Goal: Information Seeking & Learning: Learn about a topic

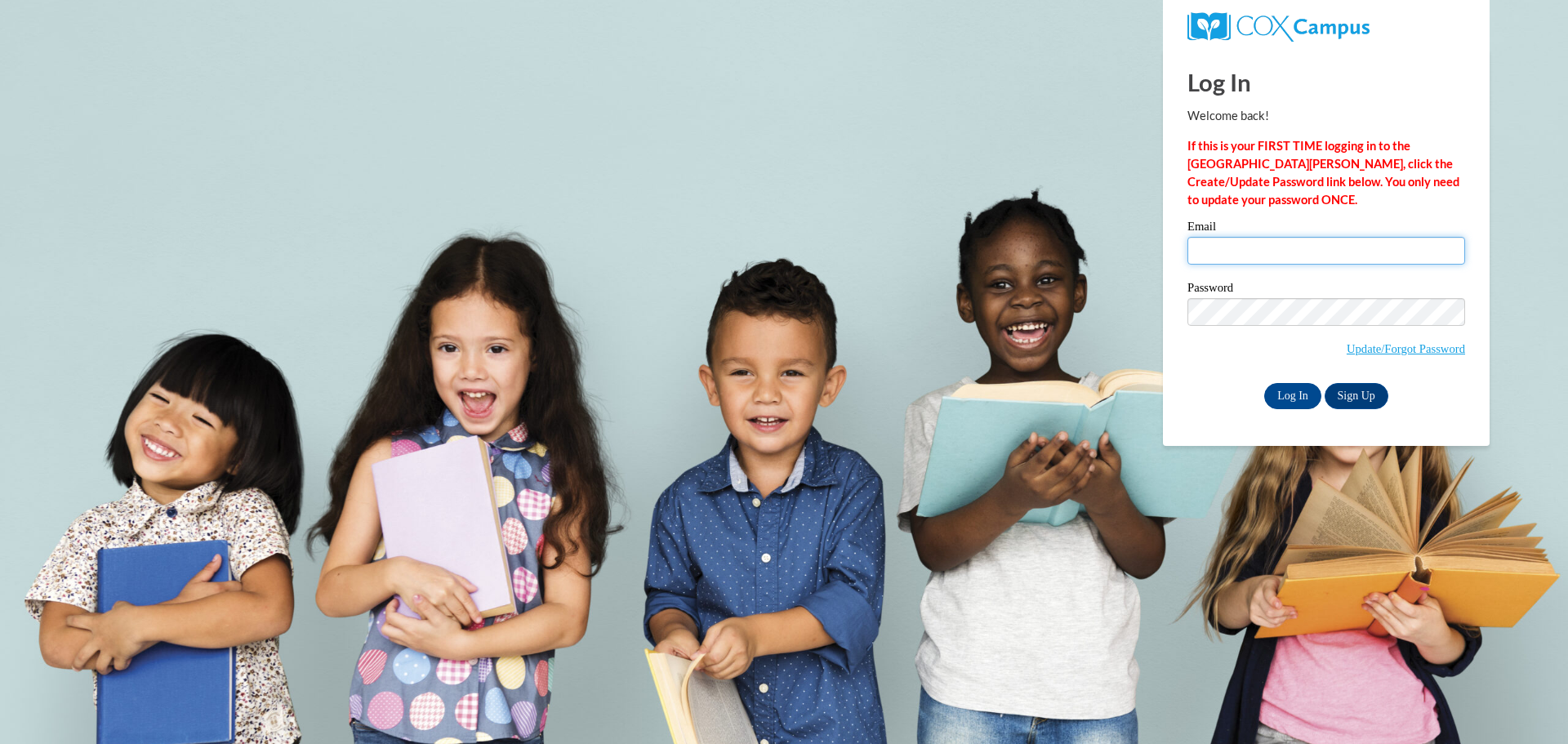
click at [1224, 259] on input "Email" at bounding box center [1325, 250] width 278 height 28
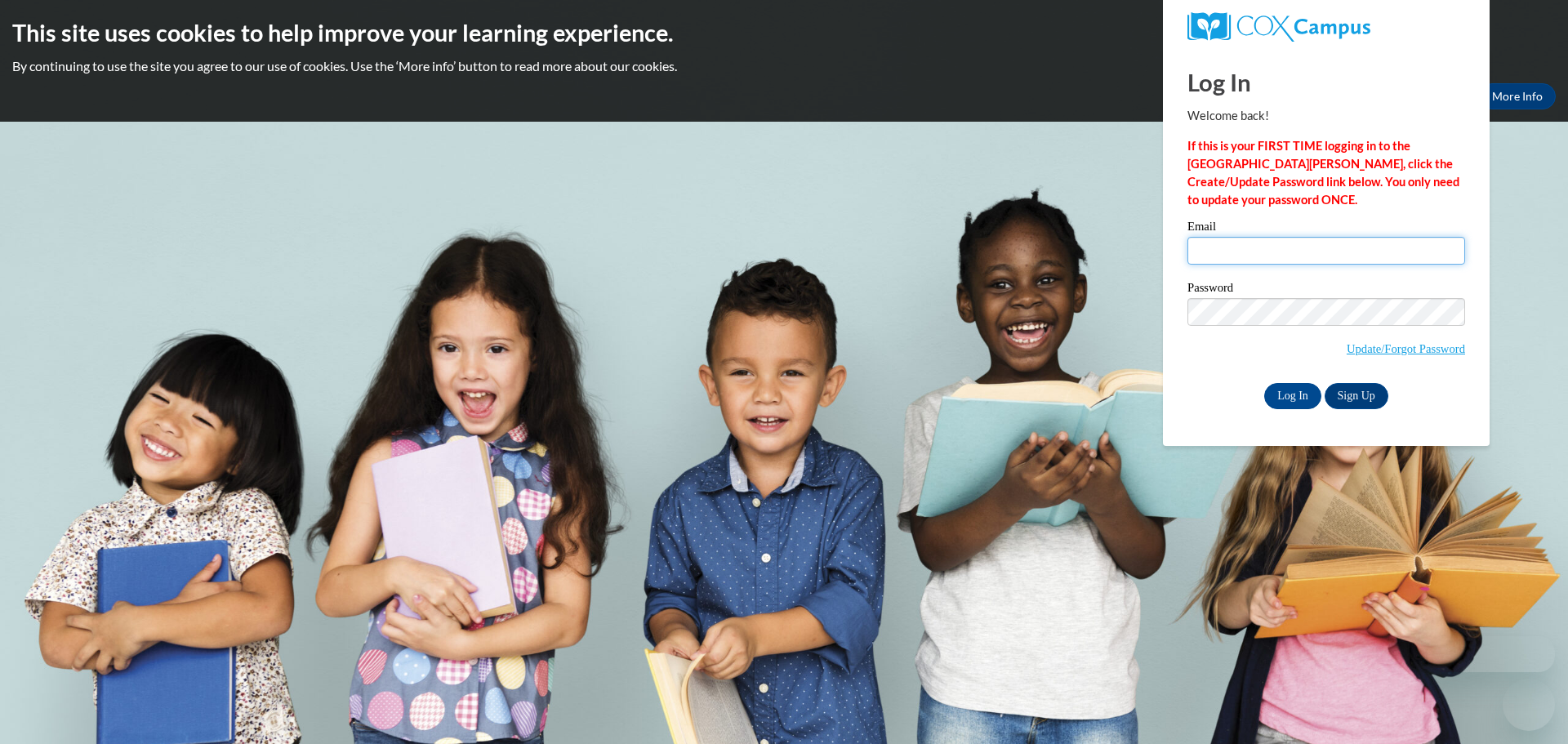
type input "gribblem@prescott.k12.wi.us"
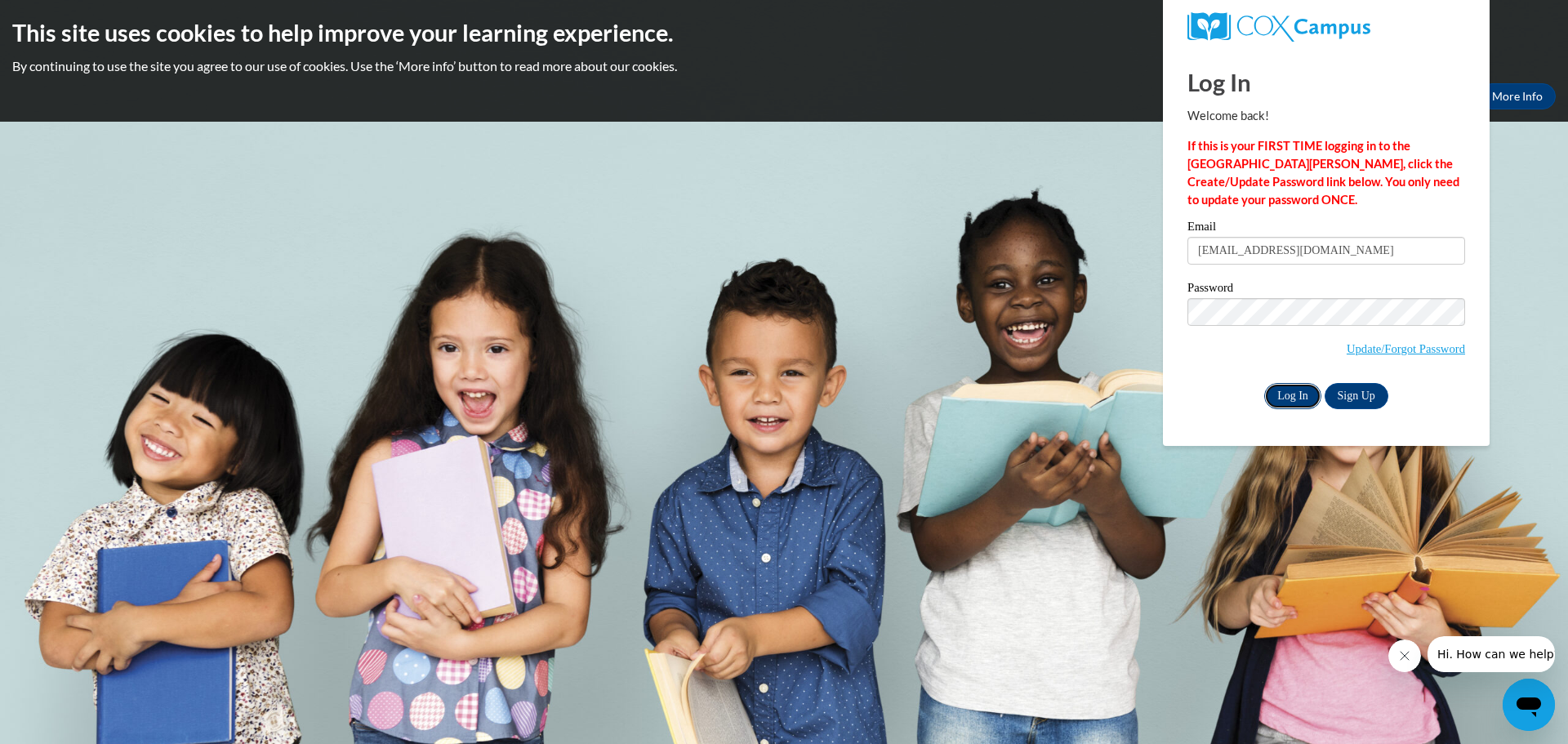
click at [1290, 389] on input "Log In" at bounding box center [1292, 395] width 57 height 26
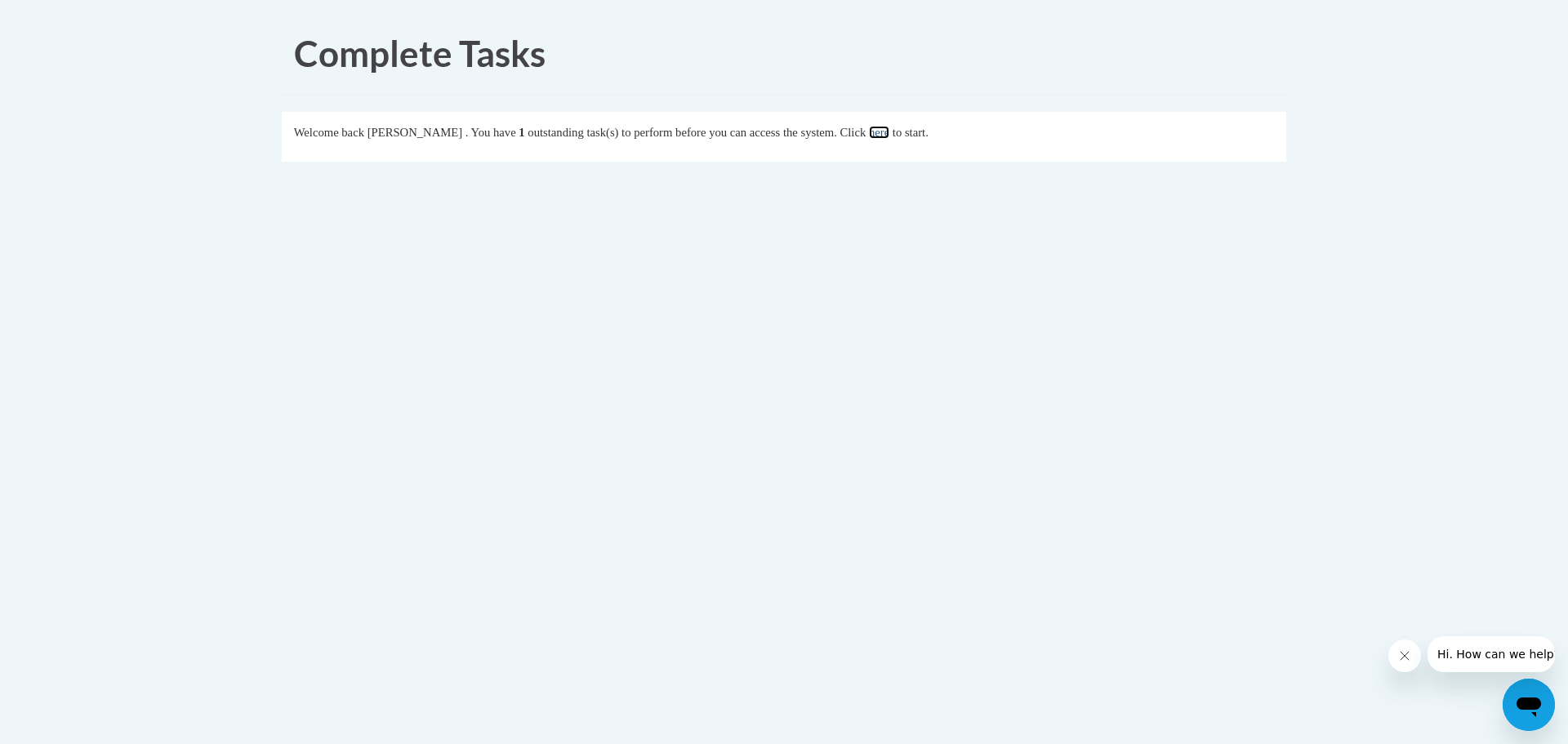
click at [889, 132] on link "here" at bounding box center [879, 132] width 20 height 13
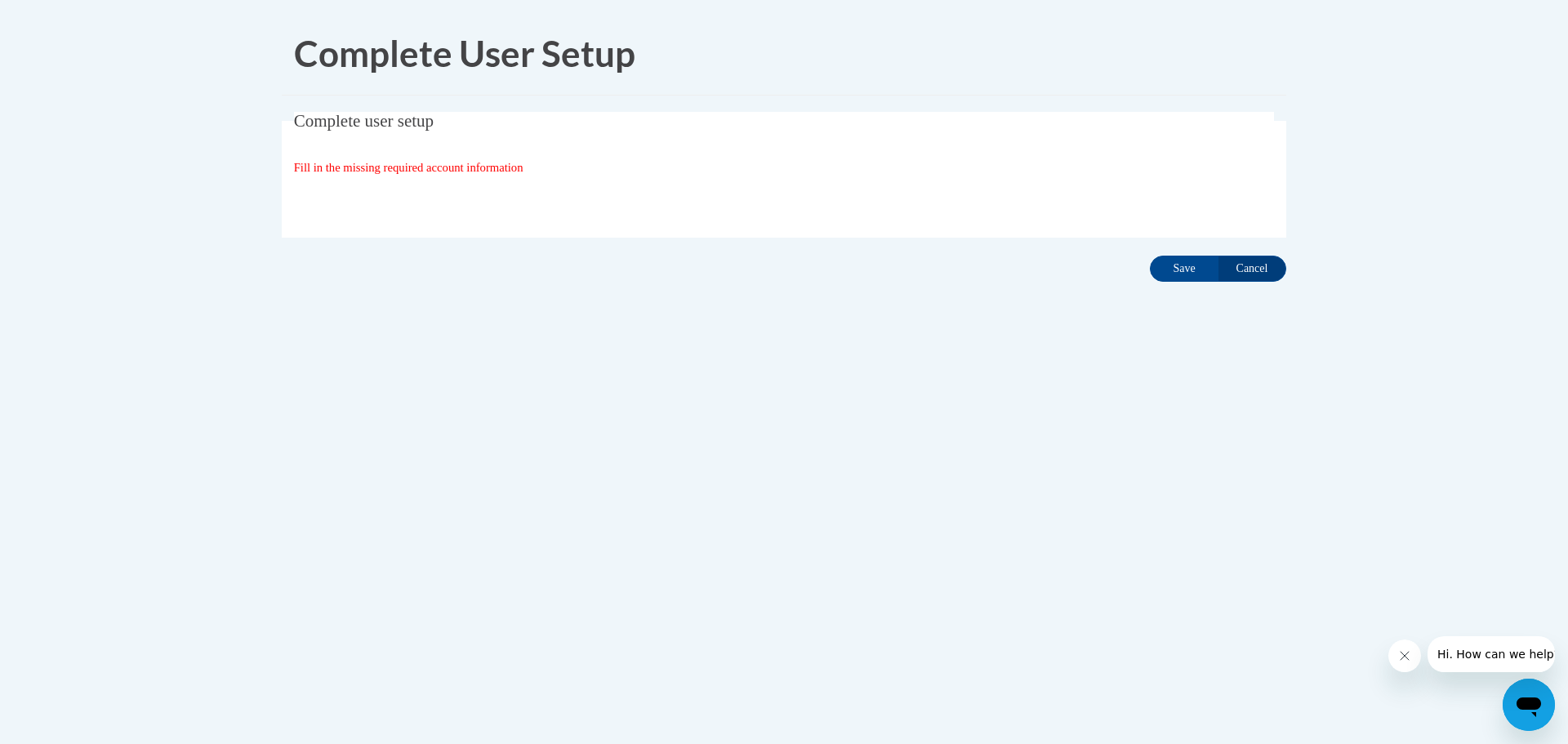
click at [405, 174] on span "Fill in the missing required account information" at bounding box center [408, 167] width 230 height 13
click at [494, 173] on span "Fill in the missing required account information" at bounding box center [408, 167] width 230 height 13
click at [1190, 266] on input "Save" at bounding box center [1184, 268] width 68 height 26
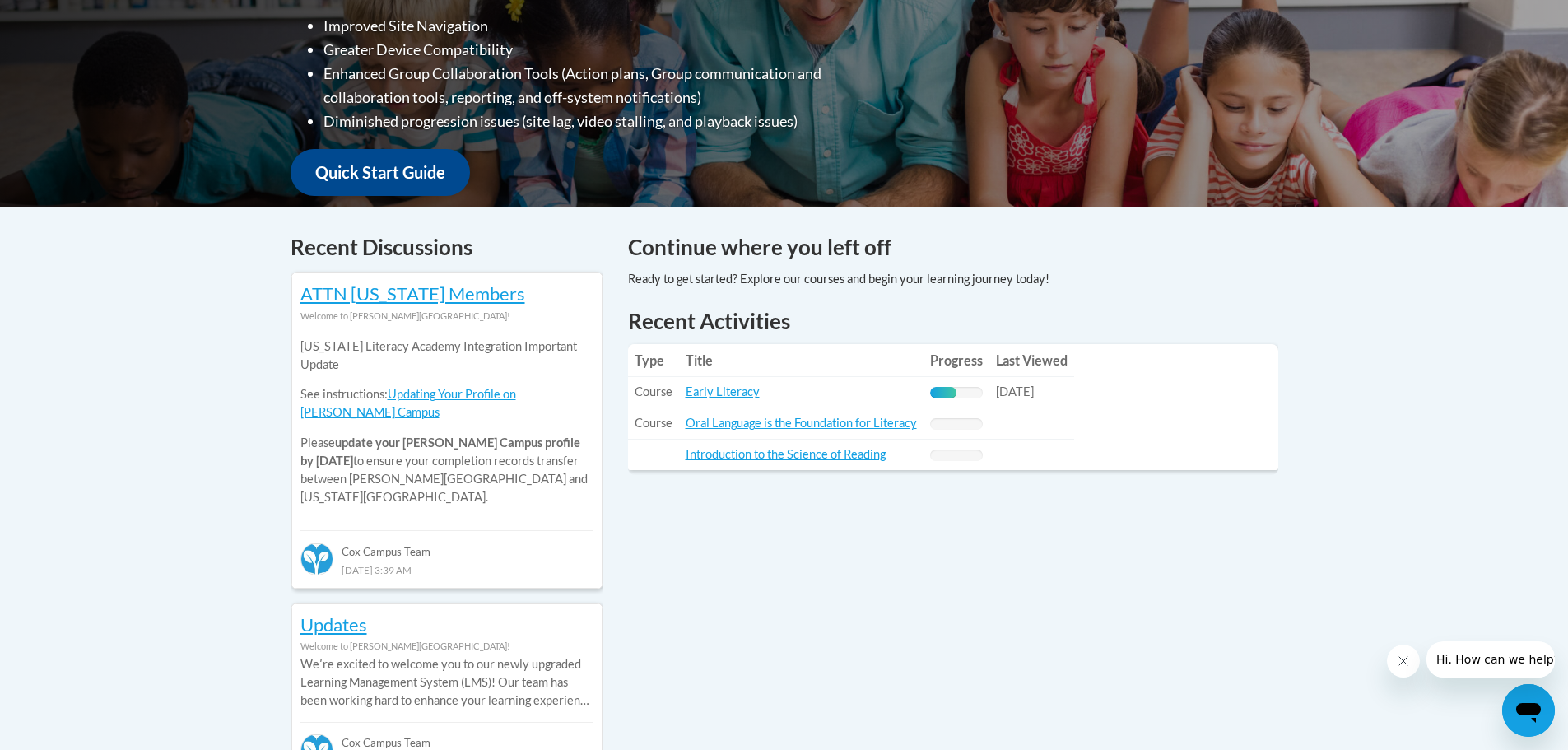
scroll to position [576, 0]
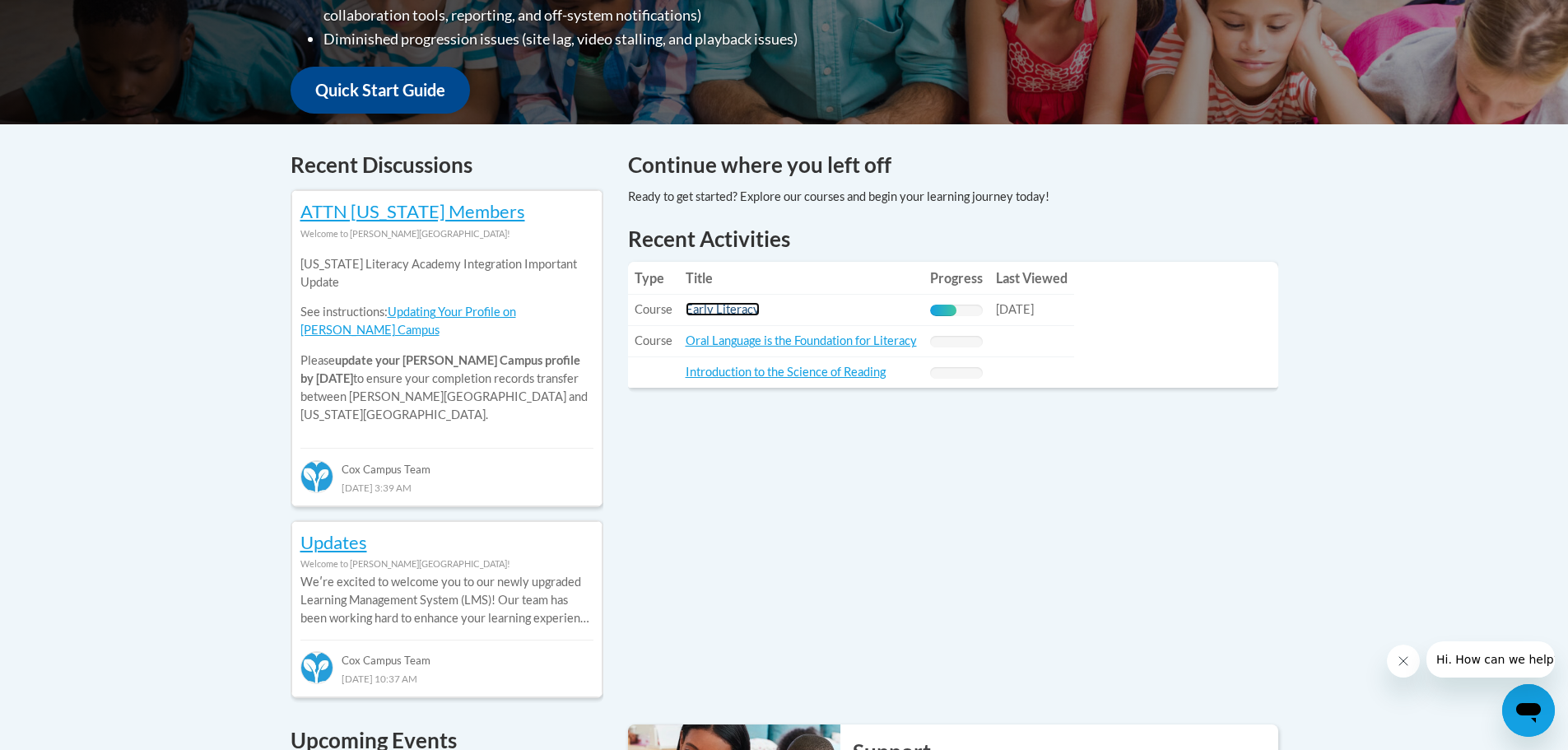
click at [725, 308] on link "Early Literacy" at bounding box center [722, 309] width 74 height 14
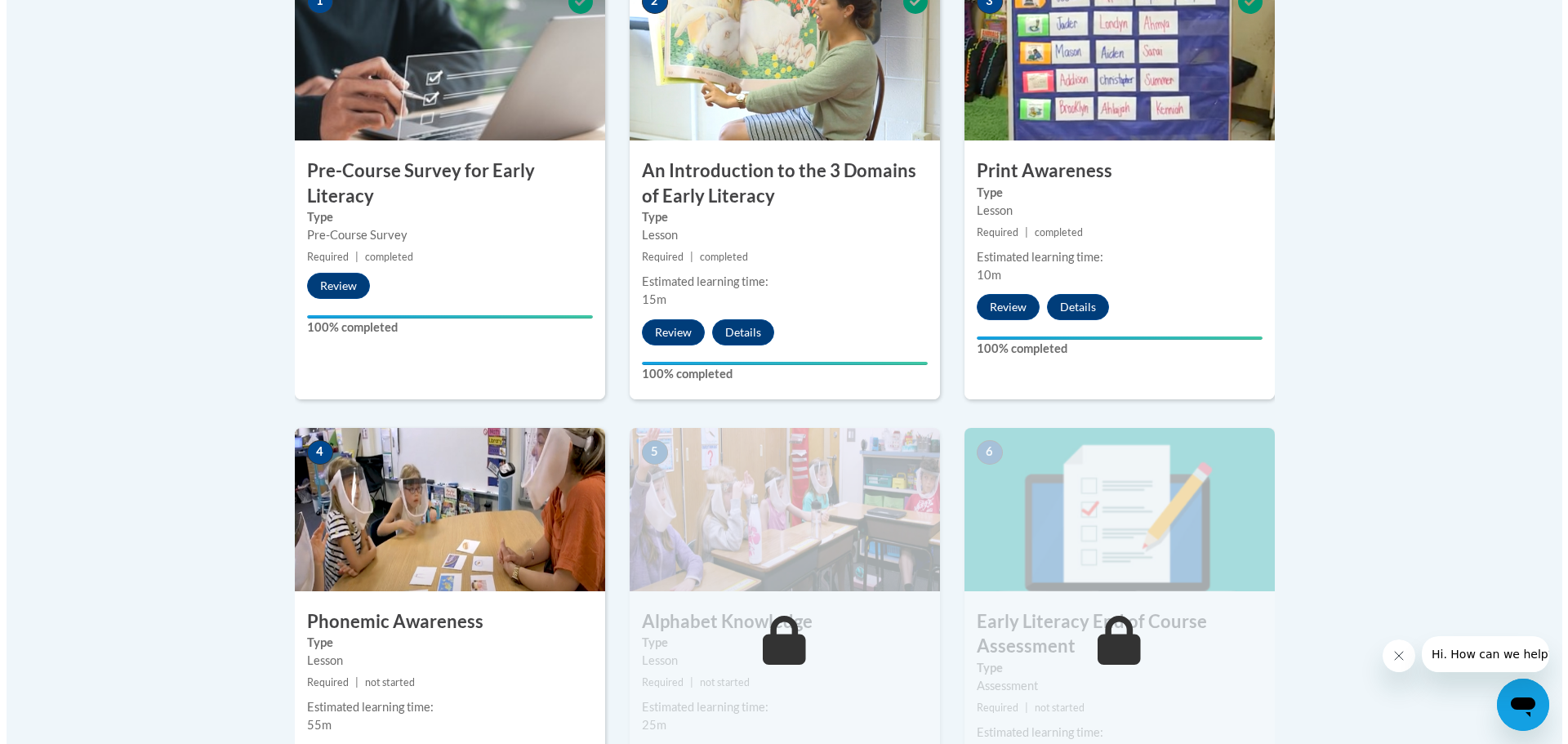
scroll to position [653, 0]
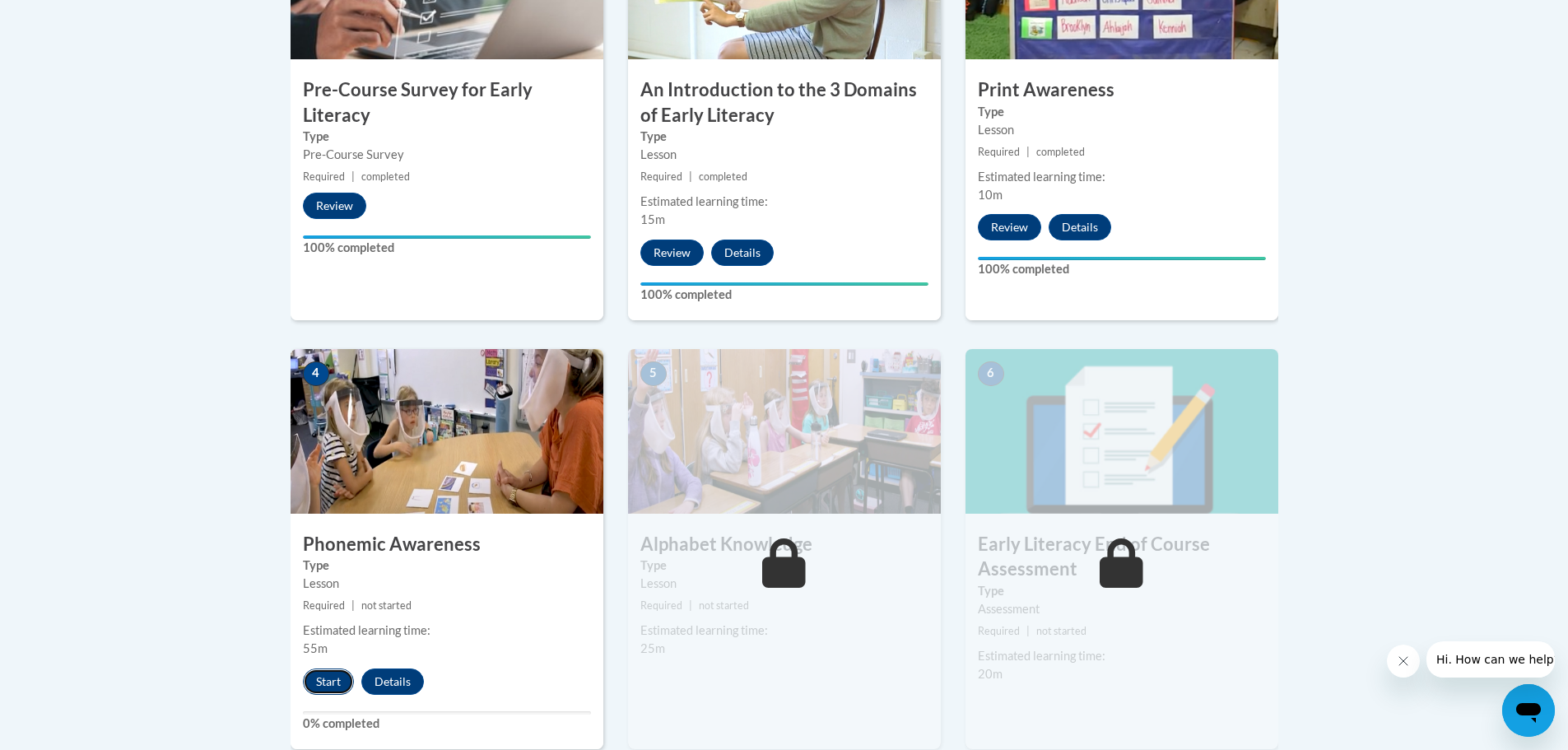
click at [315, 680] on button "Start" at bounding box center [328, 681] width 51 height 27
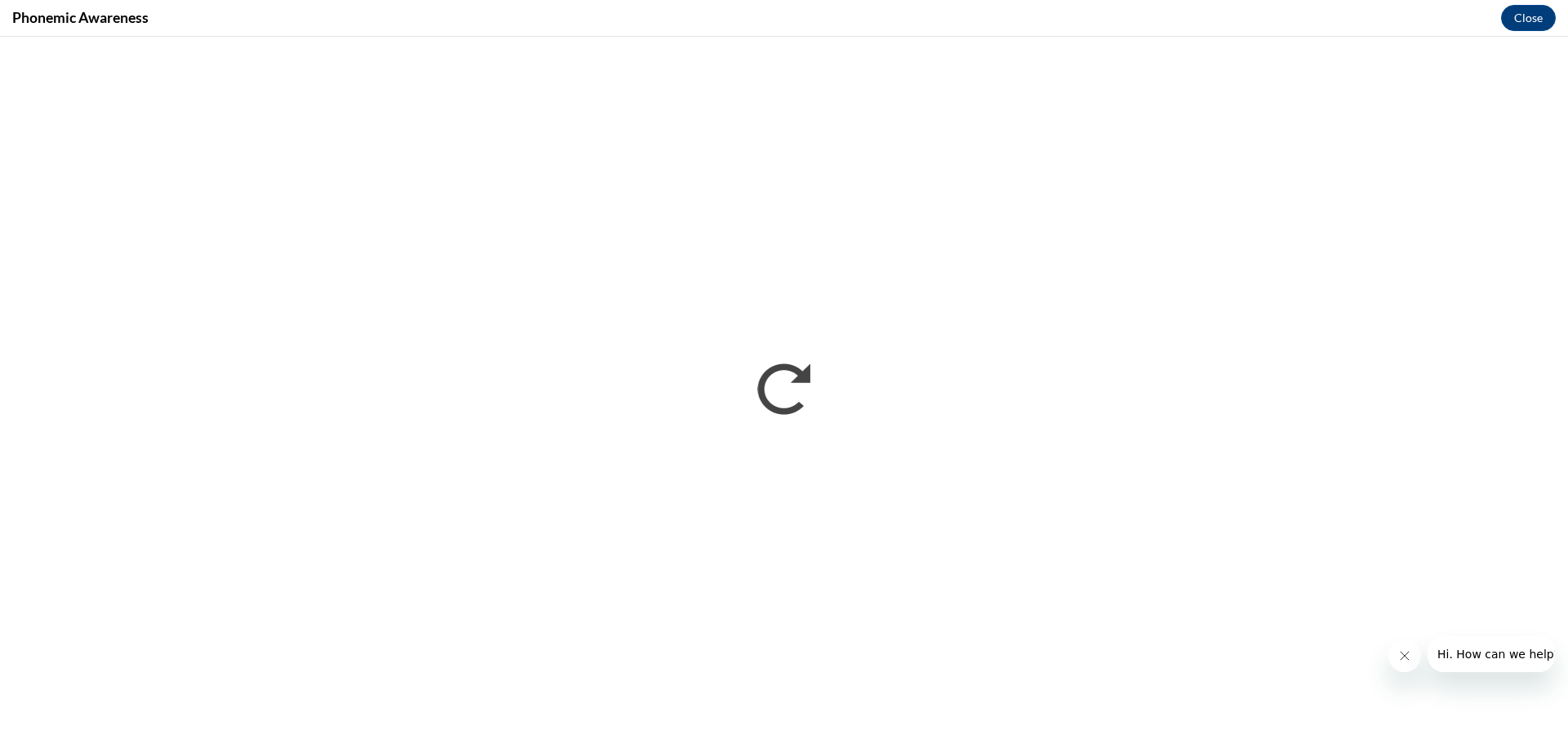
scroll to position [0, 0]
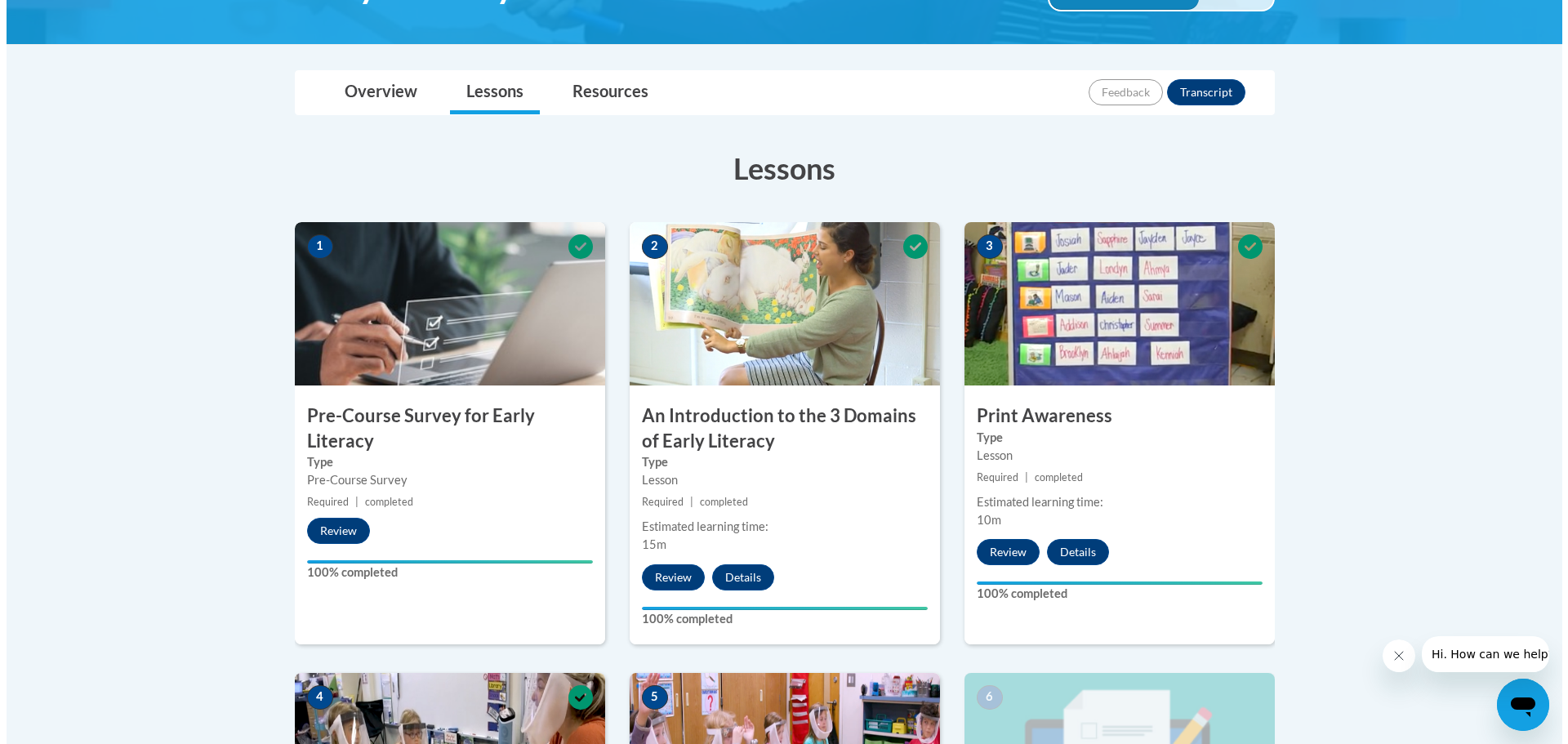
scroll to position [653, 0]
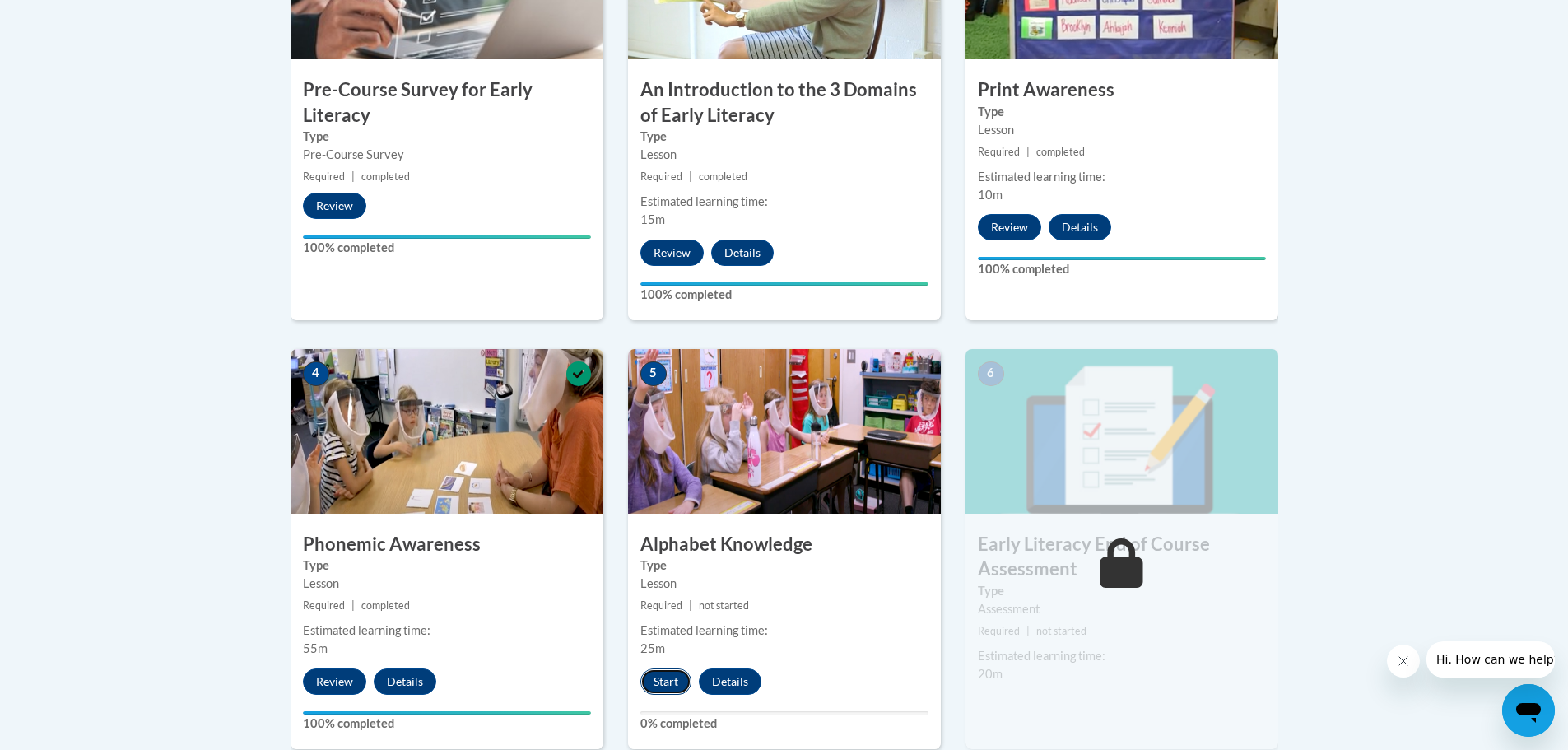
click at [671, 685] on button "Start" at bounding box center [666, 681] width 51 height 27
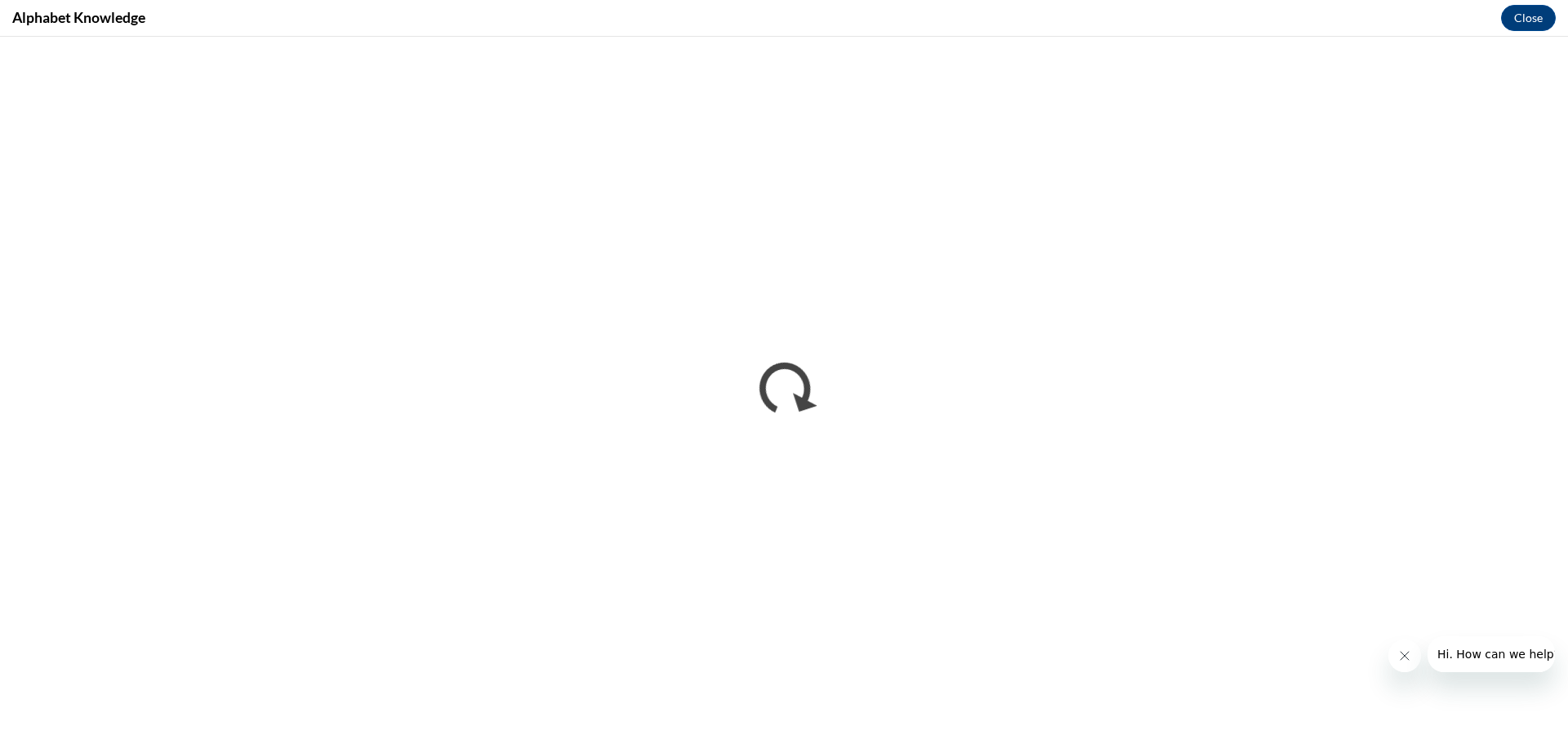
scroll to position [0, 0]
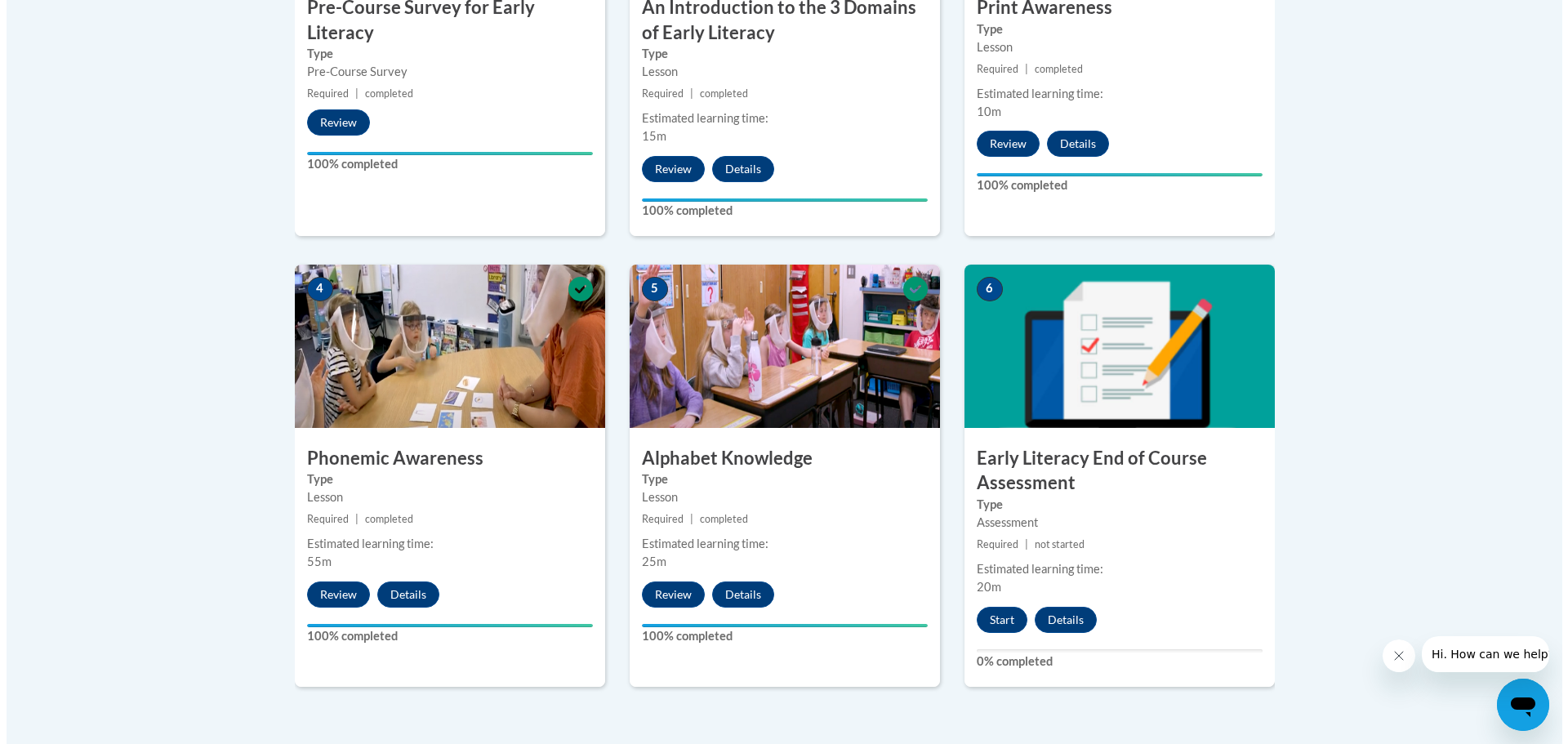
scroll to position [980, 0]
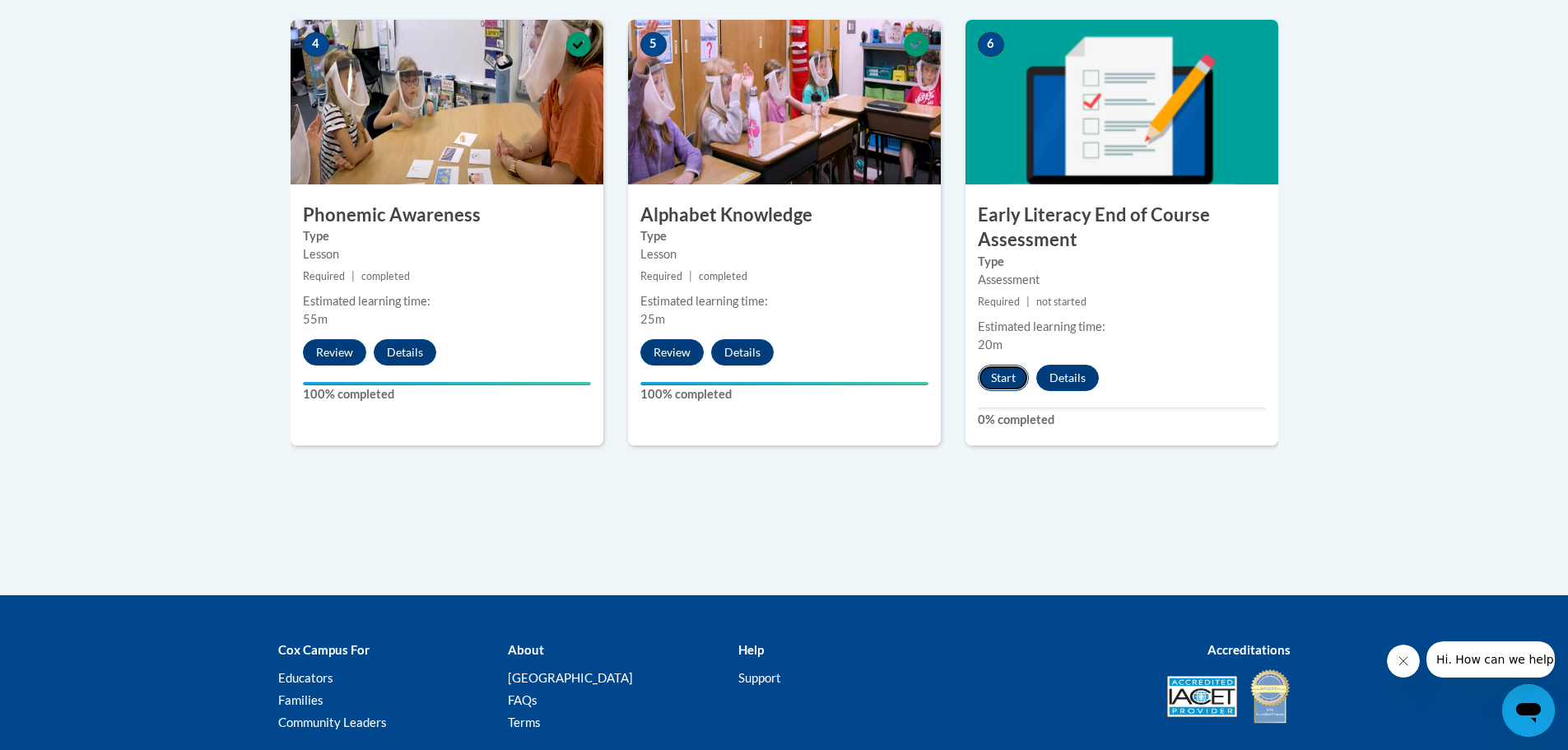
click at [992, 377] on button "Start" at bounding box center [1003, 378] width 51 height 27
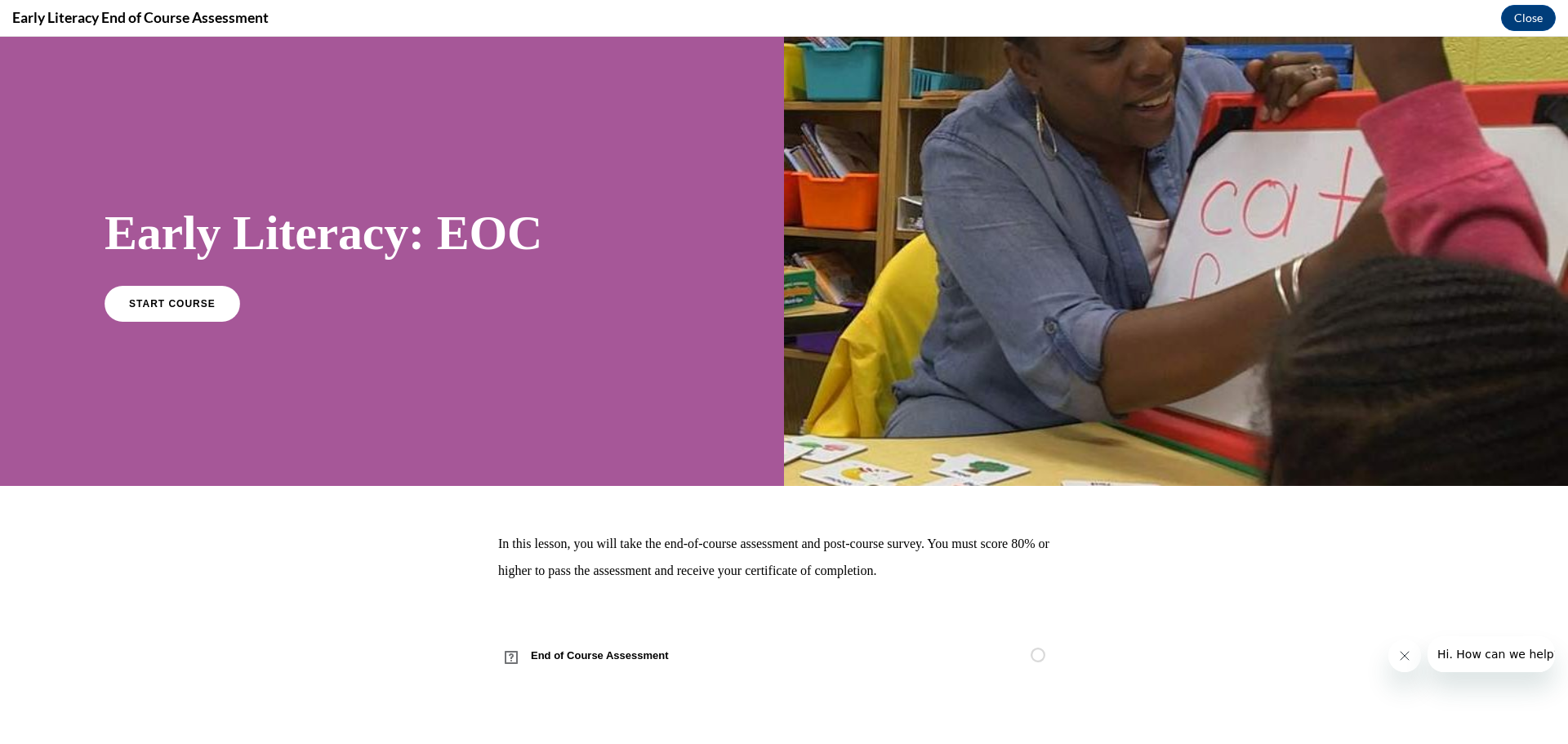
scroll to position [0, 0]
click at [170, 299] on span "START COURSE" at bounding box center [172, 303] width 91 height 12
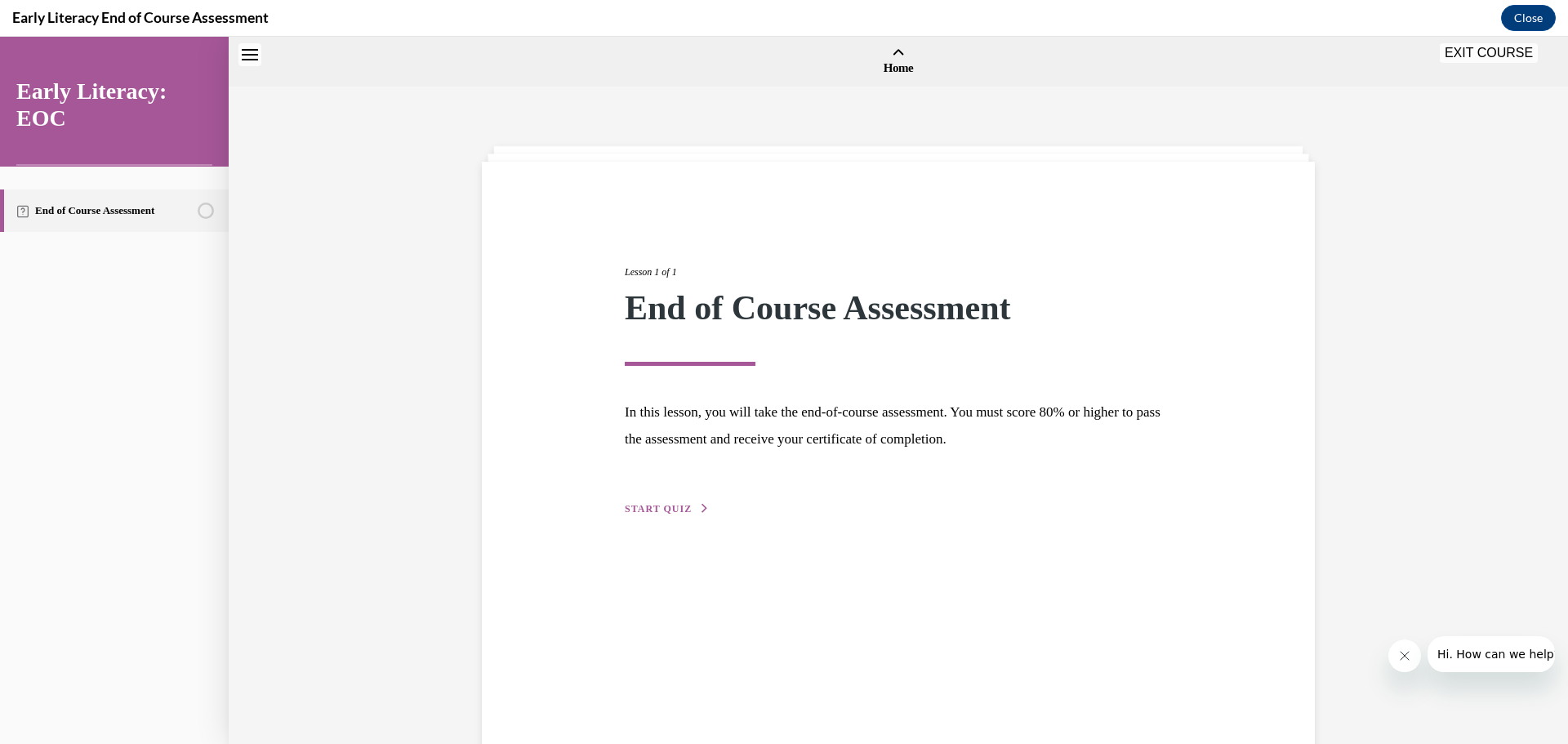
scroll to position [50, 0]
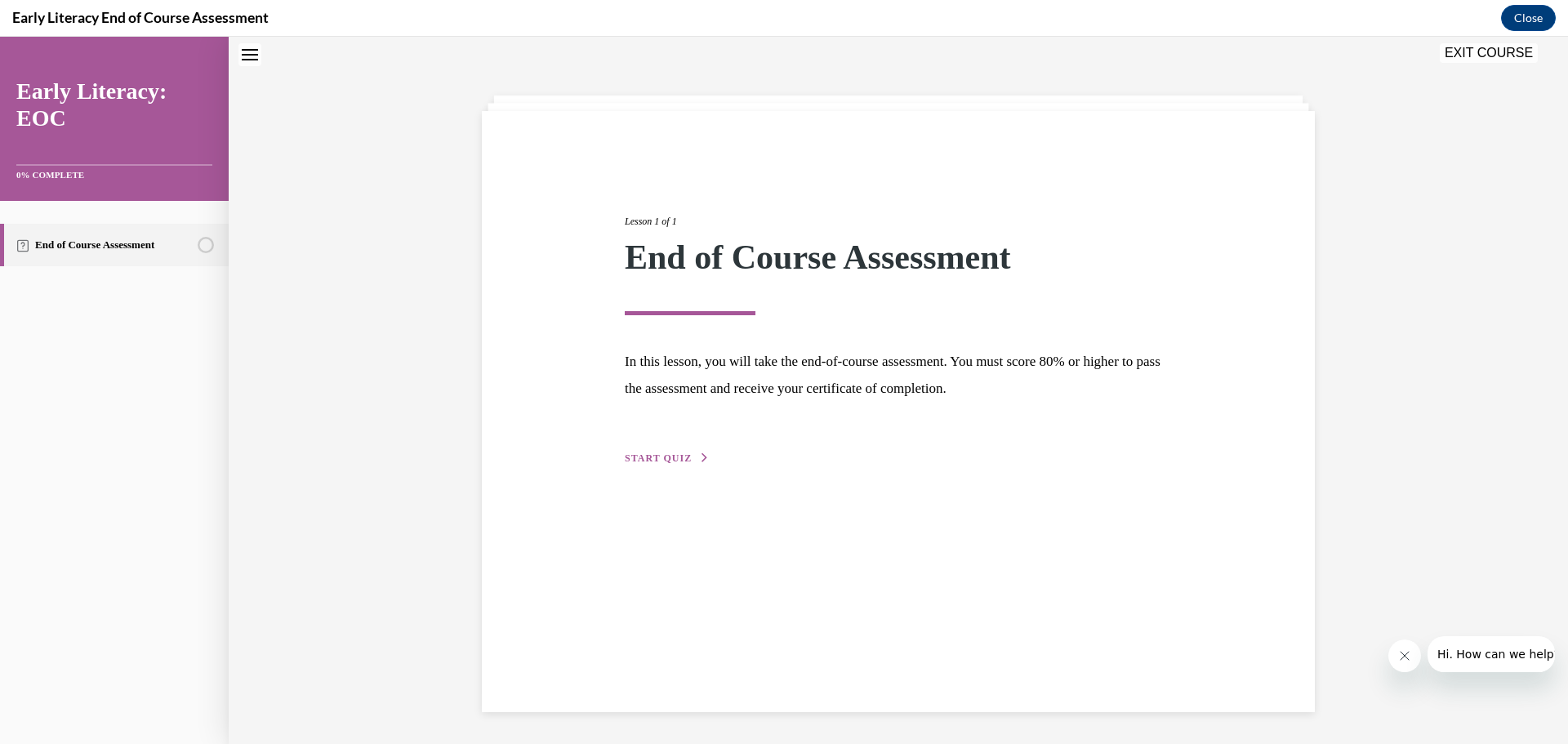
click at [673, 451] on button "START QUIZ" at bounding box center [666, 458] width 85 height 15
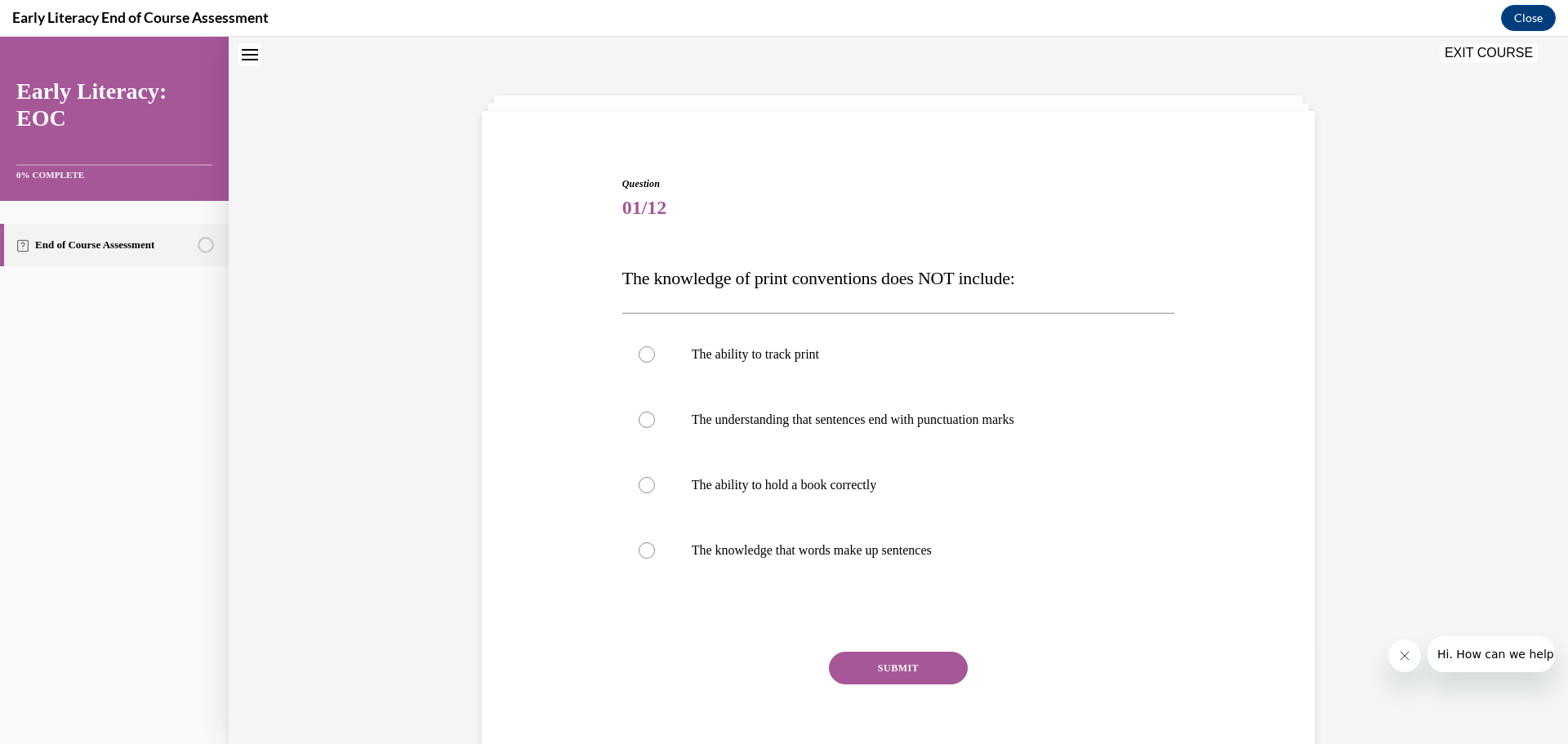
scroll to position [50, 0]
click at [639, 355] on div at bounding box center [647, 354] width 16 height 16
click at [874, 662] on button "SUBMIT" at bounding box center [898, 669] width 139 height 32
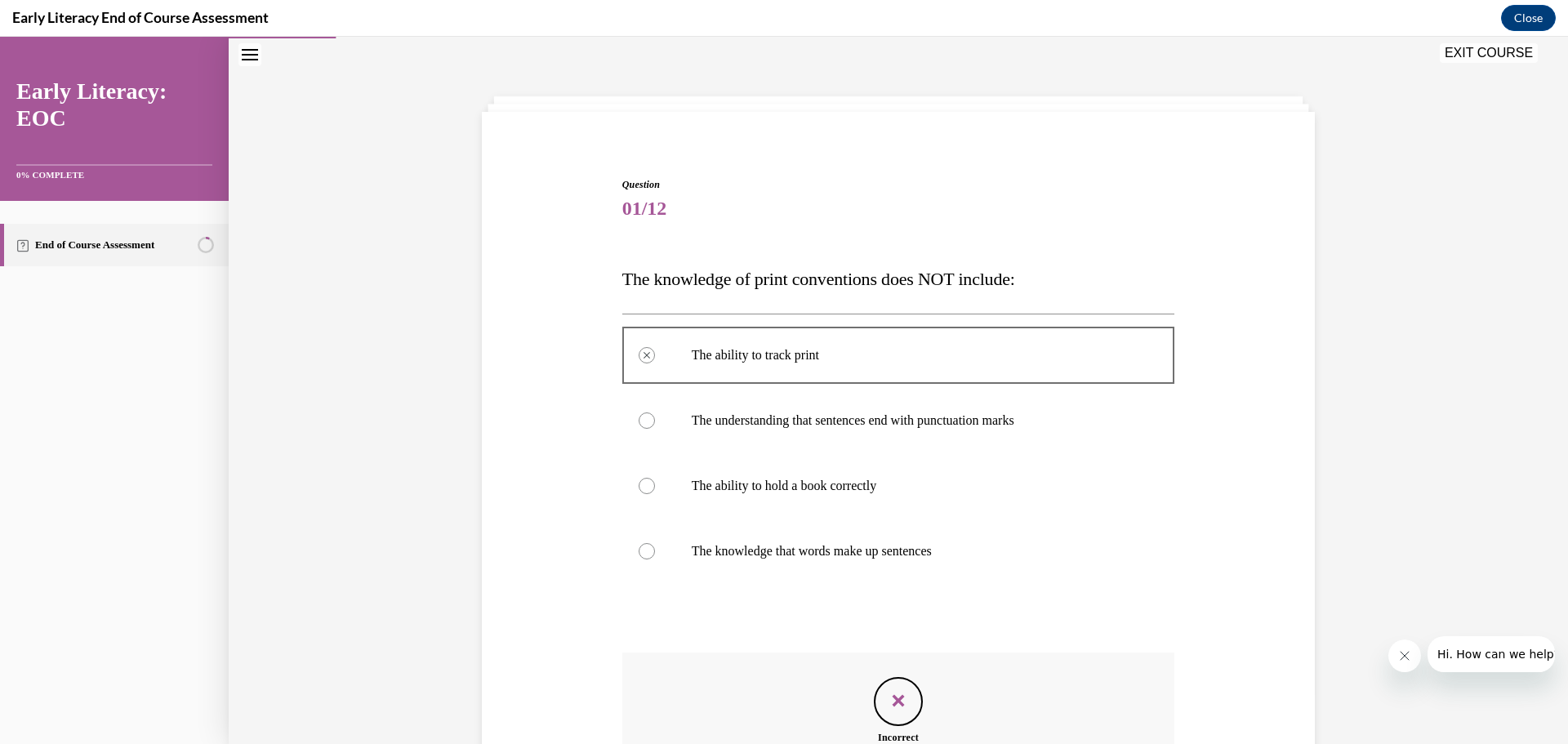
scroll to position [257, 0]
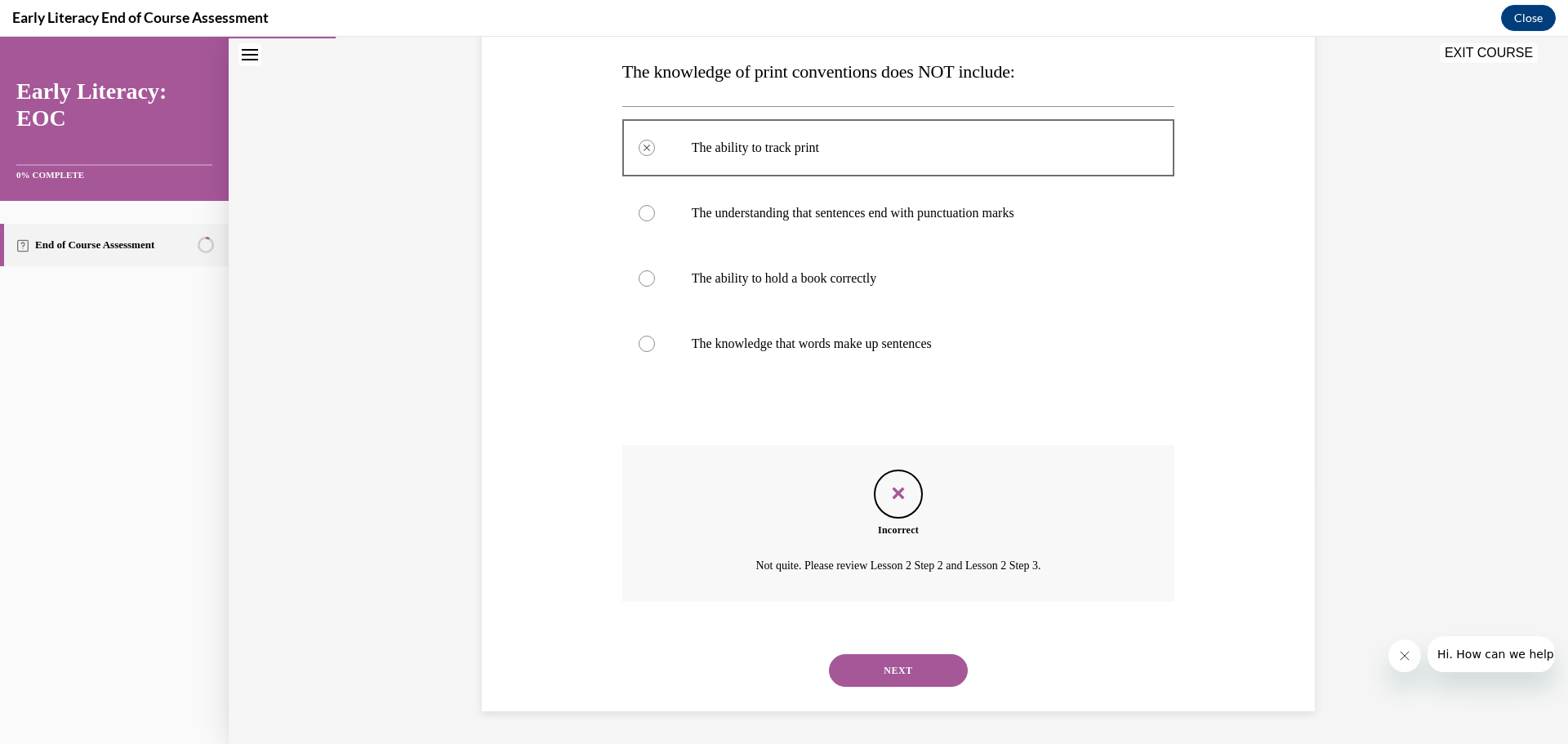
click at [933, 666] on button "NEXT" at bounding box center [898, 671] width 139 height 32
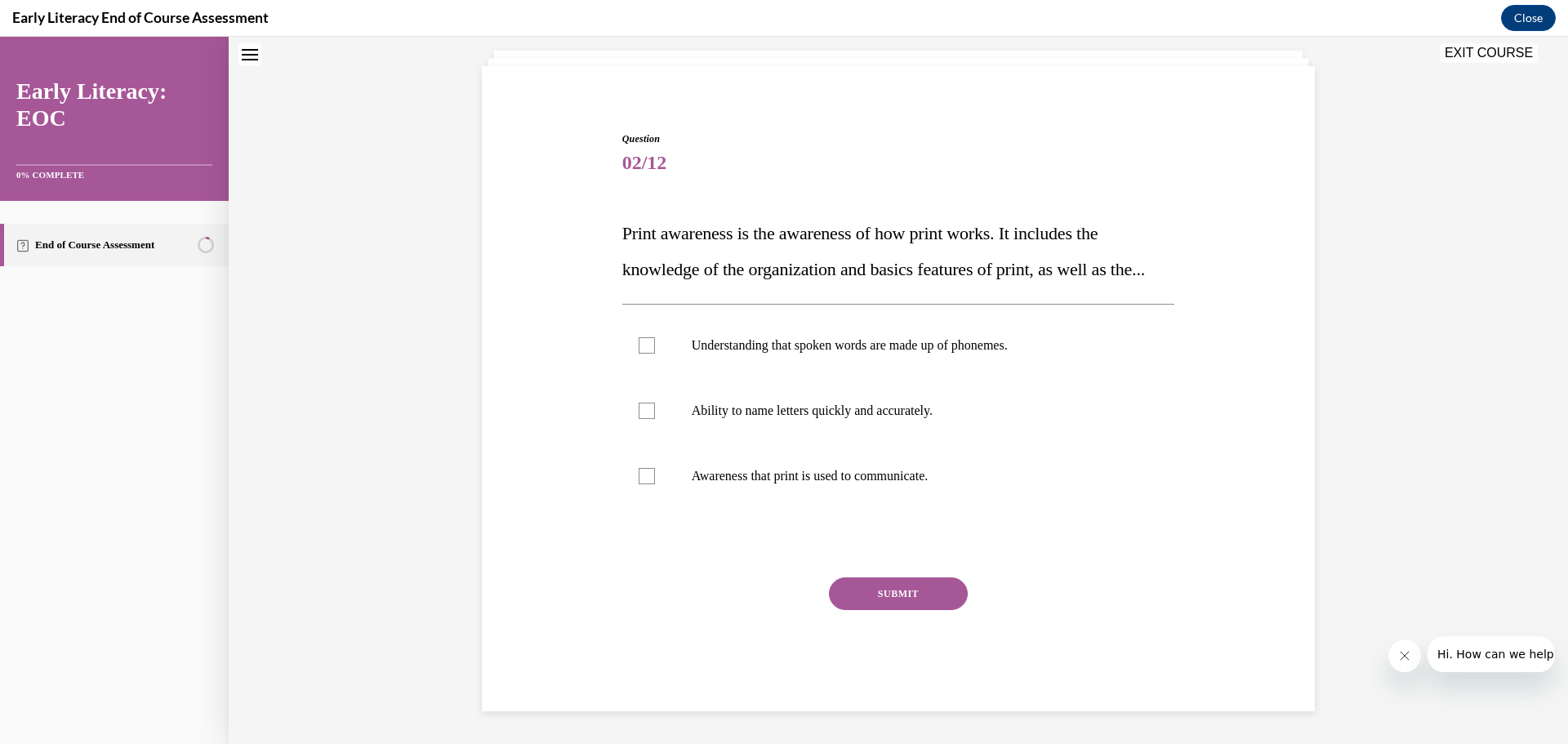
scroll to position [50, 0]
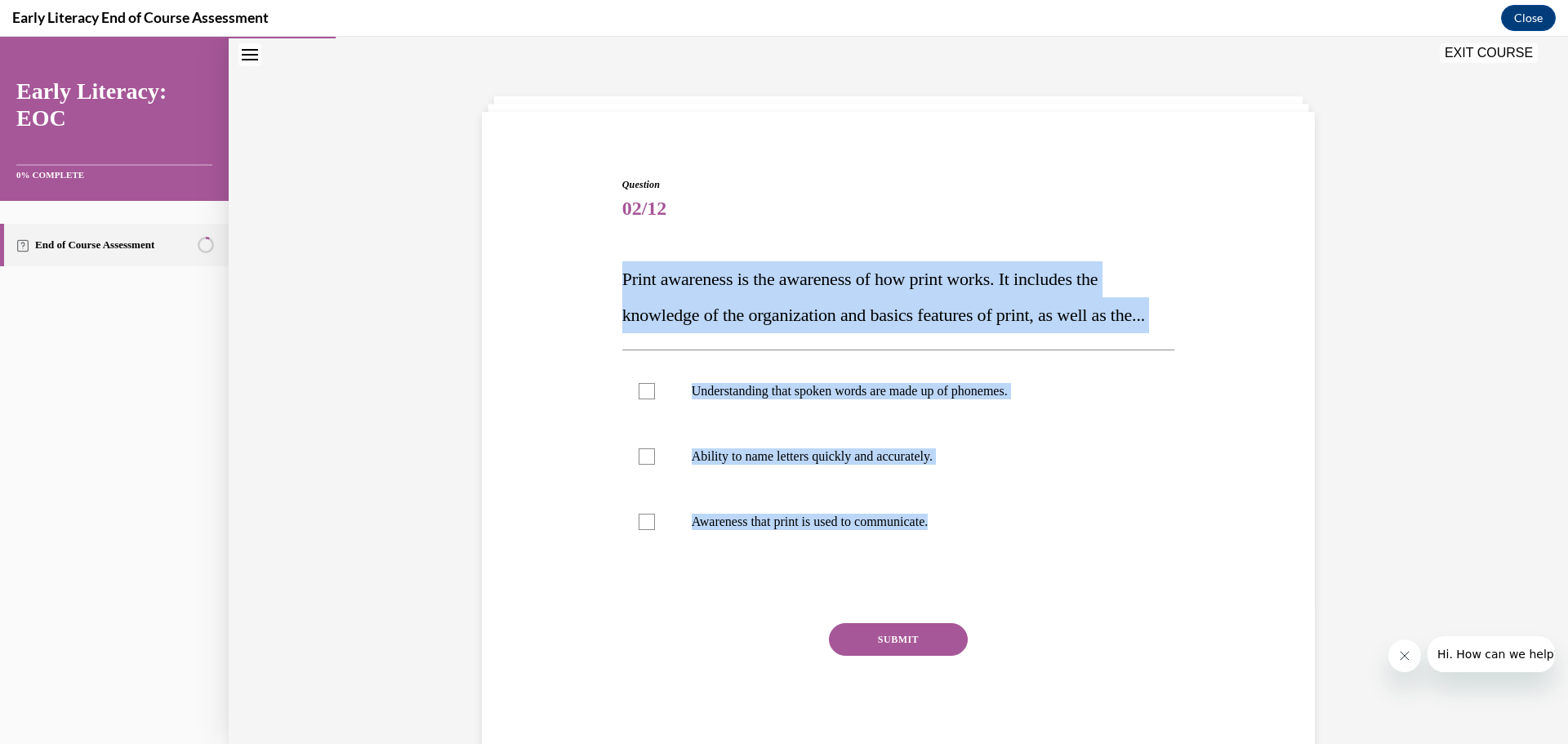
drag, startPoint x: 617, startPoint y: 269, endPoint x: 1008, endPoint y: 634, distance: 534.9
click at [1008, 634] on div "Question 02/12 Print awareness is the awareness of how print works. It includes…" at bounding box center [898, 466] width 553 height 580
copy div "Print awareness is the awareness of how print works. It includes the knowledge …"
click at [830, 333] on p "Print awareness is the awareness of how print works. It includes the knowledge …" at bounding box center [898, 297] width 553 height 72
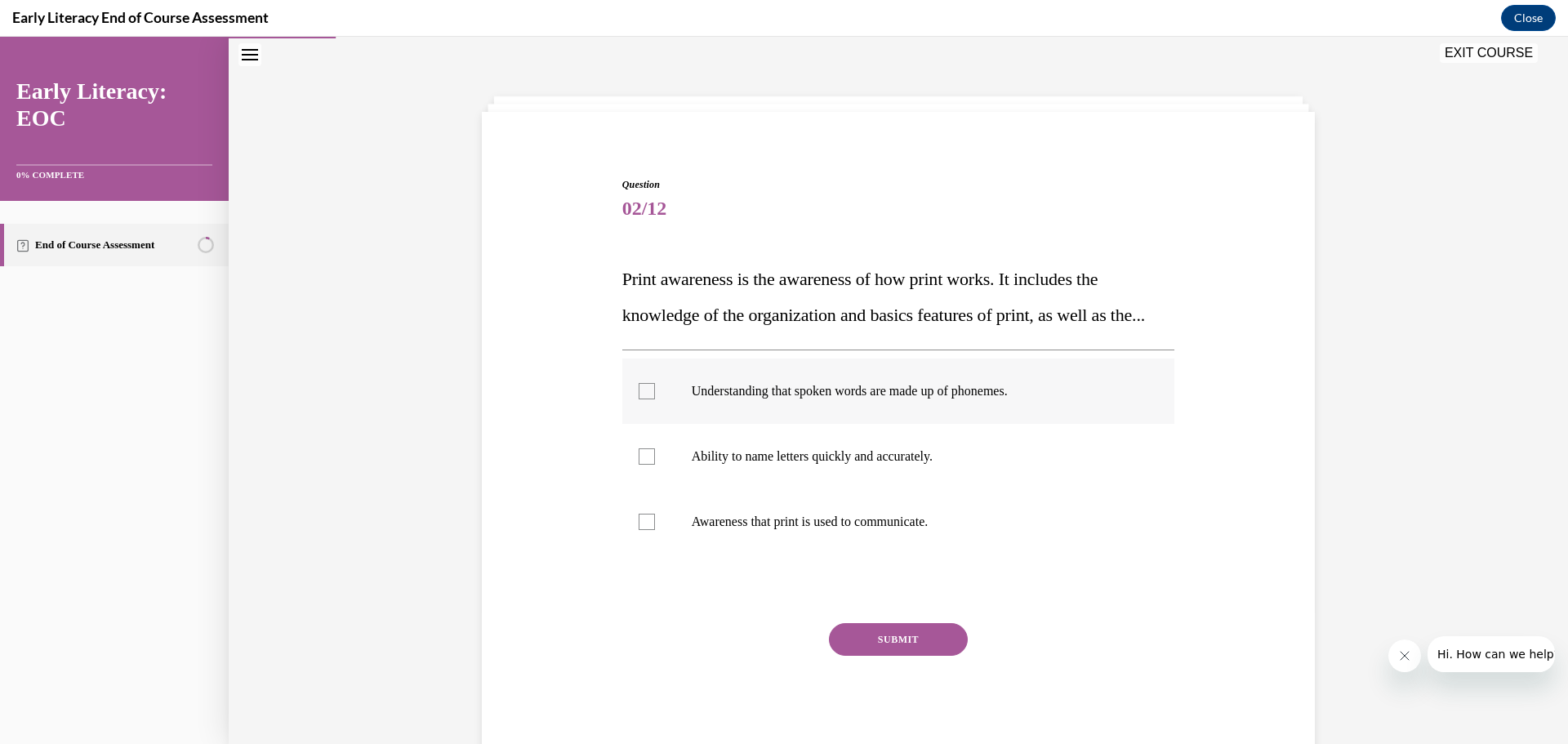
click at [639, 399] on div at bounding box center [647, 390] width 16 height 16
click at [907, 656] on button "SUBMIT" at bounding box center [898, 639] width 139 height 32
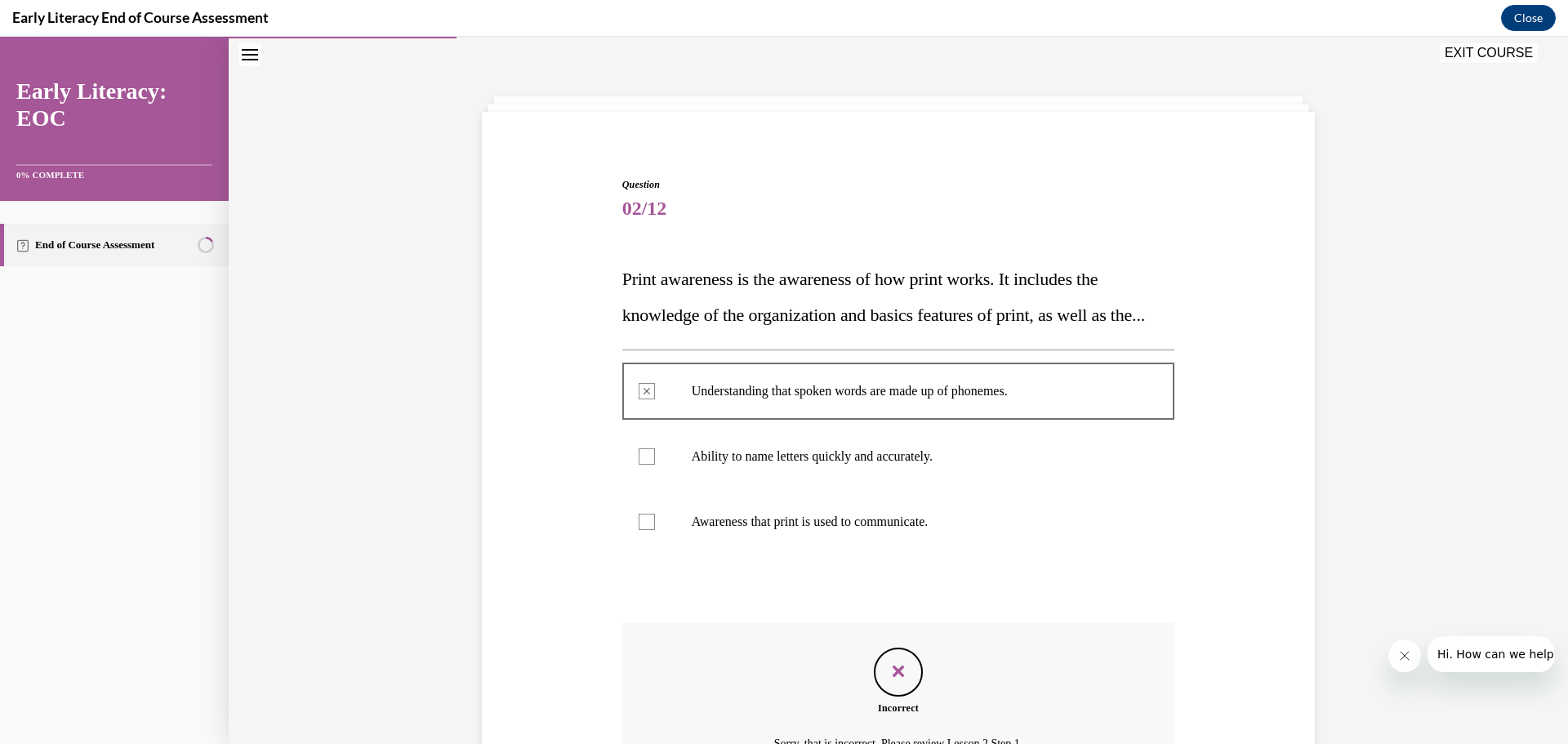
scroll to position [214, 0]
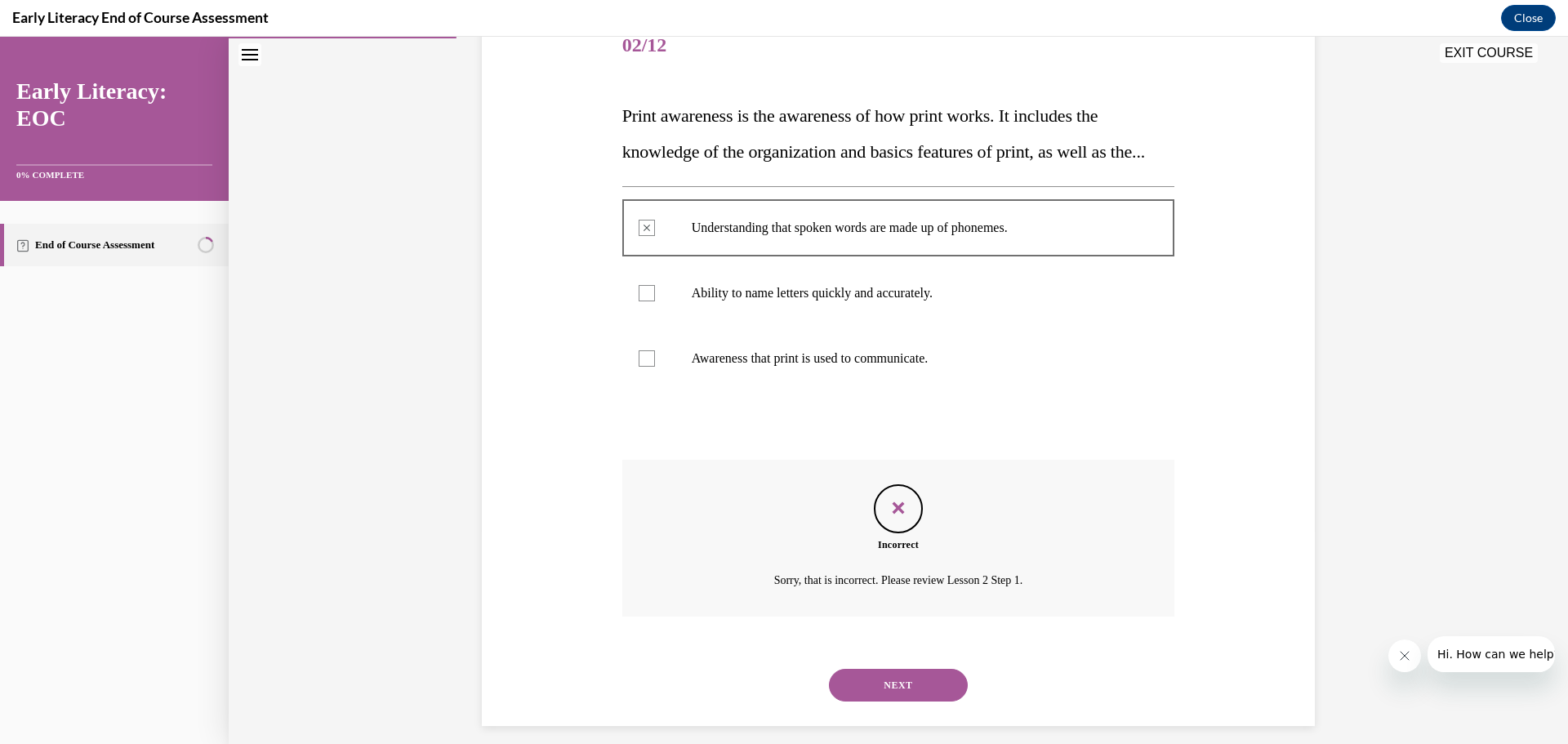
click at [867, 701] on button "NEXT" at bounding box center [898, 685] width 139 height 32
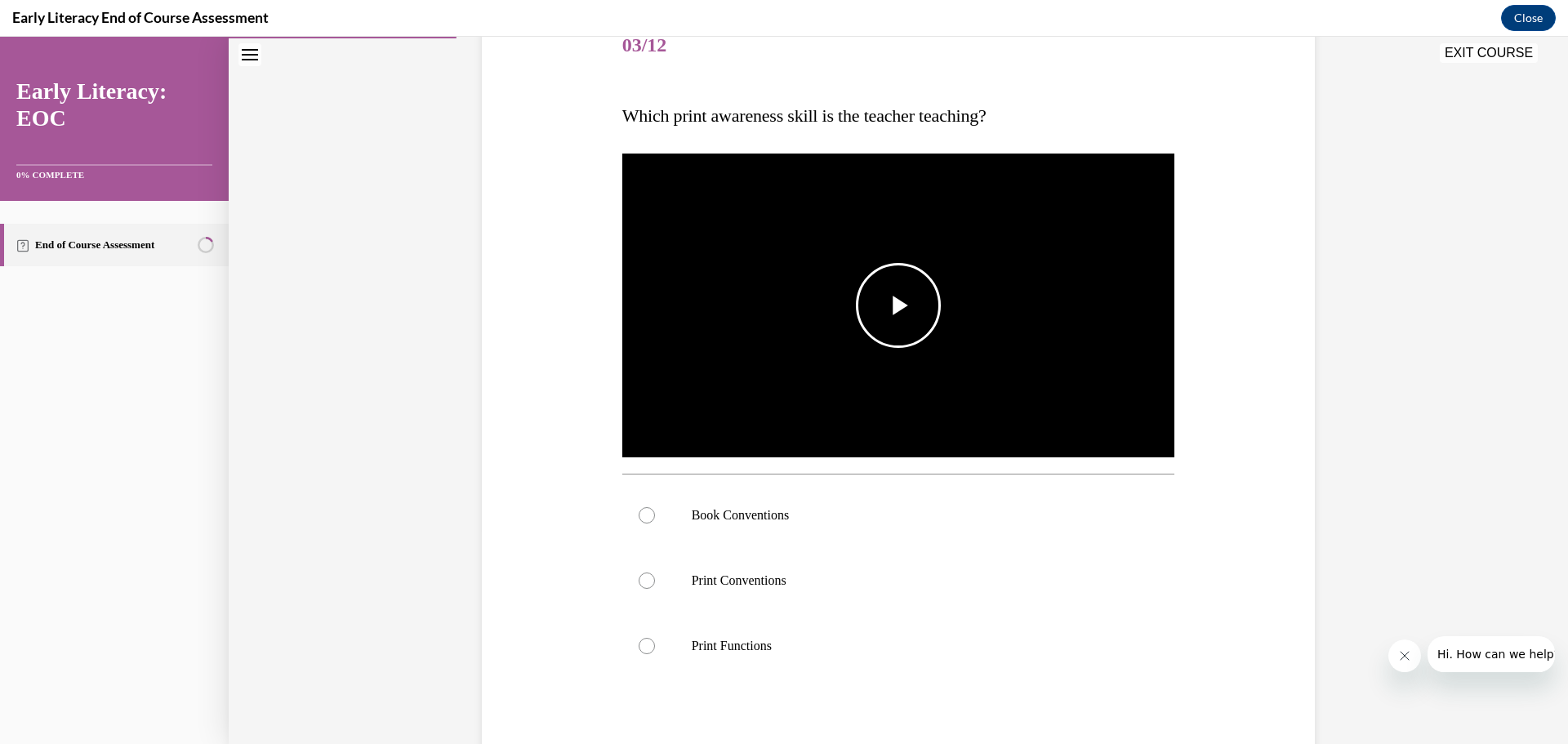
click at [898, 306] on span "Video player" at bounding box center [898, 306] width 0 height 0
click at [641, 515] on div at bounding box center [647, 515] width 16 height 16
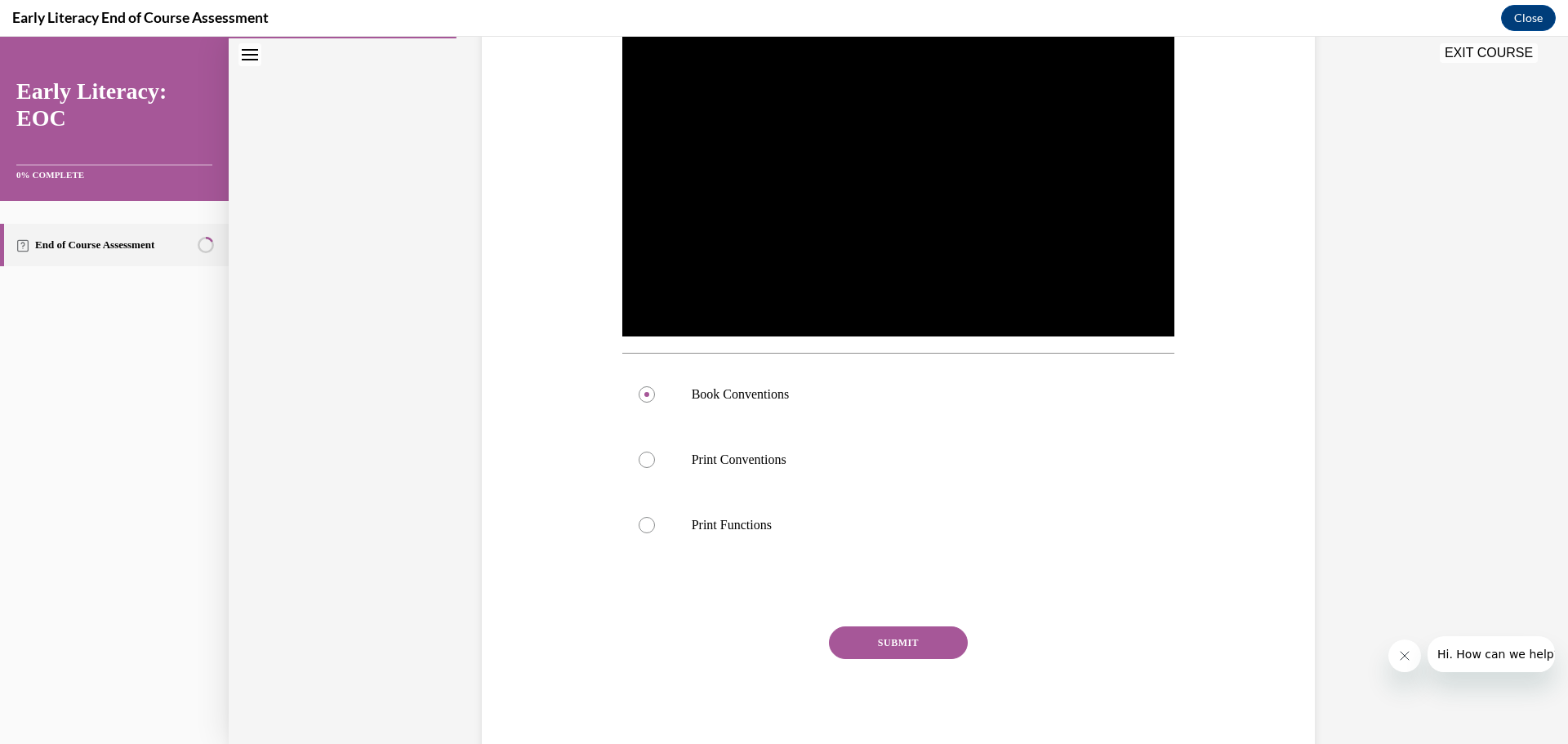
click at [890, 645] on button "SUBMIT" at bounding box center [898, 642] width 139 height 32
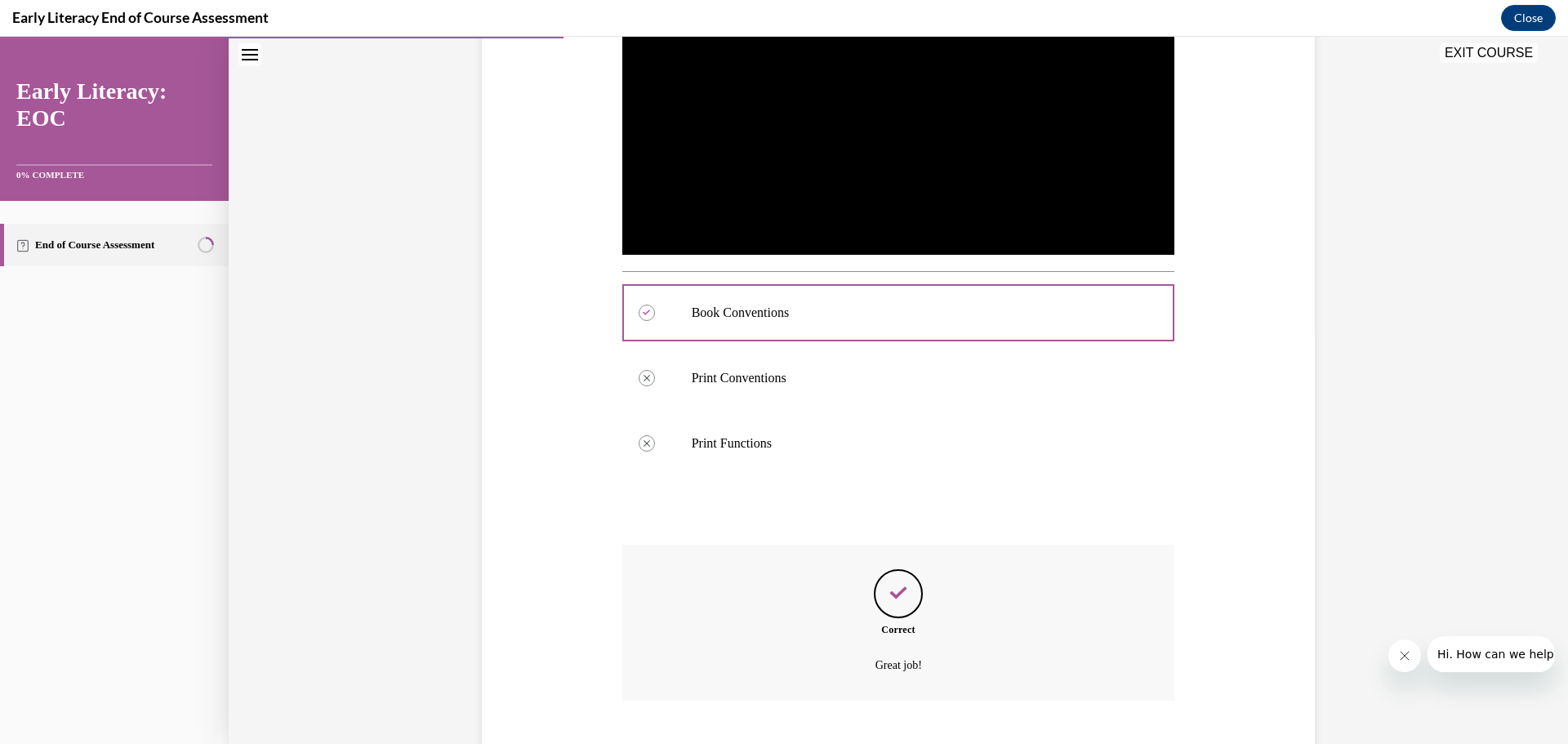
scroll to position [497, 0]
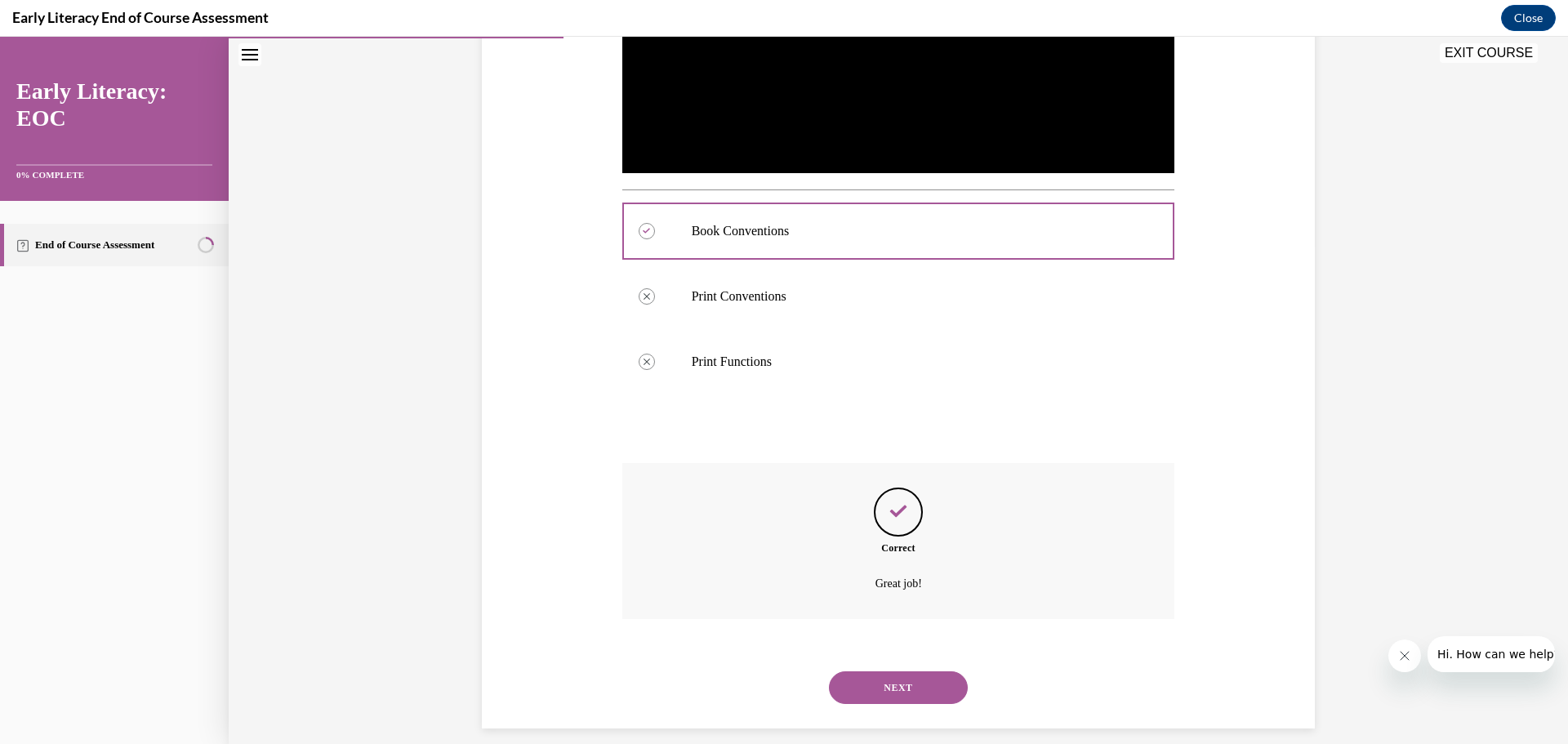
click at [864, 681] on button "NEXT" at bounding box center [898, 688] width 139 height 32
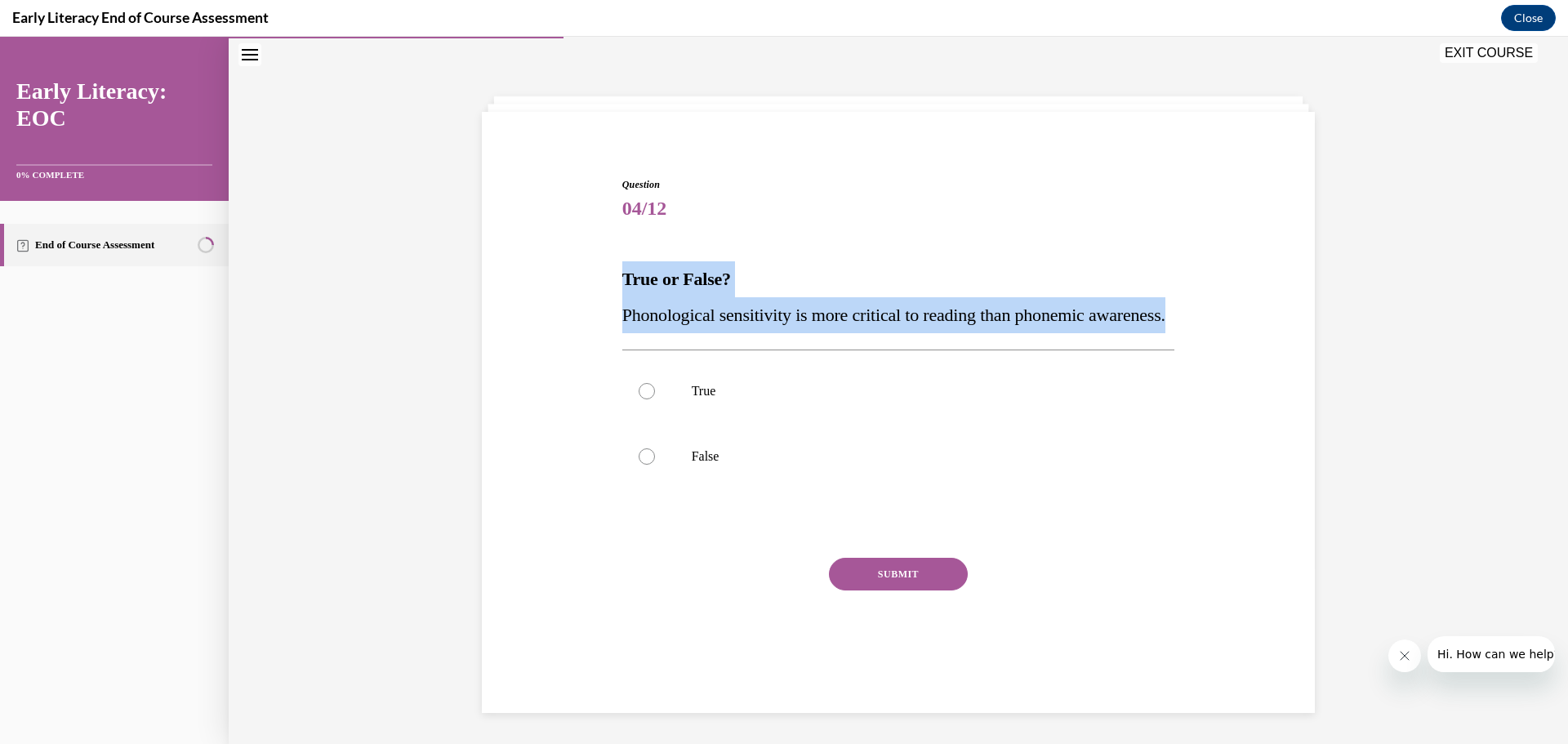
drag, startPoint x: 701, startPoint y: 350, endPoint x: 620, endPoint y: 279, distance: 107.7
click at [622, 279] on div "True or False? Phonological sensitivity is more critical to reading than phonem…" at bounding box center [898, 297] width 553 height 72
copy div "True or False? Phonological sensitivity is more critical to reading than phonem…"
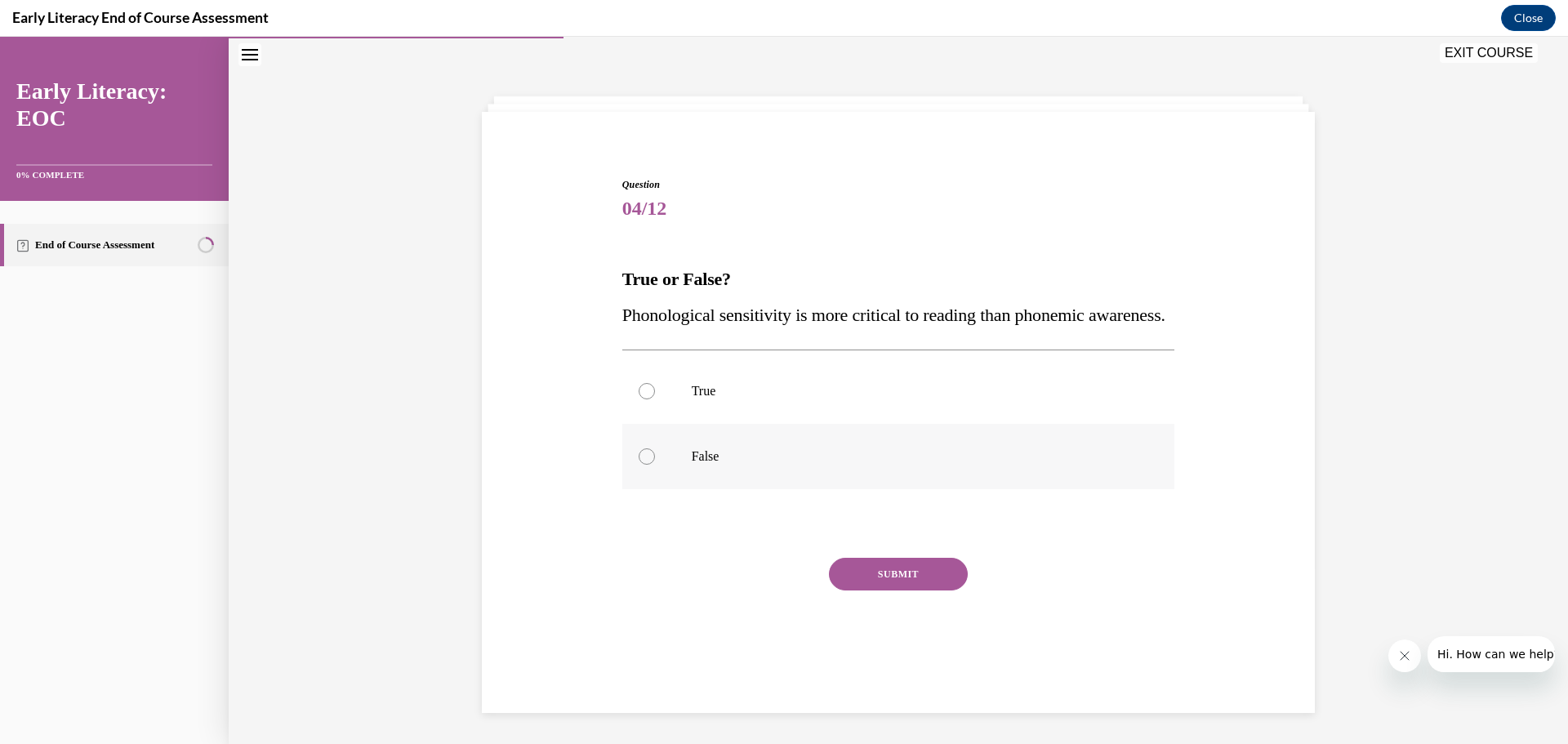
click at [643, 465] on div at bounding box center [647, 456] width 16 height 16
click at [944, 590] on button "SUBMIT" at bounding box center [898, 574] width 139 height 32
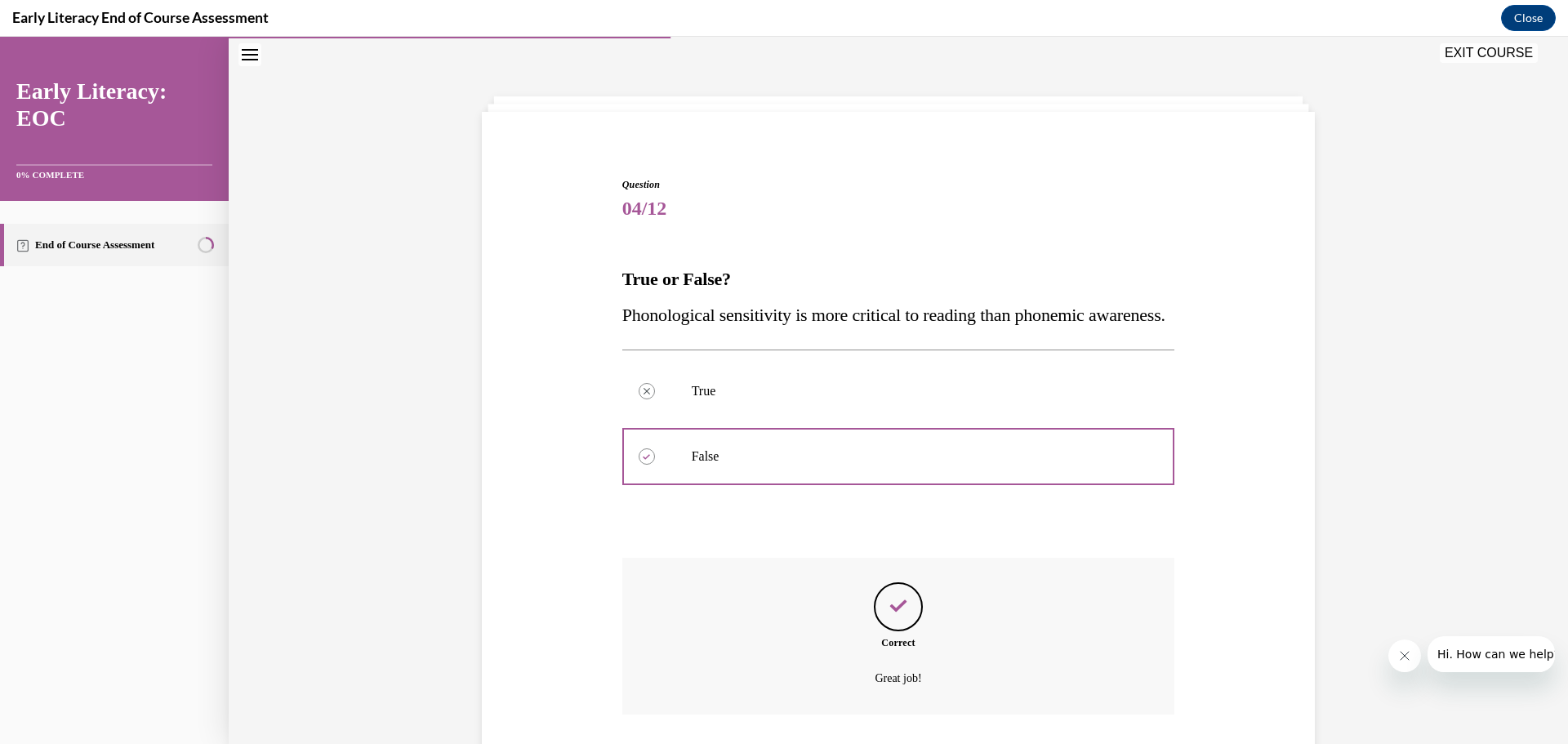
scroll to position [198, 0]
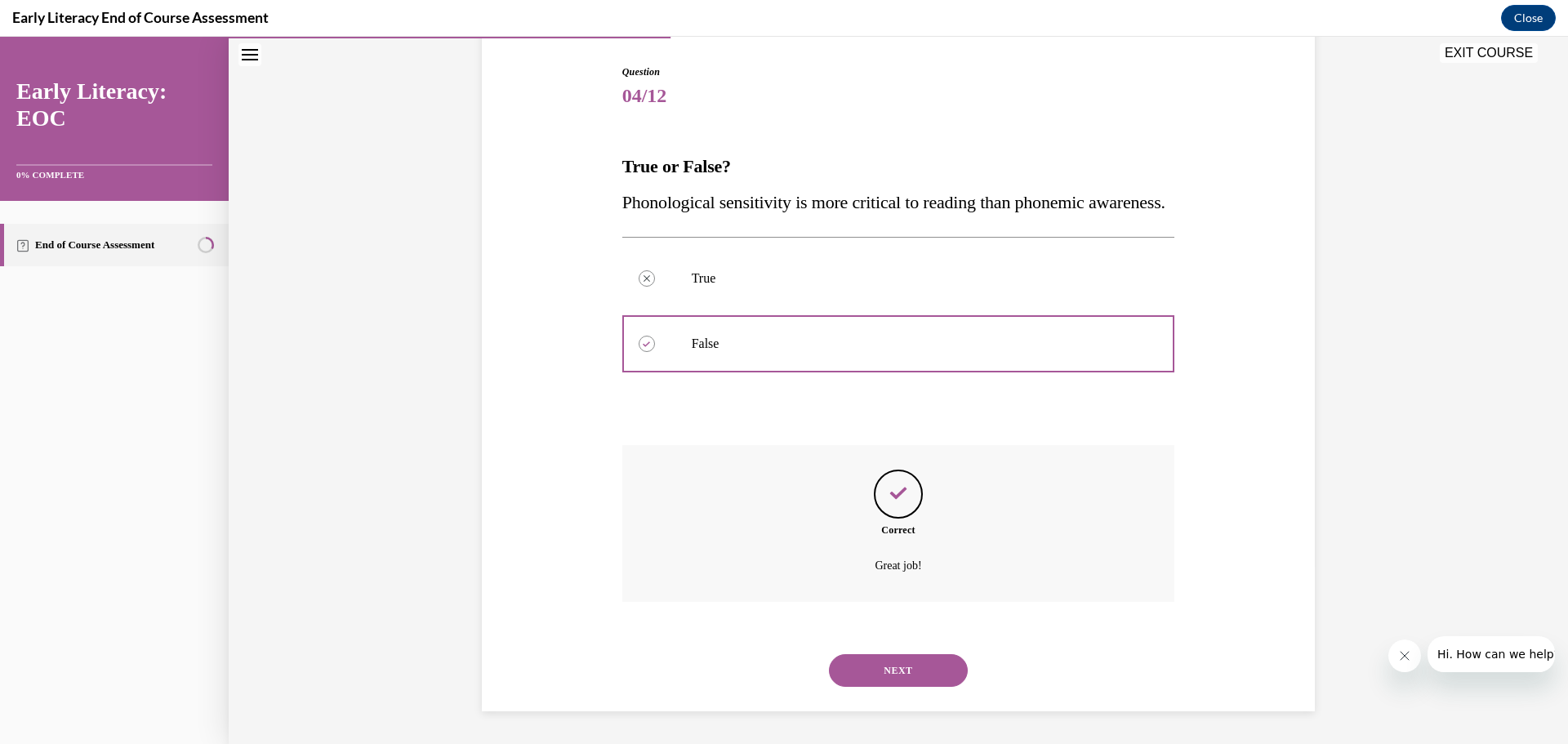
click at [904, 672] on button "NEXT" at bounding box center [898, 671] width 139 height 32
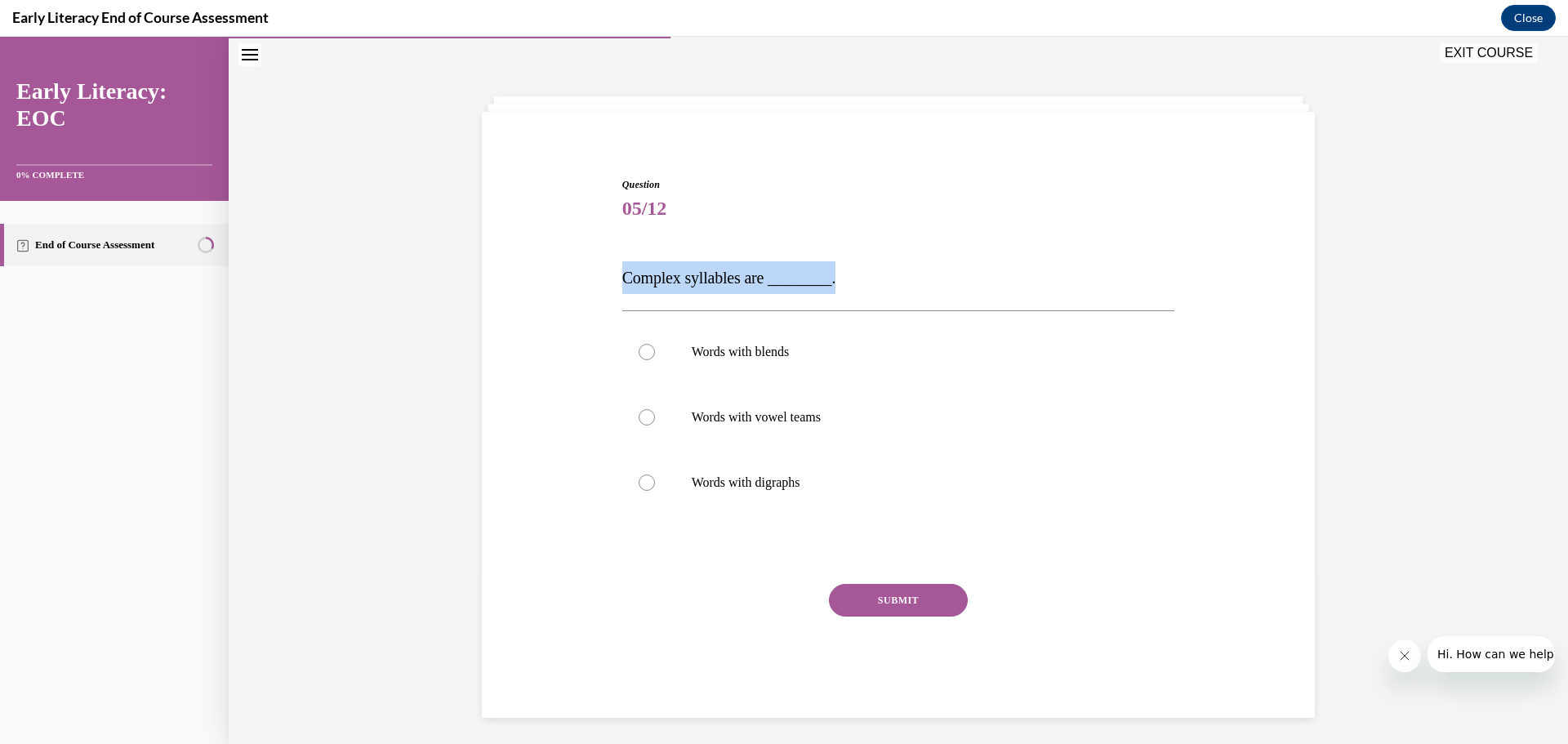
drag, startPoint x: 617, startPoint y: 280, endPoint x: 845, endPoint y: 284, distance: 228.0
click at [845, 284] on p "Complex syllables are ________." at bounding box center [898, 278] width 553 height 32
copy span "Complex syllables are ________."
click at [640, 353] on div at bounding box center [647, 351] width 16 height 16
click at [937, 592] on button "SUBMIT" at bounding box center [898, 600] width 139 height 32
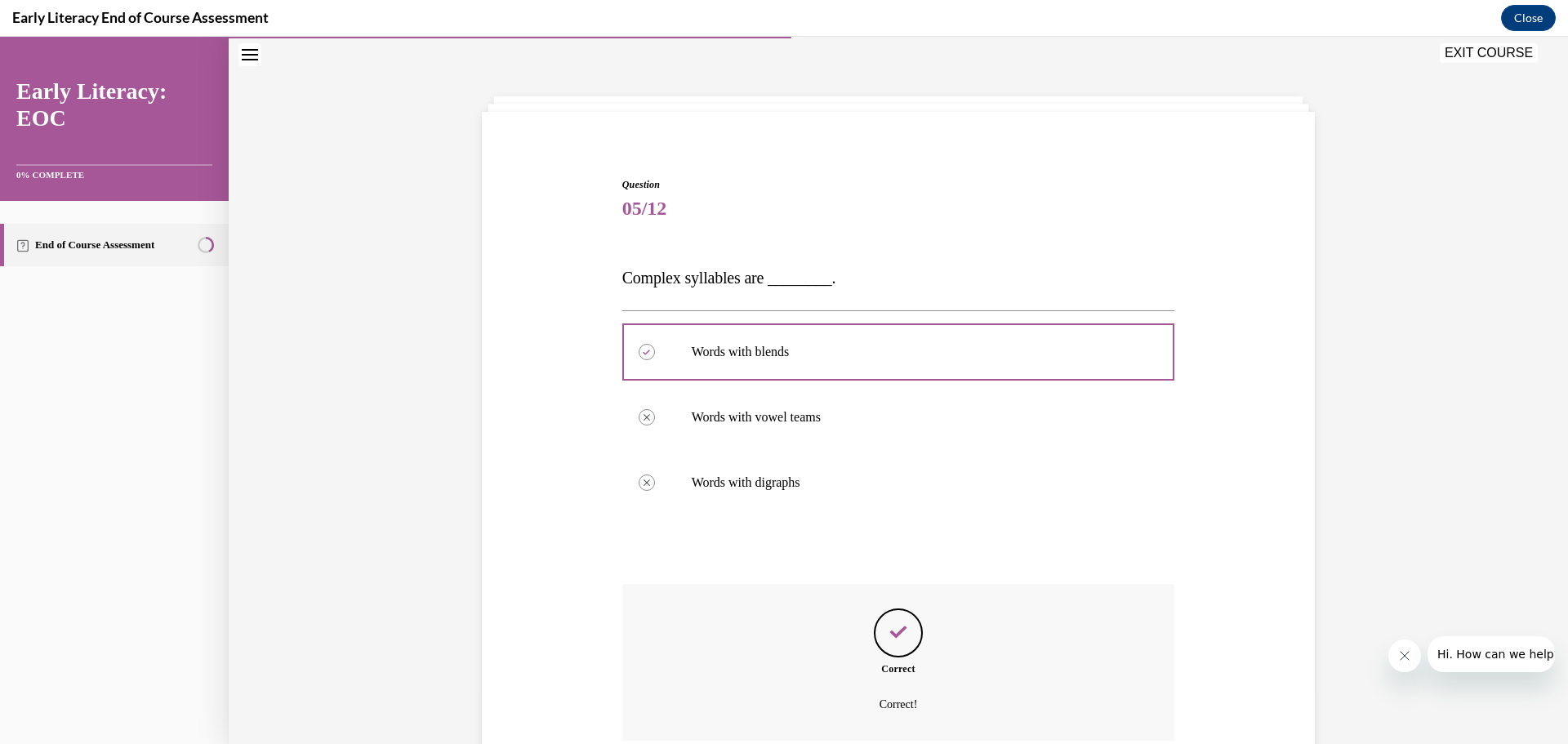
scroll to position [189, 0]
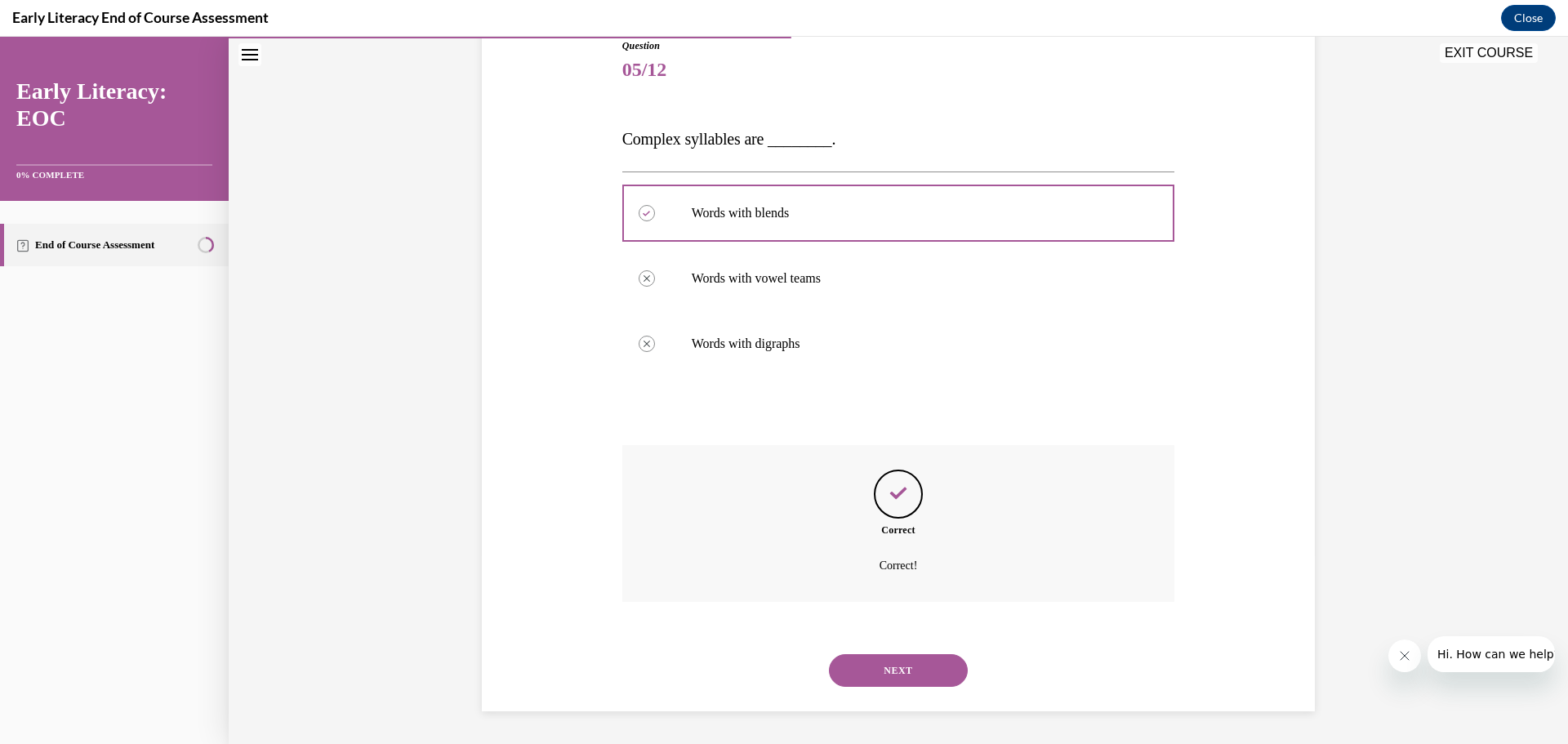
click at [892, 665] on button "NEXT" at bounding box center [898, 671] width 139 height 32
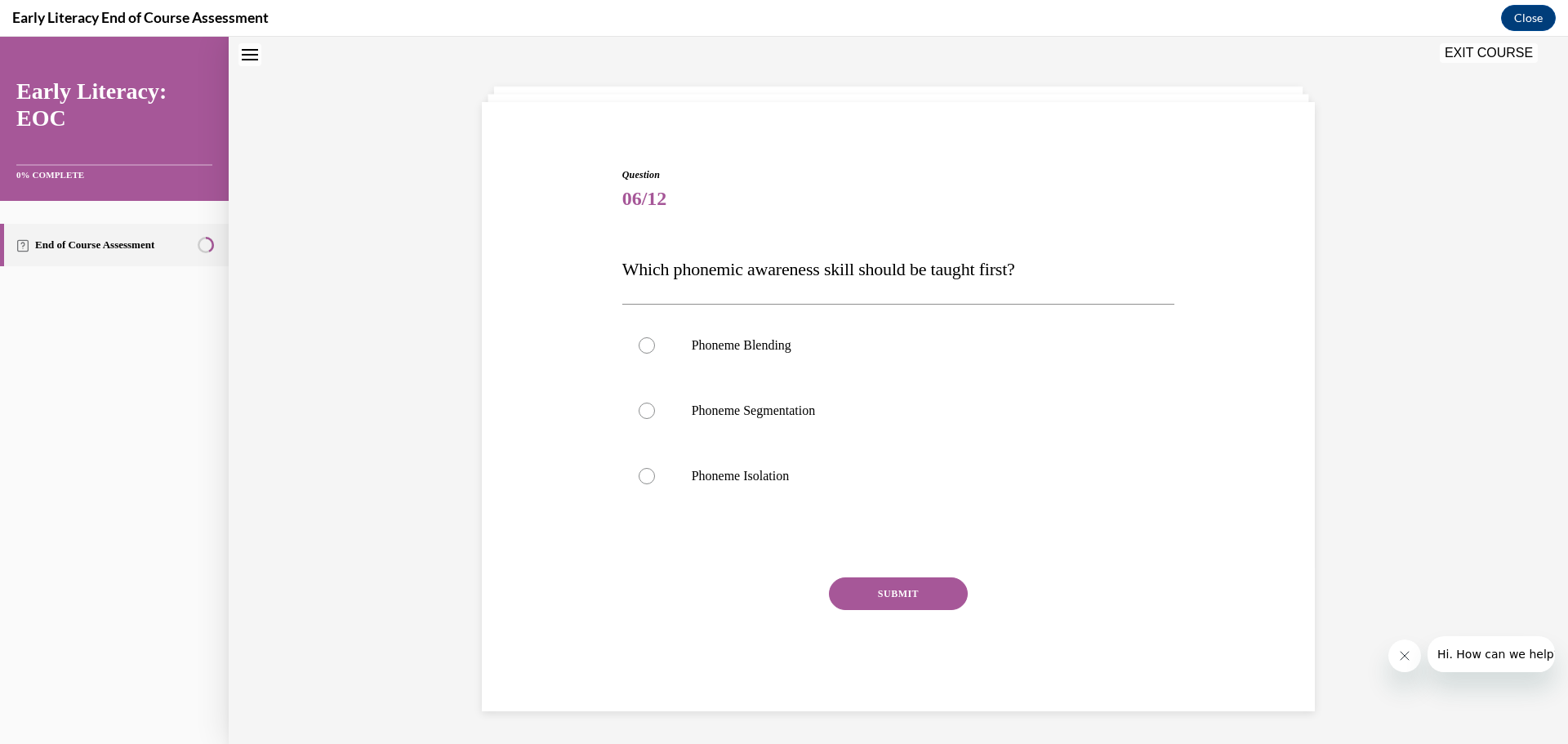
scroll to position [50, 0]
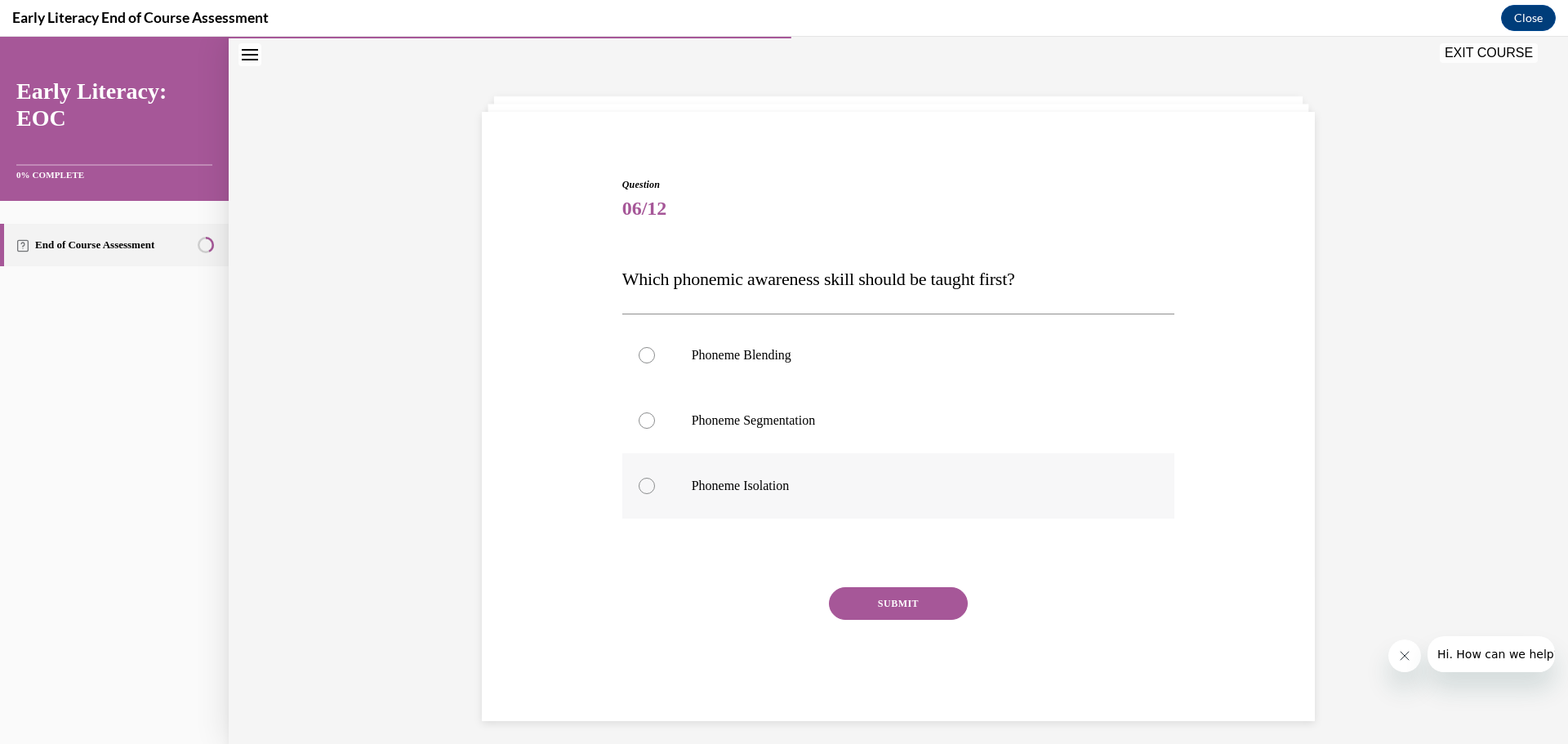
click at [639, 489] on div at bounding box center [647, 485] width 16 height 16
click at [854, 607] on button "SUBMIT" at bounding box center [898, 603] width 139 height 32
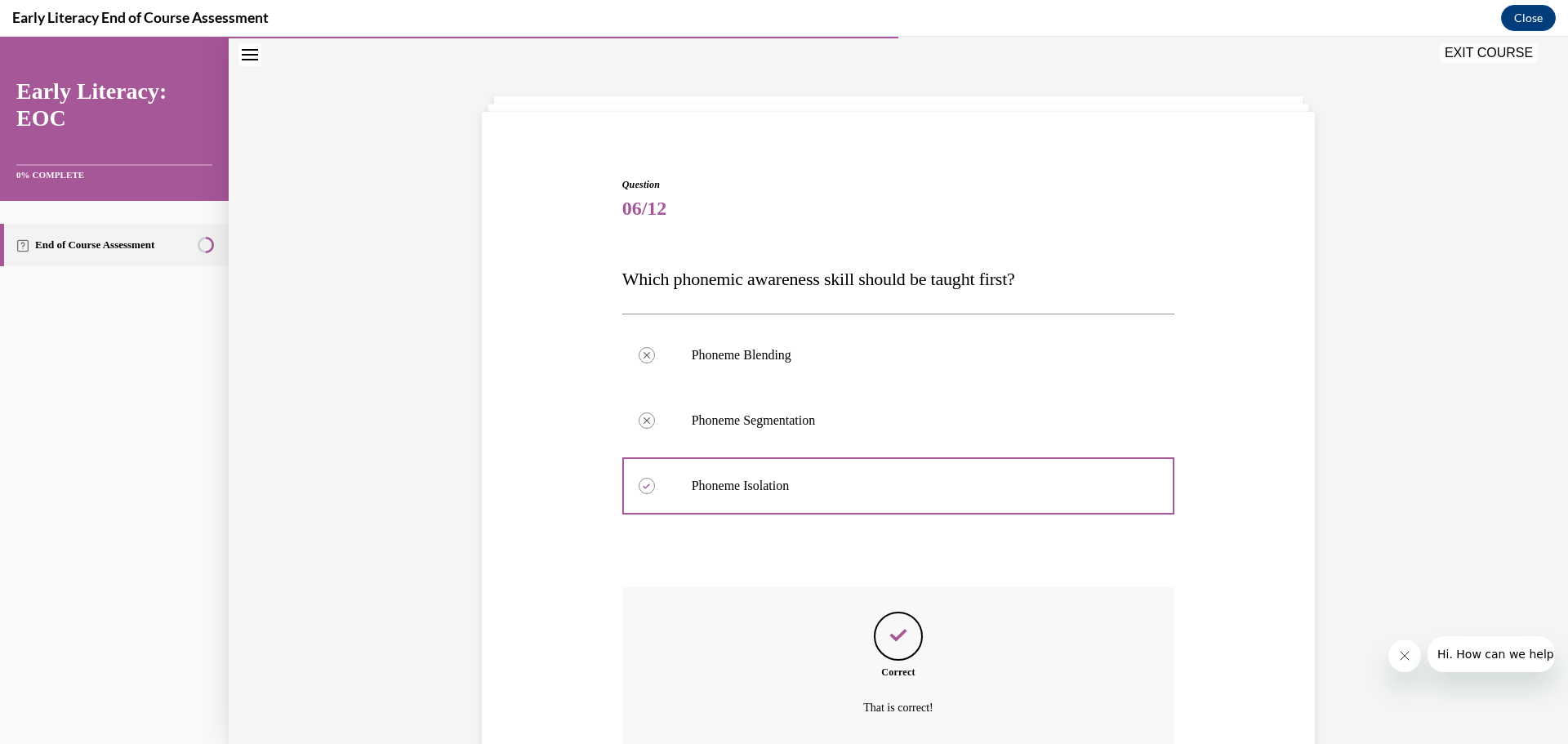
scroll to position [192, 0]
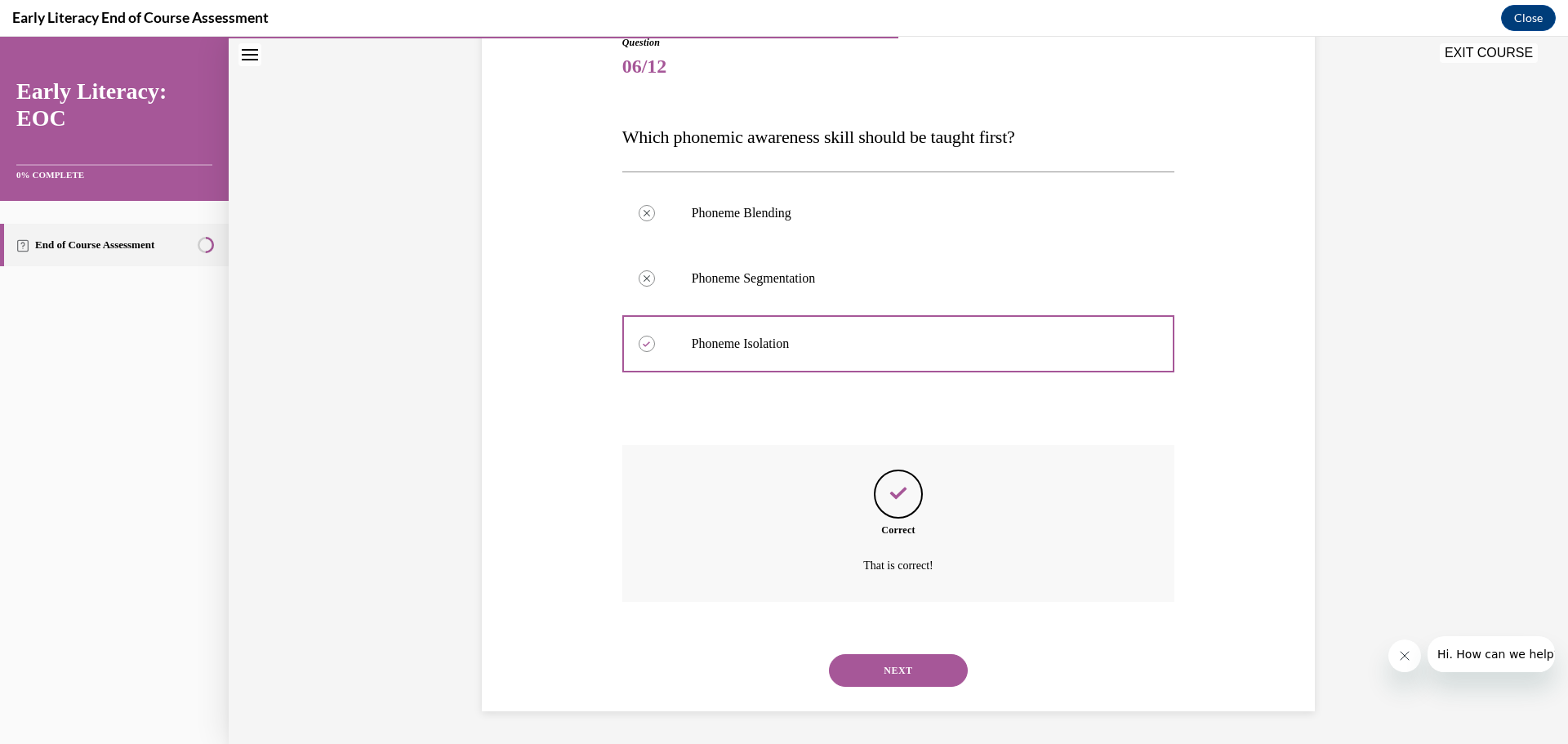
click at [884, 662] on button "NEXT" at bounding box center [898, 671] width 139 height 32
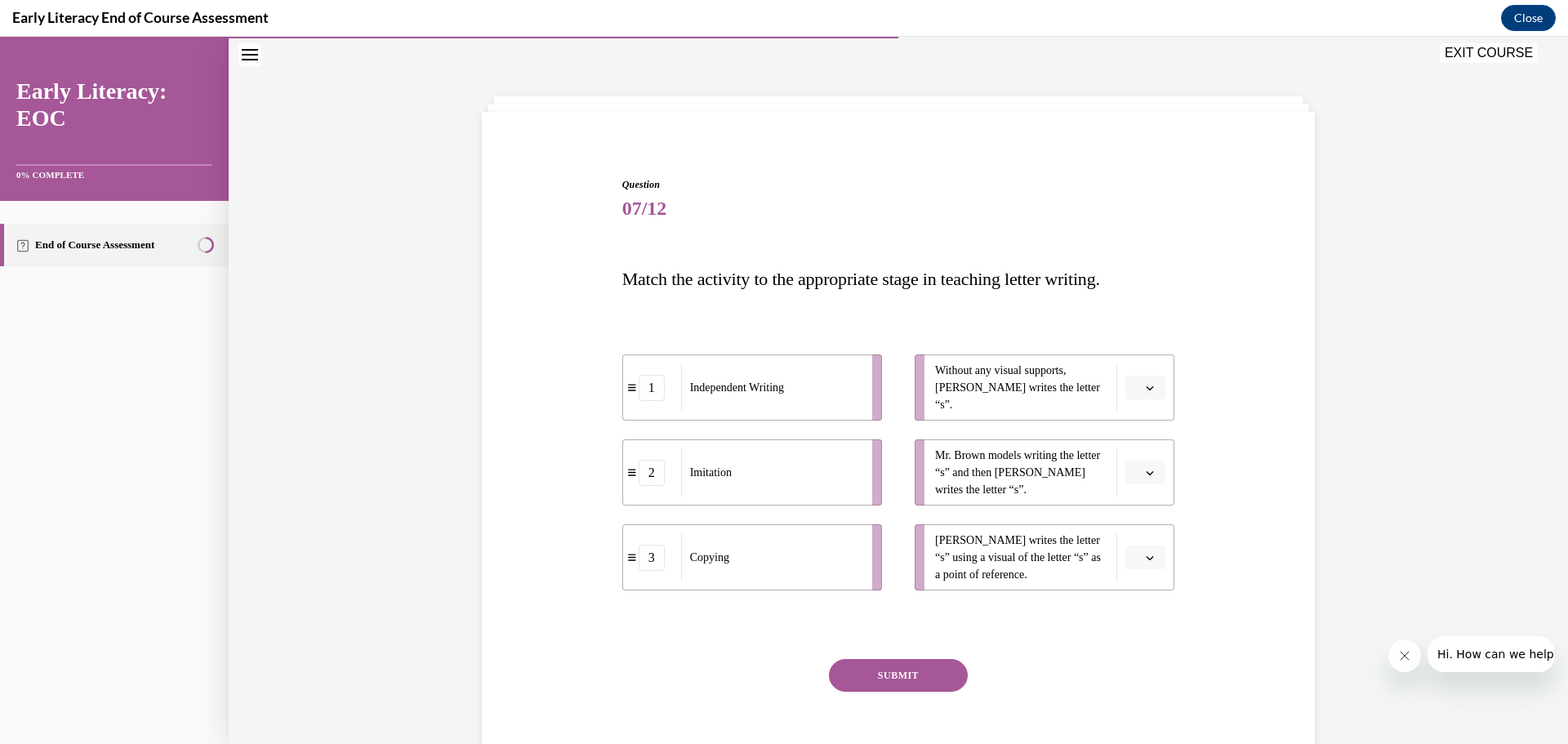
click at [1149, 471] on span "button" at bounding box center [1149, 472] width 11 height 11
click at [1141, 571] on div "2" at bounding box center [1138, 574] width 41 height 32
click at [1145, 560] on icon "button" at bounding box center [1150, 558] width 9 height 9
click at [1143, 687] on div "3" at bounding box center [1138, 692] width 41 height 32
click at [1145, 473] on icon "button" at bounding box center [1150, 473] width 9 height 9
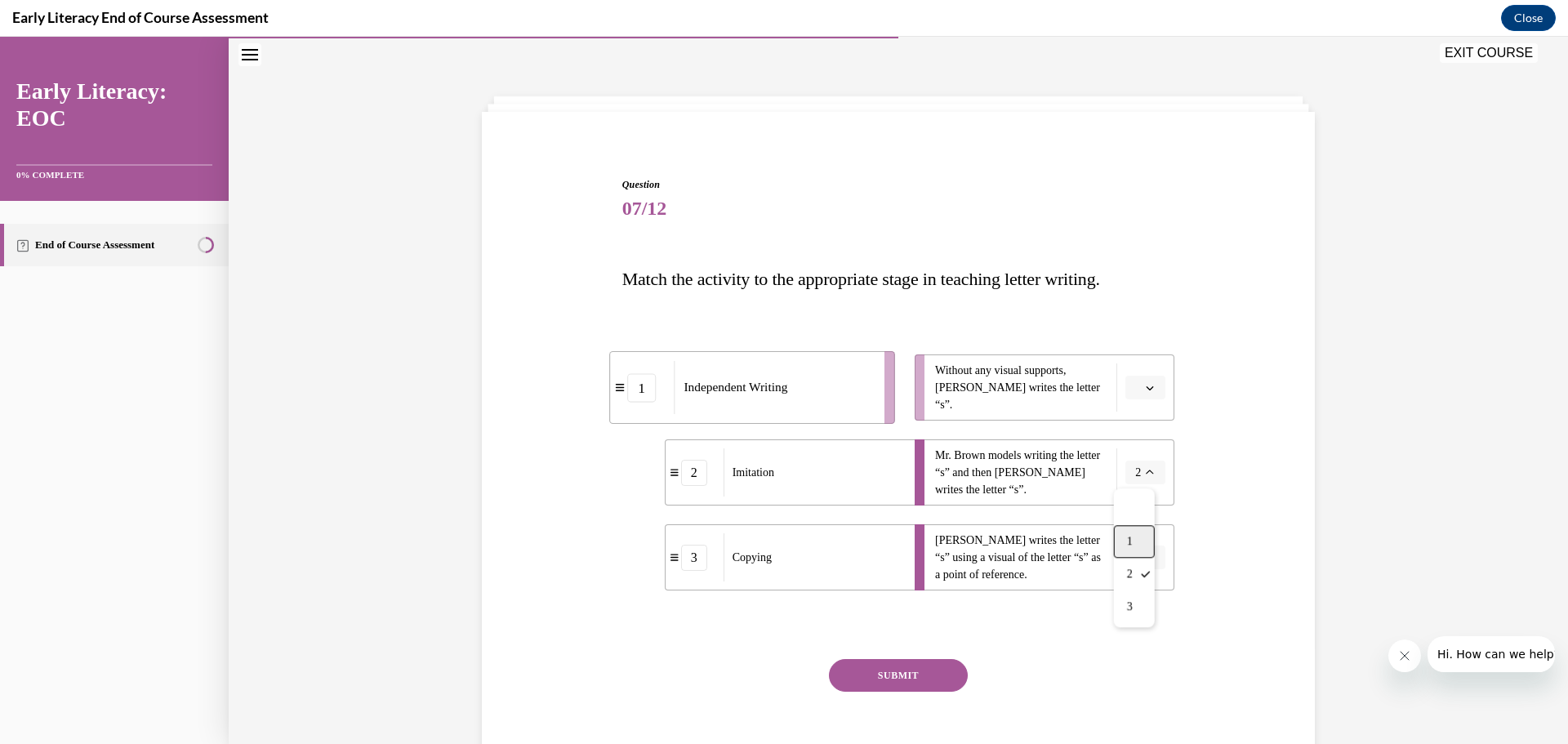
click at [1137, 541] on div "1" at bounding box center [1134, 542] width 41 height 32
click at [1150, 559] on button "3" at bounding box center [1144, 558] width 40 height 25
click at [1142, 648] on div "2" at bounding box center [1134, 659] width 41 height 32
click at [1150, 385] on button "button" at bounding box center [1144, 388] width 40 height 25
click at [1131, 522] on span "3" at bounding box center [1132, 521] width 6 height 13
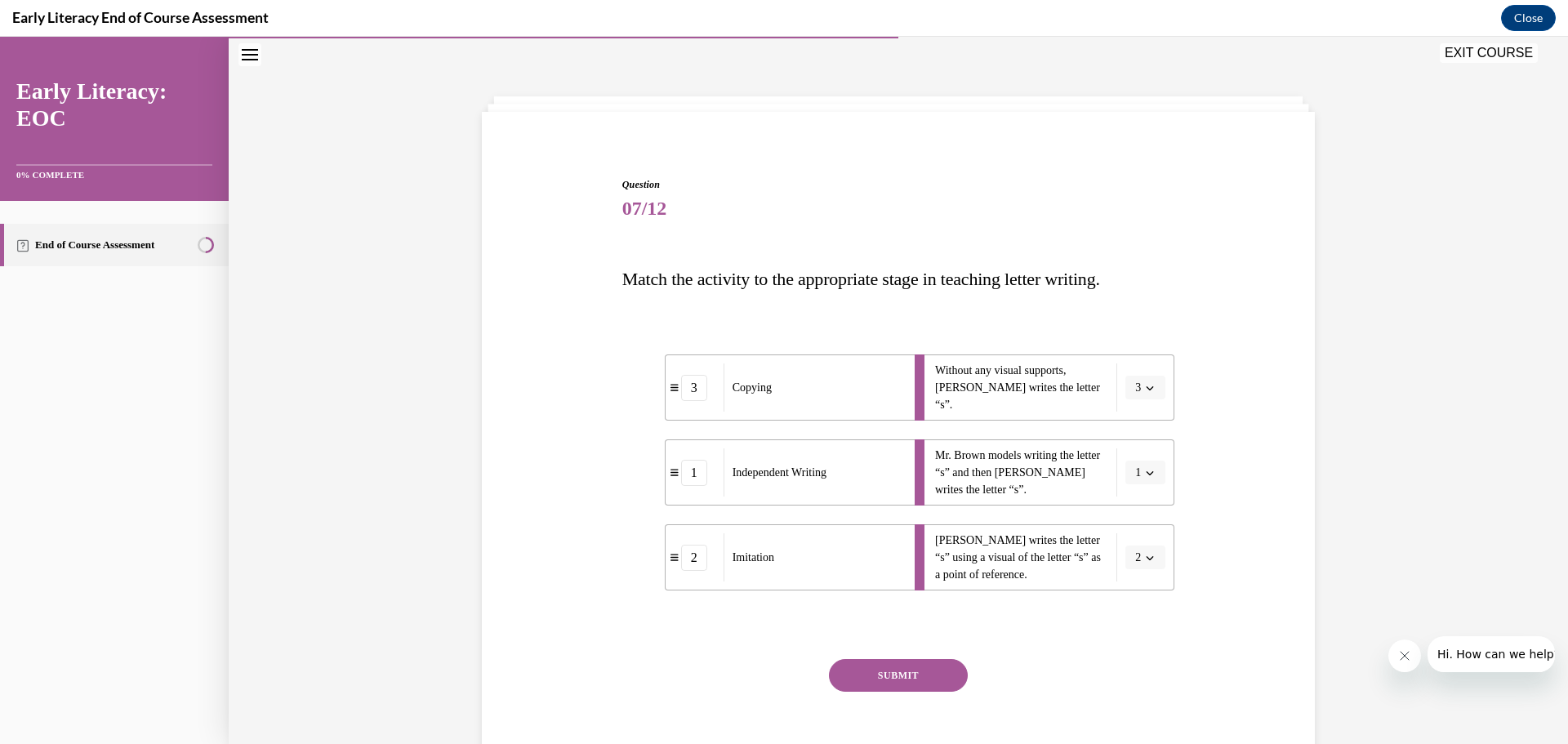
click at [889, 668] on button "SUBMIT" at bounding box center [898, 675] width 139 height 32
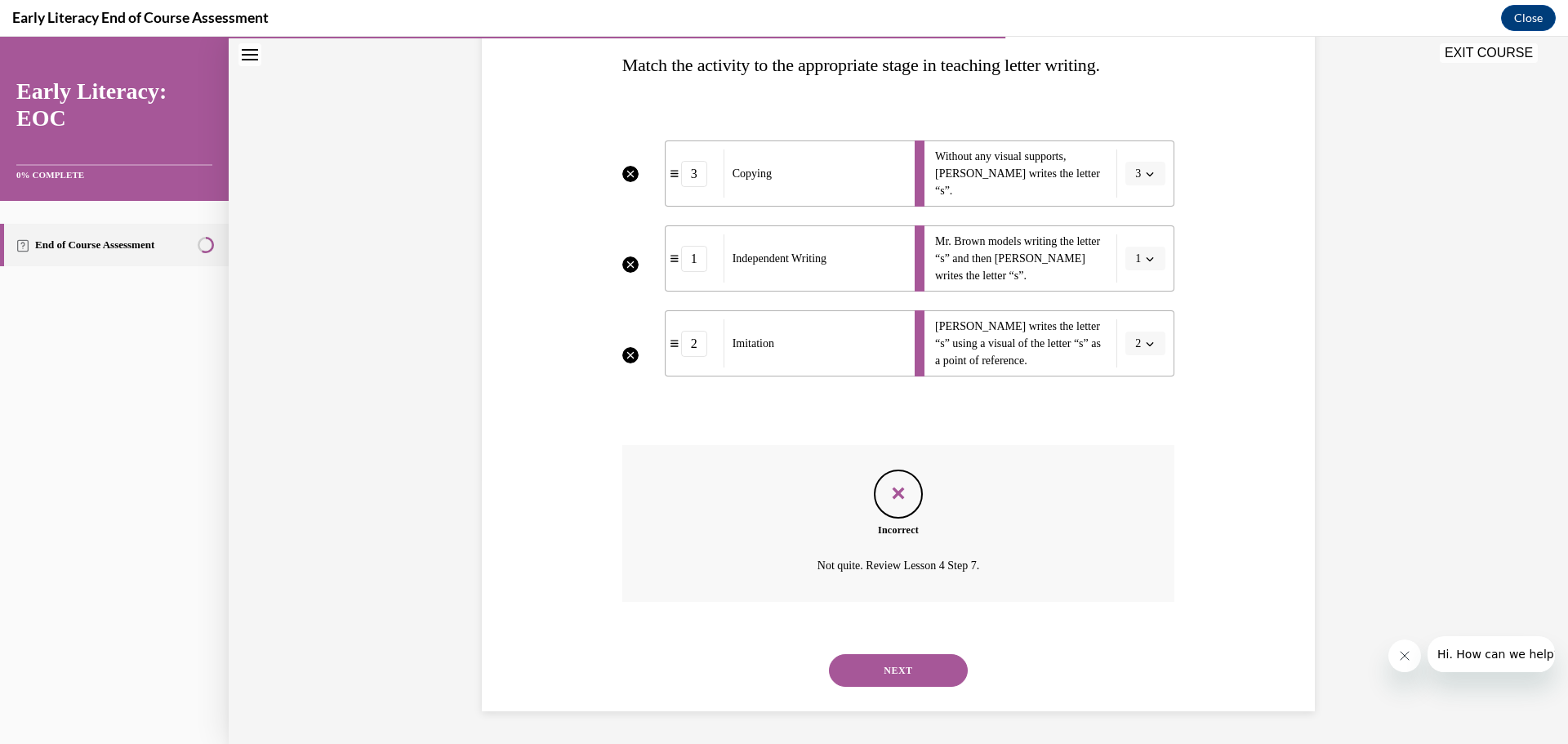
click at [886, 659] on button "NEXT" at bounding box center [898, 671] width 139 height 32
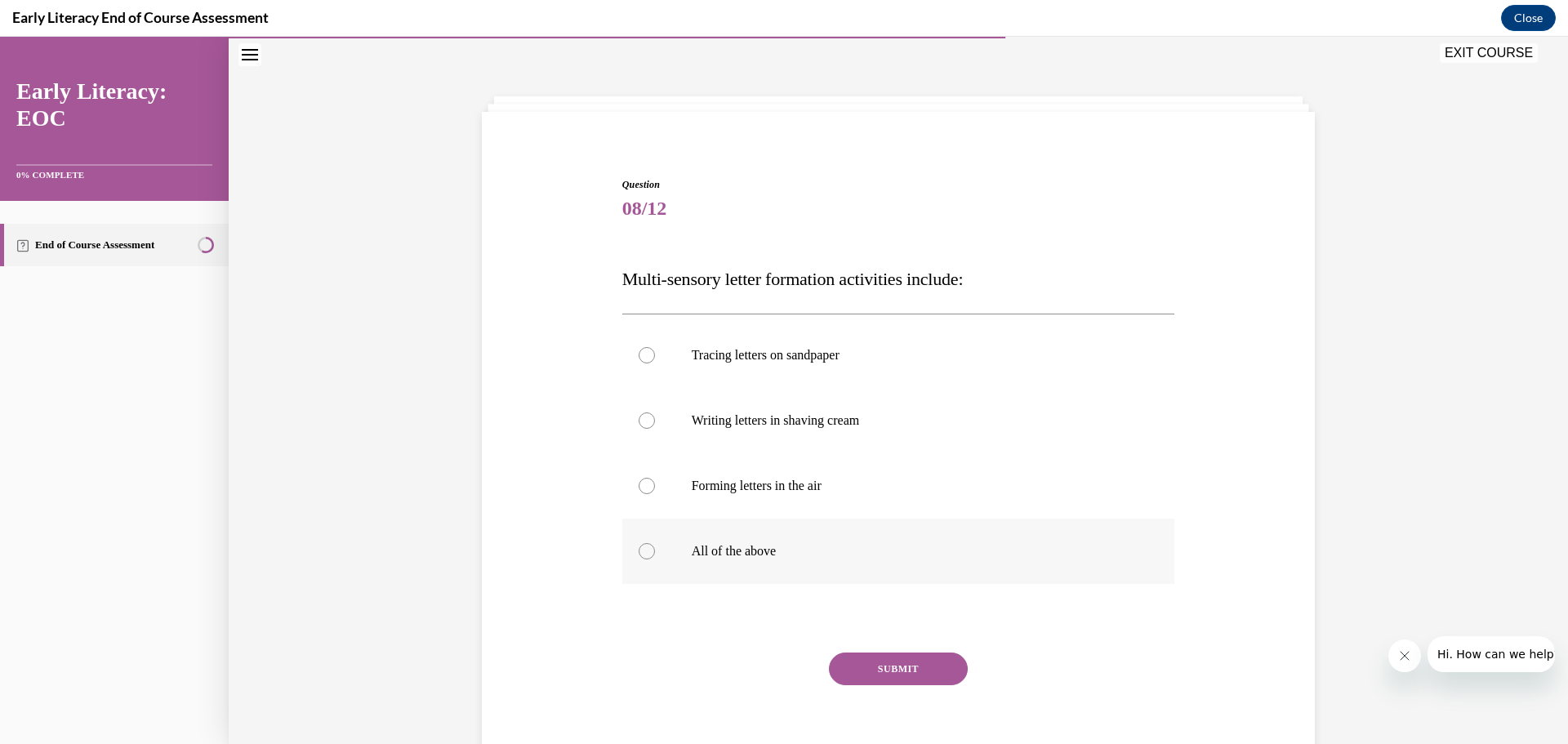
click at [639, 550] on div at bounding box center [647, 551] width 16 height 16
click at [838, 660] on button "SUBMIT" at bounding box center [898, 669] width 139 height 32
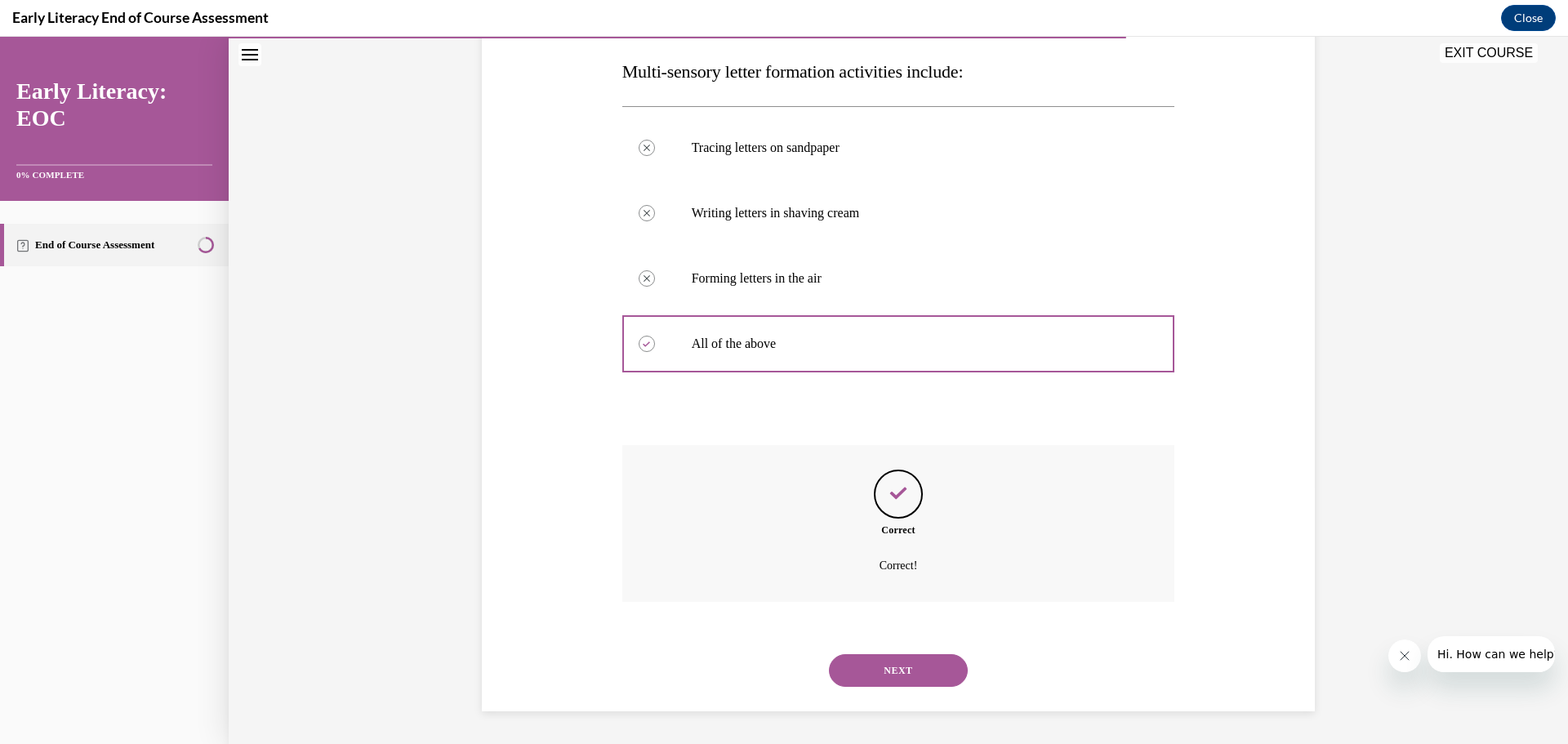
click at [912, 663] on button "NEXT" at bounding box center [898, 671] width 139 height 32
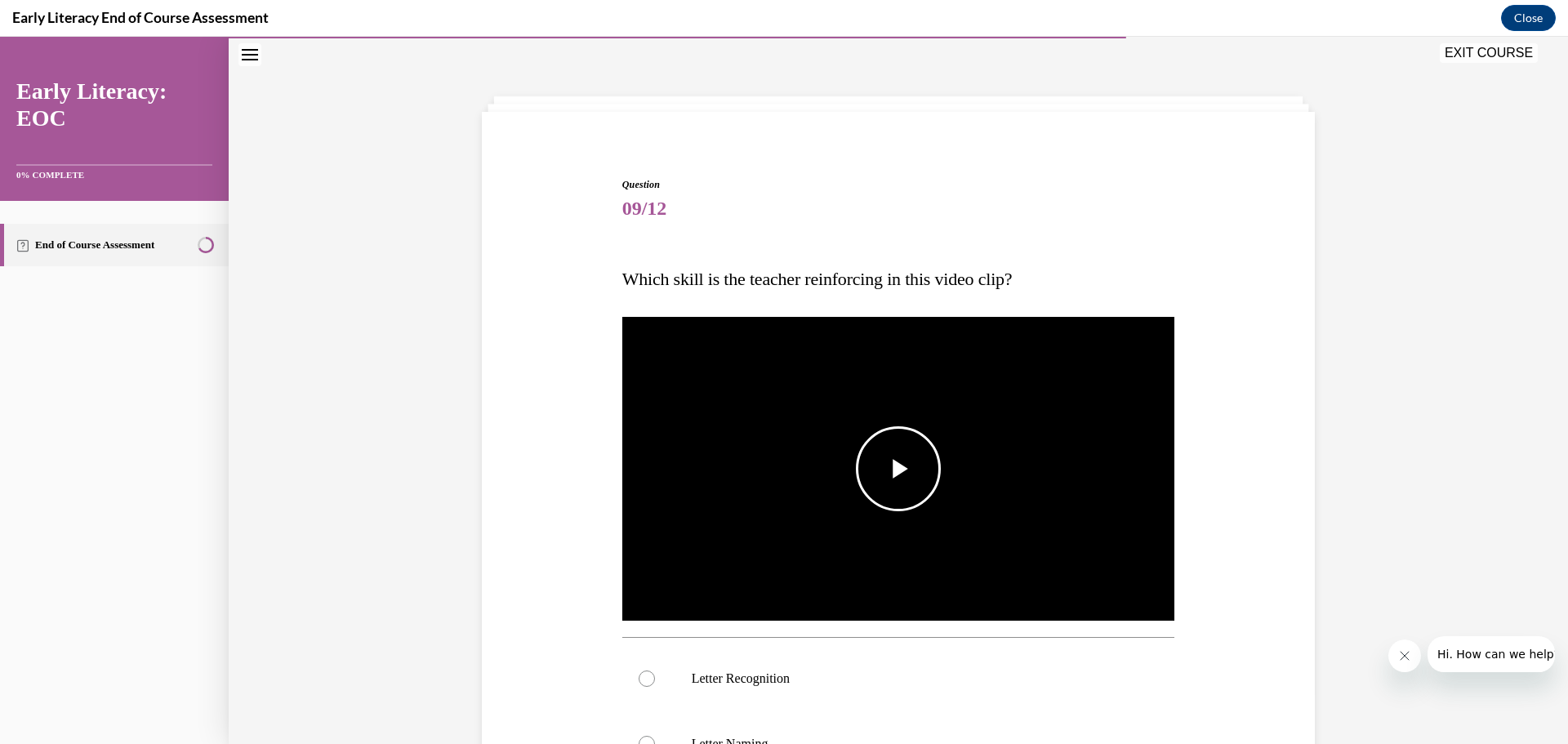
click at [898, 469] on span "Video player" at bounding box center [898, 469] width 0 height 0
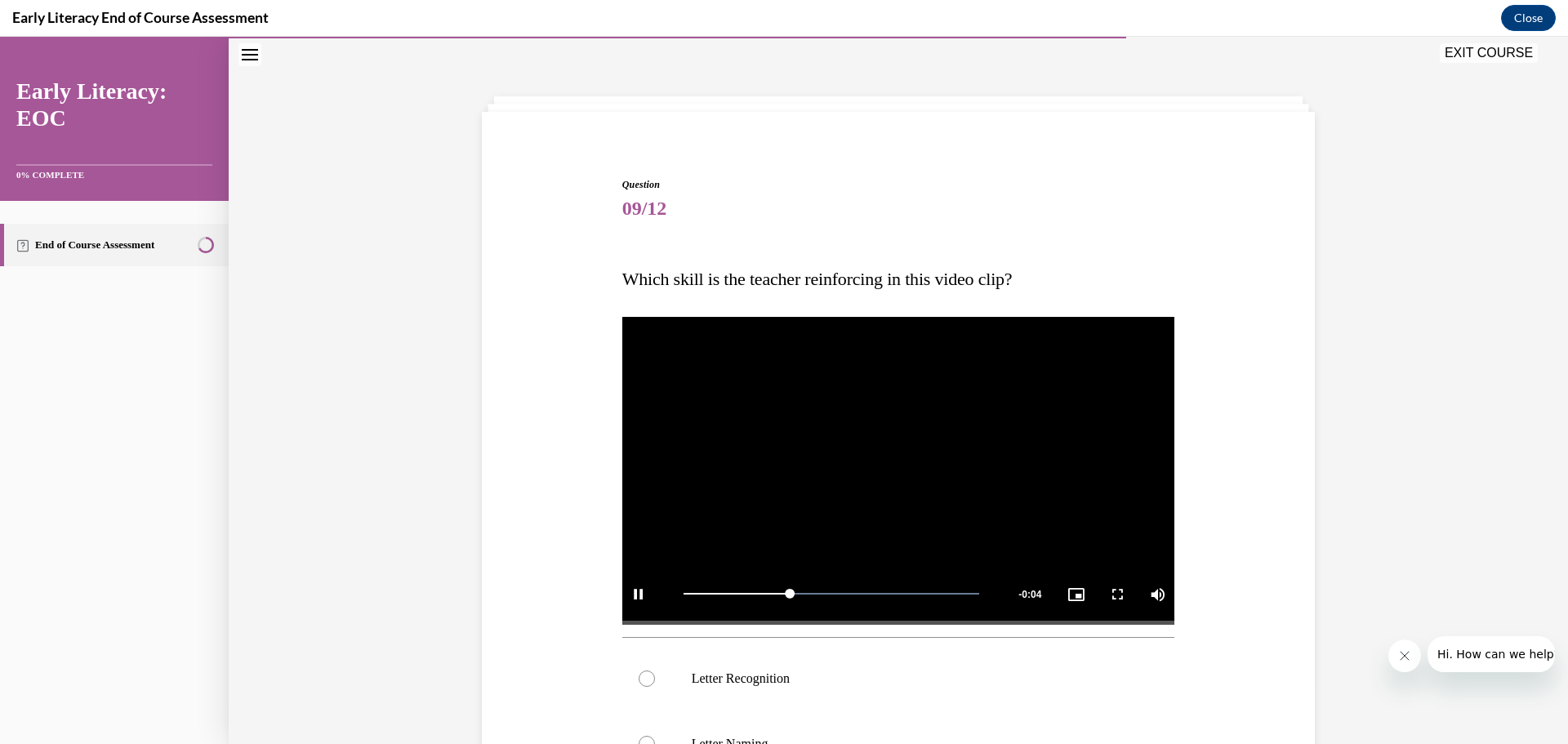
scroll to position [132, 0]
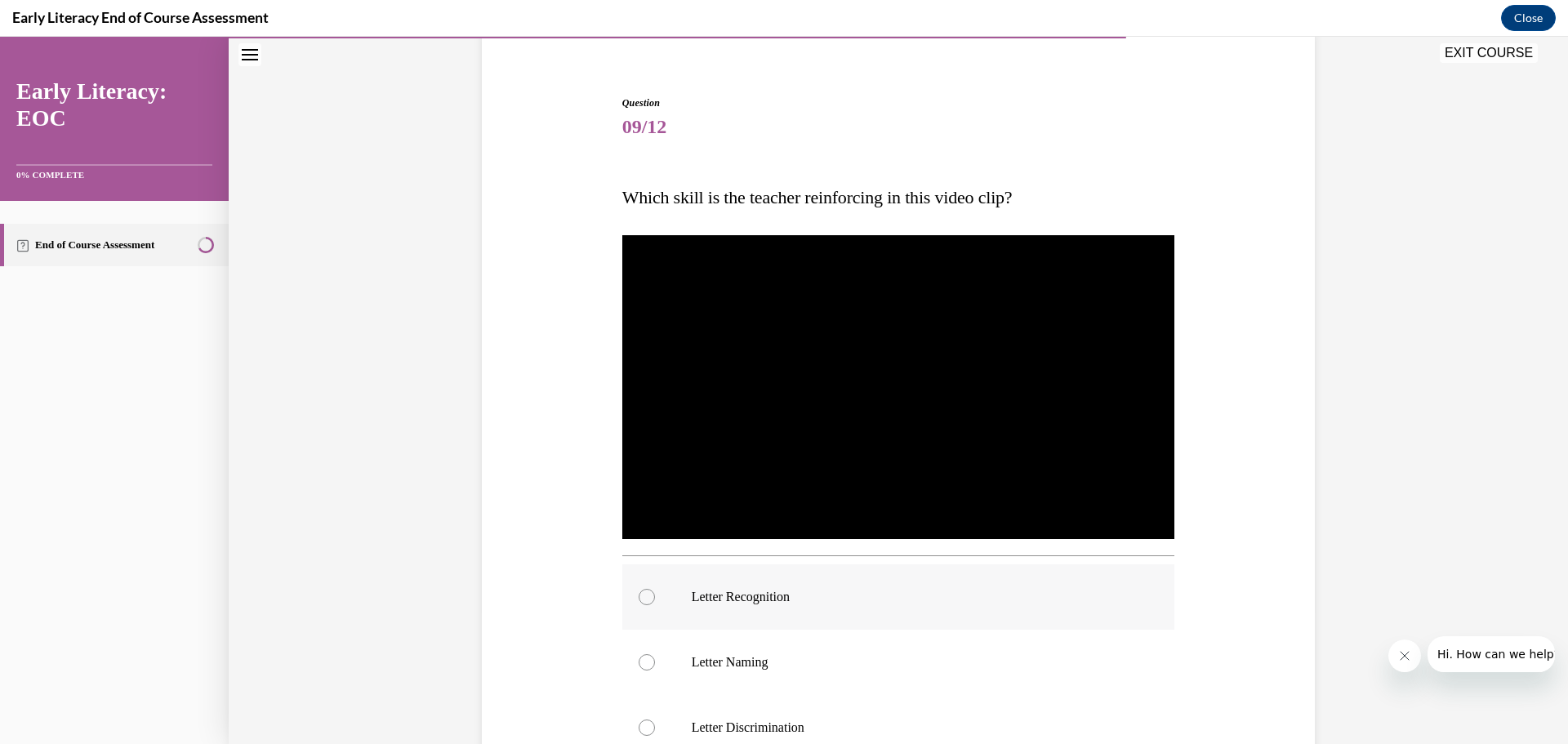
click at [639, 599] on div at bounding box center [647, 596] width 16 height 16
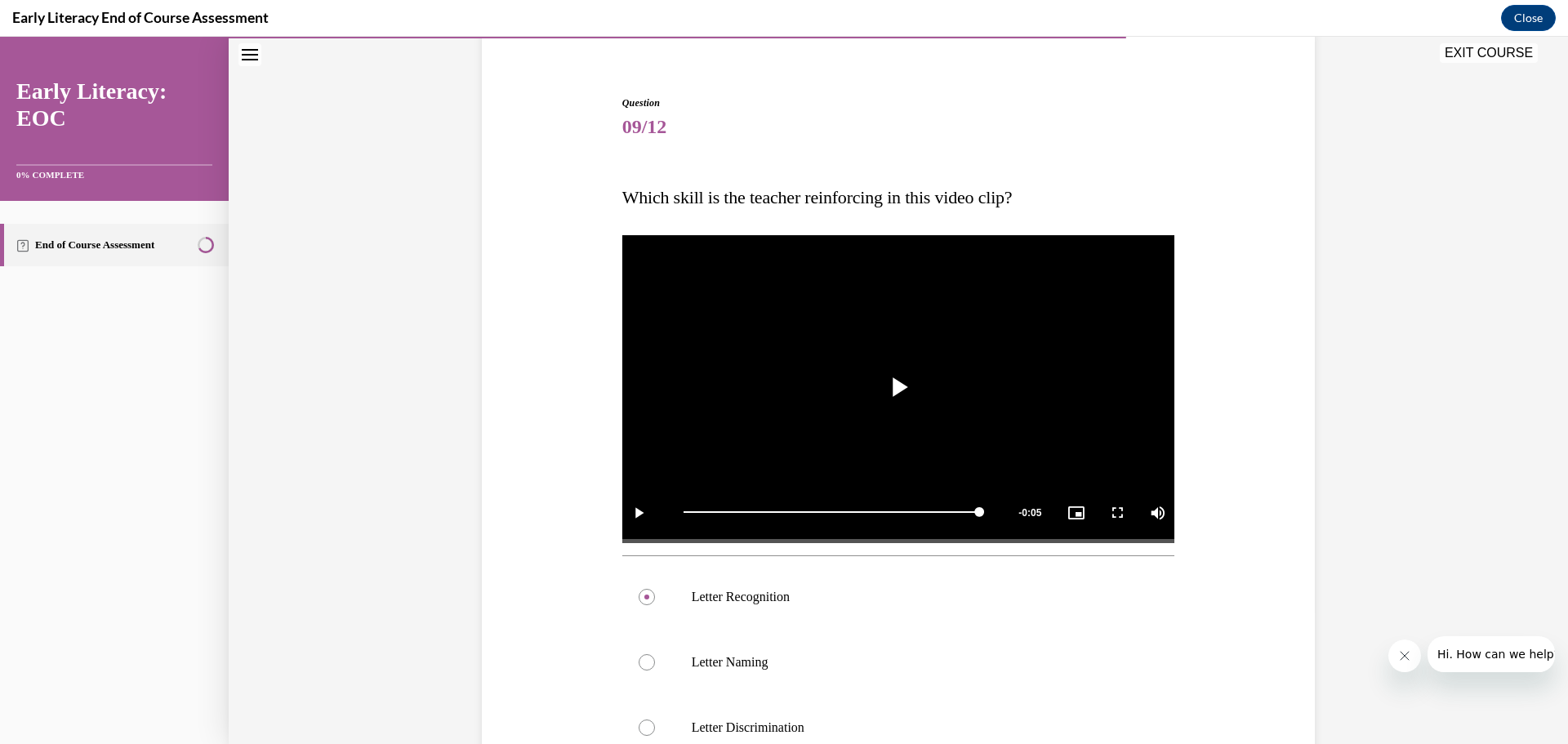
scroll to position [377, 0]
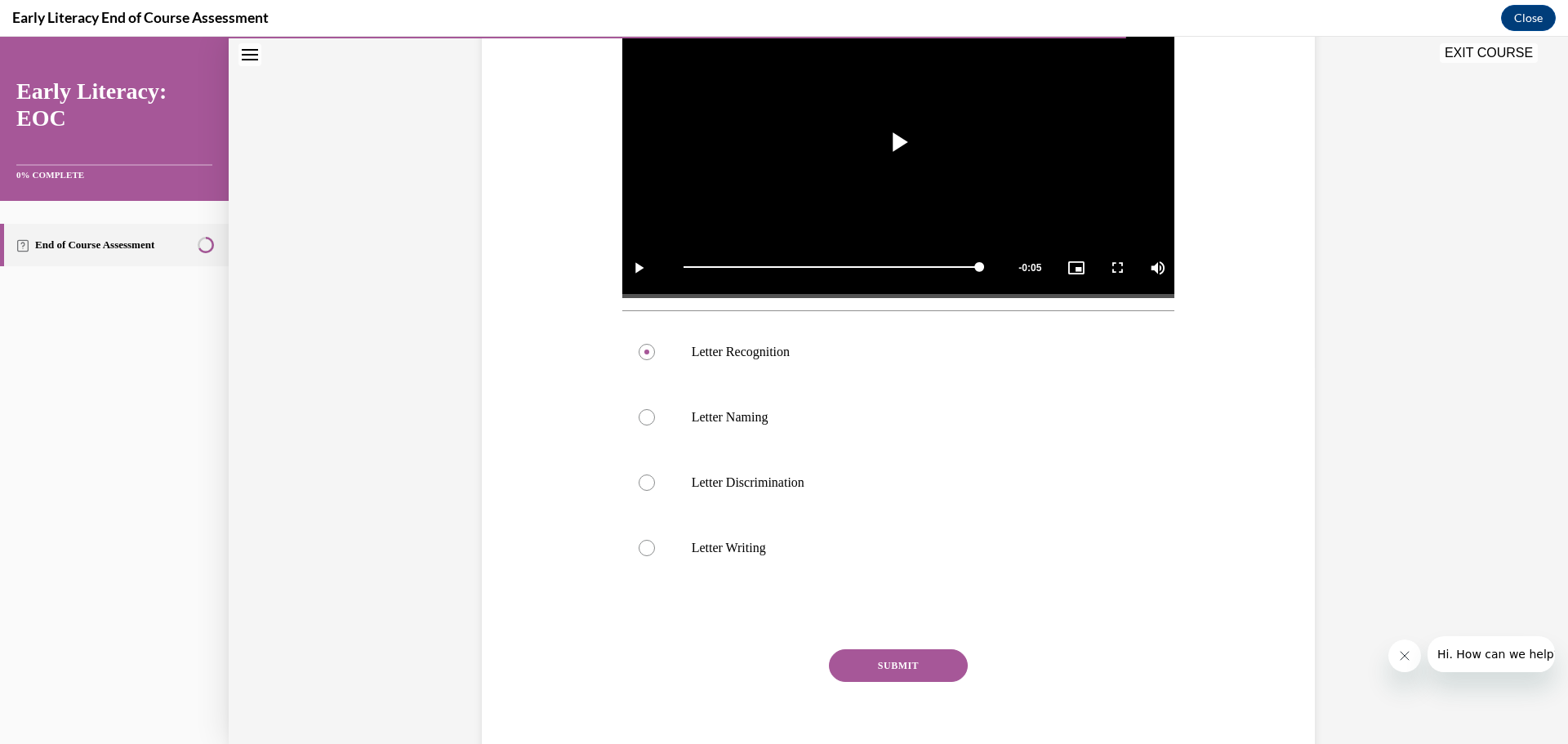
click at [927, 671] on button "SUBMIT" at bounding box center [898, 665] width 139 height 32
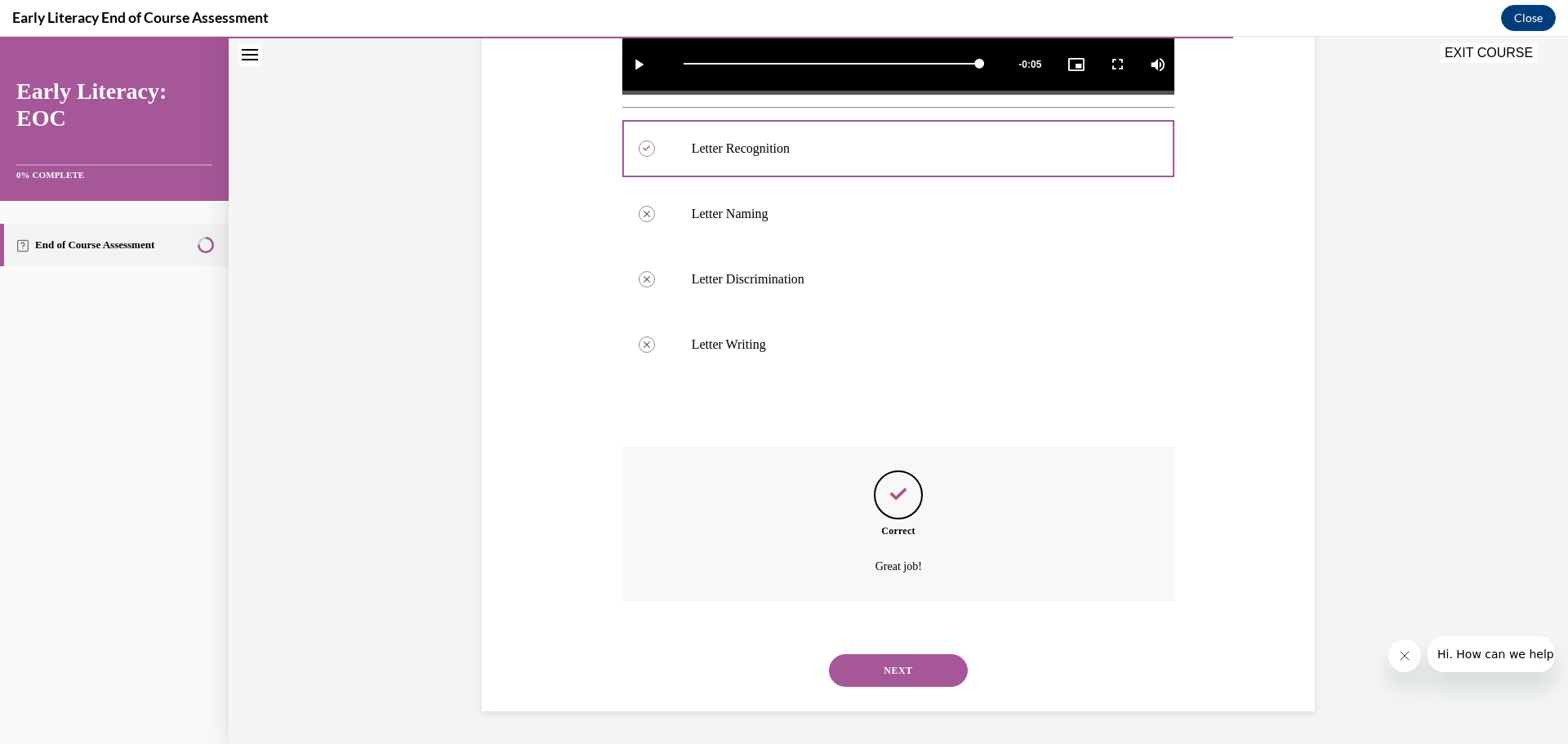
click at [920, 670] on button "NEXT" at bounding box center [898, 671] width 139 height 32
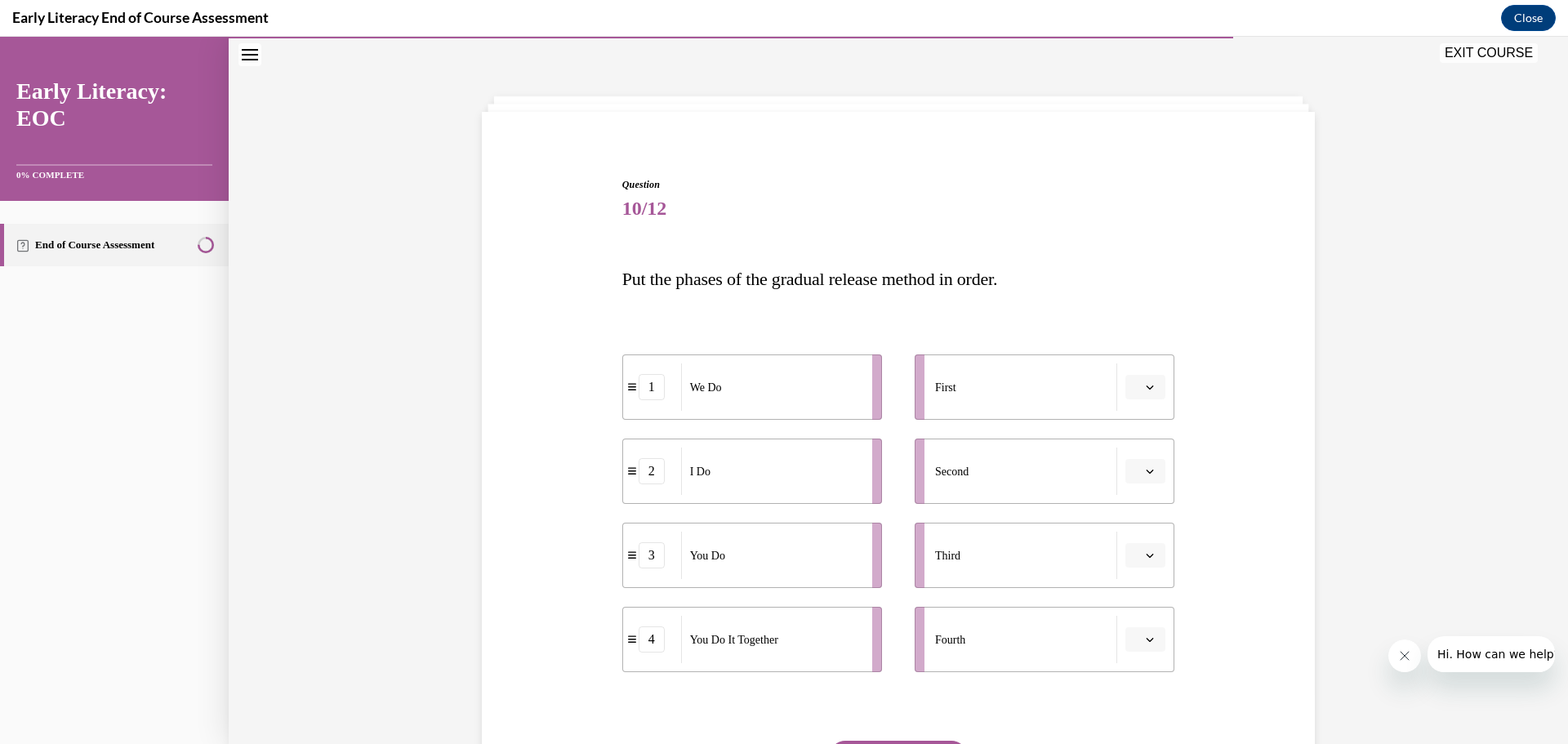
click at [1138, 465] on button "button" at bounding box center [1144, 471] width 40 height 25
click at [1141, 542] on div "1" at bounding box center [1138, 541] width 41 height 32
click at [1145, 470] on icon "button" at bounding box center [1150, 472] width 9 height 9
click at [1133, 569] on div "2" at bounding box center [1134, 573] width 41 height 32
click at [1145, 467] on icon "button" at bounding box center [1150, 472] width 9 height 9
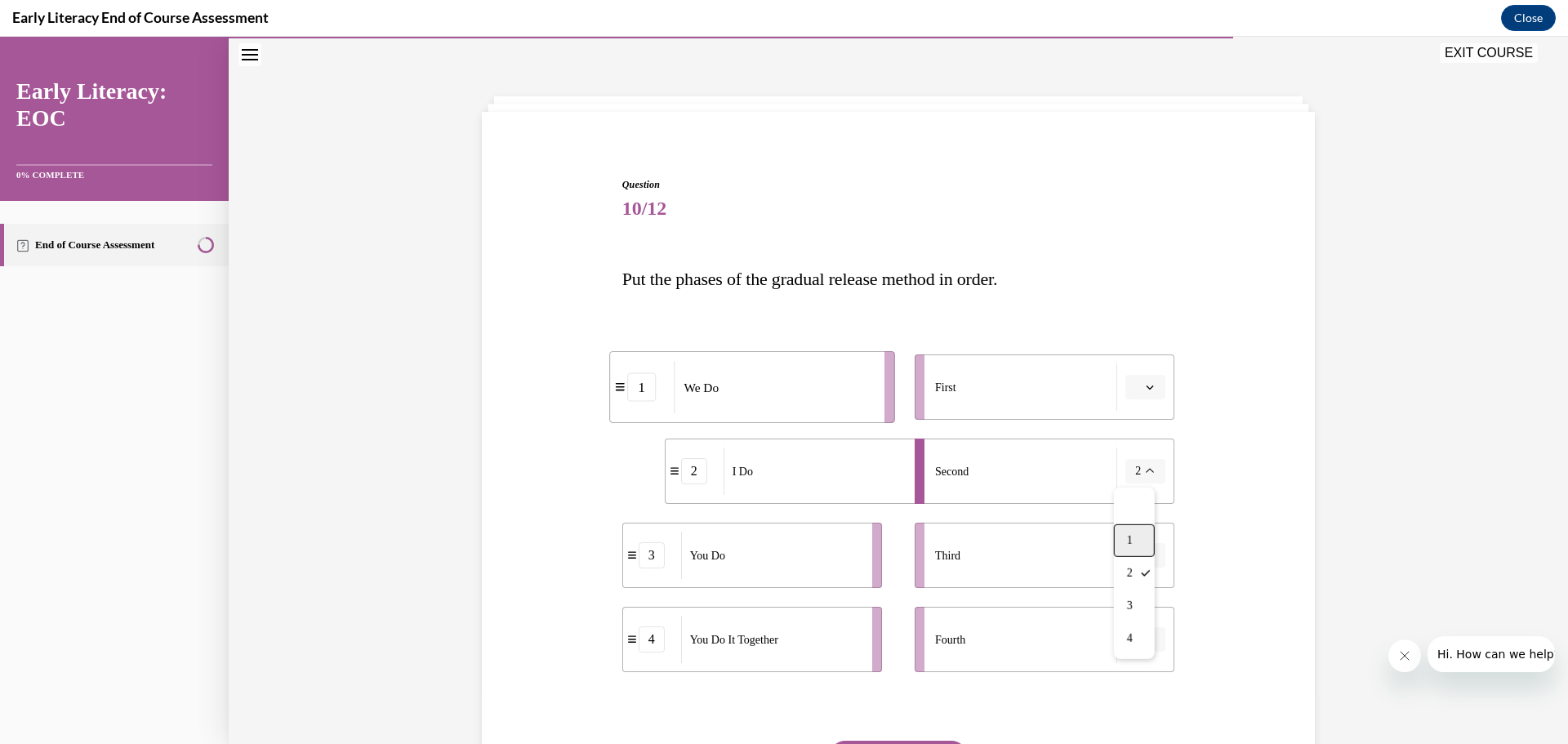
click at [1144, 543] on div "1" at bounding box center [1134, 541] width 41 height 32
click at [1150, 478] on button "1" at bounding box center [1144, 471] width 40 height 25
click at [1136, 570] on div "2" at bounding box center [1134, 573] width 41 height 32
click at [1146, 390] on icon "button" at bounding box center [1150, 387] width 8 height 4
click at [1138, 491] on div "2" at bounding box center [1138, 489] width 41 height 32
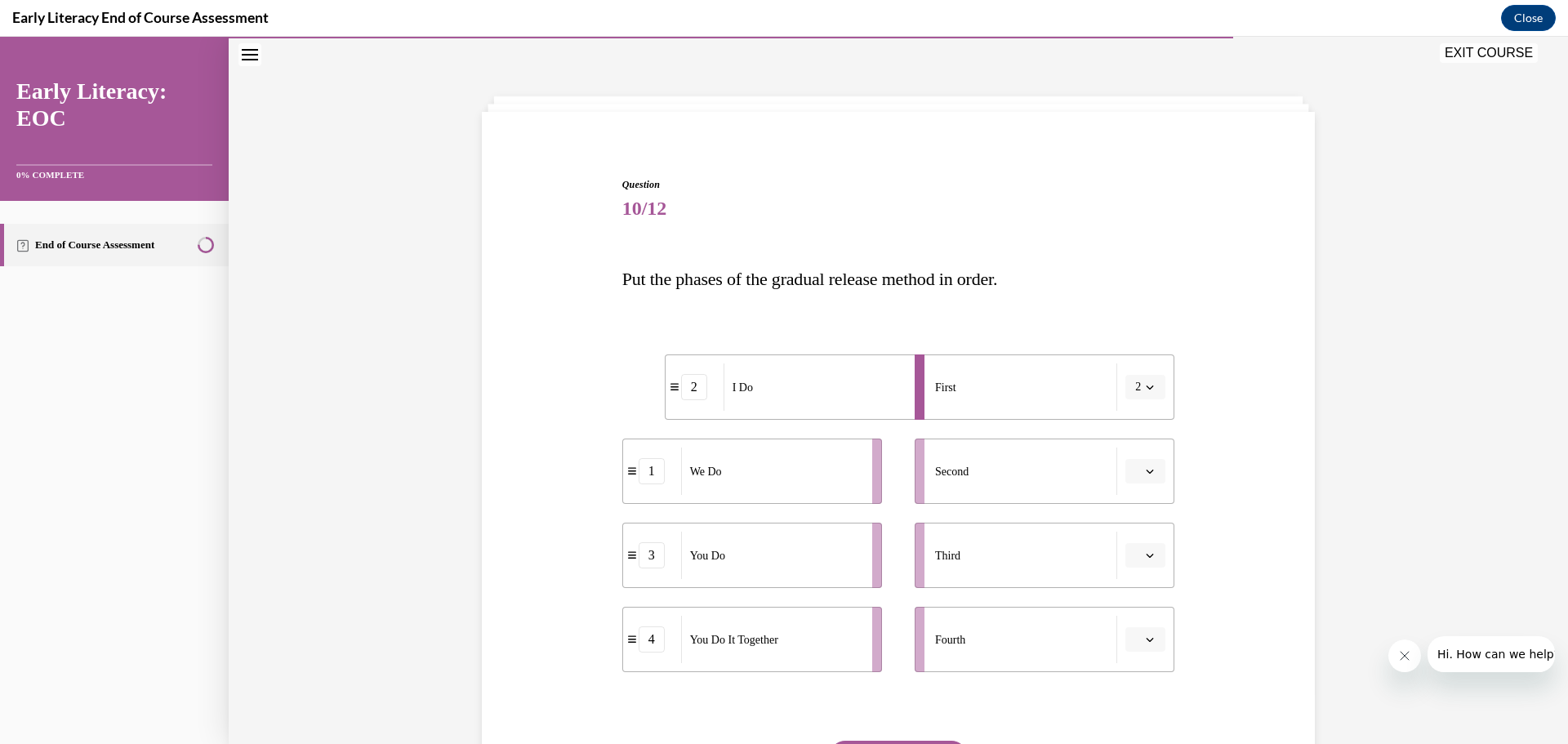
click at [1144, 464] on button "button" at bounding box center [1144, 471] width 40 height 25
click at [1140, 566] on div "2" at bounding box center [1138, 573] width 41 height 32
click at [1146, 386] on icon "button" at bounding box center [1150, 387] width 8 height 4
click at [1136, 483] on span "2" at bounding box center [1132, 489] width 6 height 13
click at [1145, 638] on icon "button" at bounding box center [1150, 640] width 9 height 9
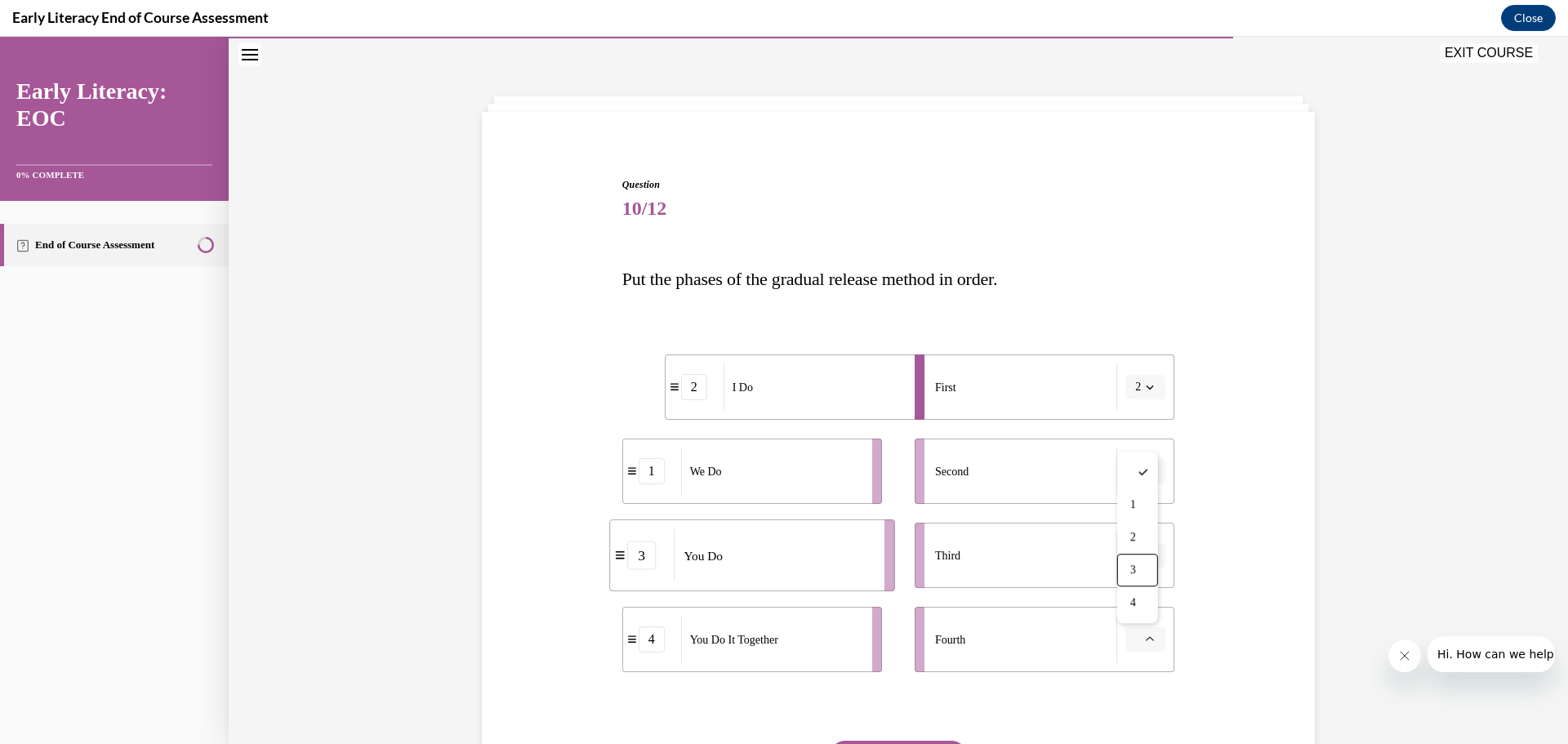
click at [1137, 567] on div "3" at bounding box center [1138, 570] width 41 height 32
click at [1142, 633] on button "3" at bounding box center [1144, 639] width 40 height 25
click at [1134, 606] on div "4" at bounding box center [1134, 602] width 41 height 32
click at [1145, 383] on icon "button" at bounding box center [1150, 387] width 9 height 9
click at [1126, 455] on span "1" at bounding box center [1129, 456] width 6 height 13
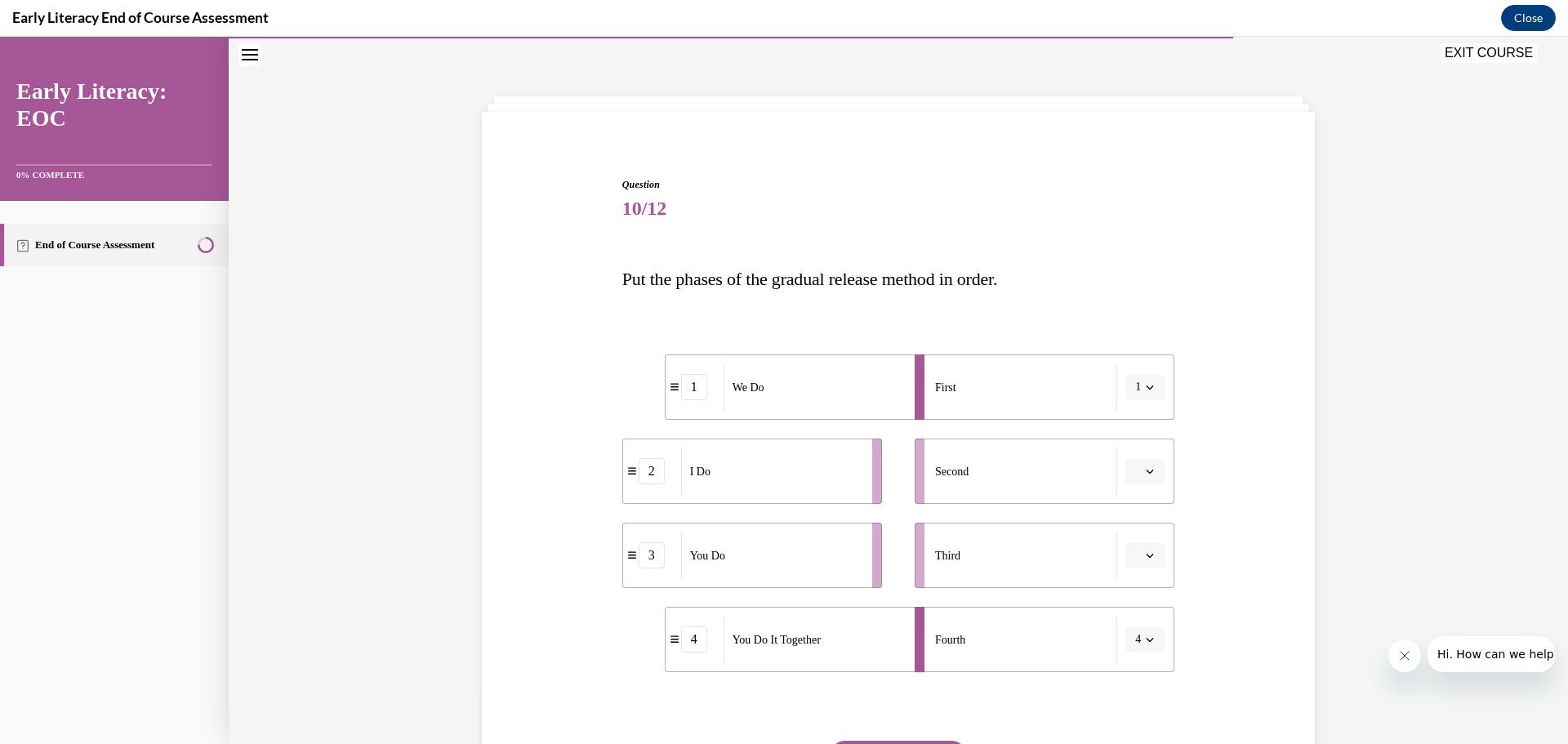
scroll to position [164, 0]
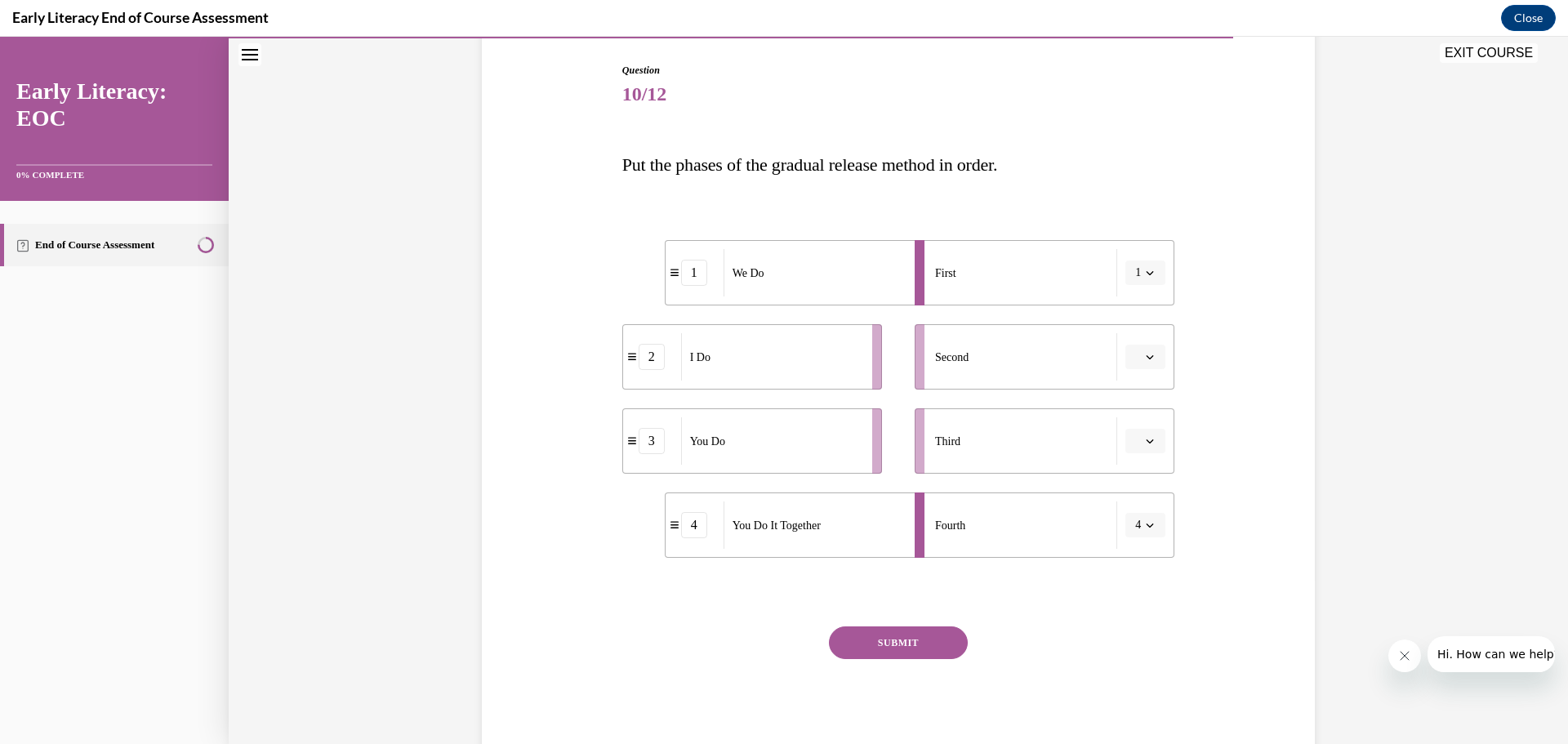
click at [1148, 269] on span "button" at bounding box center [1149, 272] width 11 height 11
click at [1132, 380] on span "2" at bounding box center [1129, 374] width 6 height 13
click at [1150, 522] on button "4" at bounding box center [1144, 524] width 40 height 25
drag, startPoint x: 1131, startPoint y: 659, endPoint x: 1131, endPoint y: 648, distance: 11.0
click at [1131, 659] on span "3" at bounding box center [1129, 659] width 6 height 13
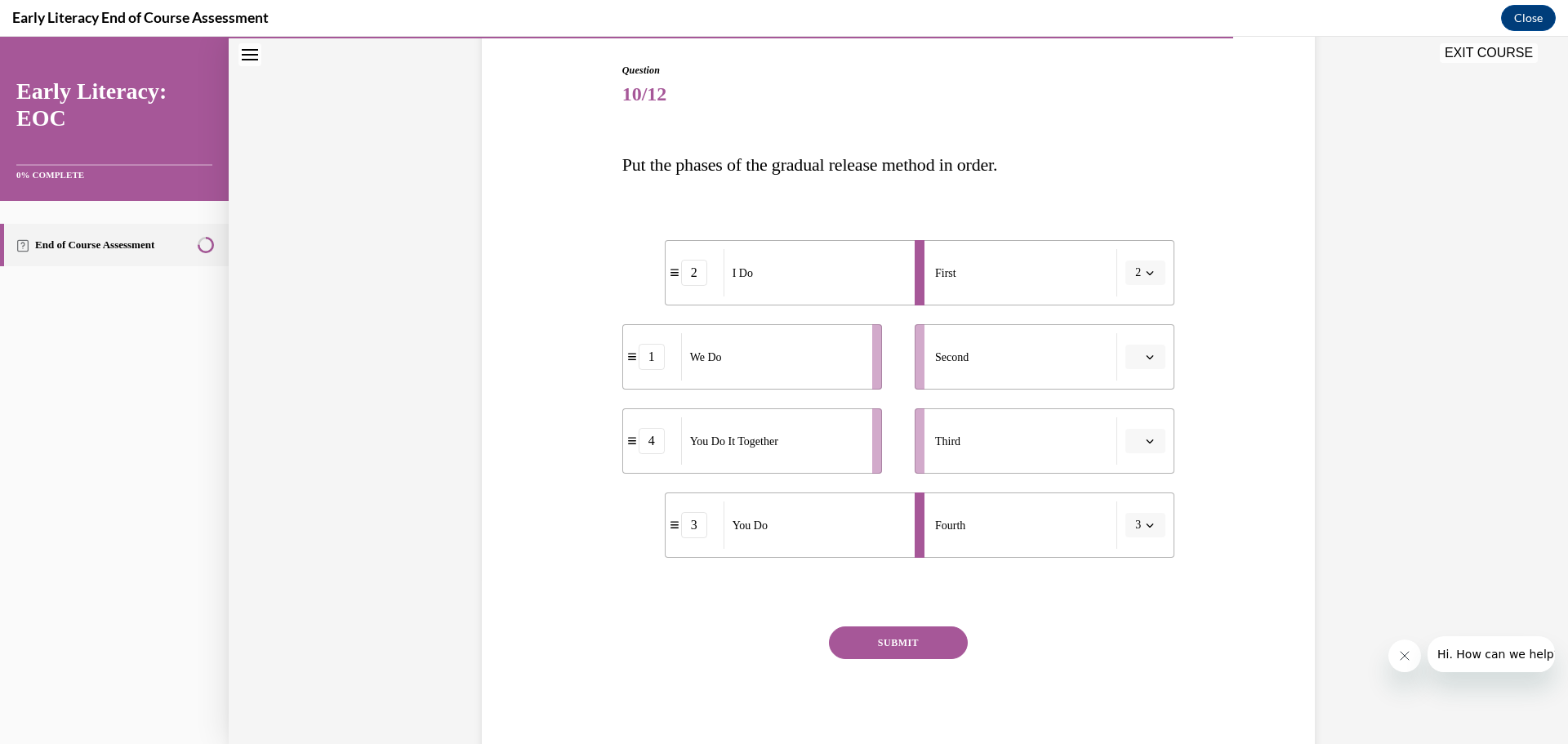
click at [1148, 524] on span "button" at bounding box center [1149, 524] width 11 height 11
click at [1137, 695] on div "4" at bounding box center [1134, 693] width 41 height 32
click at [1144, 435] on button "button" at bounding box center [1144, 441] width 40 height 25
click at [1132, 572] on span "3" at bounding box center [1132, 575] width 6 height 13
drag, startPoint x: 1144, startPoint y: 436, endPoint x: 1143, endPoint y: 456, distance: 20.0
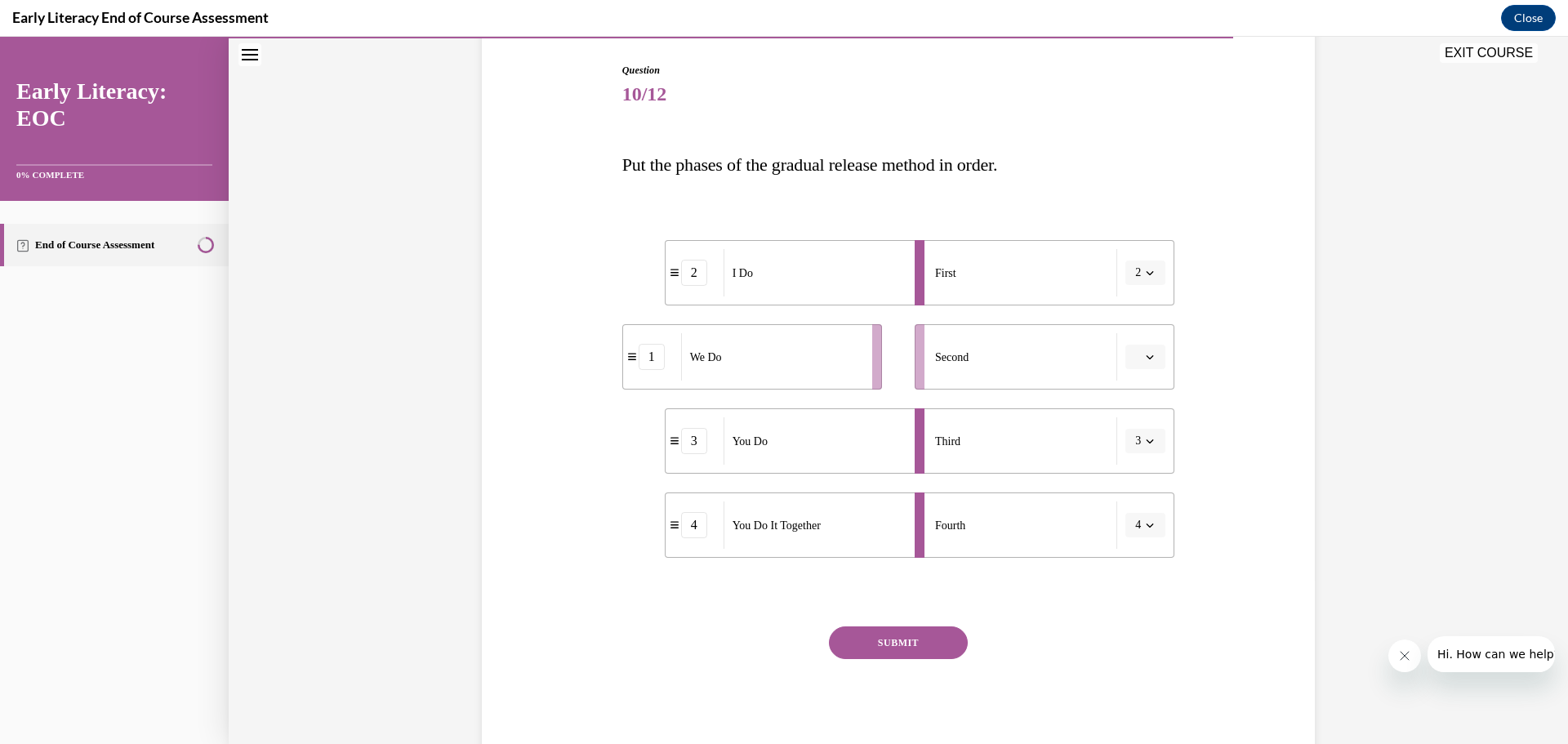
click at [1145, 436] on icon "button" at bounding box center [1150, 441] width 9 height 9
drag, startPoint x: 1132, startPoint y: 607, endPoint x: 1155, endPoint y: 524, distance: 86.1
click at [1134, 596] on div "4" at bounding box center [1134, 608] width 41 height 32
click at [1144, 532] on button "button" at bounding box center [1144, 524] width 40 height 25
drag, startPoint x: 1134, startPoint y: 659, endPoint x: 1132, endPoint y: 642, distance: 17.1
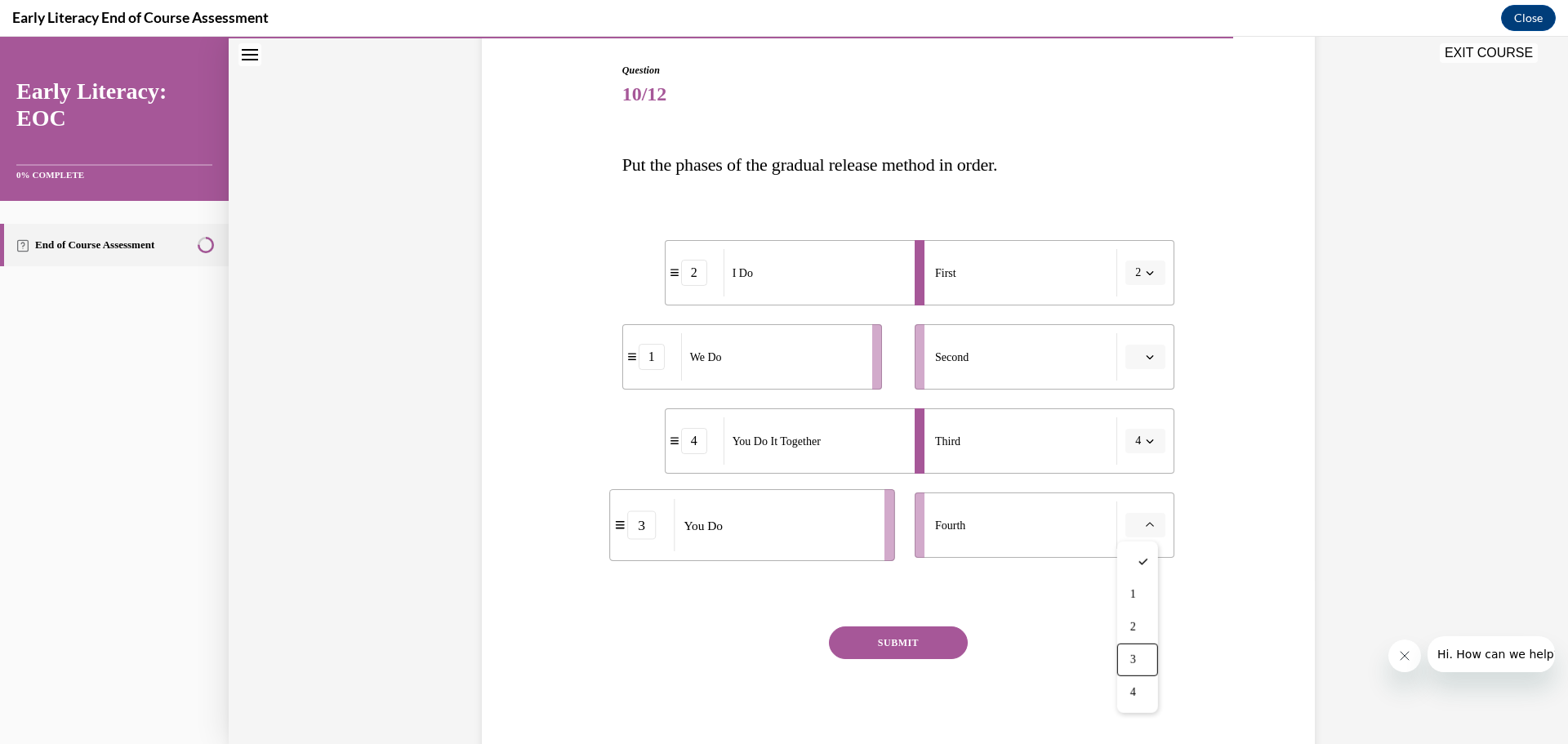
click at [1134, 658] on span "3" at bounding box center [1132, 659] width 6 height 13
click at [889, 635] on button "SUBMIT" at bounding box center [898, 642] width 139 height 32
drag, startPoint x: 1054, startPoint y: 606, endPoint x: 1037, endPoint y: 579, distance: 31.9
click at [1054, 605] on div "Question 10/12 Put the phases of the gradual release method in order. 2 I Do 1 …" at bounding box center [898, 412] width 553 height 697
click at [1145, 357] on icon "button" at bounding box center [1150, 357] width 9 height 9
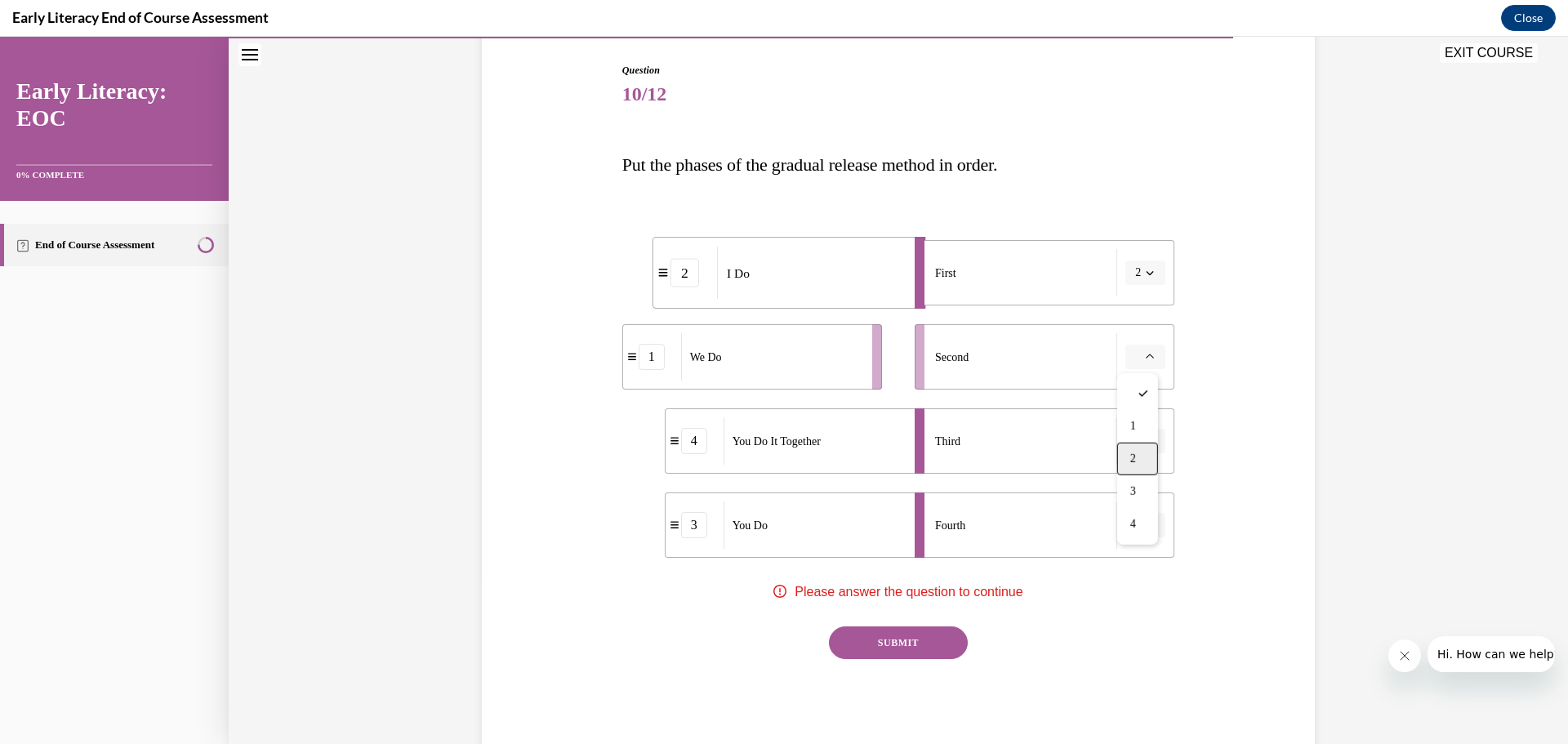
click at [1136, 453] on span "2" at bounding box center [1132, 459] width 6 height 13
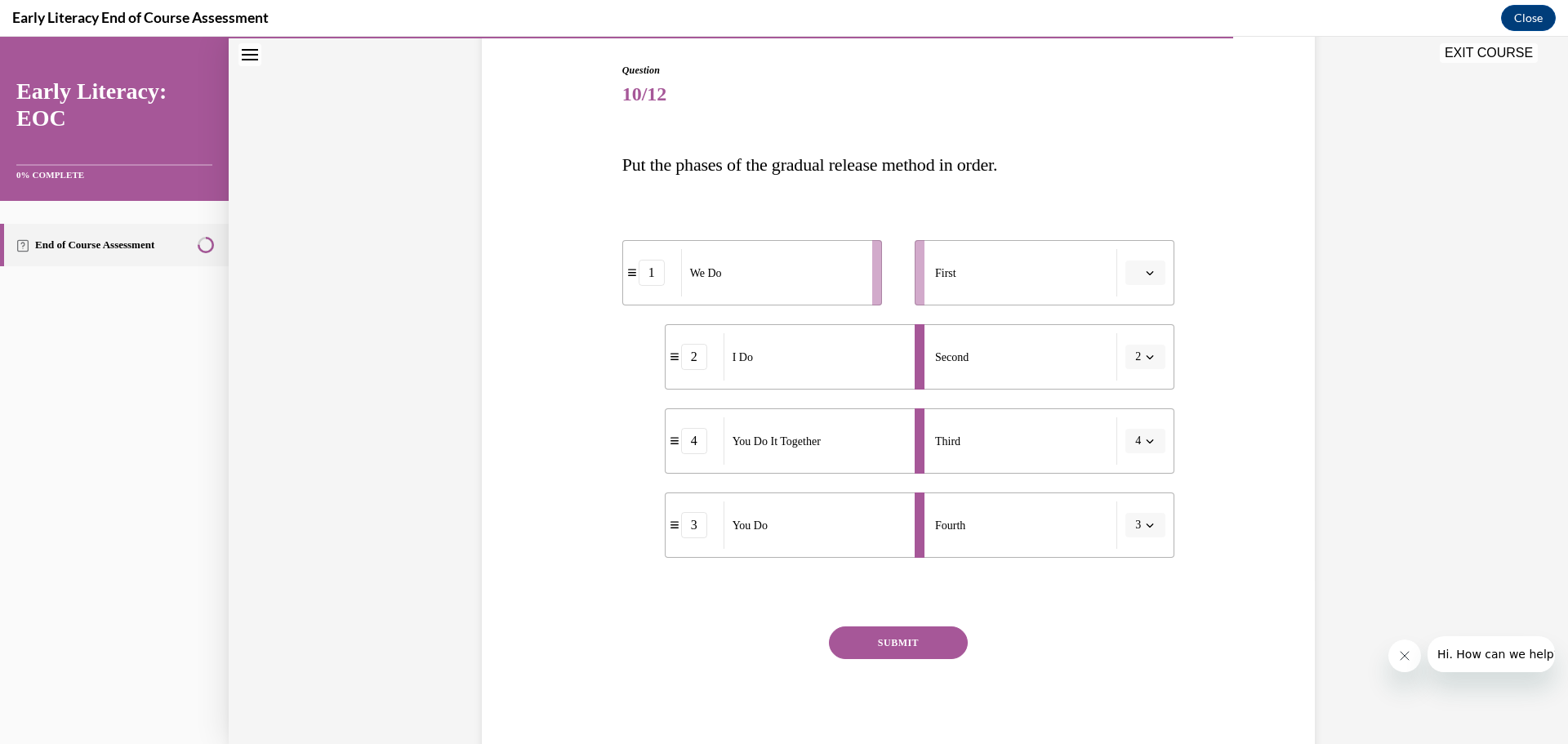
click at [1156, 356] on button "2" at bounding box center [1144, 356] width 40 height 25
click at [1146, 272] on icon "button" at bounding box center [1150, 272] width 8 height 4
click at [676, 362] on div "2" at bounding box center [683, 356] width 28 height 28
click at [799, 281] on div "We Do" at bounding box center [770, 272] width 180 height 47
click at [647, 282] on div "1" at bounding box center [652, 272] width 26 height 26
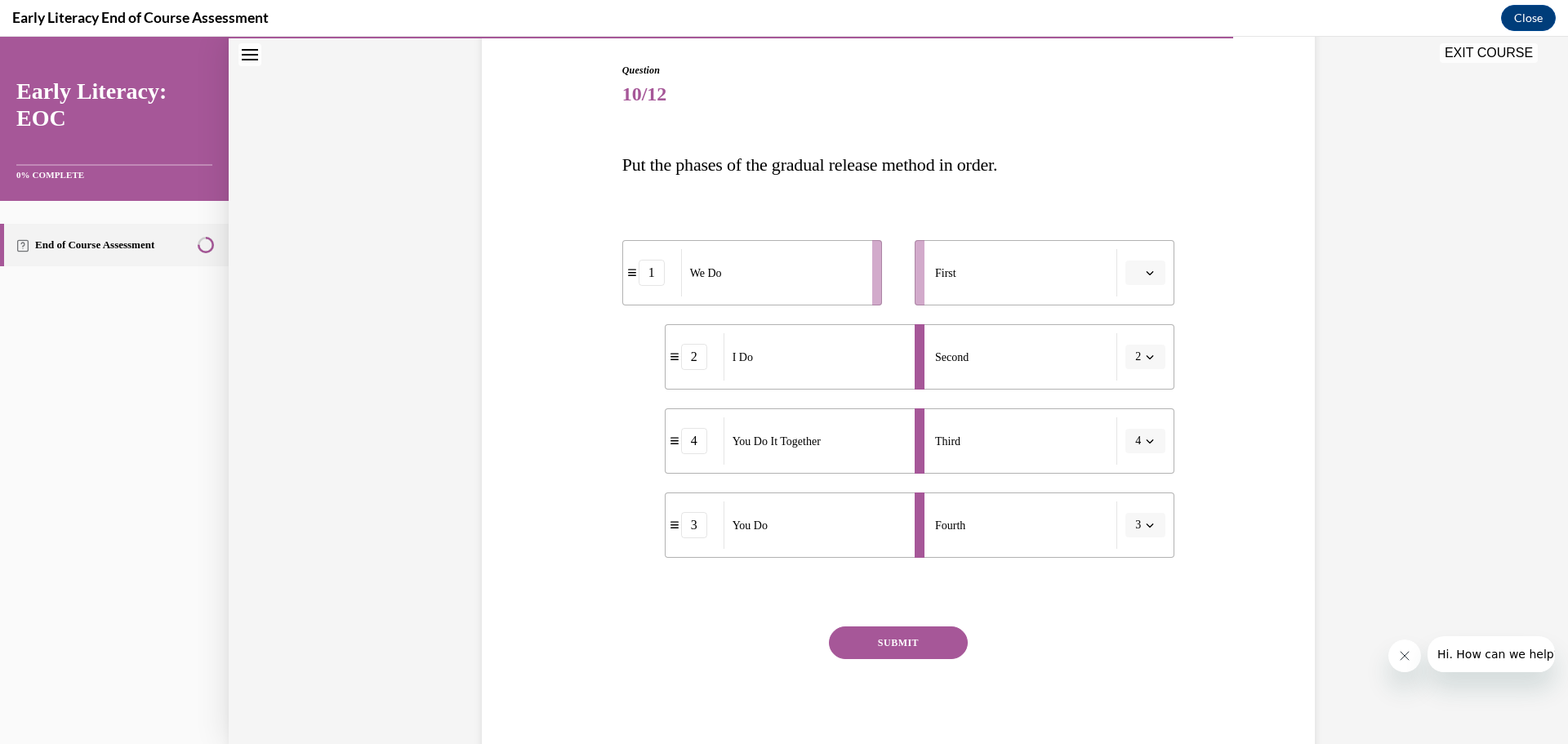
click at [626, 281] on div "1" at bounding box center [652, 272] width 58 height 26
click at [1146, 359] on icon "button" at bounding box center [1150, 357] width 8 height 4
click at [1140, 432] on div "1" at bounding box center [1134, 426] width 41 height 32
click at [841, 288] on div "I Do" at bounding box center [770, 272] width 180 height 47
click at [649, 279] on div "2" at bounding box center [652, 272] width 26 height 26
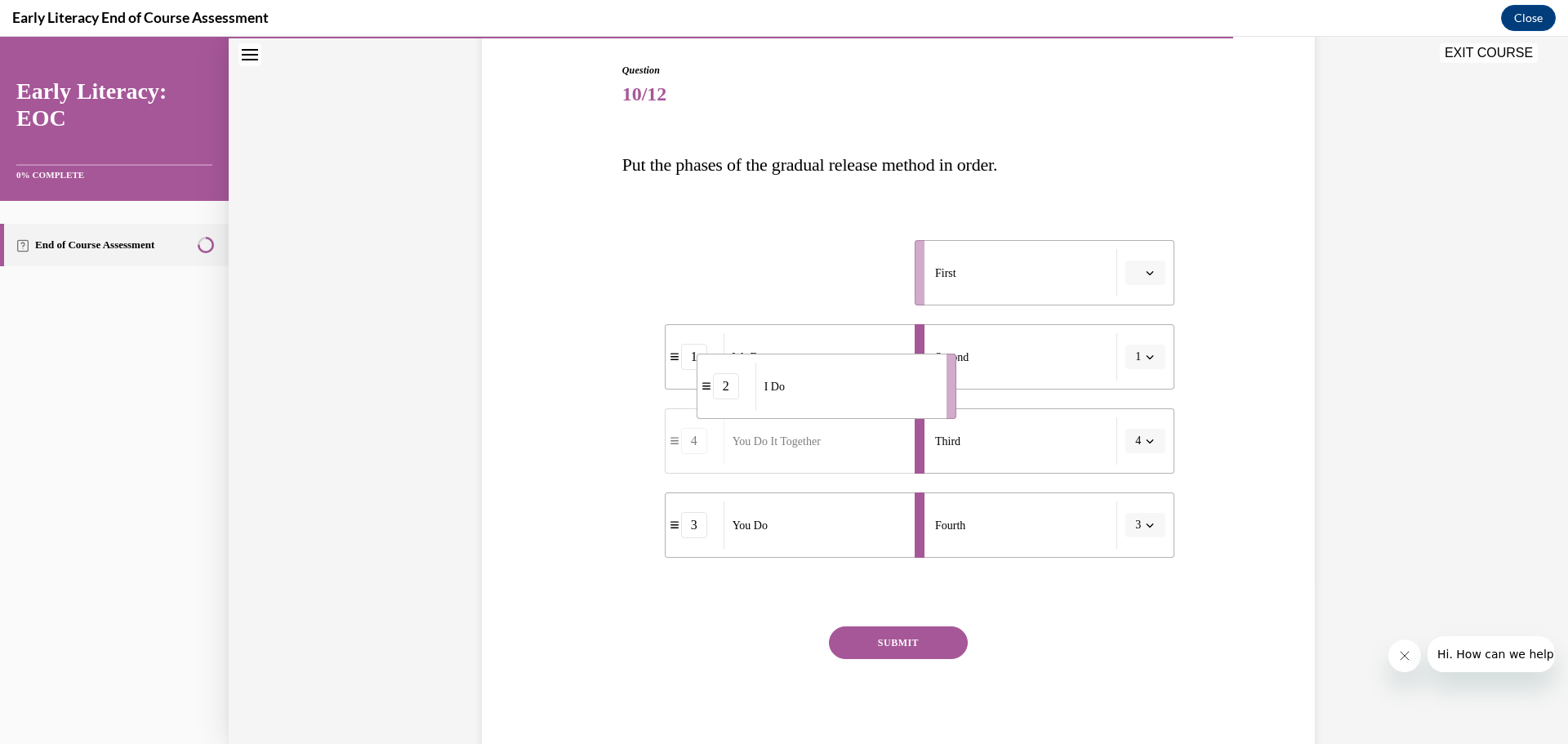
drag, startPoint x: 744, startPoint y: 280, endPoint x: 805, endPoint y: 389, distance: 124.9
drag, startPoint x: 781, startPoint y: 371, endPoint x: 745, endPoint y: 445, distance: 82.3
click at [771, 383] on div "We Do" at bounding box center [804, 368] width 180 height 47
drag, startPoint x: 750, startPoint y: 454, endPoint x: 757, endPoint y: 261, distance: 193.1
click at [757, 261] on div "I Do" at bounding box center [821, 248] width 180 height 47
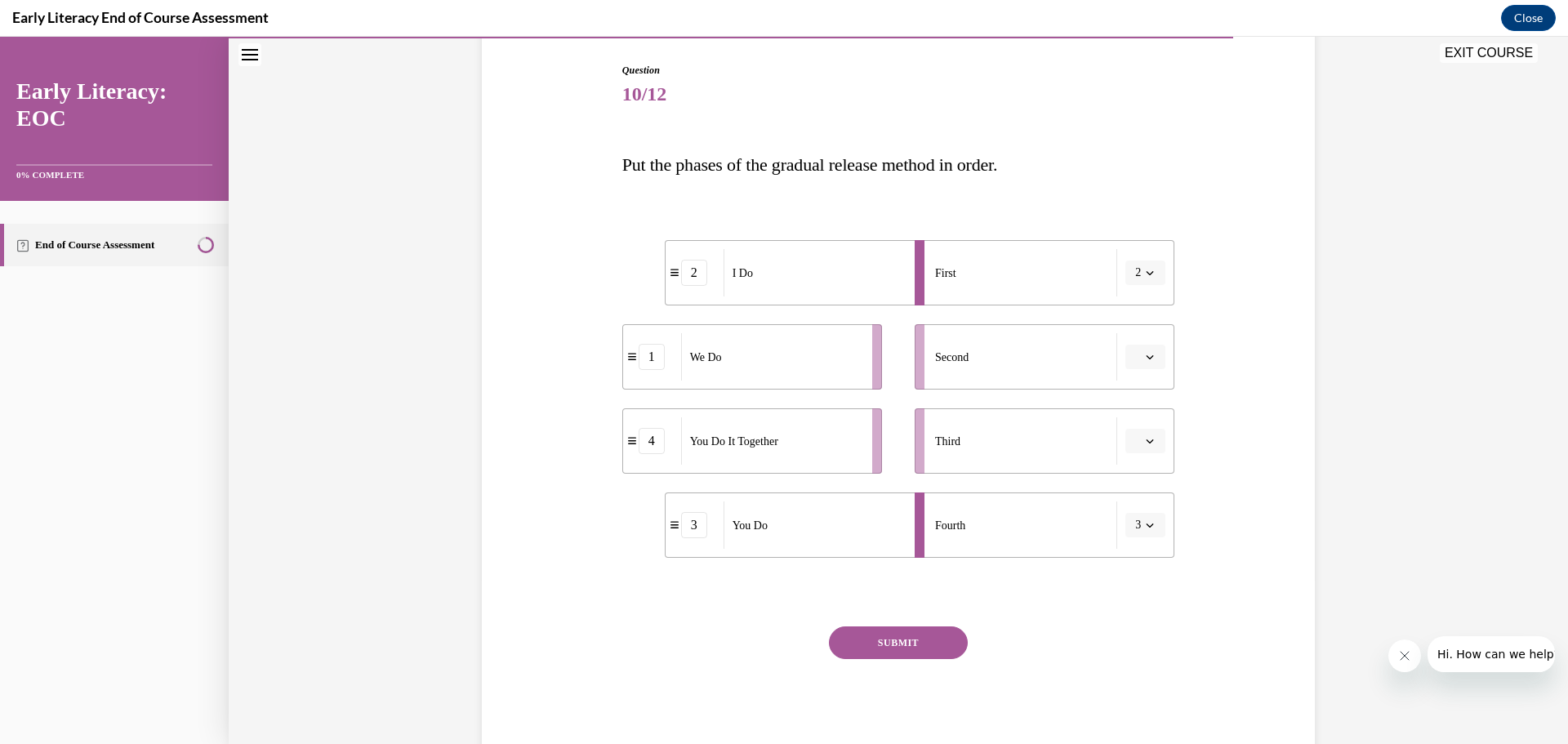
click at [1149, 276] on span "button" at bounding box center [1149, 272] width 11 height 11
click at [1127, 348] on span "1" at bounding box center [1129, 342] width 6 height 13
click at [1024, 269] on div "First" at bounding box center [1026, 272] width 182 height 47
click at [1145, 276] on icon "button" at bounding box center [1150, 273] width 9 height 9
click at [1132, 377] on span "2" at bounding box center [1129, 374] width 6 height 13
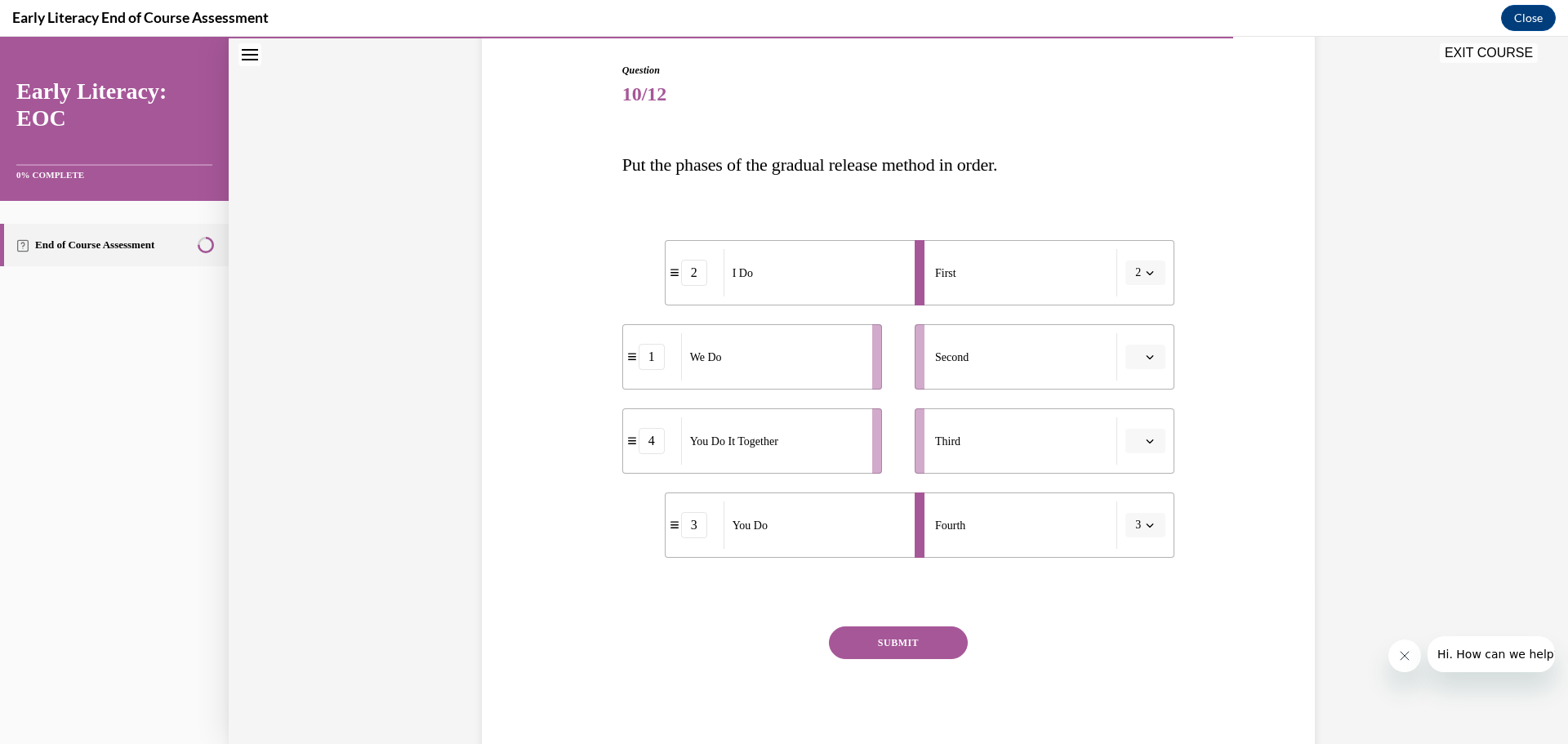
click at [1146, 358] on icon "button" at bounding box center [1150, 357] width 8 height 4
click at [1136, 428] on span "1" at bounding box center [1132, 425] width 6 height 13
click at [1146, 436] on span "button" at bounding box center [1149, 441] width 11 height 11
click at [1133, 612] on span "4" at bounding box center [1132, 608] width 6 height 13
click at [921, 643] on button "SUBMIT" at bounding box center [898, 642] width 139 height 32
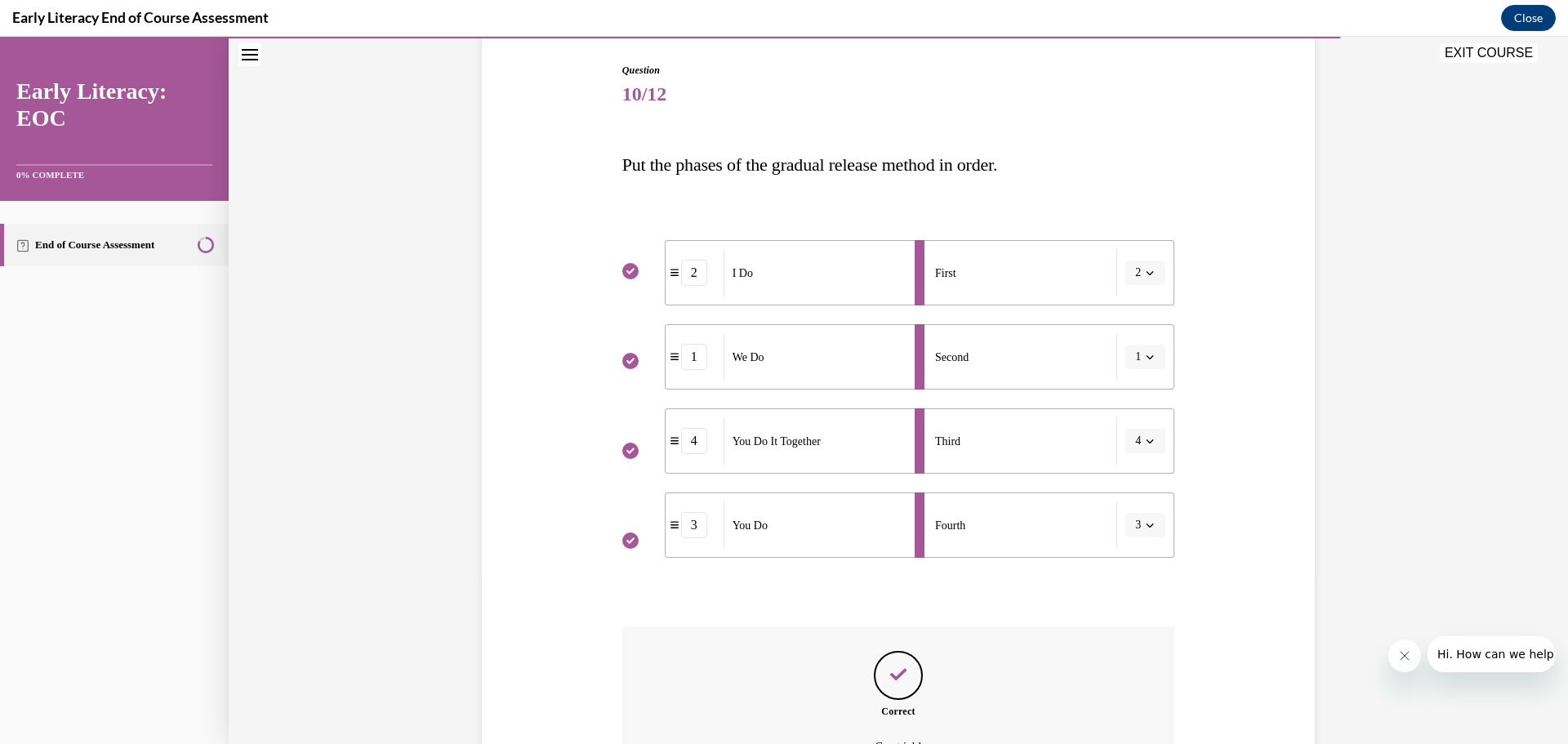
scroll to position [345, 0]
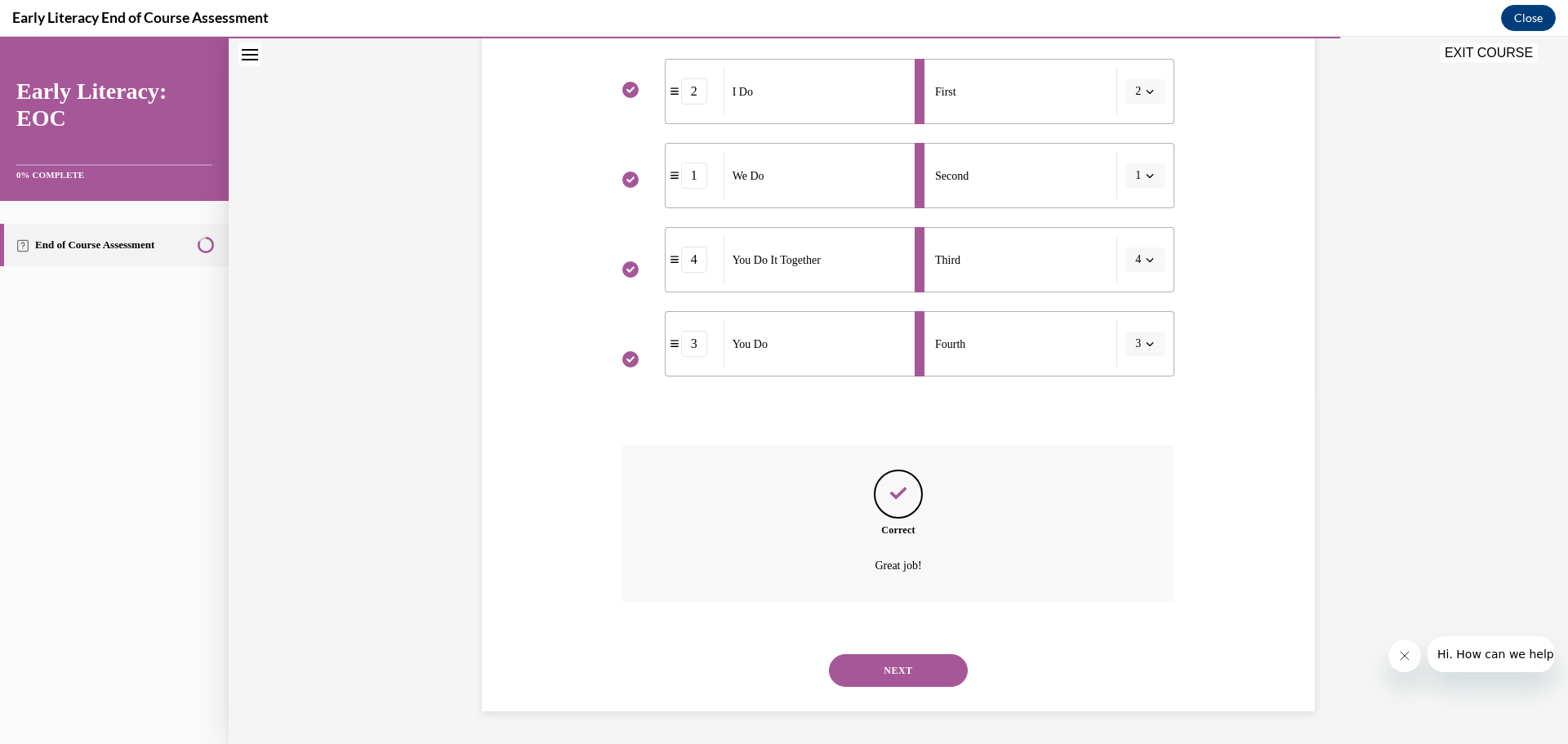
click at [881, 659] on button "NEXT" at bounding box center [898, 671] width 139 height 32
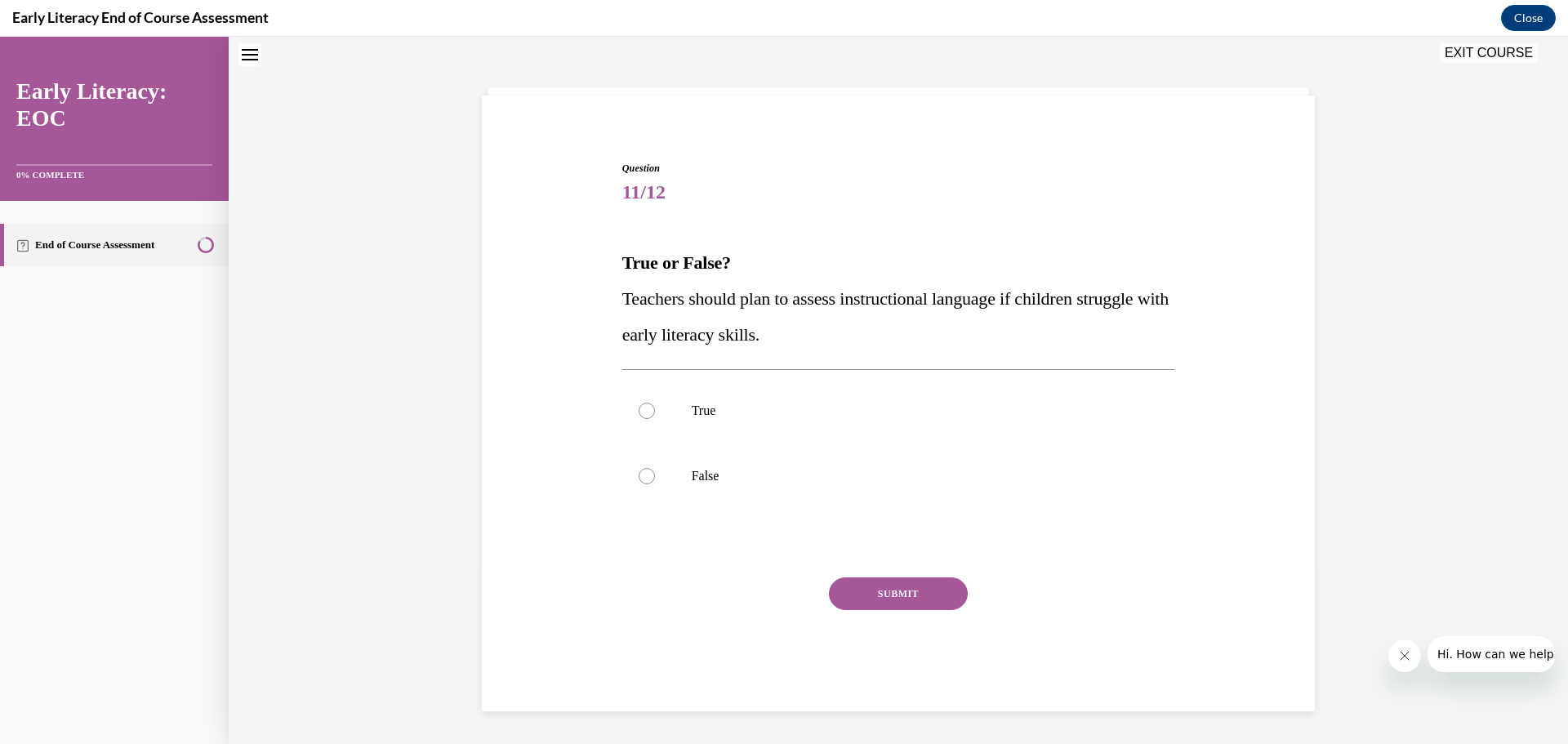
scroll to position [50, 0]
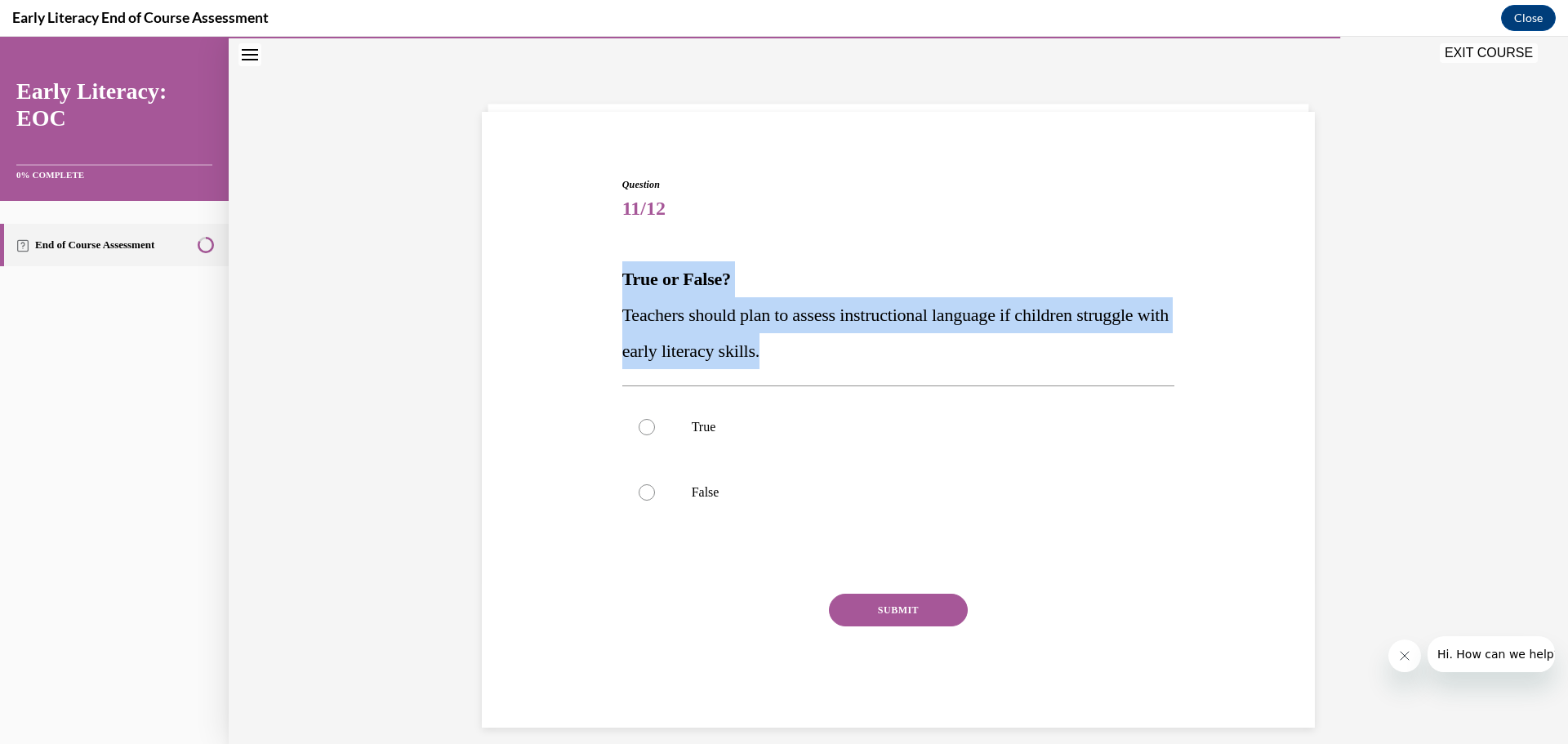
drag, startPoint x: 799, startPoint y: 354, endPoint x: 608, endPoint y: 283, distance: 203.8
click at [608, 283] on div "Question 11/12 True or False? Teachers should plan to assess instructional lang…" at bounding box center [898, 428] width 841 height 600
copy div "True or False? Teachers should plan to assess instructional language if childre…"
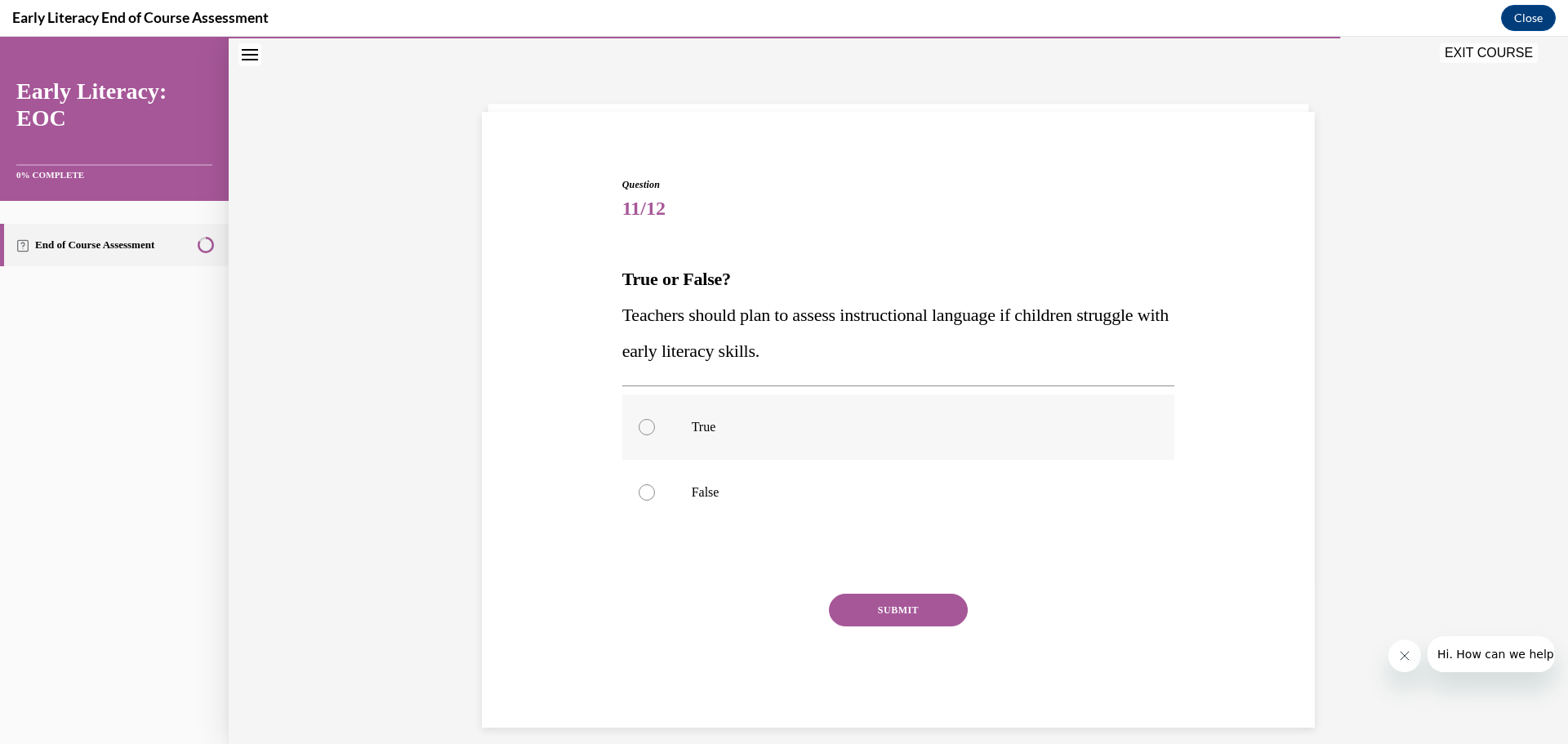
click at [641, 431] on div at bounding box center [647, 426] width 16 height 16
click at [872, 611] on button "SUBMIT" at bounding box center [898, 610] width 139 height 32
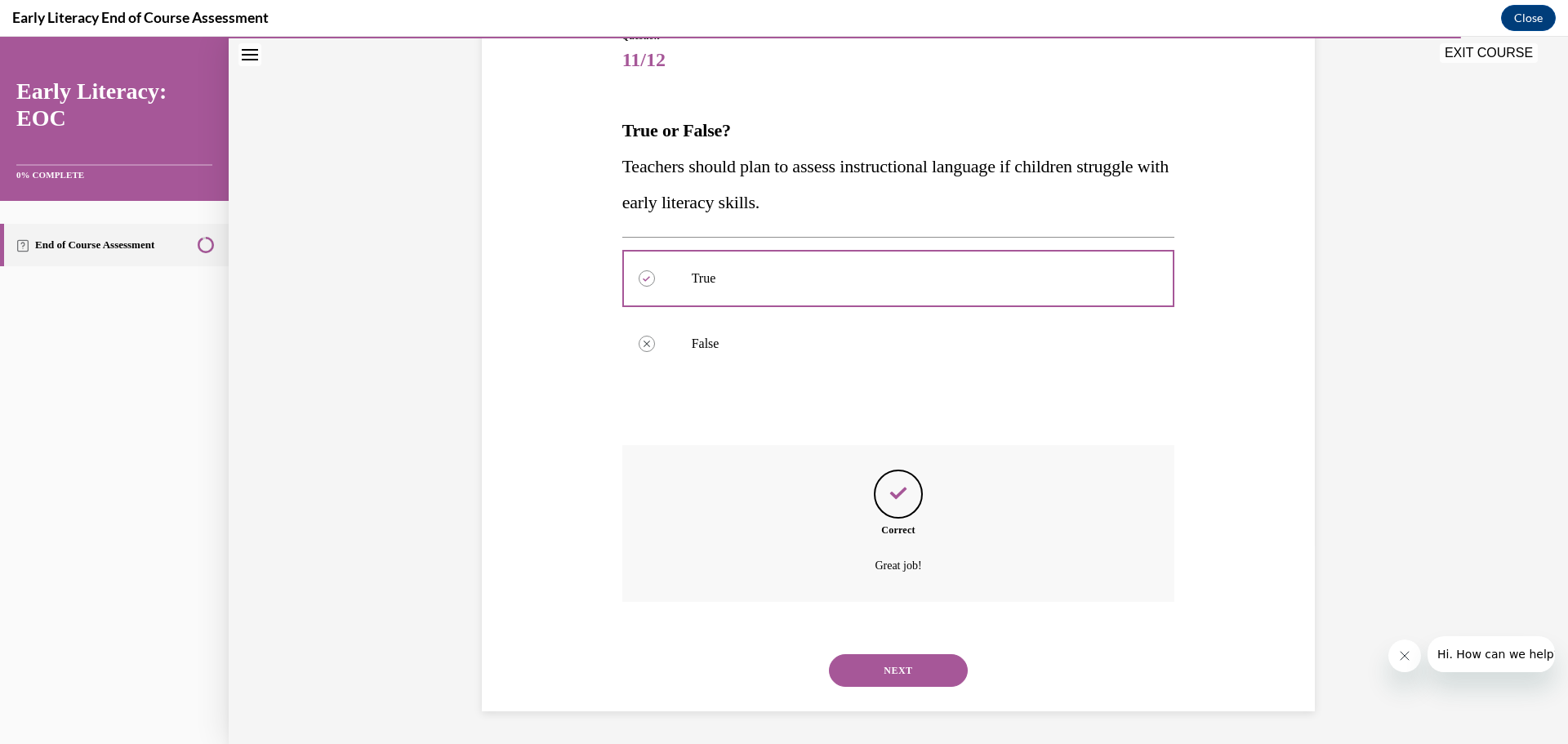
click at [850, 664] on button "NEXT" at bounding box center [898, 671] width 139 height 32
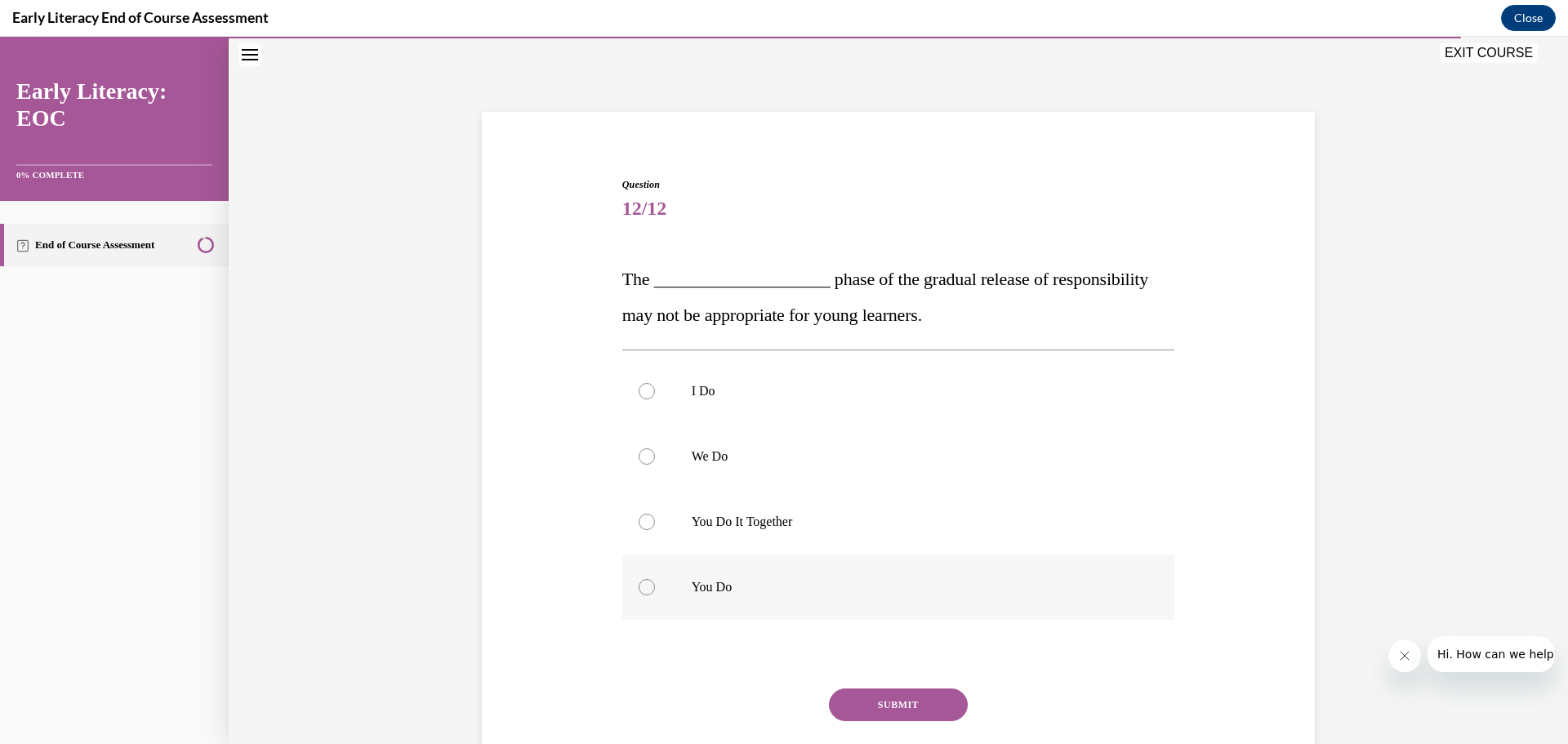
click at [639, 587] on div at bounding box center [647, 587] width 16 height 16
click at [835, 700] on button "SUBMIT" at bounding box center [898, 705] width 139 height 32
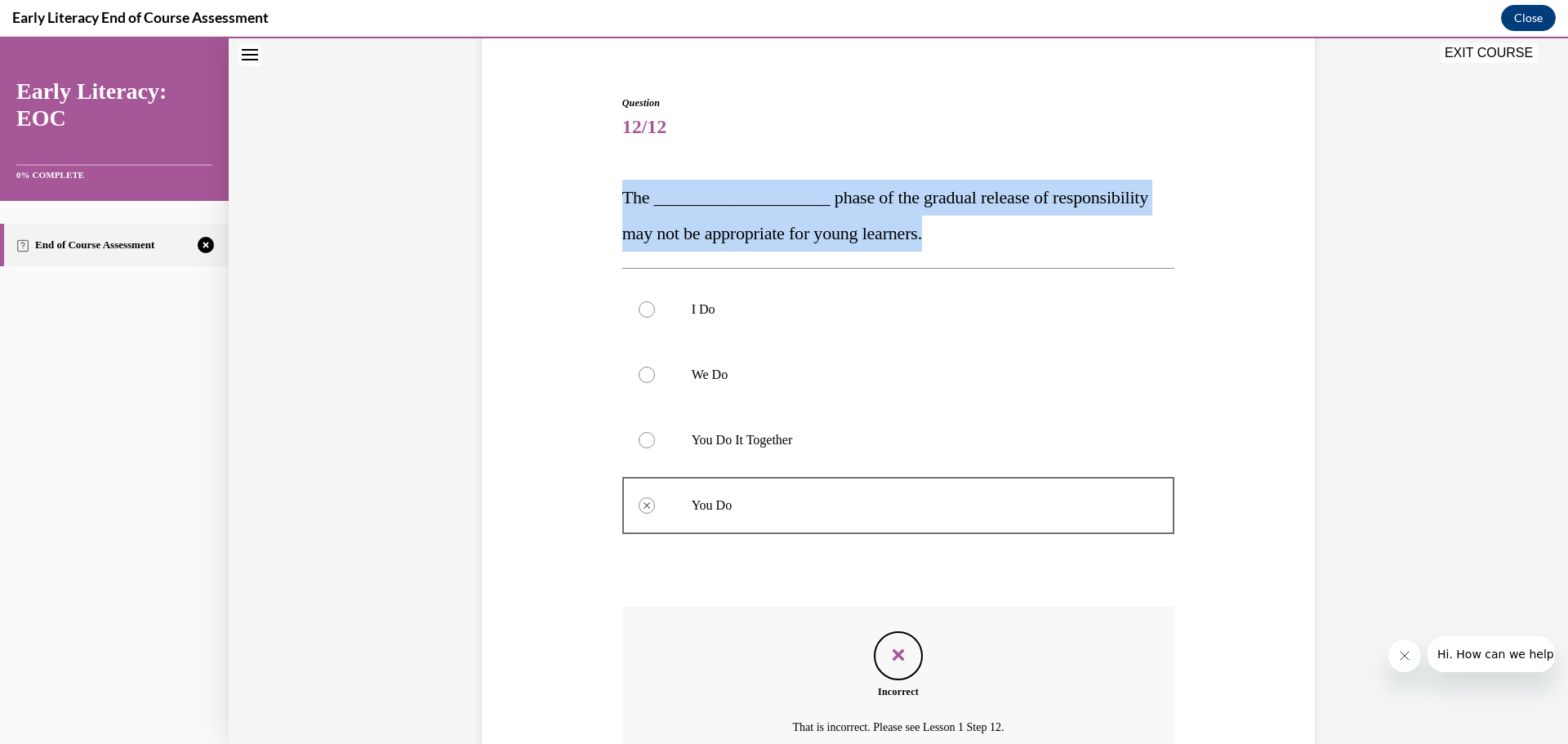
drag, startPoint x: 910, startPoint y: 235, endPoint x: 613, endPoint y: 195, distance: 299.7
click at [618, 195] on div "Question 12/12 The ____________________ phase of the gradual release of respons…" at bounding box center [898, 472] width 561 height 802
copy span "The ____________________ phase of the gradual release of responsibility may not…"
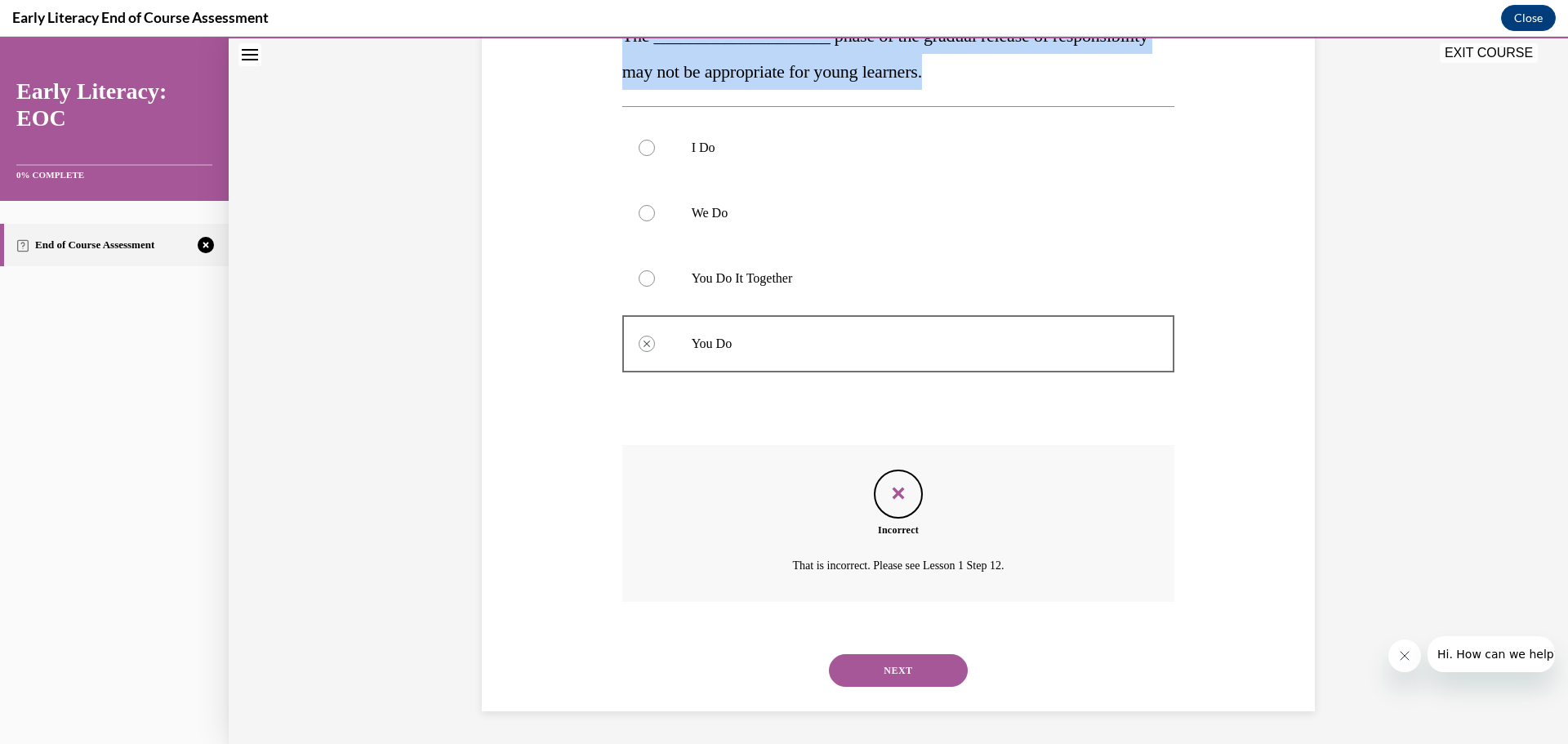
click at [927, 659] on button "NEXT" at bounding box center [898, 671] width 139 height 32
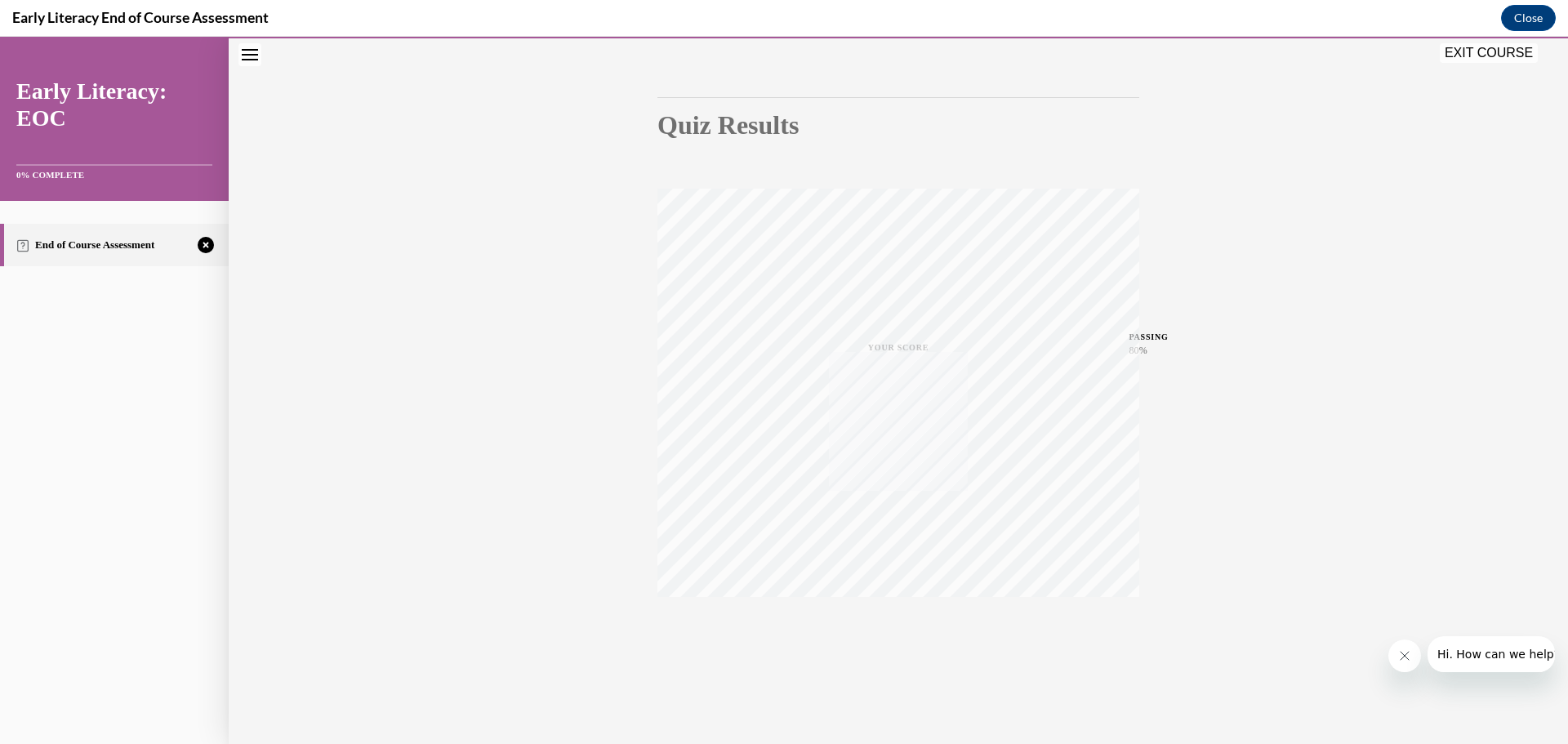
scroll to position [130, 0]
click at [892, 638] on icon "button" at bounding box center [898, 644] width 58 height 18
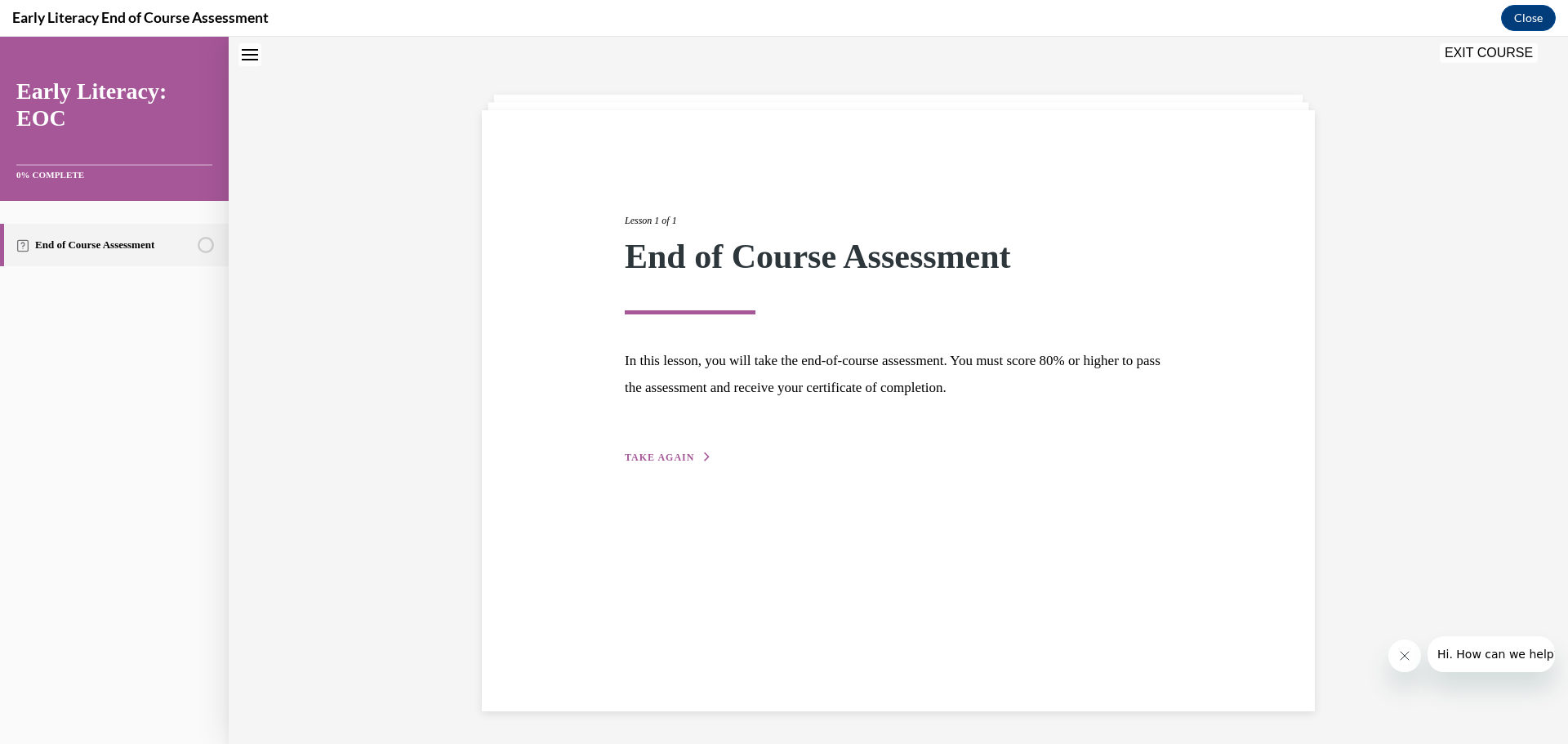
scroll to position [51, 0]
click at [702, 460] on icon "button" at bounding box center [706, 457] width 9 height 9
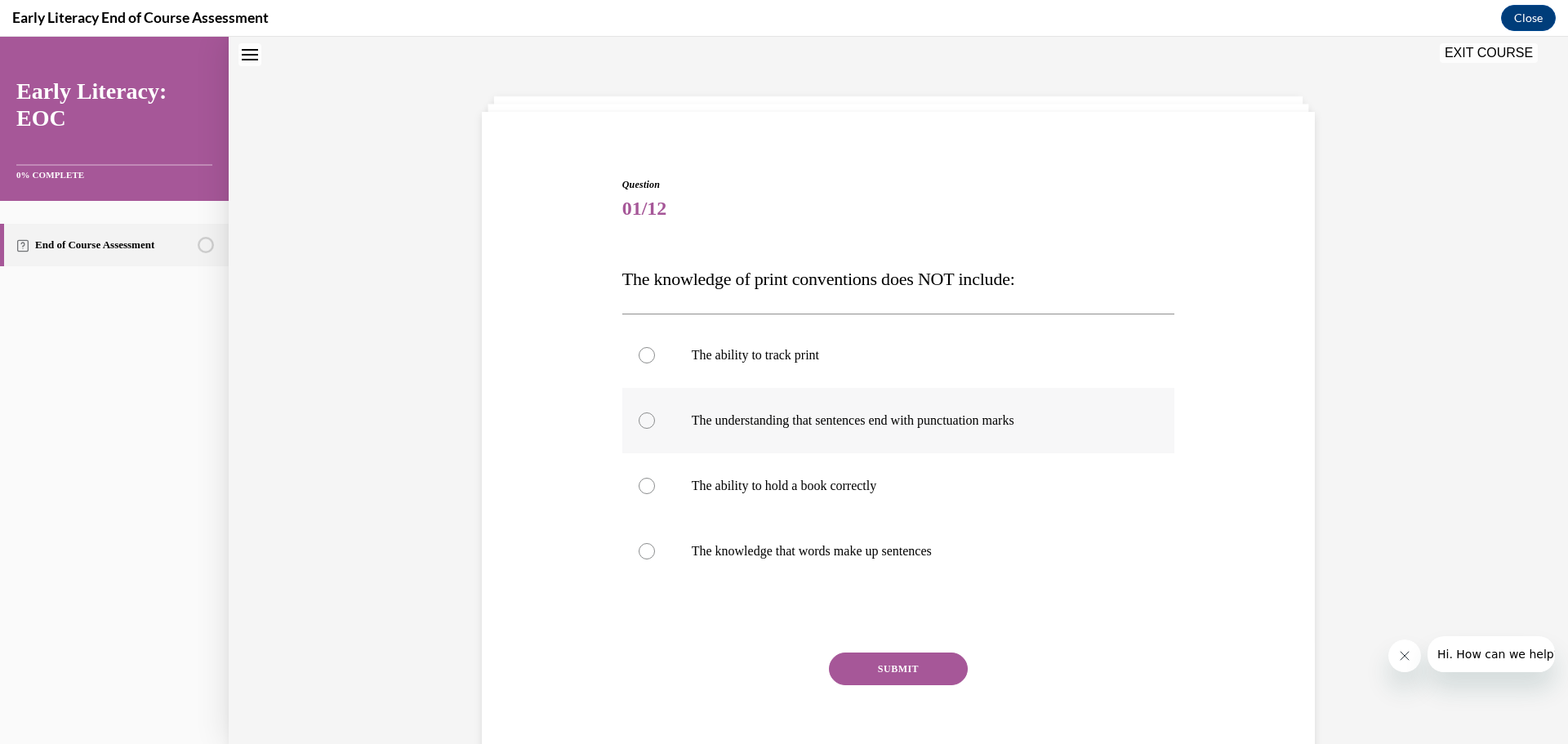
click at [639, 423] on div at bounding box center [647, 420] width 16 height 16
click at [886, 666] on button "SUBMIT" at bounding box center [898, 669] width 139 height 32
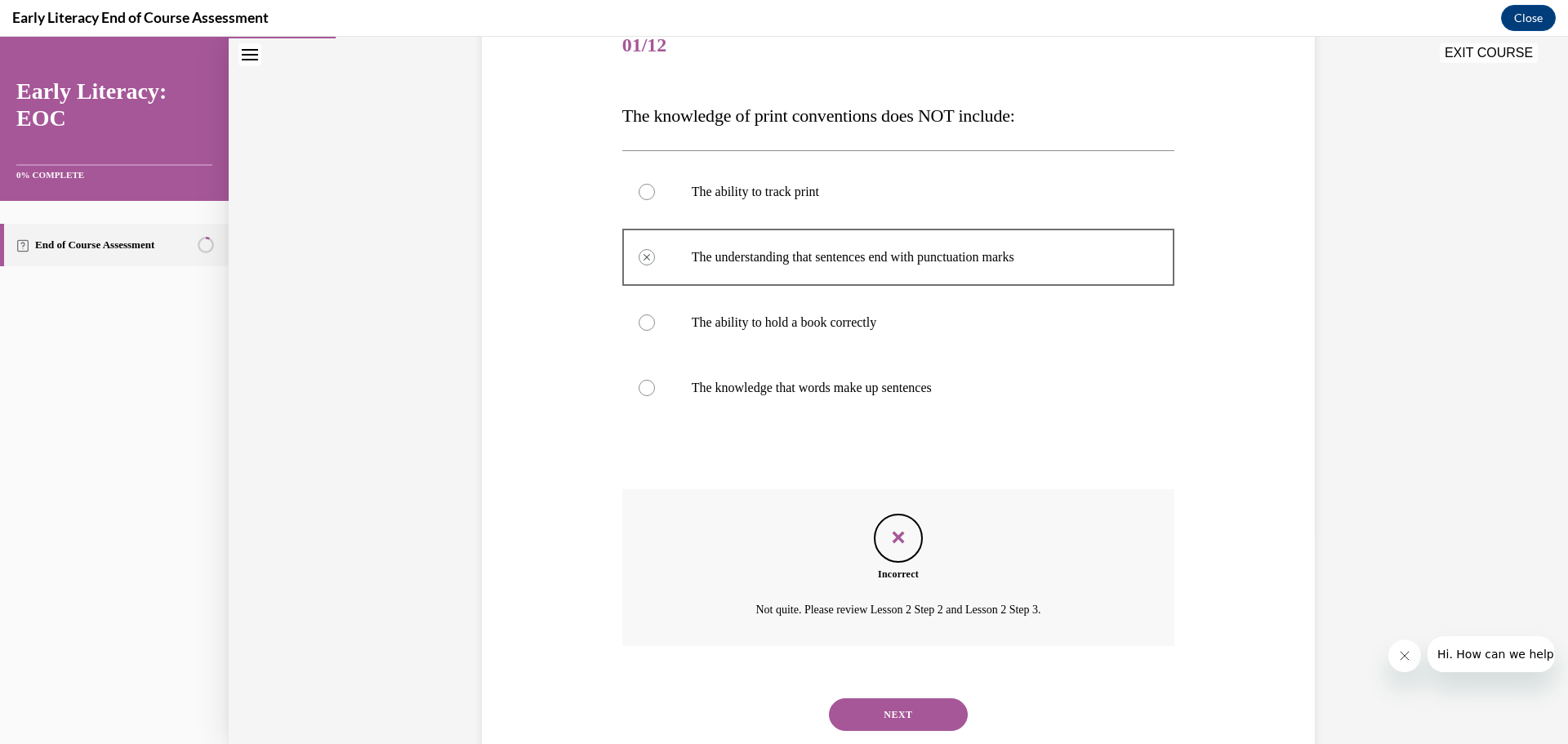
click at [910, 714] on button "NEXT" at bounding box center [898, 714] width 139 height 32
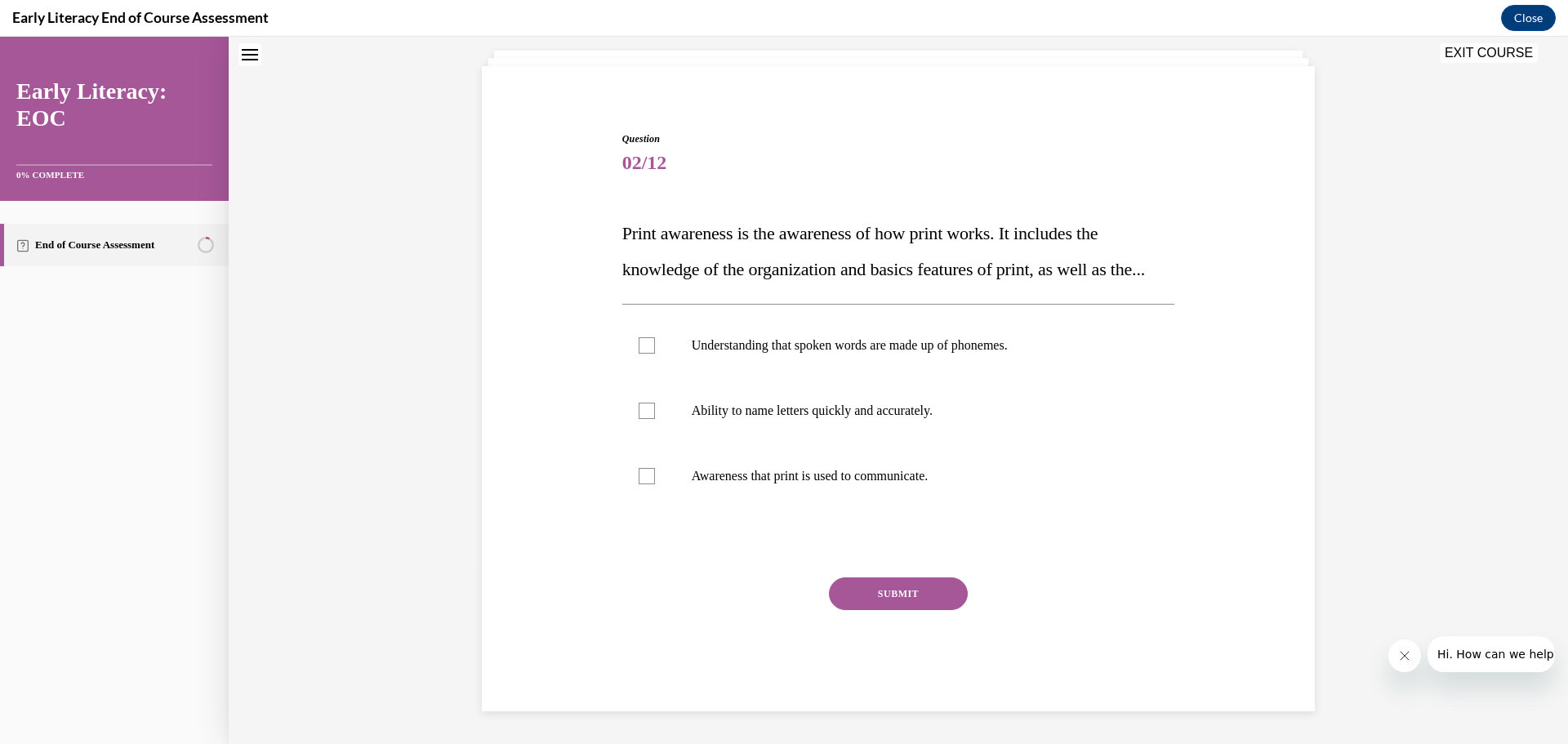
scroll to position [50, 0]
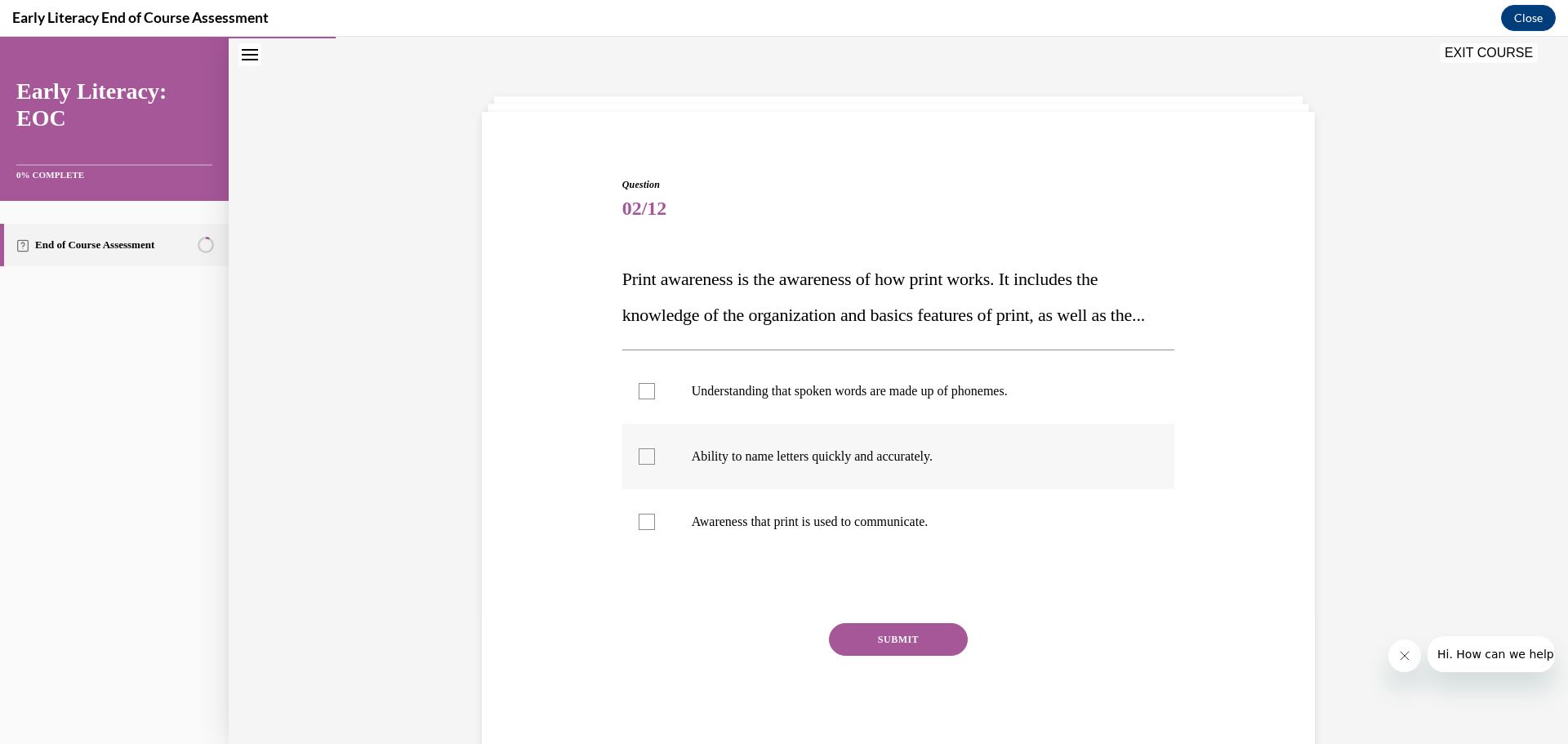
click at [644, 465] on div at bounding box center [647, 456] width 16 height 16
click at [883, 656] on button "SUBMIT" at bounding box center [898, 639] width 139 height 32
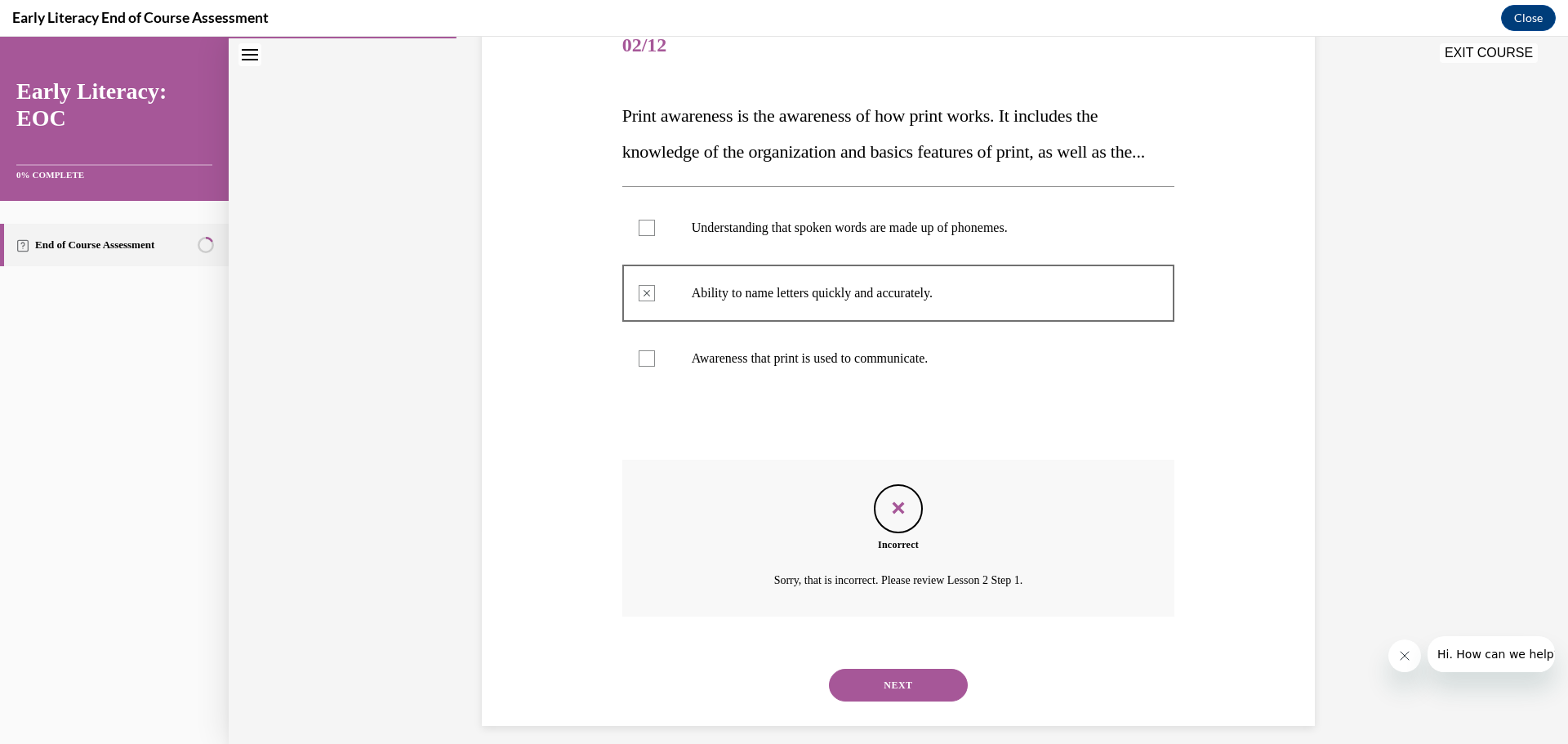
click at [878, 701] on button "NEXT" at bounding box center [898, 685] width 139 height 32
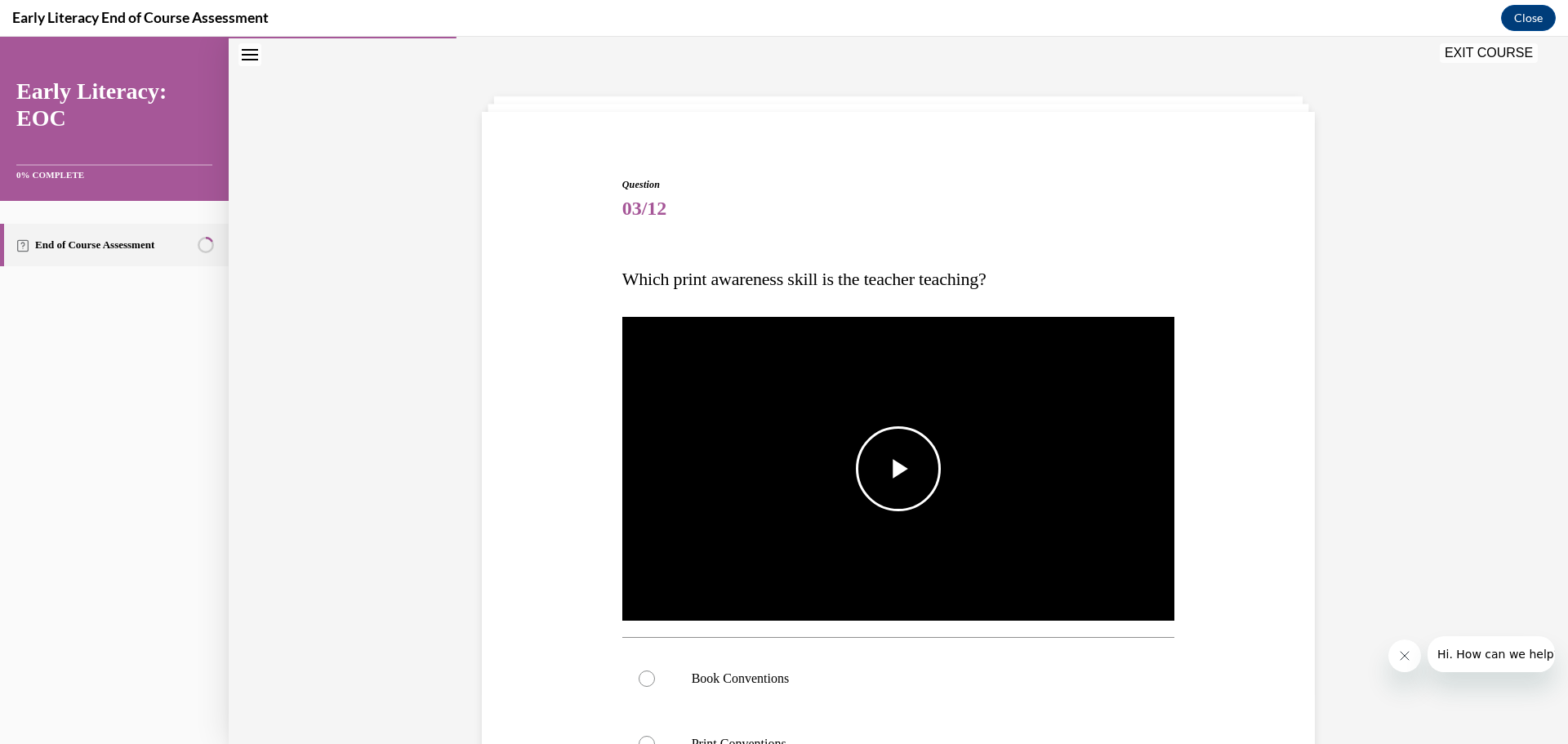
click at [898, 469] on span "Video player" at bounding box center [898, 469] width 0 height 0
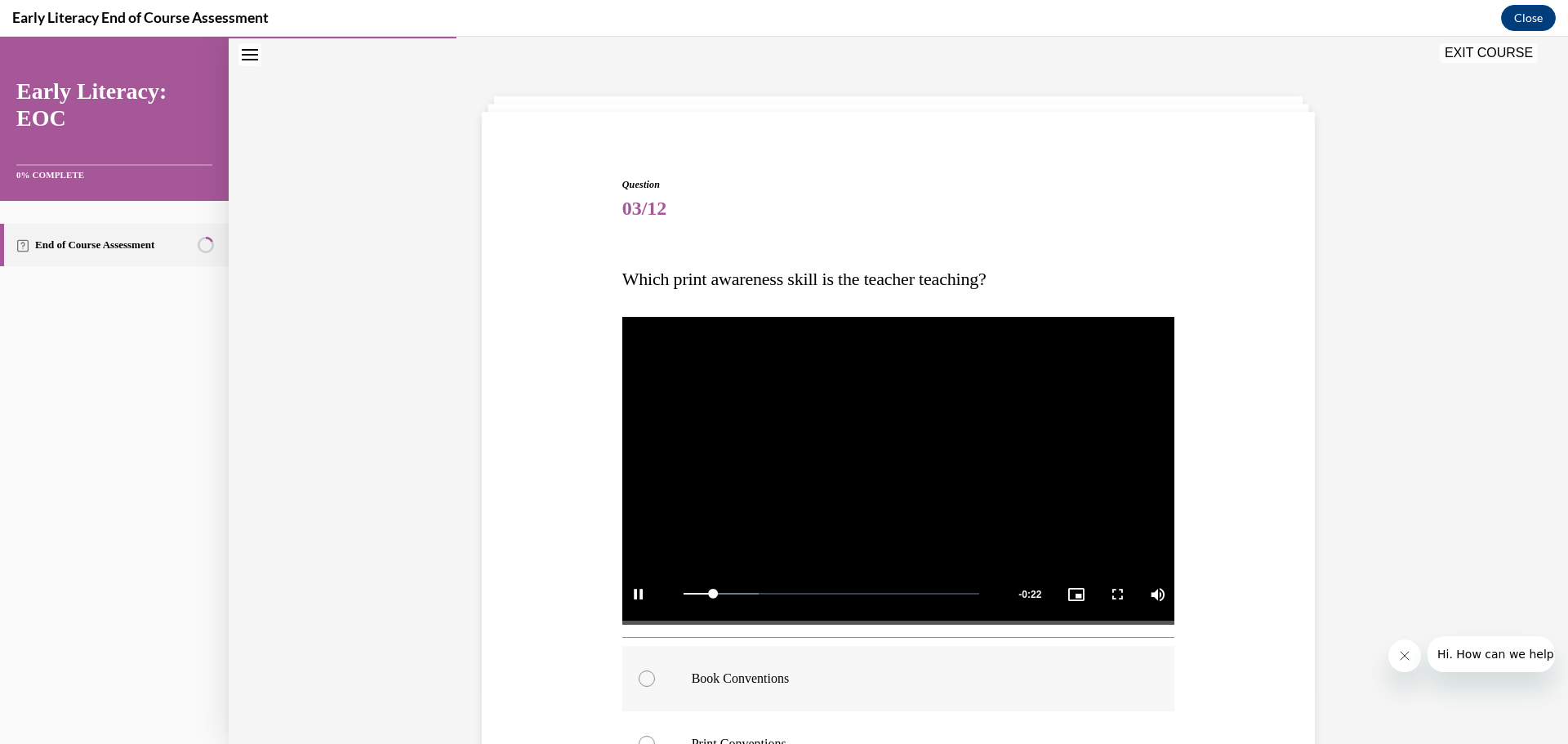
click at [639, 678] on div at bounding box center [647, 678] width 16 height 16
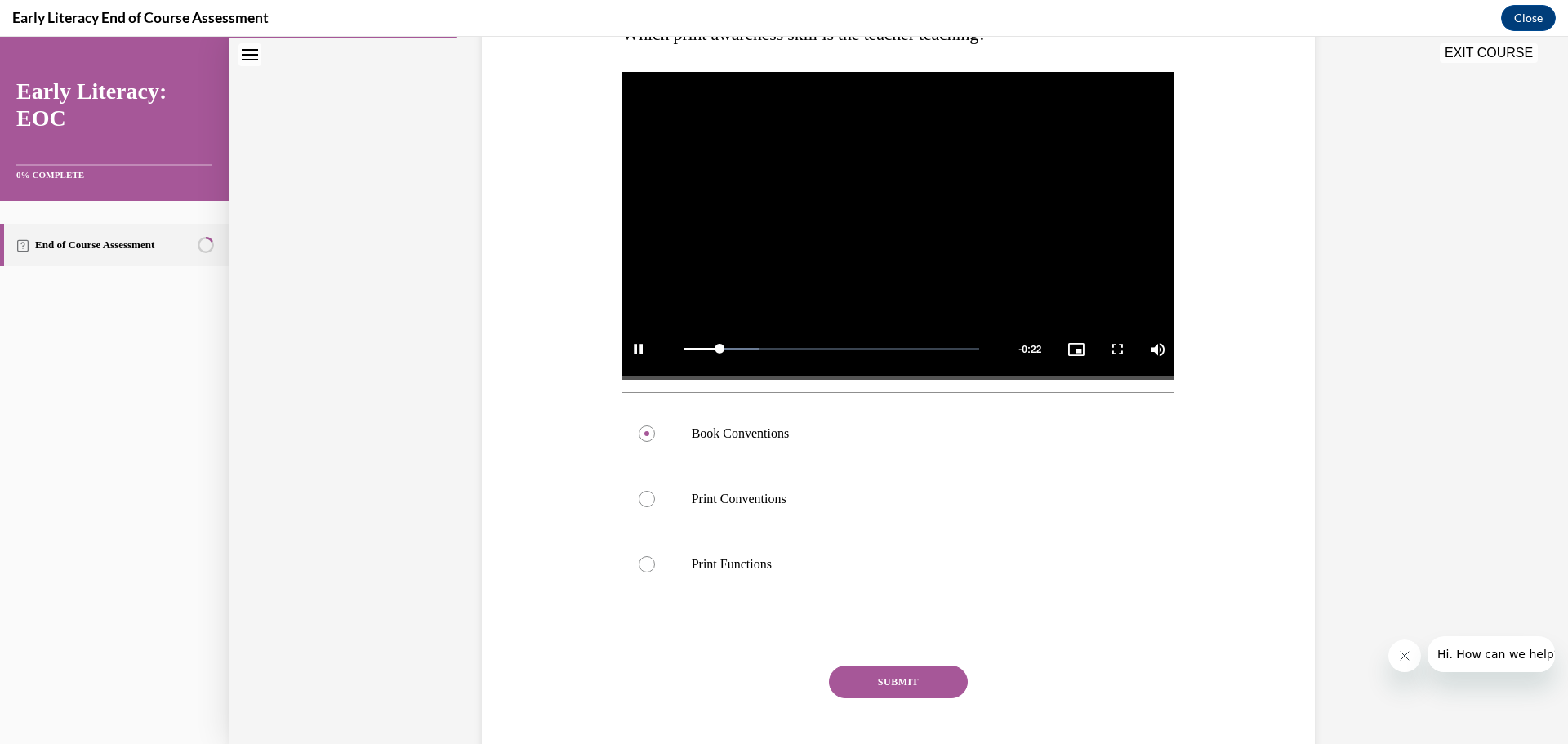
scroll to position [334, 0]
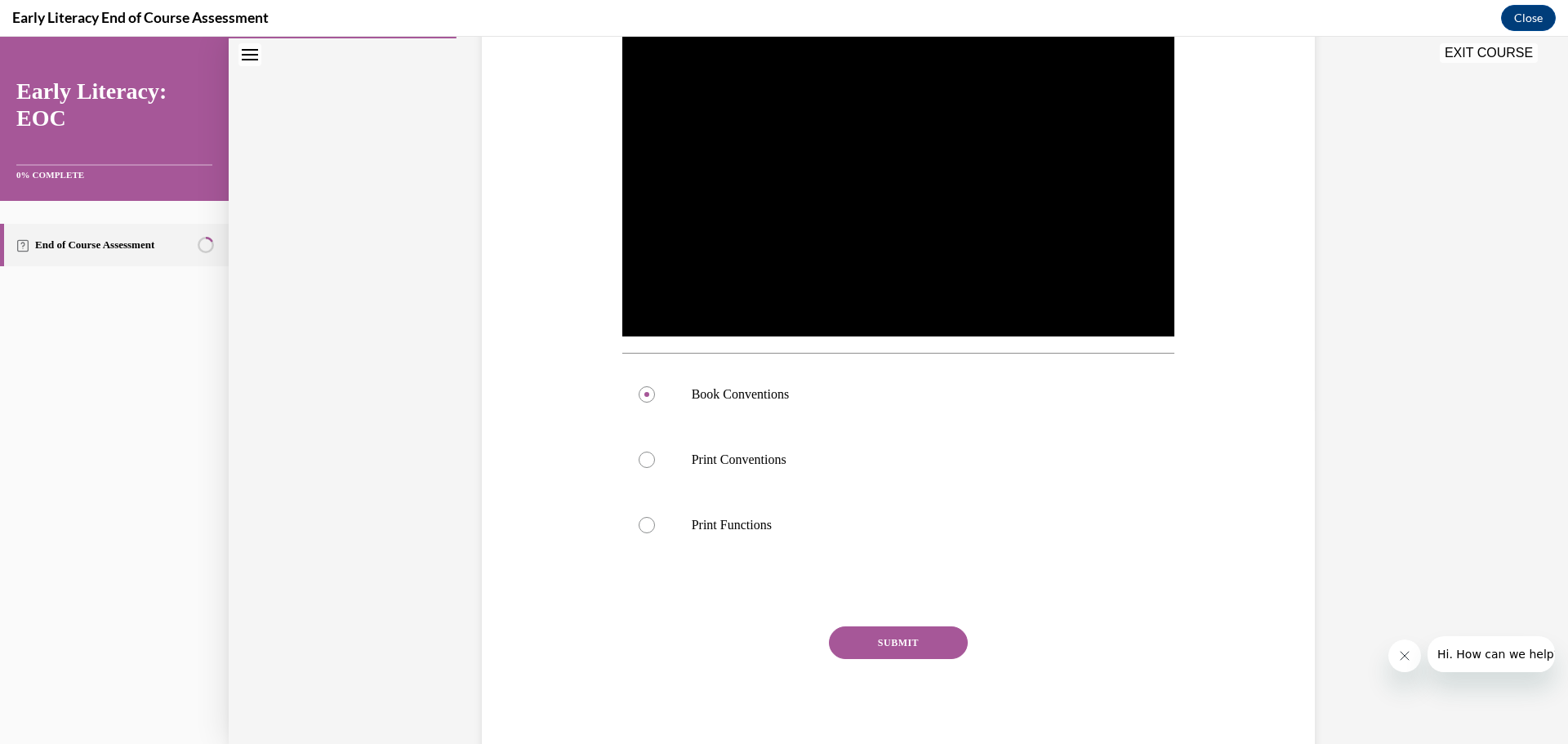
click at [881, 643] on button "SUBMIT" at bounding box center [898, 642] width 139 height 32
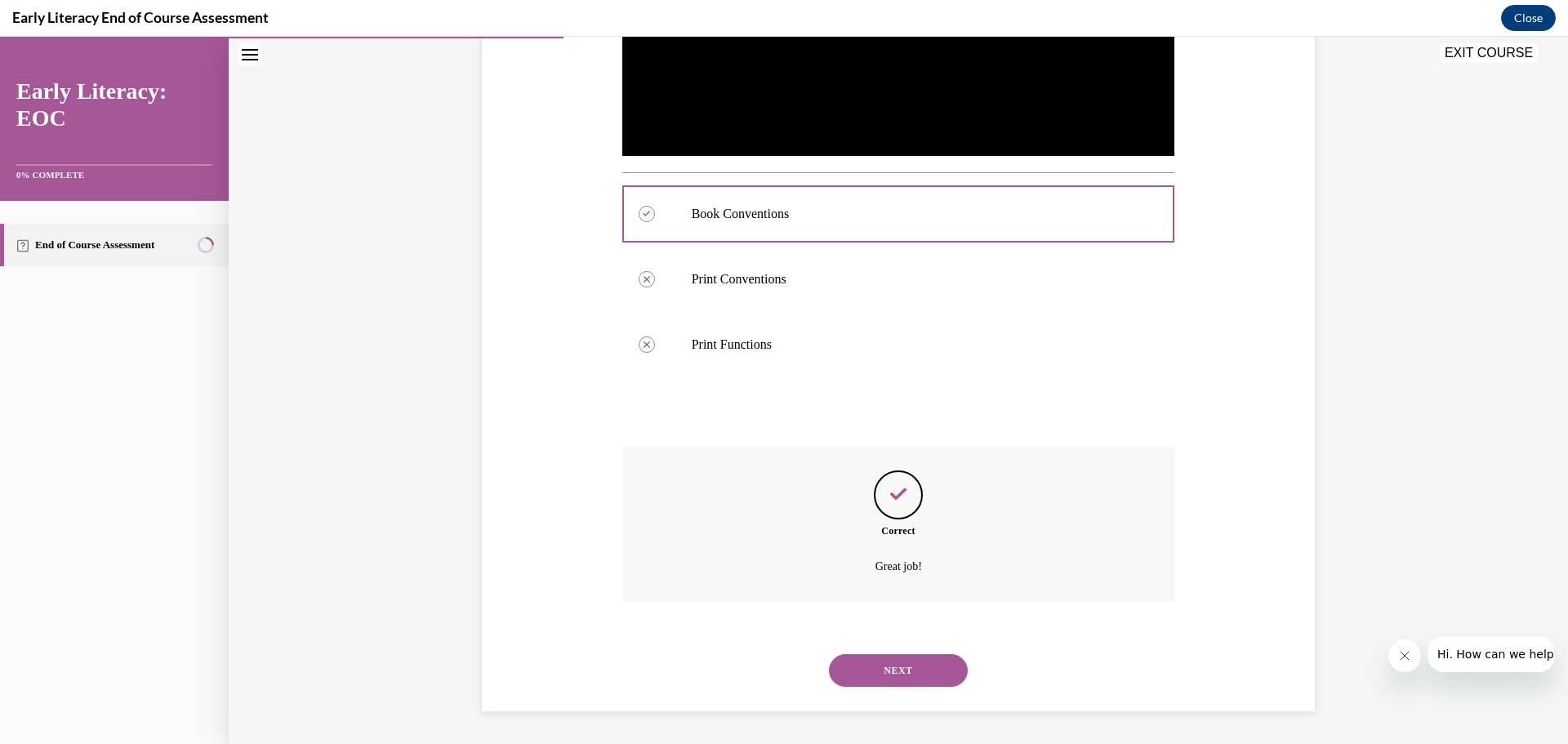
click at [895, 668] on button "NEXT" at bounding box center [898, 671] width 139 height 32
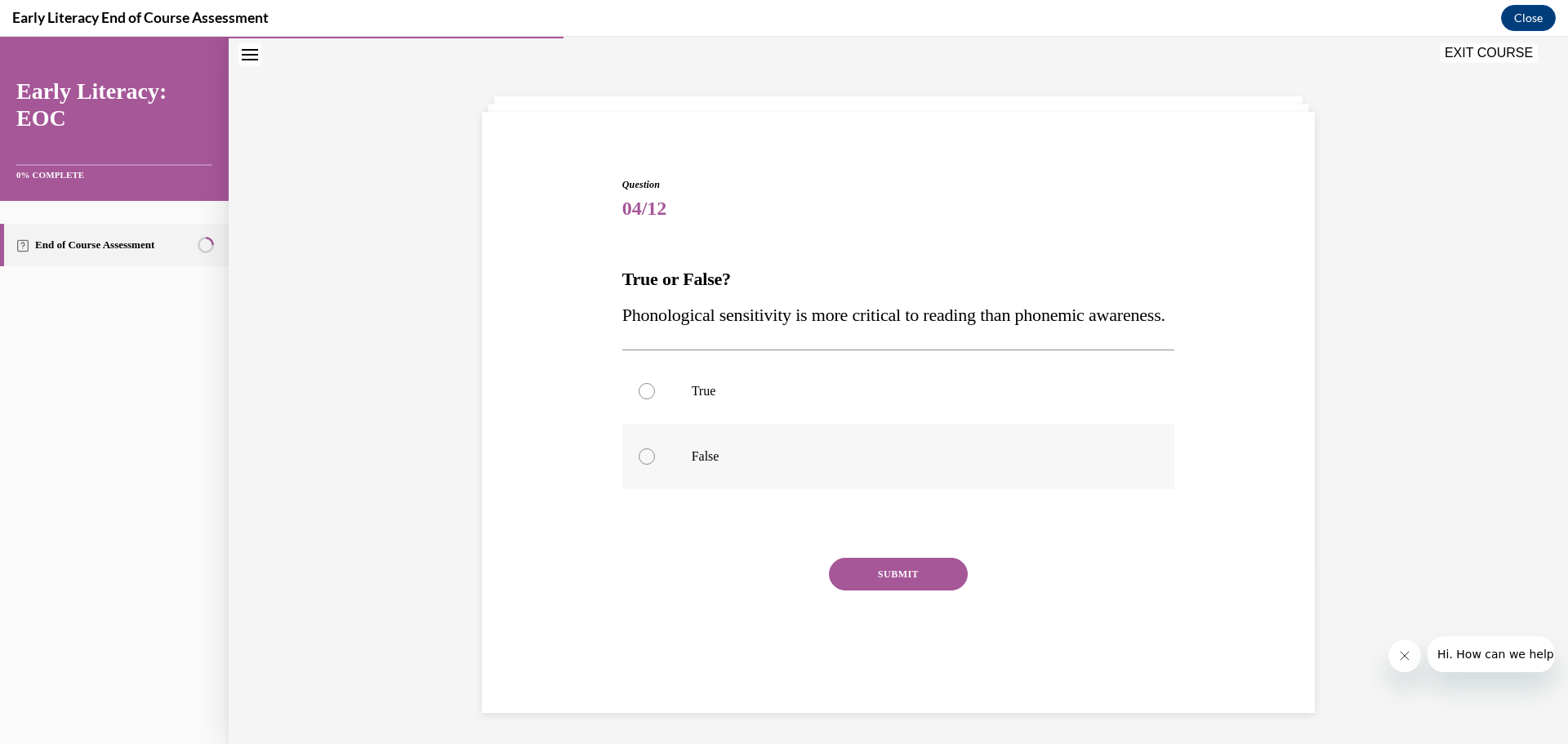
click at [639, 465] on div at bounding box center [647, 456] width 16 height 16
click at [875, 590] on button "SUBMIT" at bounding box center [898, 574] width 139 height 32
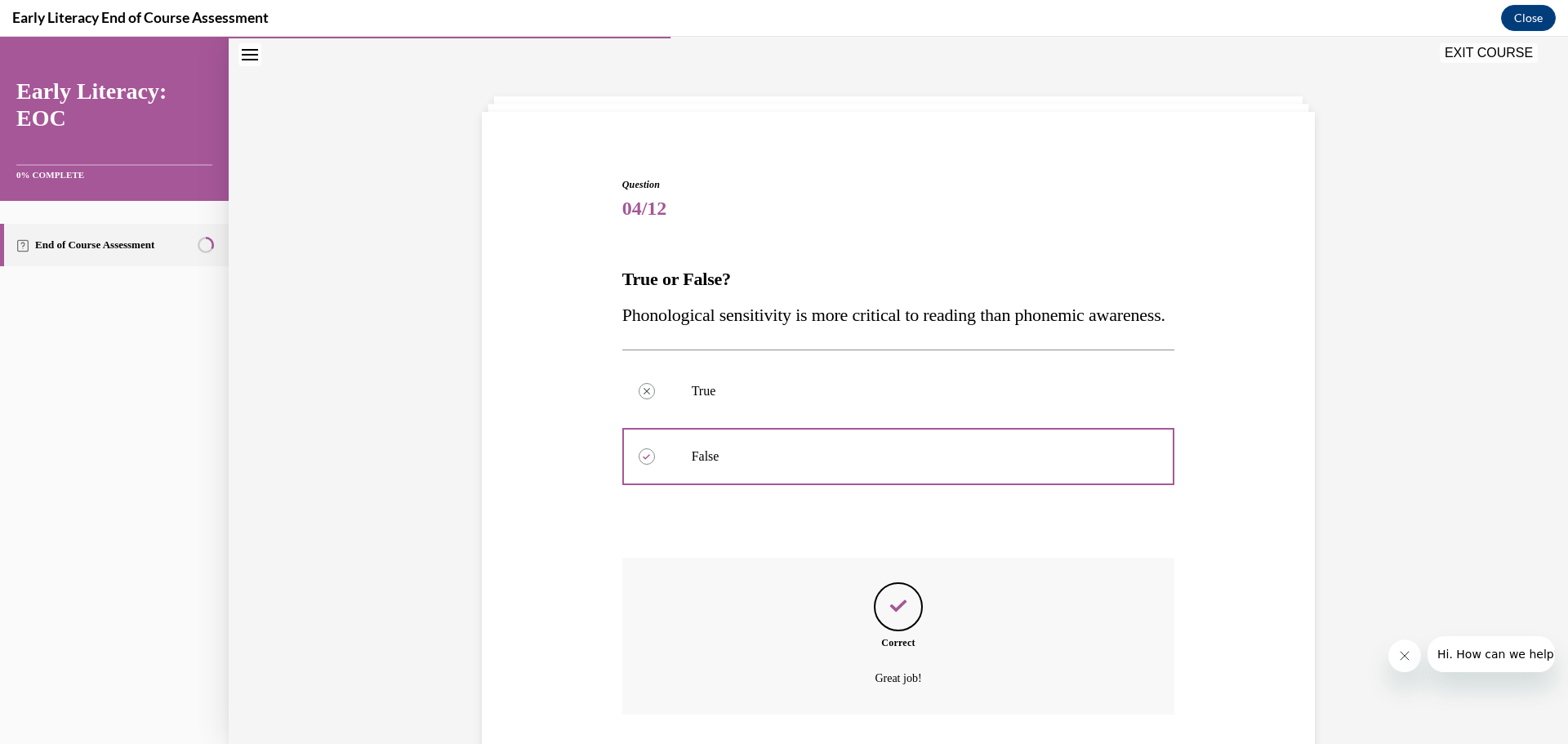
scroll to position [198, 0]
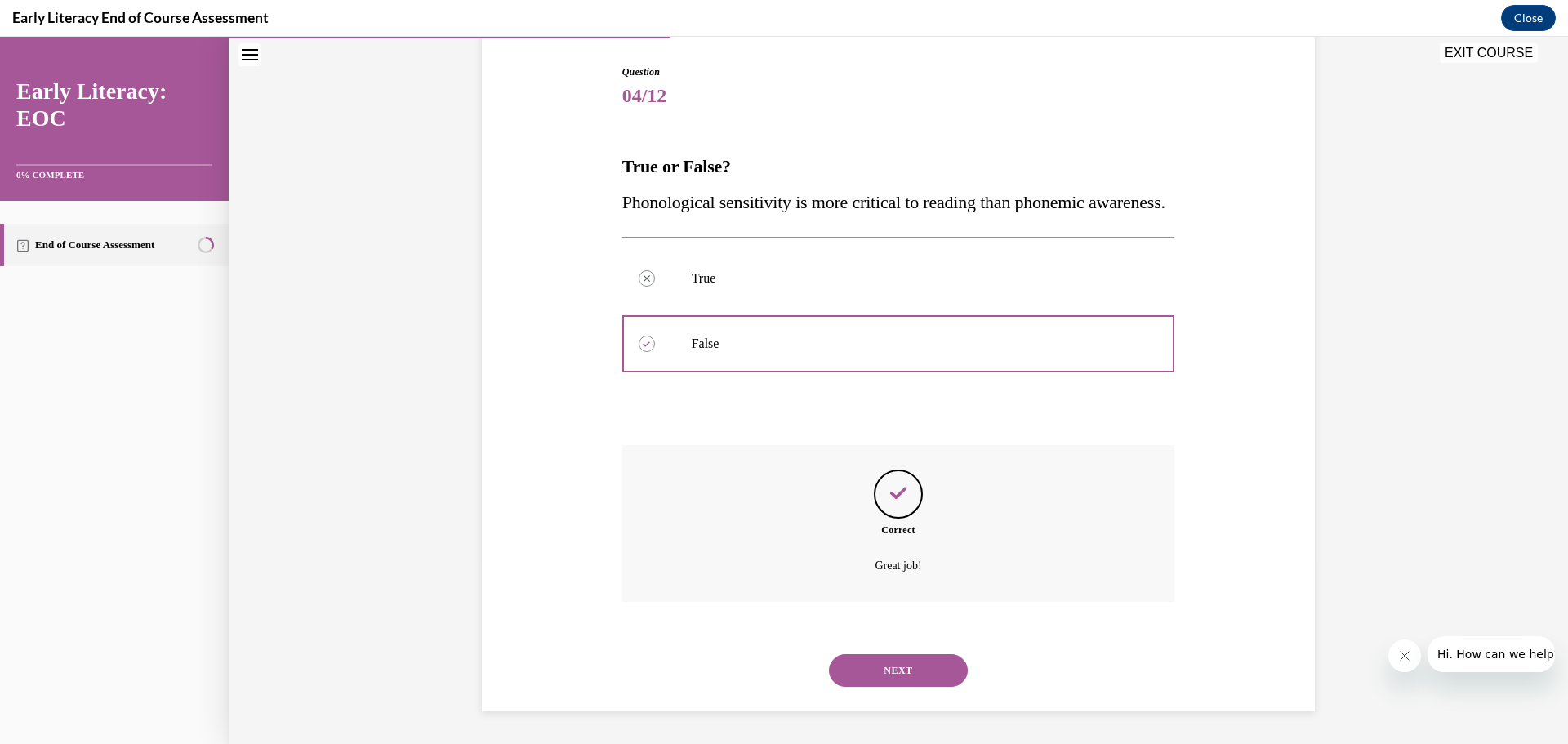
click at [916, 676] on button "NEXT" at bounding box center [898, 671] width 139 height 32
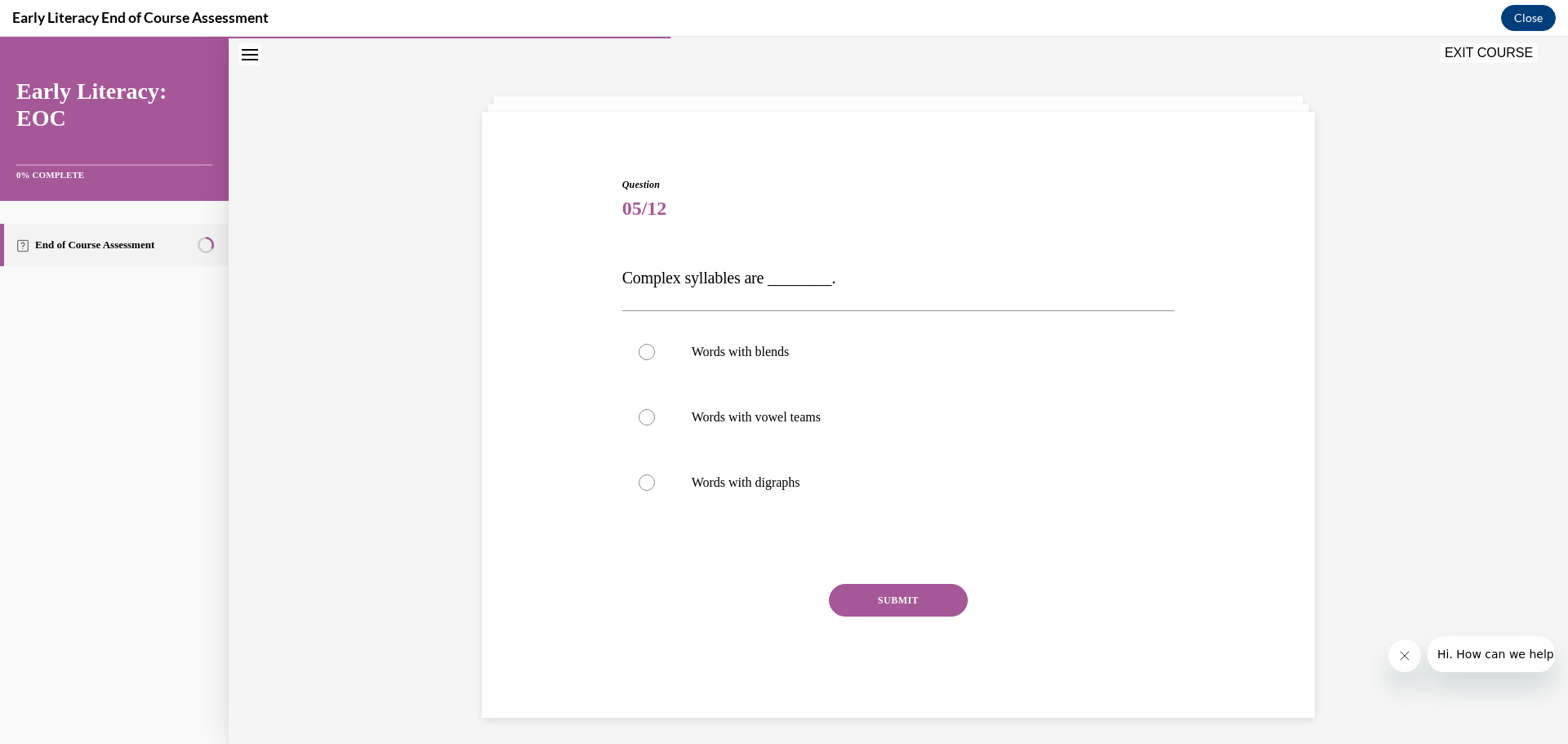
drag, startPoint x: 635, startPoint y: 355, endPoint x: 840, endPoint y: 560, distance: 289.9
click at [639, 357] on div at bounding box center [647, 351] width 16 height 16
click at [904, 597] on button "SUBMIT" at bounding box center [898, 600] width 139 height 32
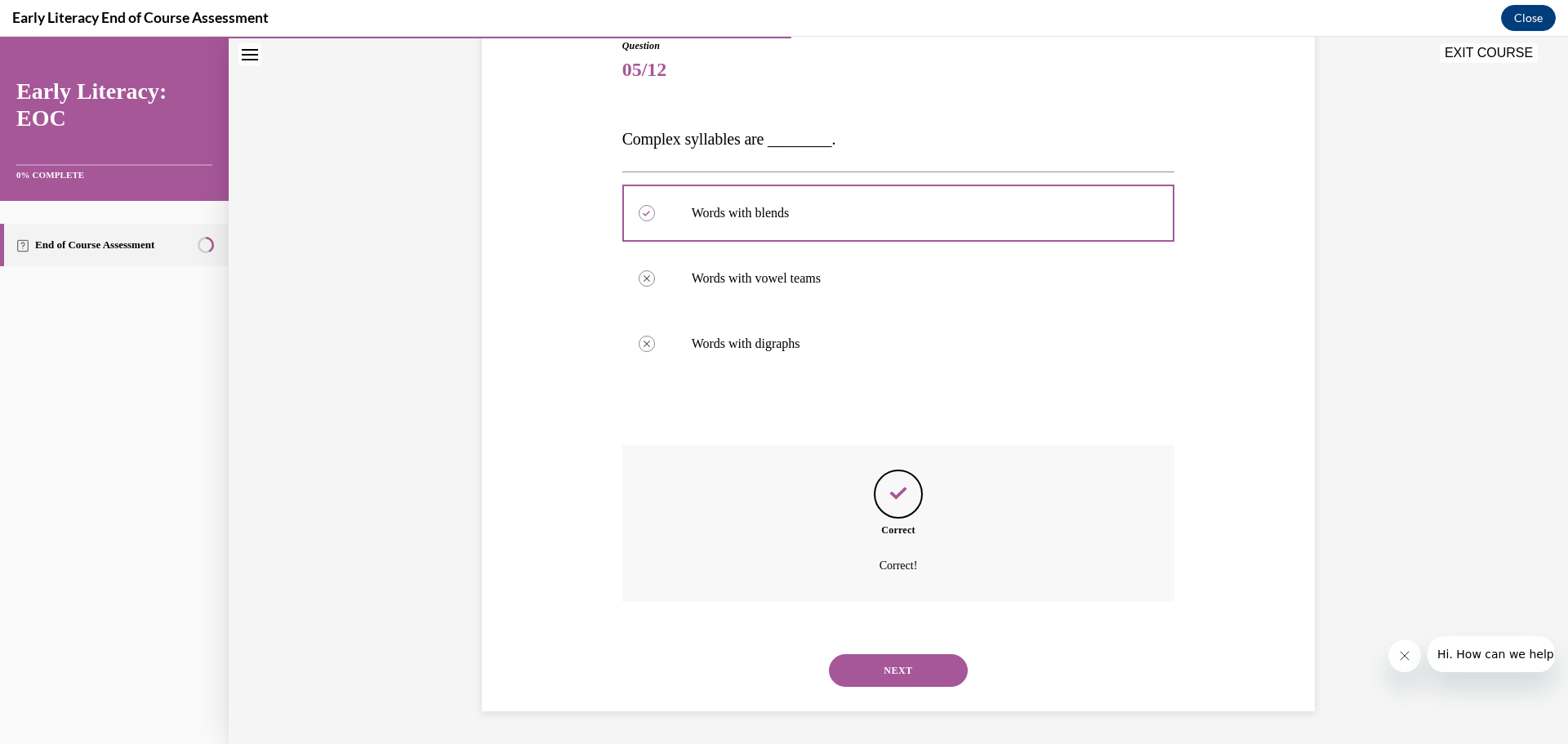
click at [886, 665] on button "NEXT" at bounding box center [898, 671] width 139 height 32
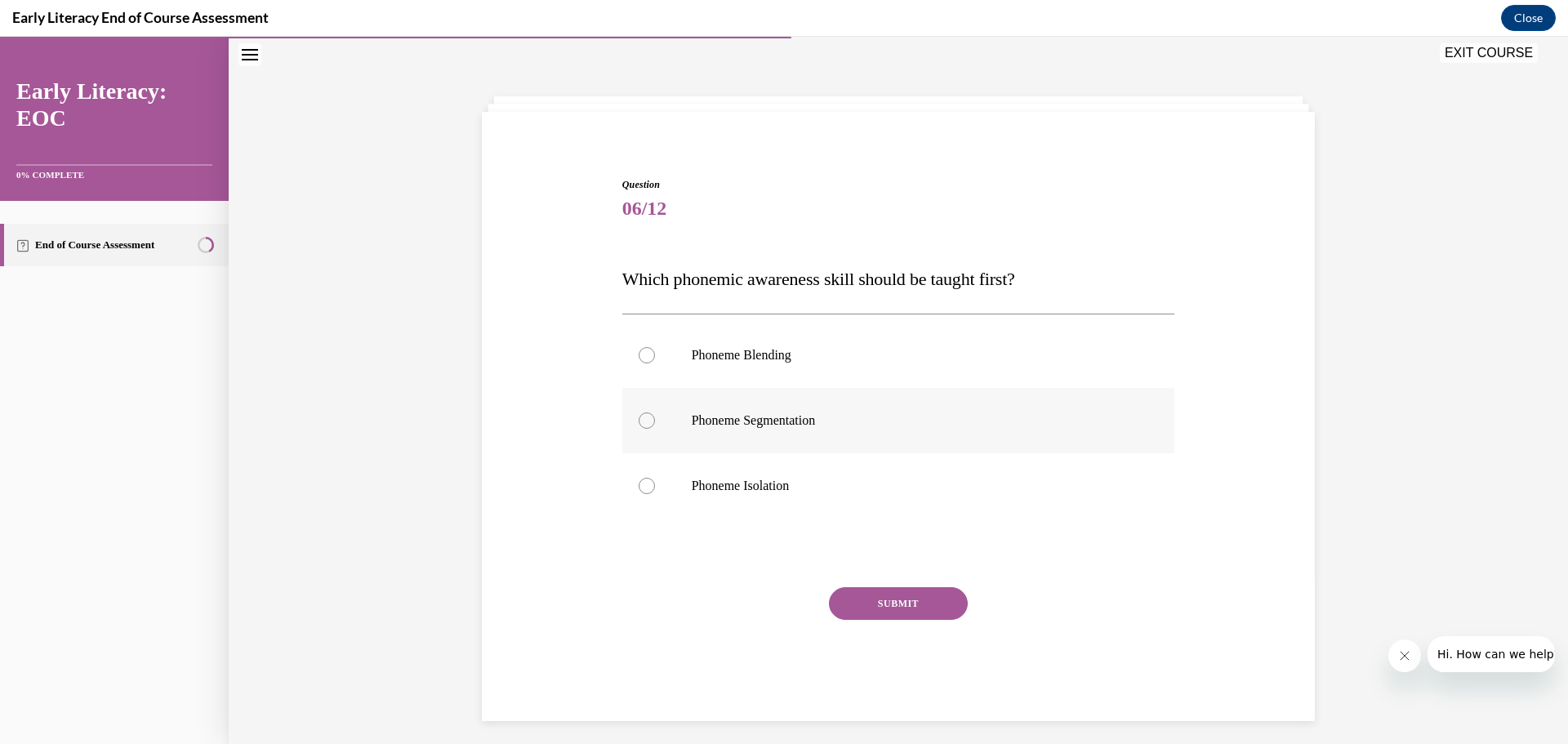
click at [641, 421] on div at bounding box center [647, 420] width 16 height 16
click at [920, 608] on button "SUBMIT" at bounding box center [898, 603] width 139 height 32
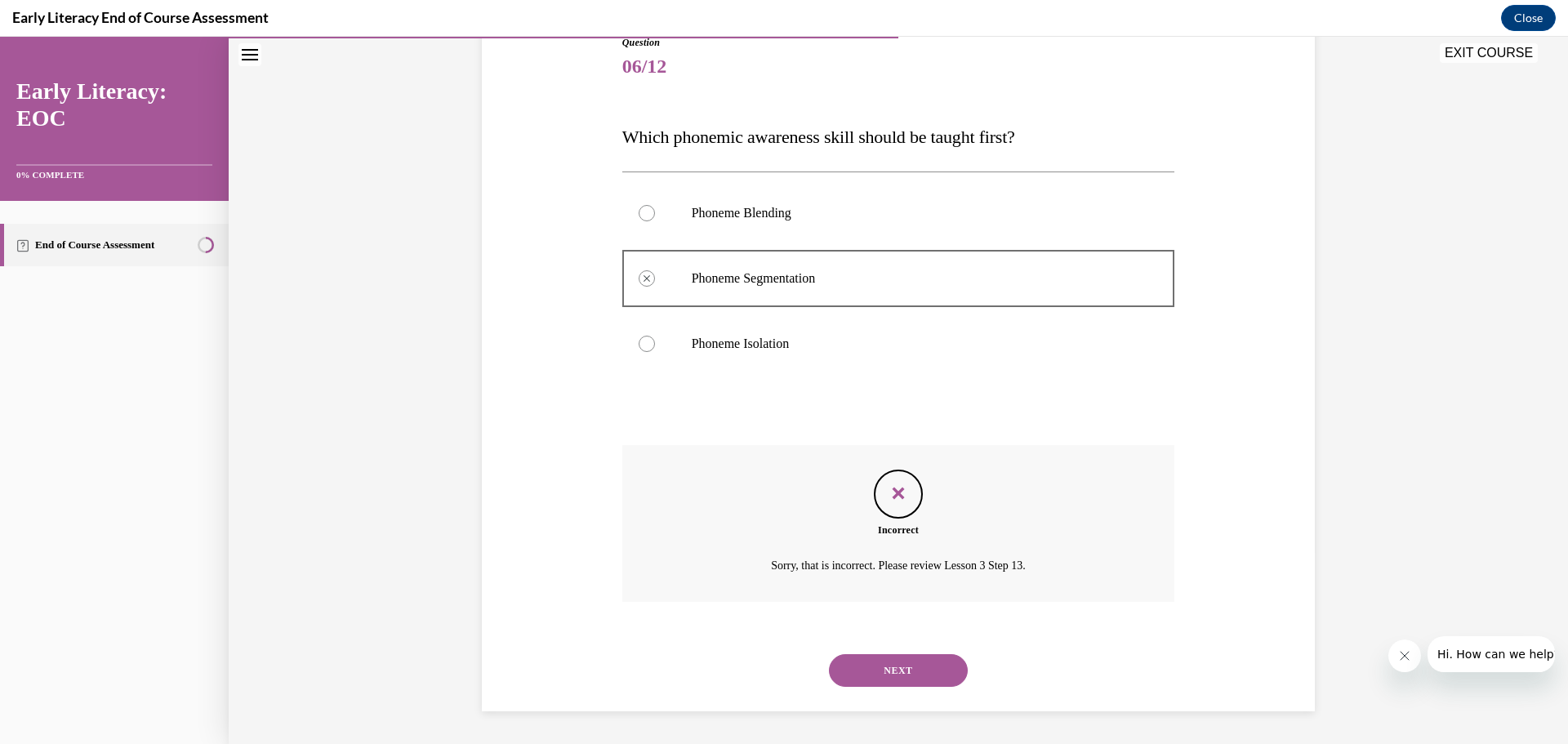
click at [849, 663] on button "NEXT" at bounding box center [898, 671] width 139 height 32
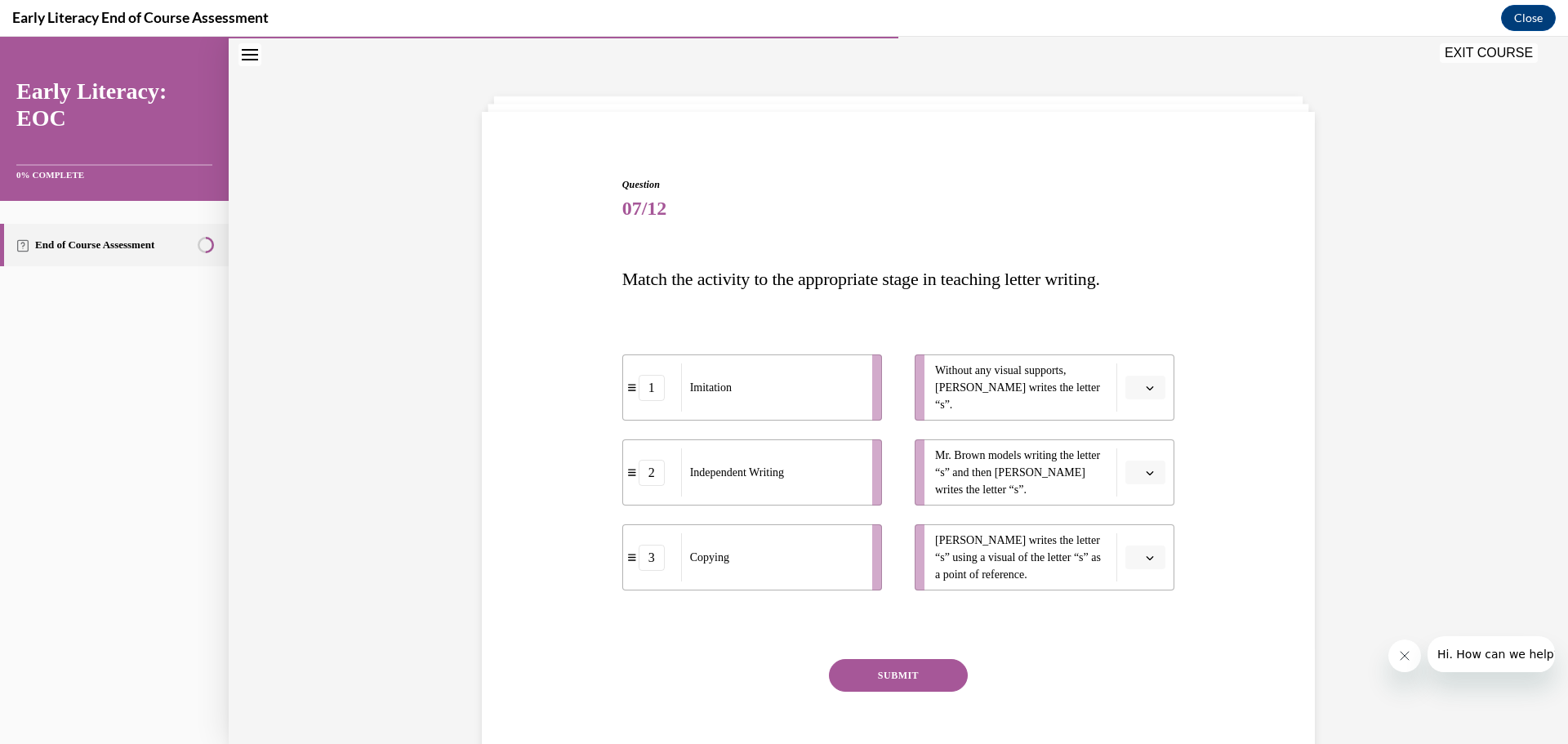
click at [1147, 477] on span "button" at bounding box center [1149, 472] width 11 height 11
click at [1138, 540] on div "1" at bounding box center [1138, 542] width 41 height 32
click at [1146, 388] on icon "button" at bounding box center [1150, 388] width 8 height 4
click at [1138, 489] on div "2" at bounding box center [1138, 489] width 41 height 32
click at [1150, 555] on button "button" at bounding box center [1144, 558] width 40 height 25
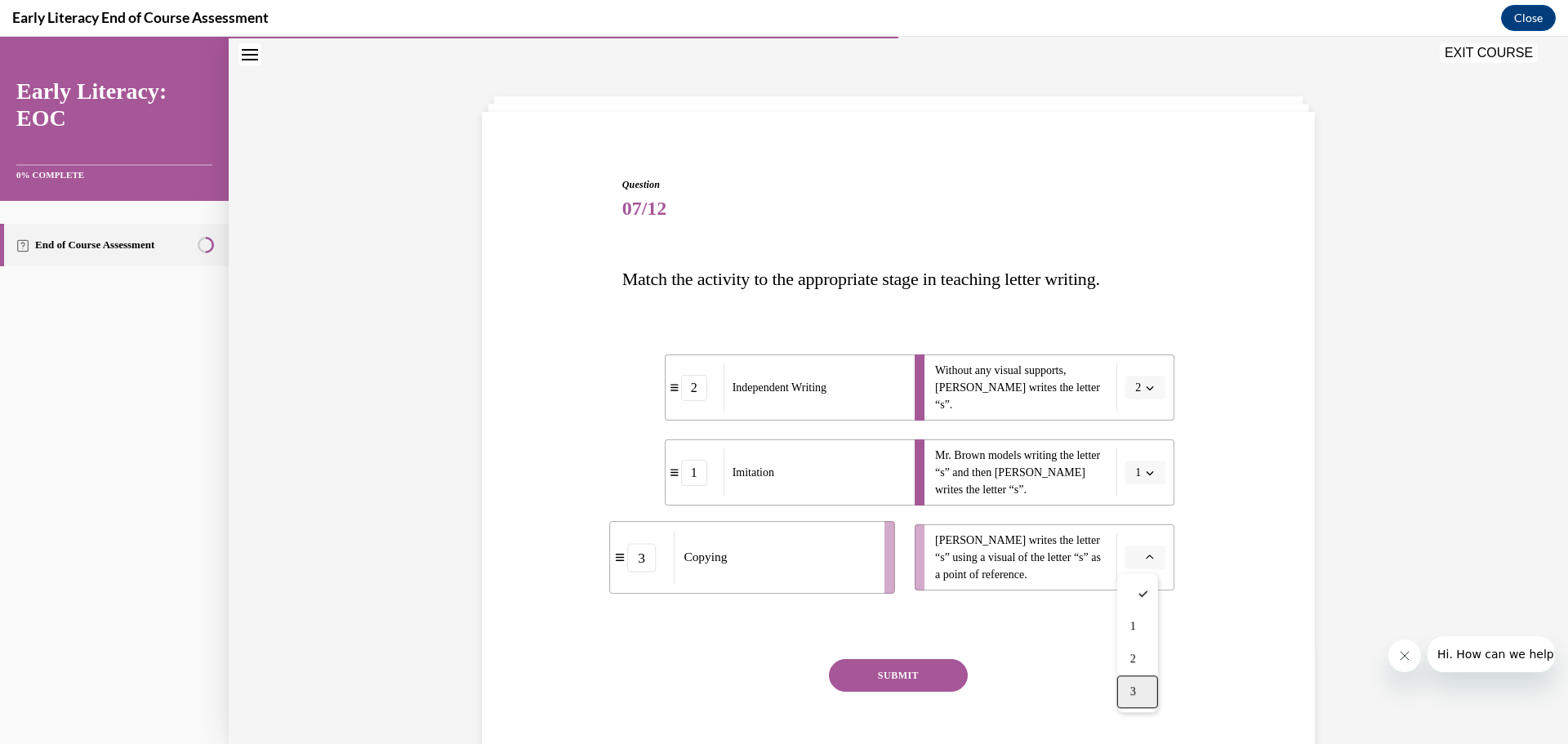
click at [1132, 686] on span "3" at bounding box center [1132, 691] width 6 height 13
click at [875, 670] on button "SUBMIT" at bounding box center [898, 675] width 139 height 32
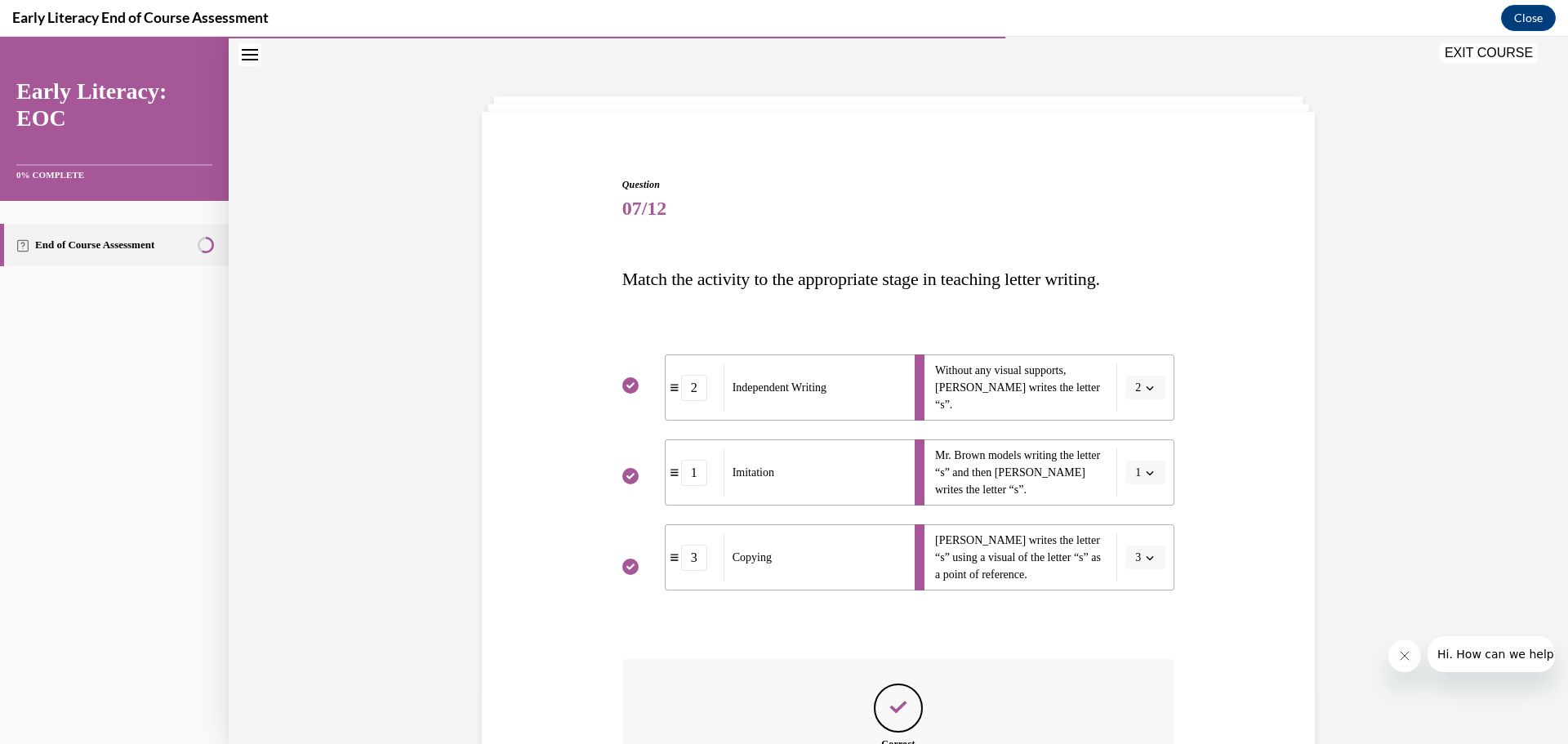
scroll to position [214, 0]
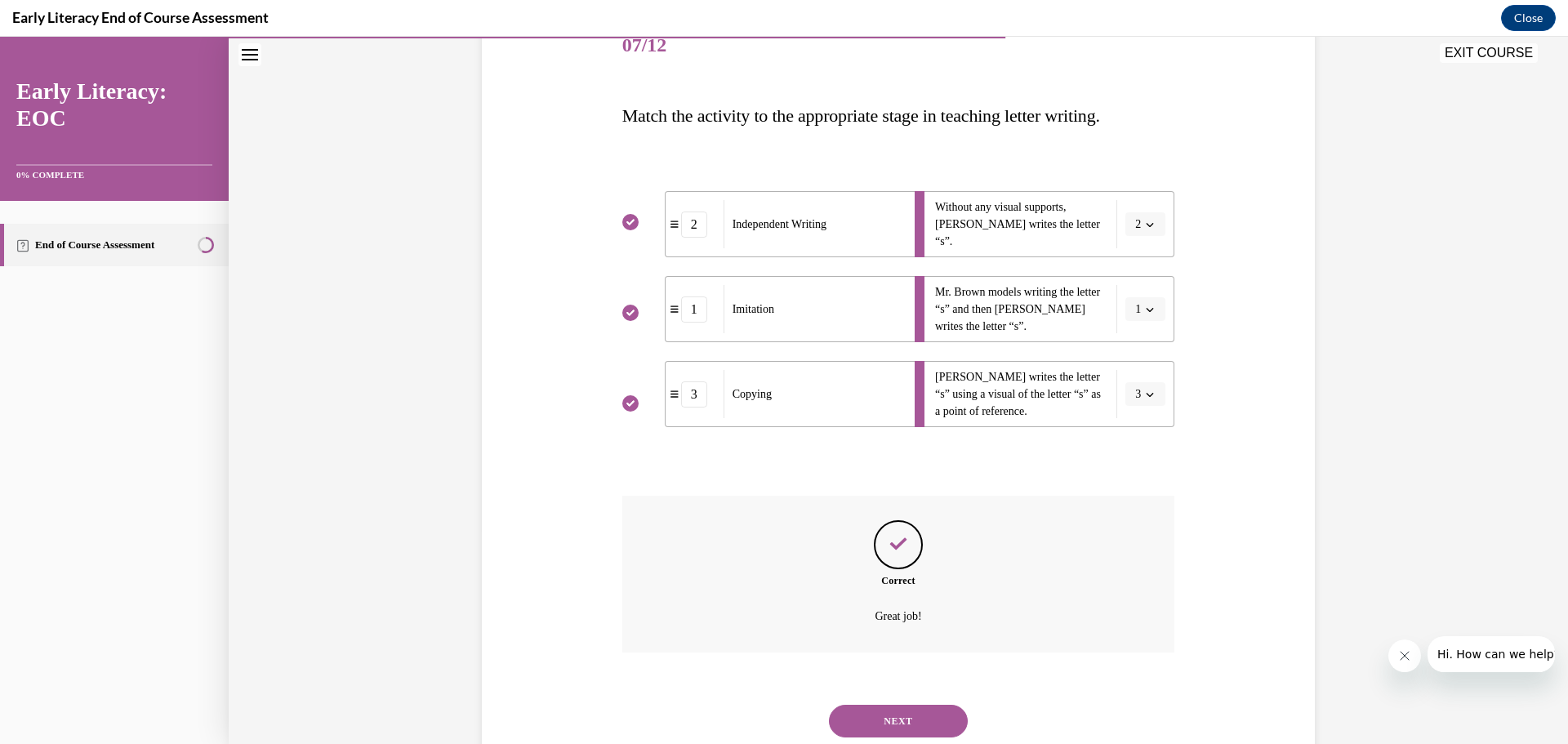
click at [889, 718] on button "NEXT" at bounding box center [898, 721] width 139 height 32
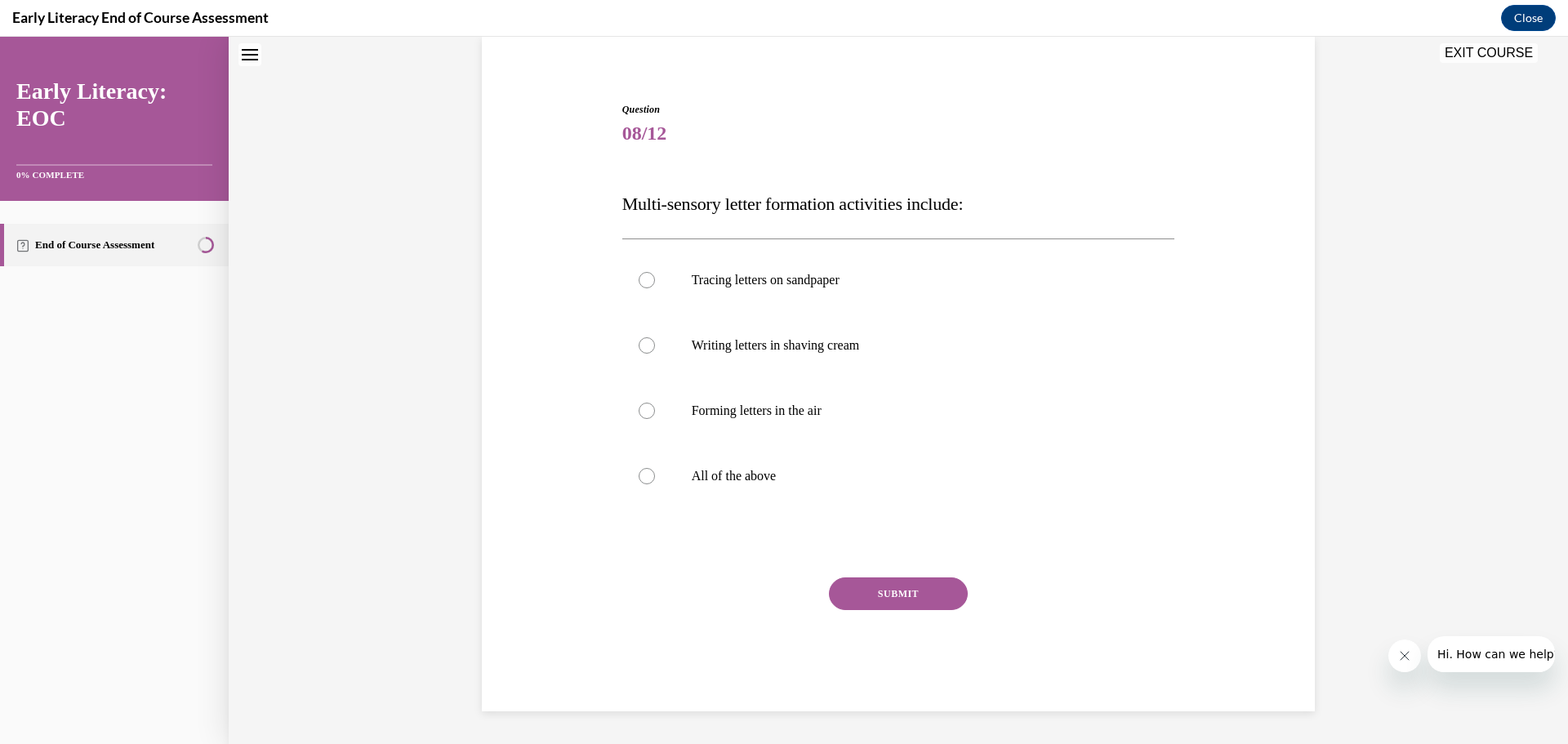
scroll to position [50, 0]
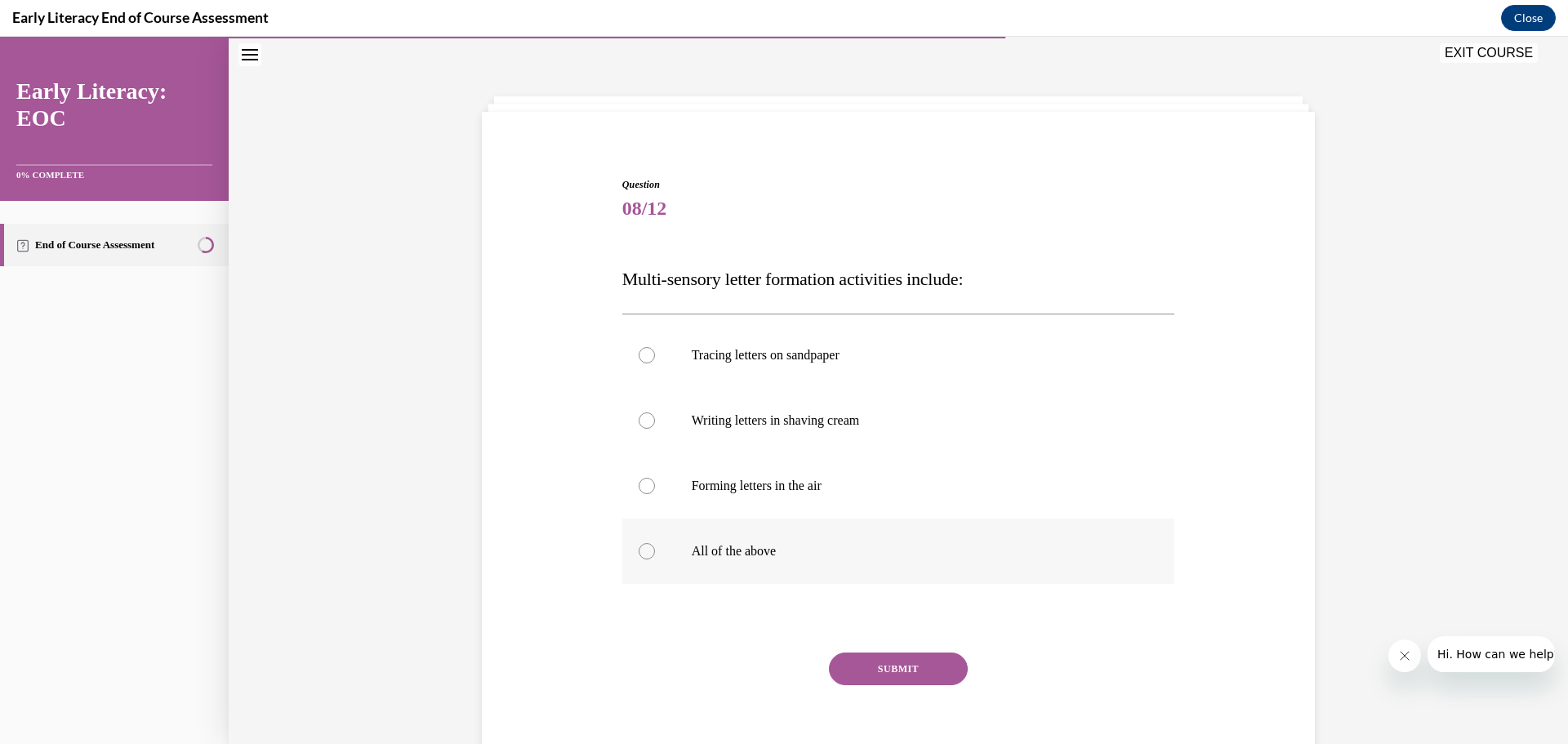
click at [639, 548] on div at bounding box center [647, 551] width 16 height 16
click at [881, 675] on button "SUBMIT" at bounding box center [898, 669] width 139 height 32
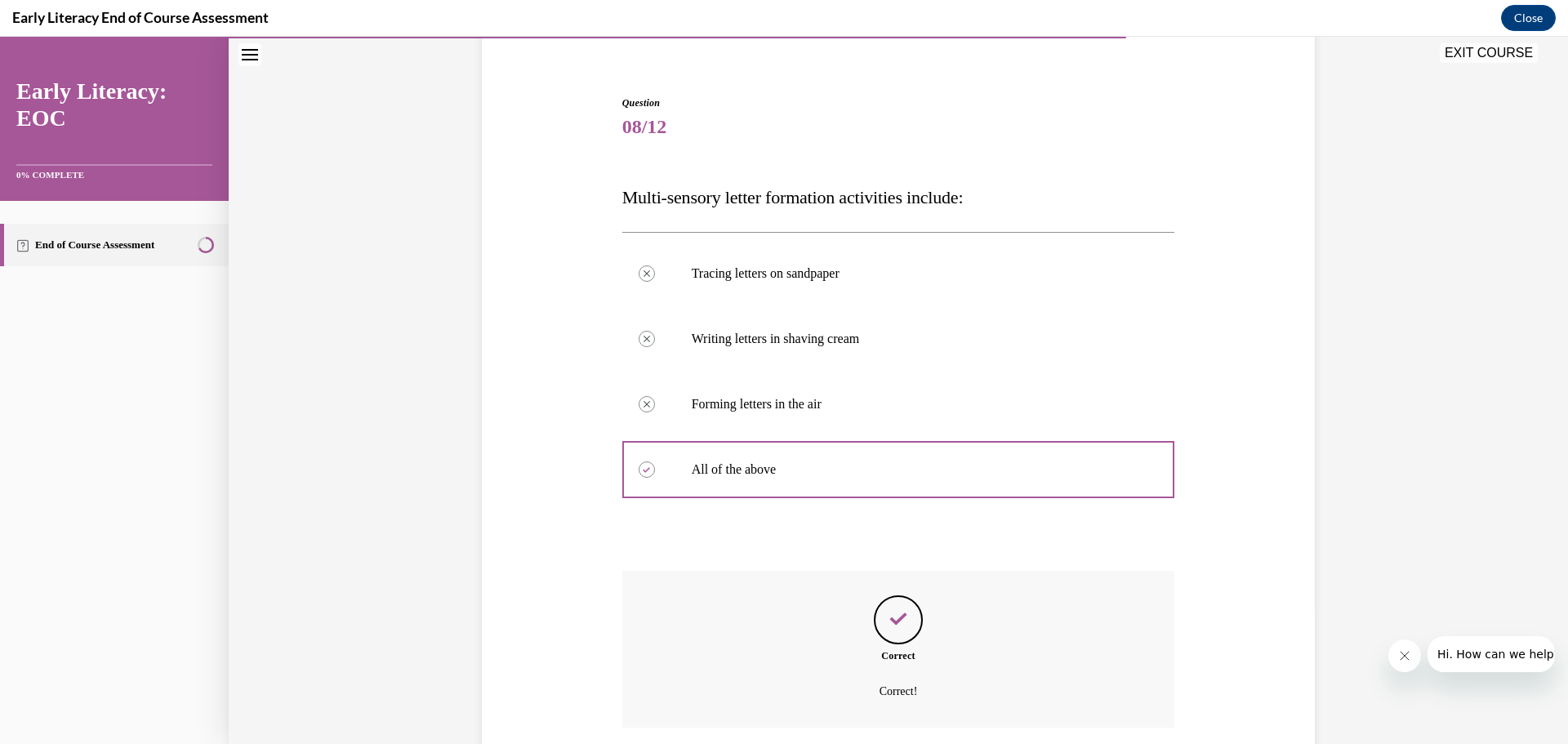
scroll to position [257, 0]
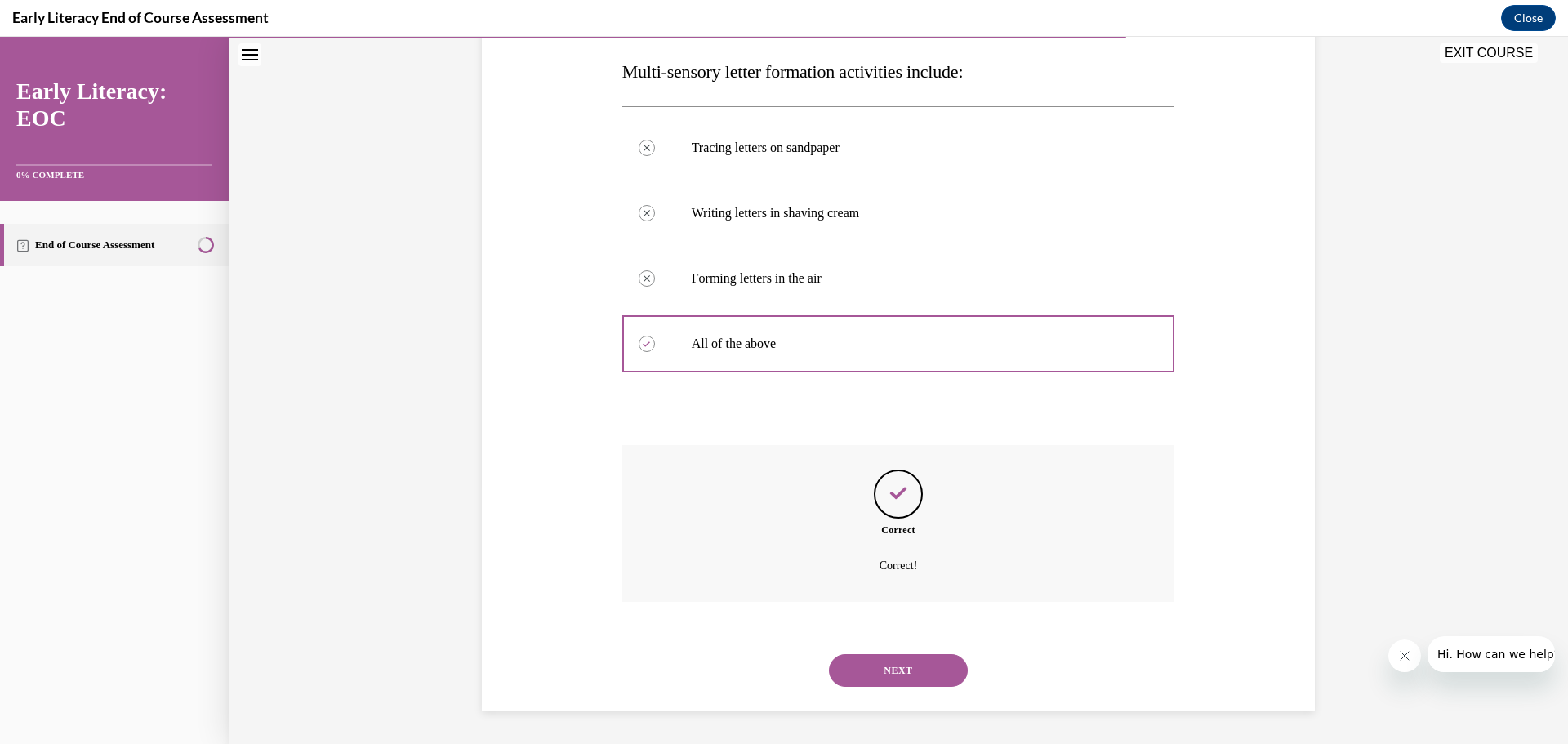
click at [904, 671] on button "NEXT" at bounding box center [898, 671] width 139 height 32
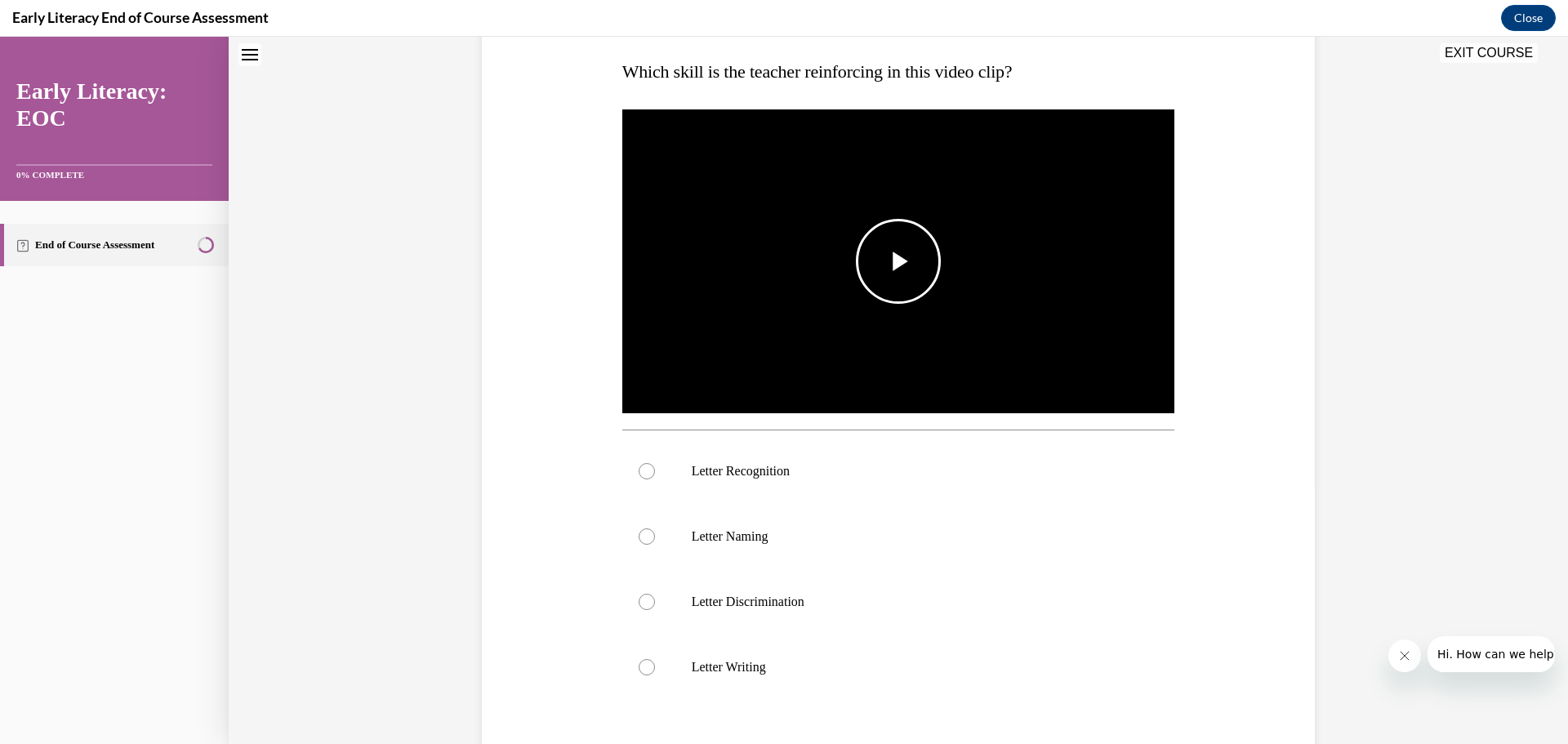
scroll to position [50, 0]
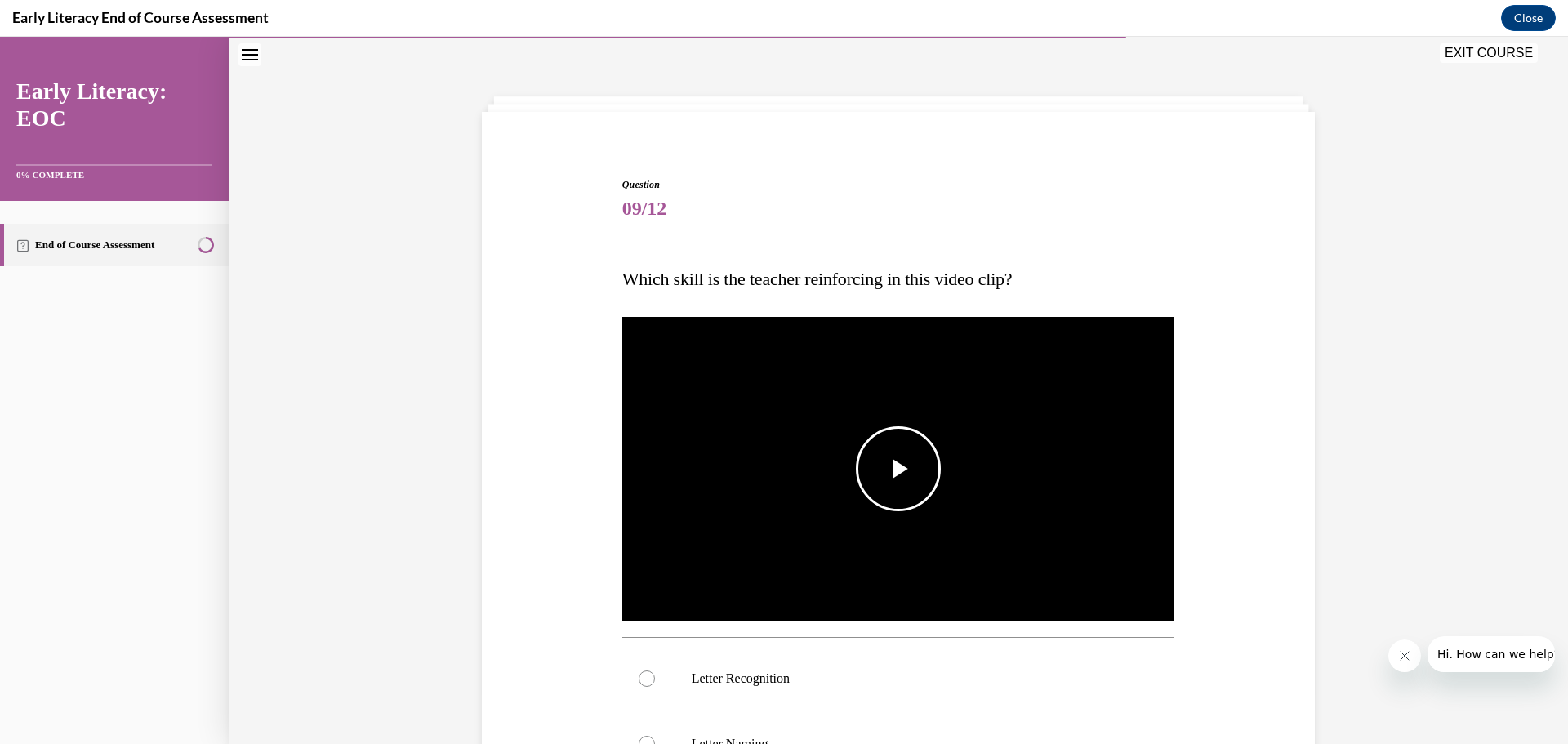
click at [898, 469] on span "Video player" at bounding box center [898, 469] width 0 height 0
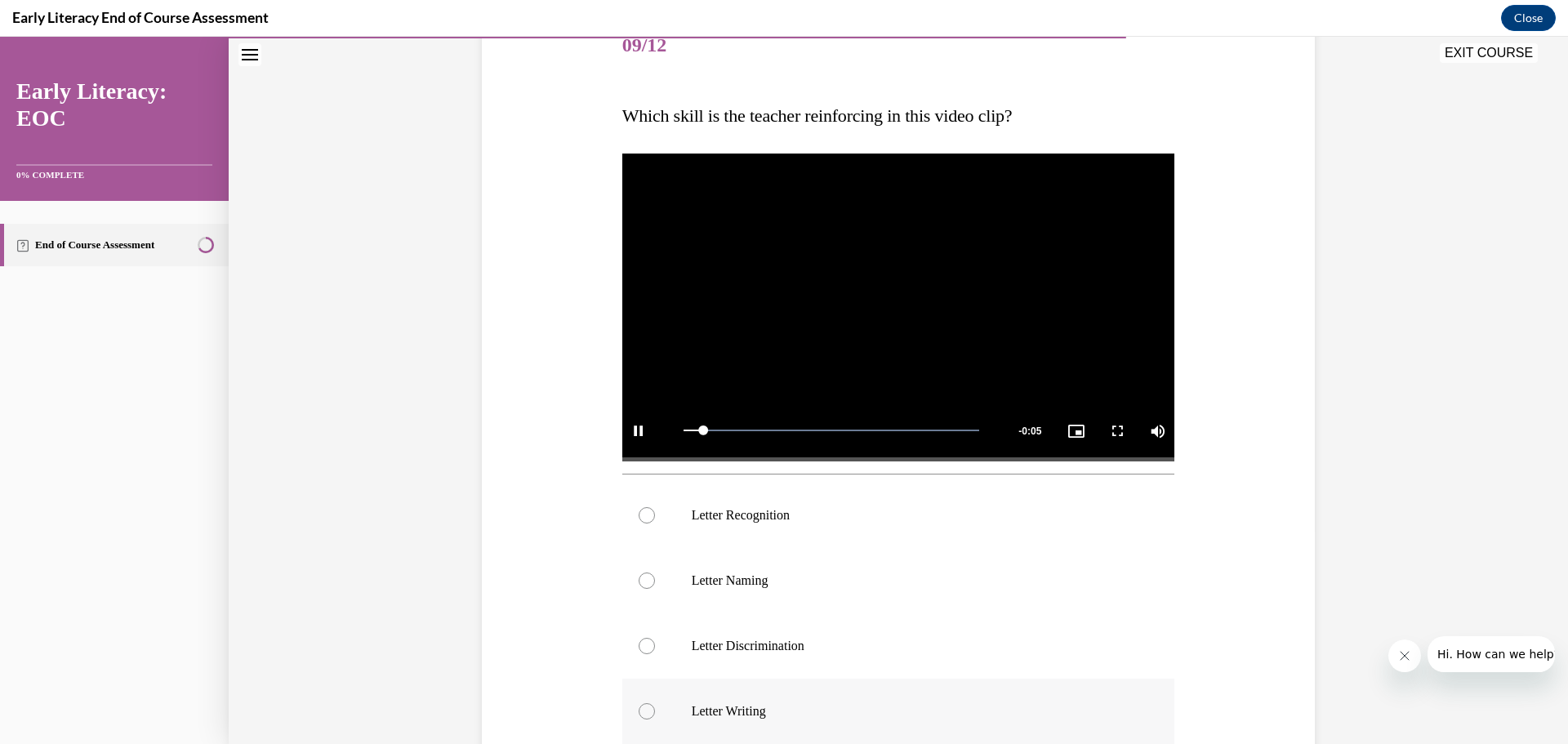
scroll to position [295, 0]
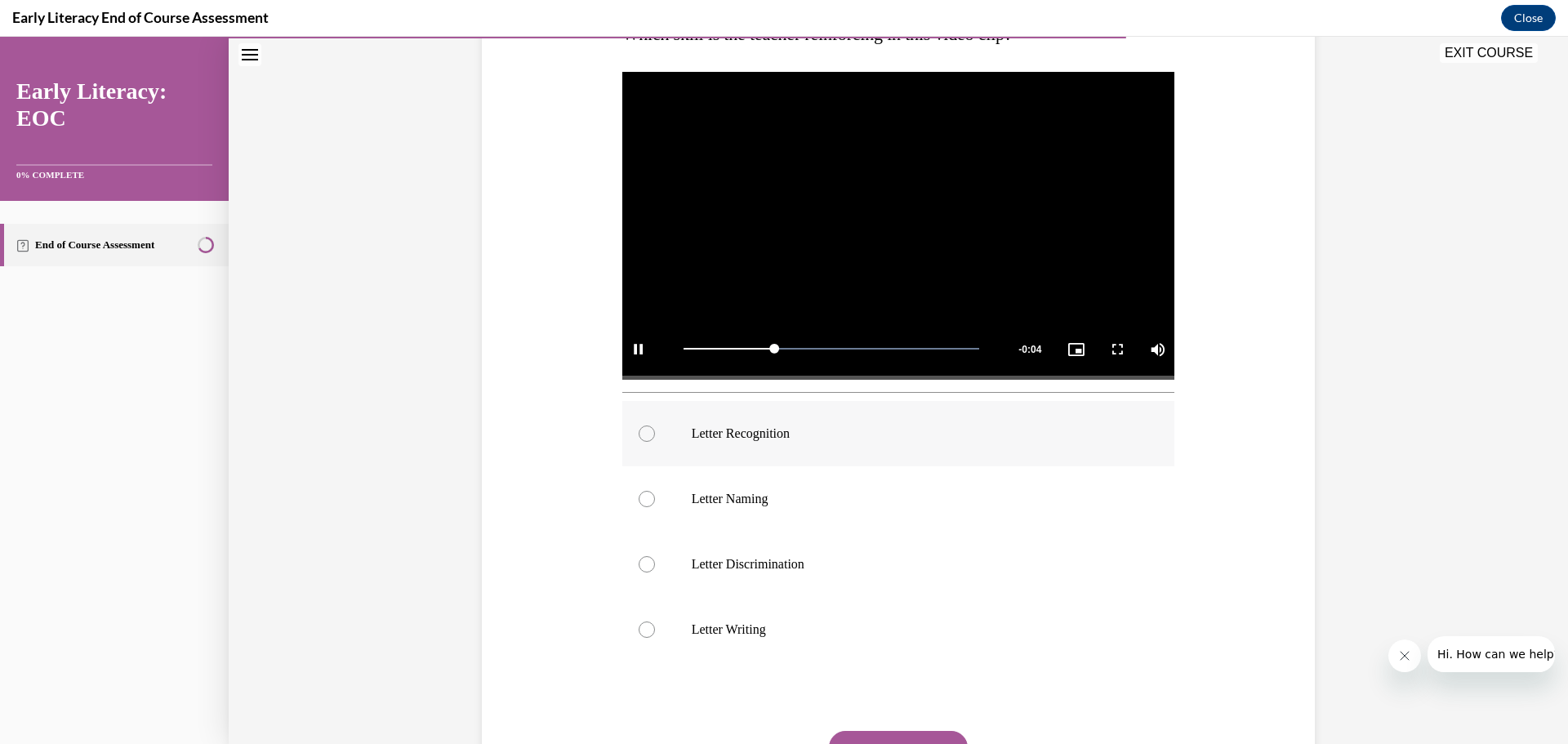
click at [641, 428] on div at bounding box center [647, 433] width 16 height 16
click at [928, 733] on button "SUBMIT" at bounding box center [898, 747] width 139 height 32
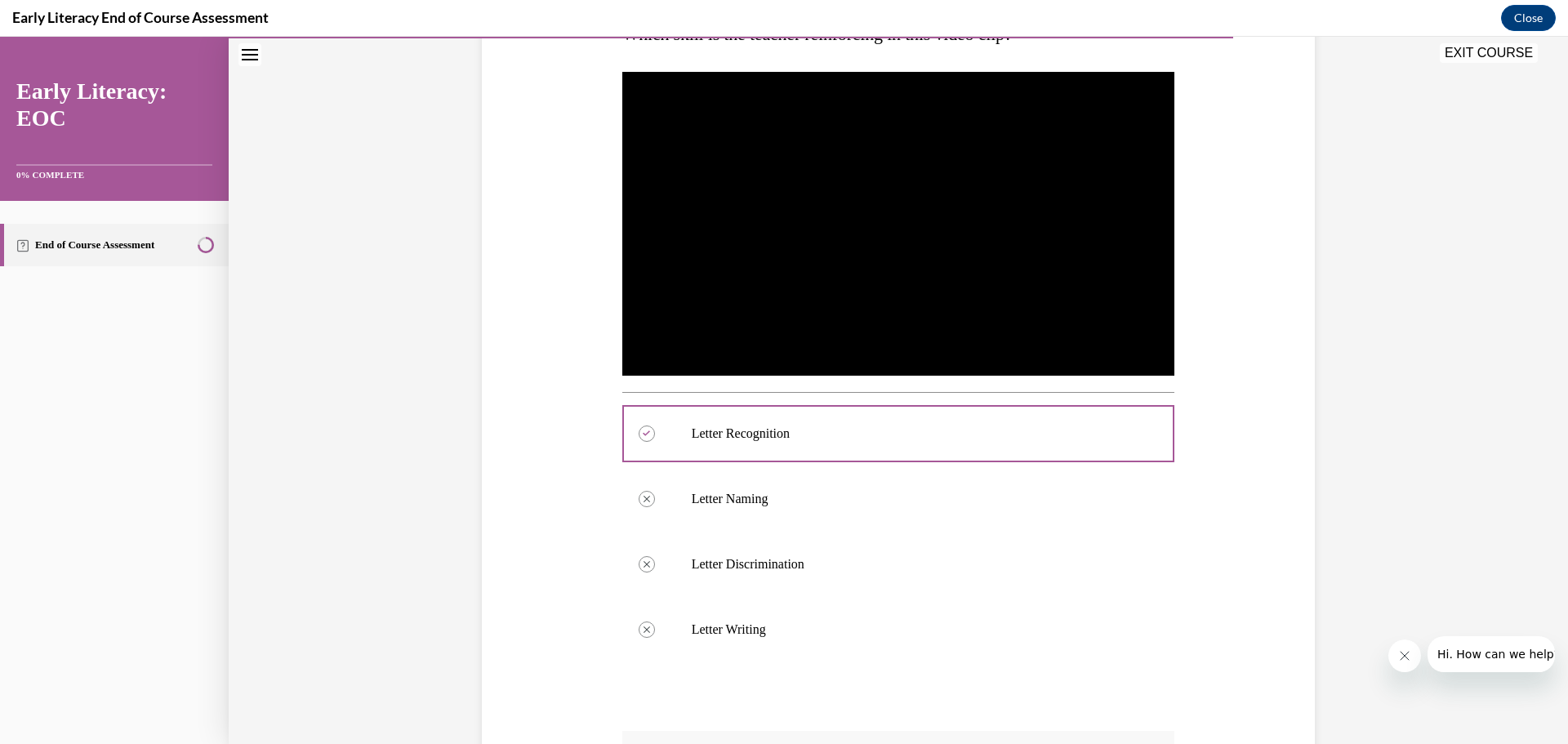
scroll to position [540, 0]
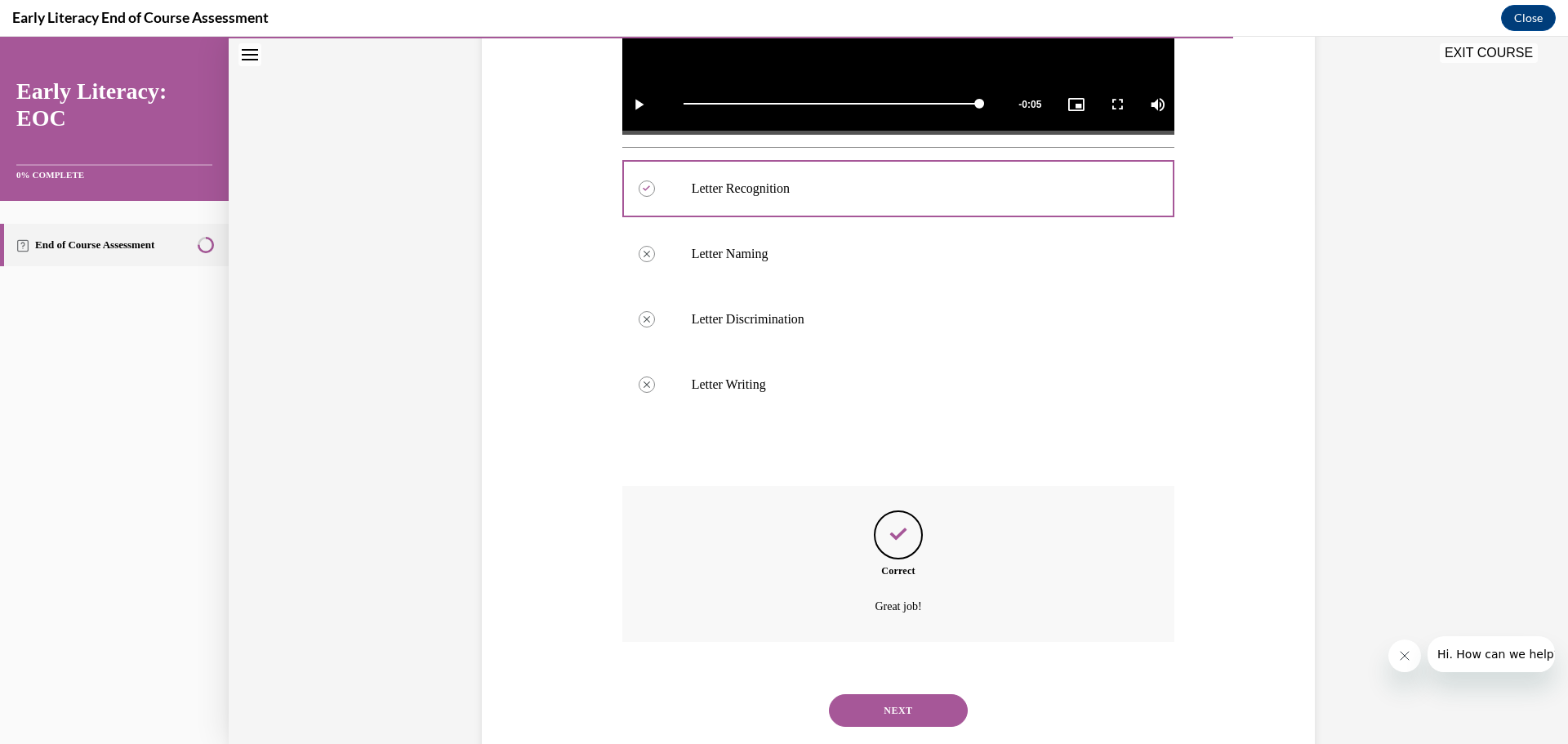
click at [915, 713] on button "NEXT" at bounding box center [898, 711] width 139 height 32
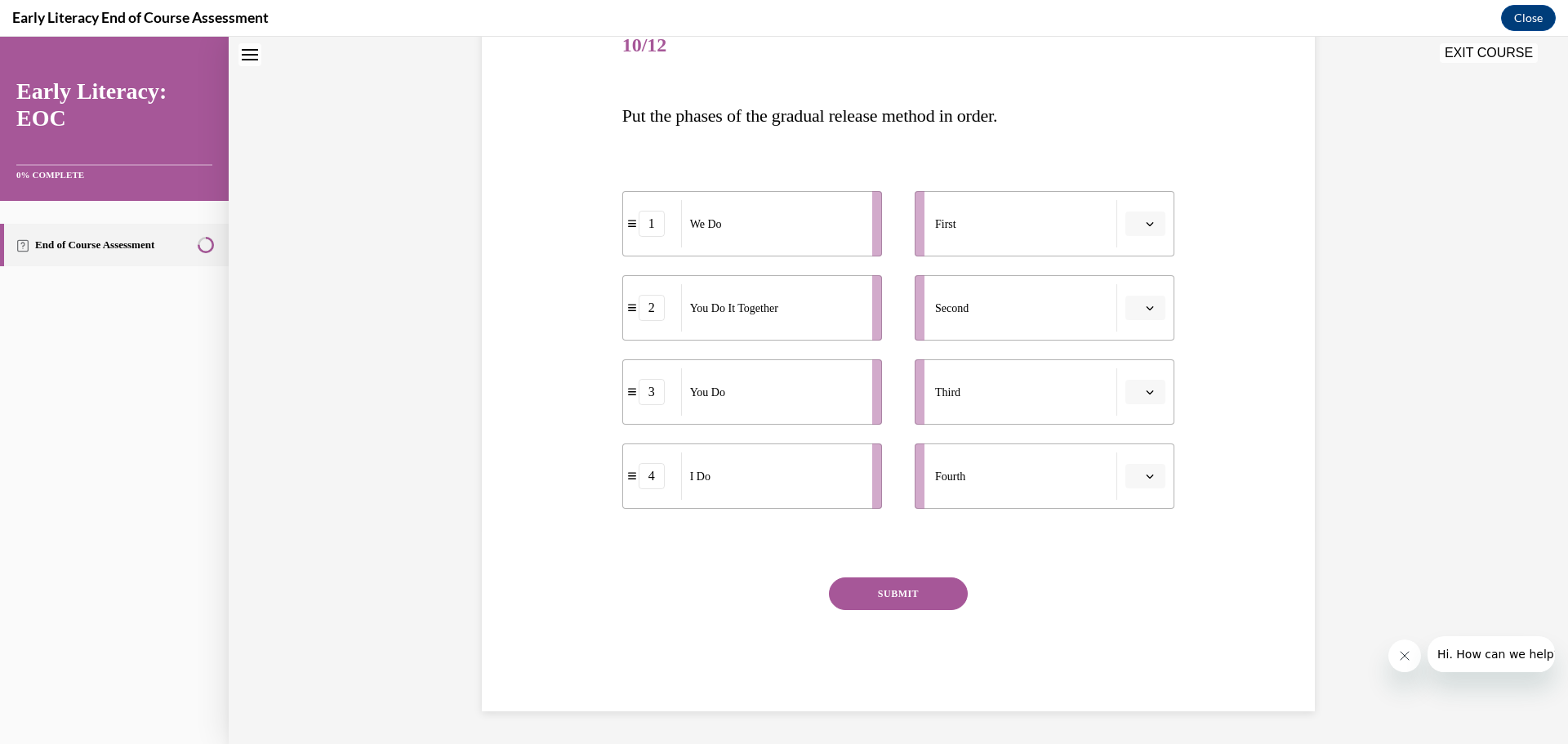
scroll to position [50, 0]
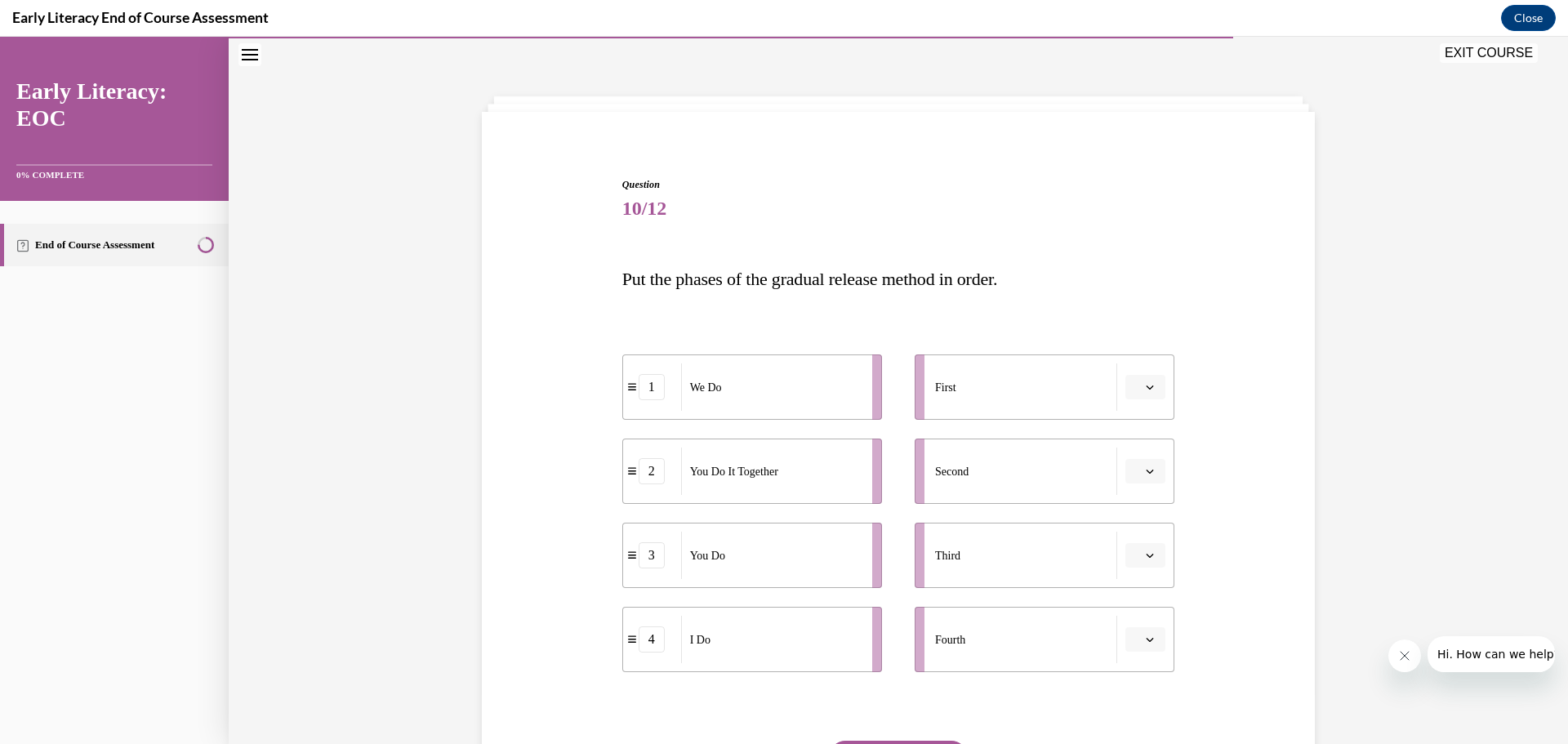
click at [1145, 637] on icon "button" at bounding box center [1150, 640] width 9 height 9
click at [1148, 504] on div "1" at bounding box center [1138, 505] width 41 height 32
click at [1146, 386] on icon "button" at bounding box center [1150, 387] width 8 height 4
click at [1137, 549] on div "4" at bounding box center [1138, 554] width 41 height 32
click at [1136, 639] on button "1" at bounding box center [1144, 639] width 40 height 25
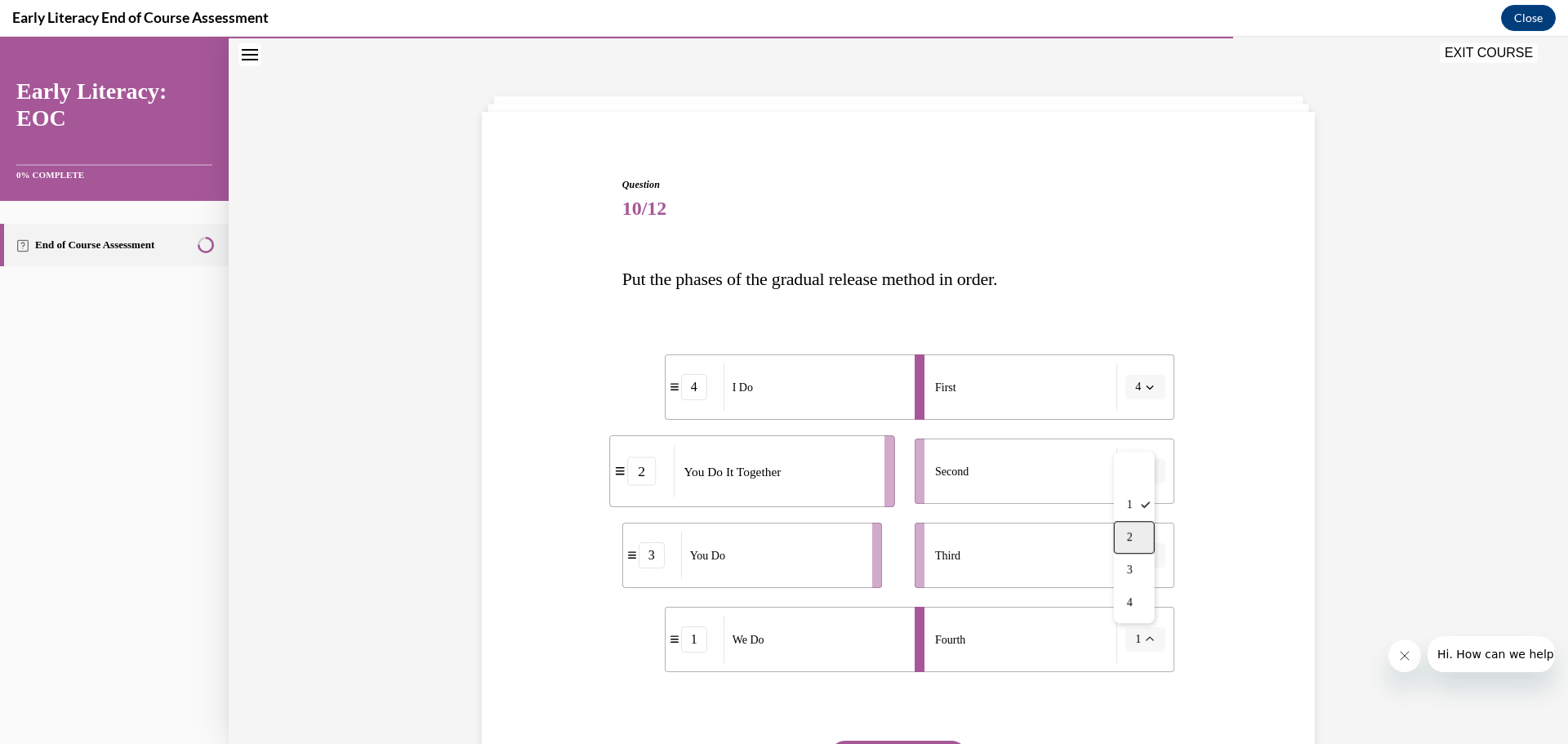
click at [1140, 548] on div "2" at bounding box center [1134, 537] width 41 height 32
click at [1145, 471] on icon "button" at bounding box center [1150, 472] width 9 height 9
click at [1136, 542] on span "1" at bounding box center [1132, 540] width 6 height 13
click at [1147, 550] on span "button" at bounding box center [1149, 554] width 11 height 11
click at [1139, 718] on div "4" at bounding box center [1138, 723] width 41 height 32
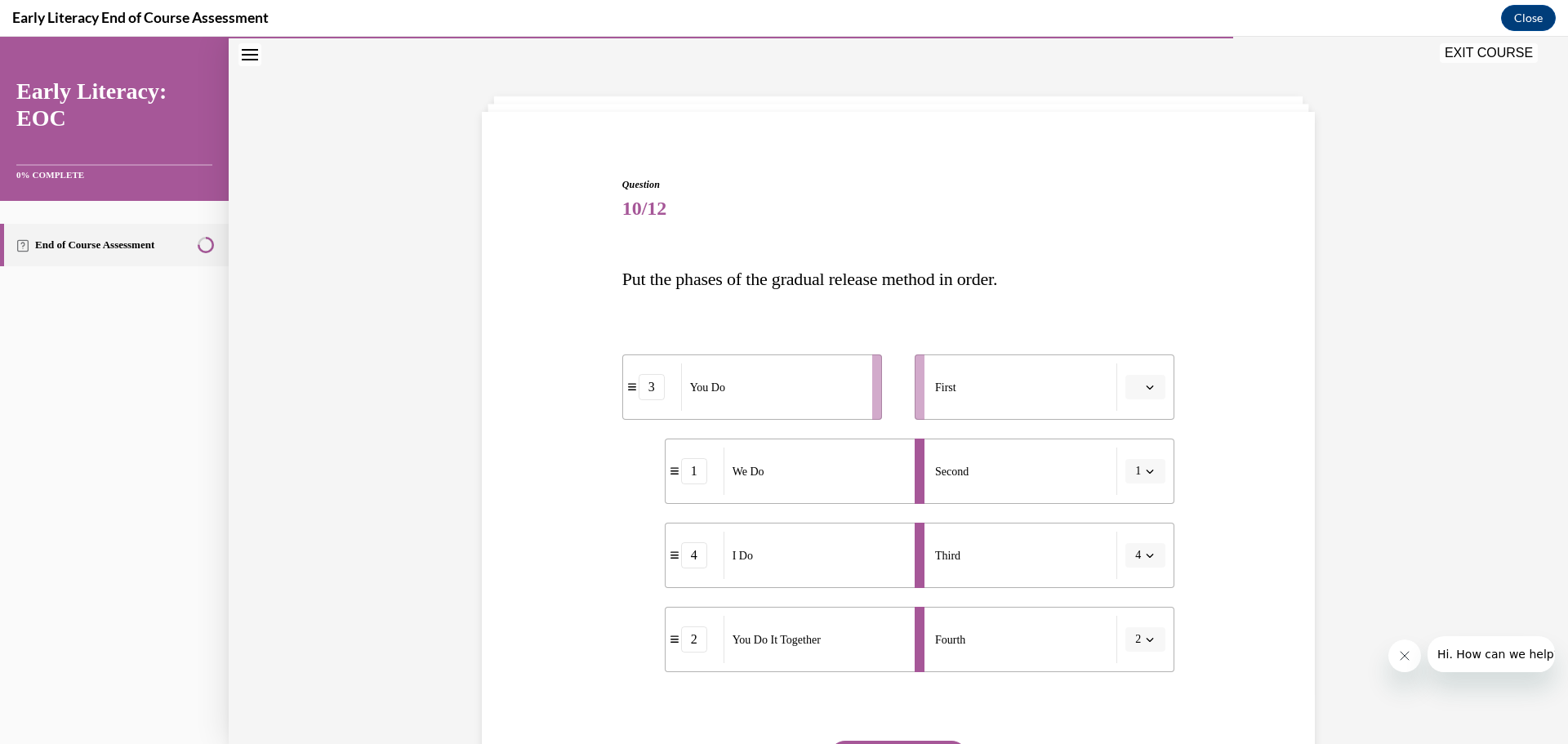
click at [1145, 636] on icon "button" at bounding box center [1150, 640] width 9 height 9
click at [1135, 571] on div "3" at bounding box center [1134, 570] width 41 height 32
click at [1144, 387] on span "button" at bounding box center [1149, 386] width 11 height 11
click at [1134, 550] on span "4" at bounding box center [1132, 554] width 6 height 13
click at [1145, 551] on icon "button" at bounding box center [1150, 555] width 9 height 9
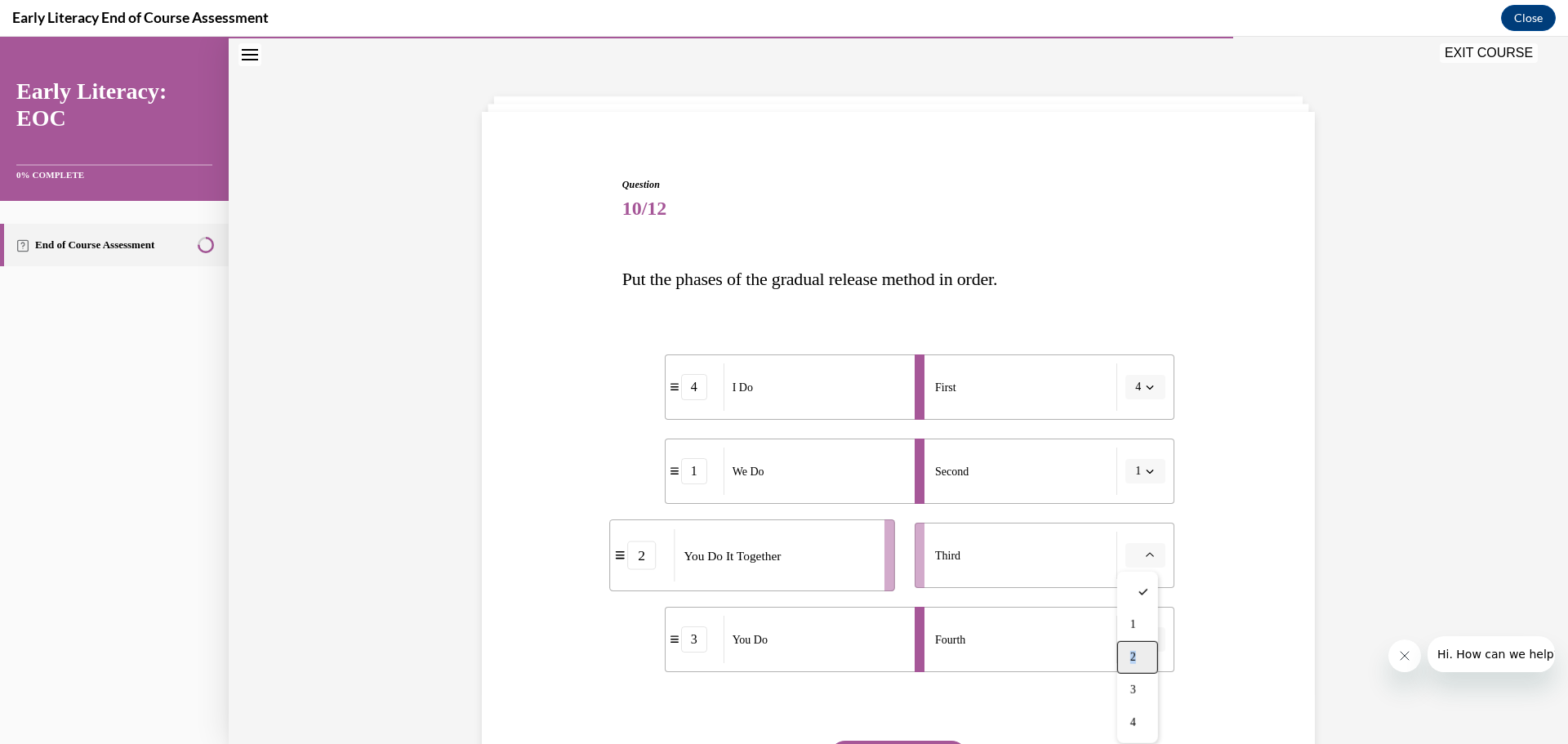
click at [1133, 659] on span "2" at bounding box center [1132, 657] width 6 height 13
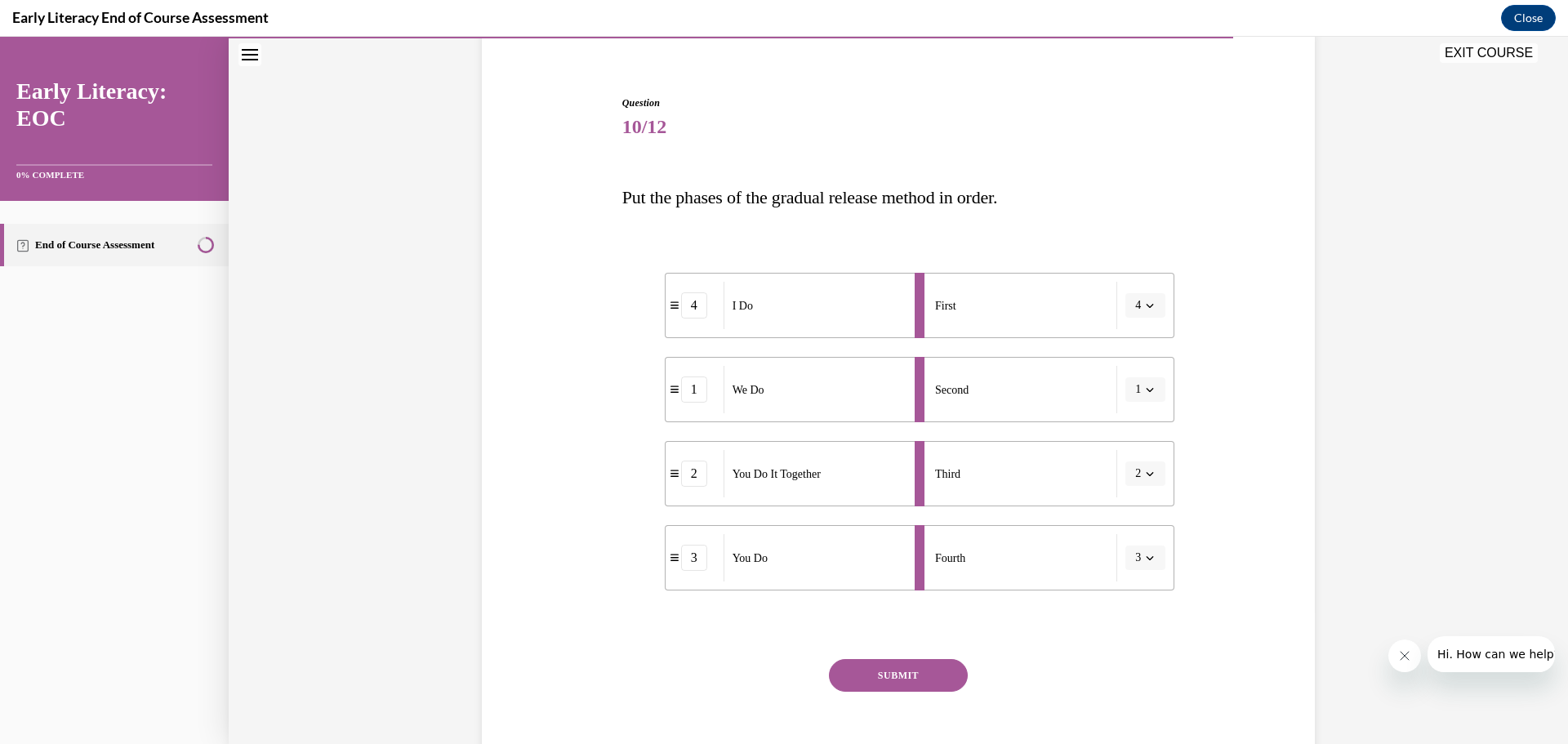
click at [881, 677] on button "SUBMIT" at bounding box center [898, 675] width 139 height 32
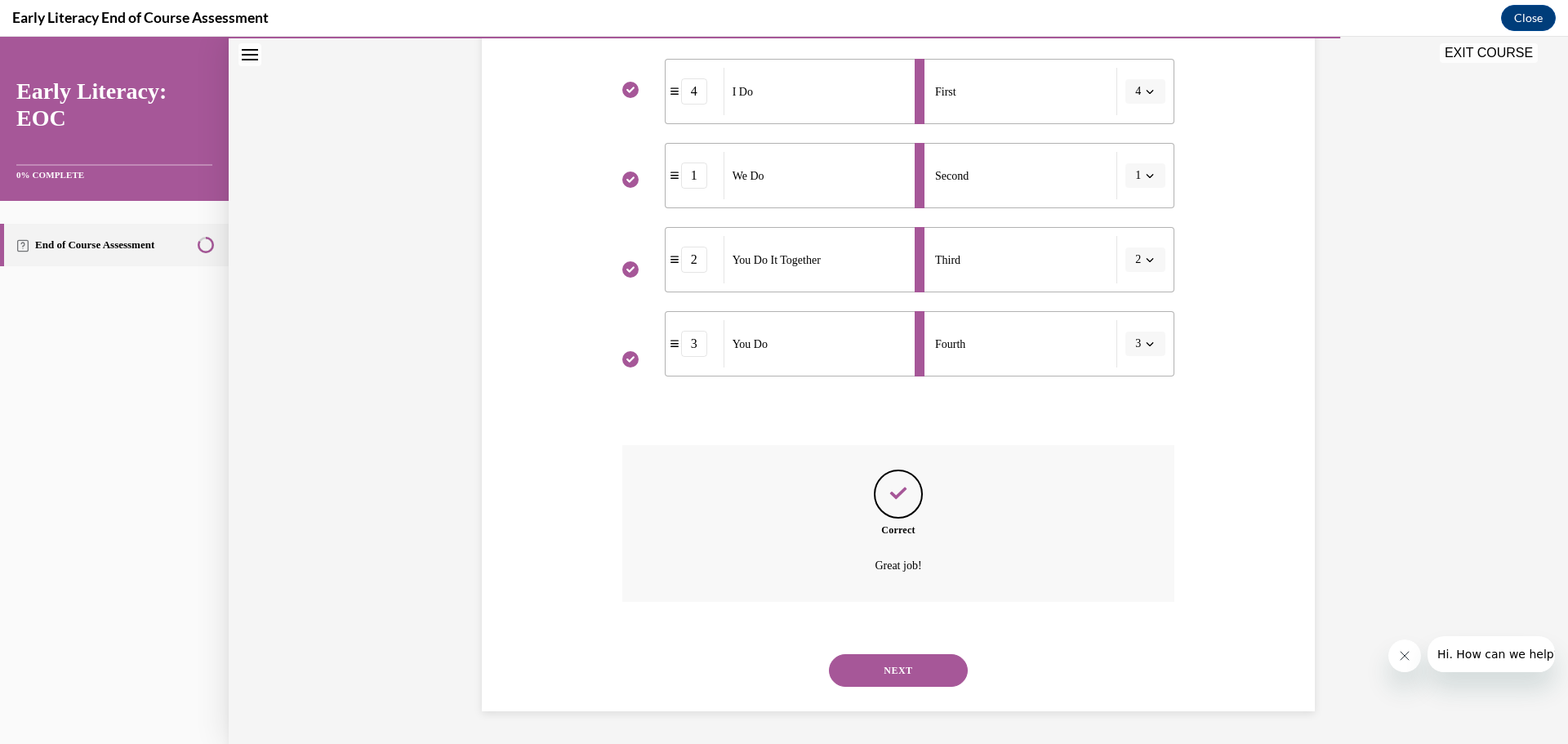
click at [904, 668] on button "NEXT" at bounding box center [898, 671] width 139 height 32
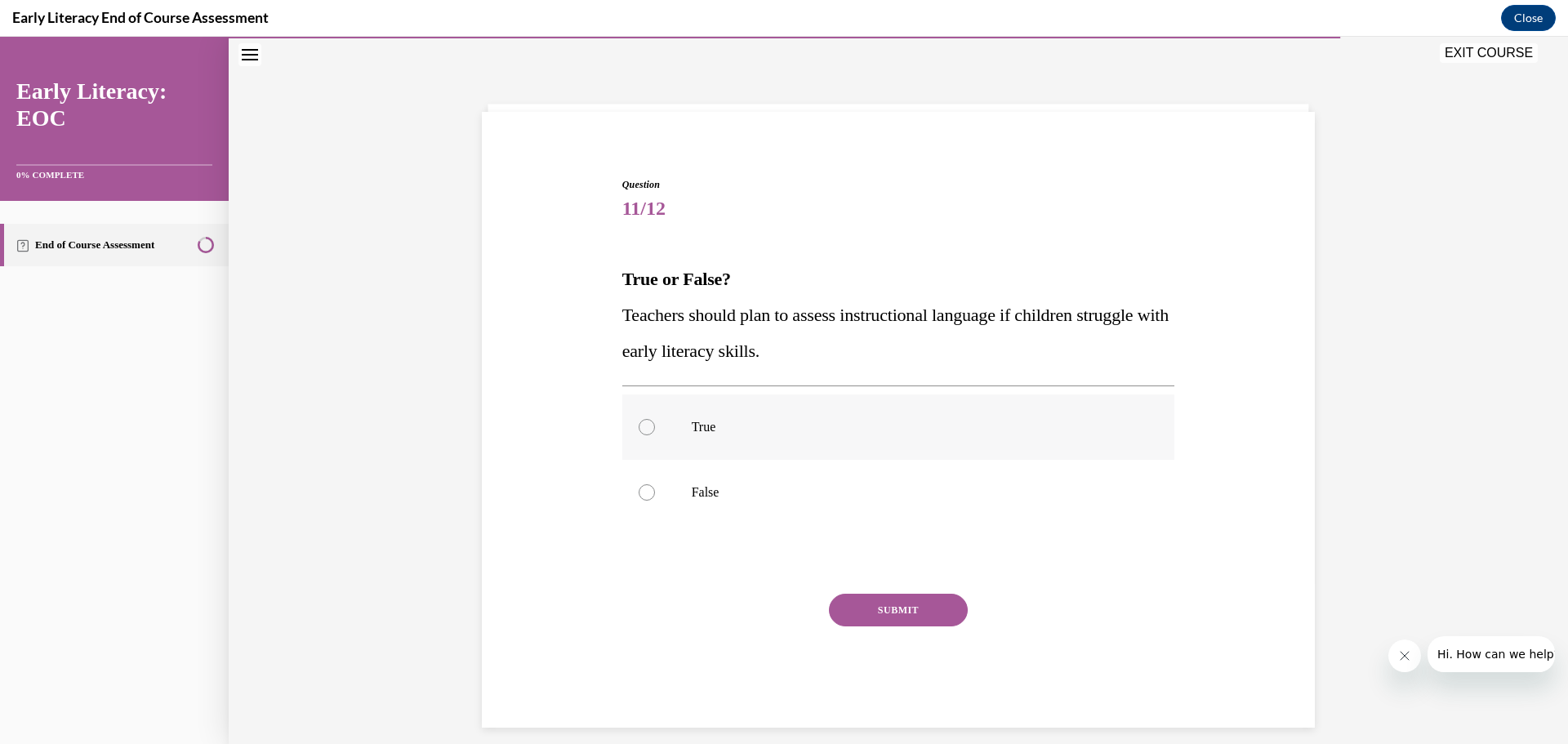
click at [643, 429] on div at bounding box center [647, 426] width 16 height 16
click at [844, 608] on button "SUBMIT" at bounding box center [898, 610] width 139 height 32
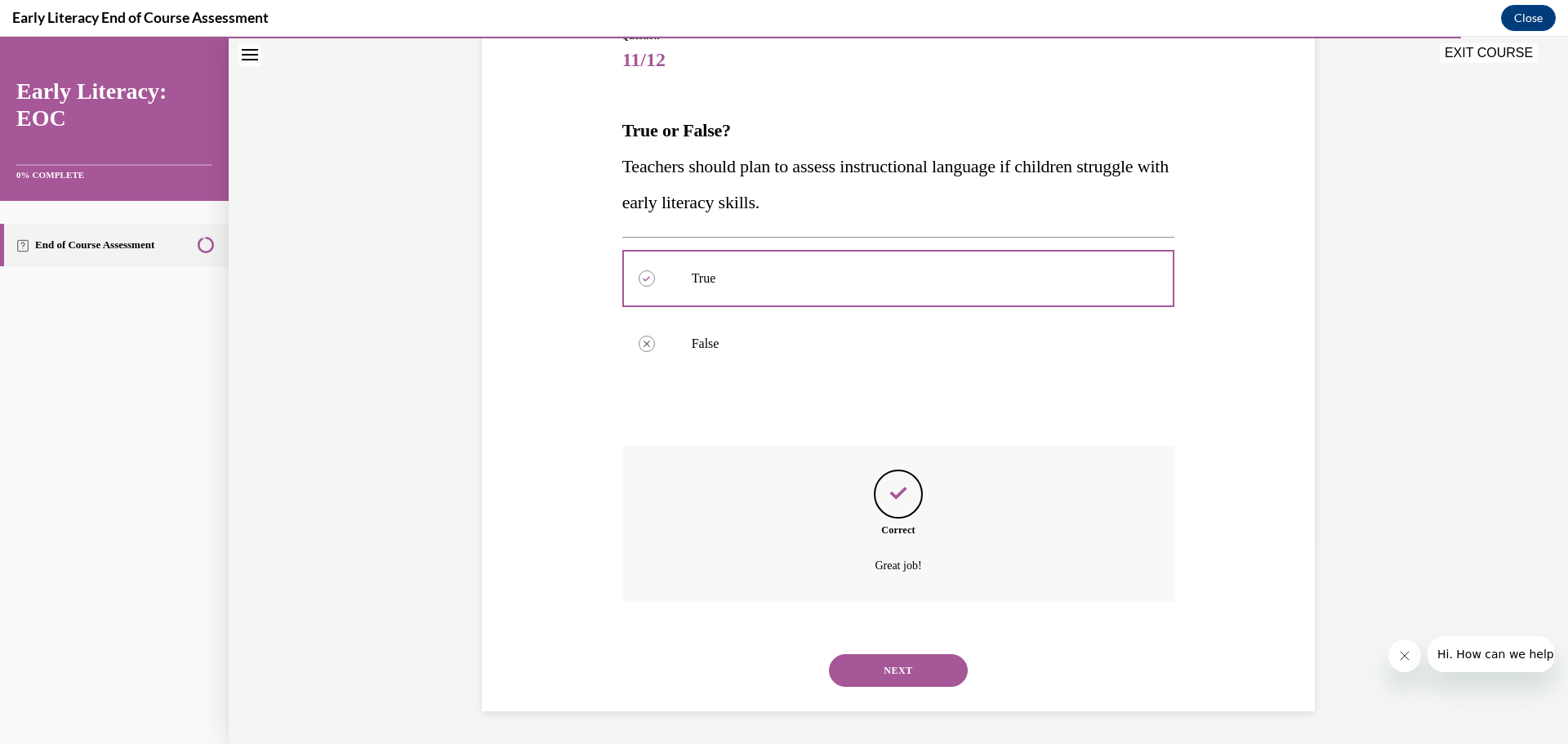
click at [864, 659] on button "NEXT" at bounding box center [898, 671] width 139 height 32
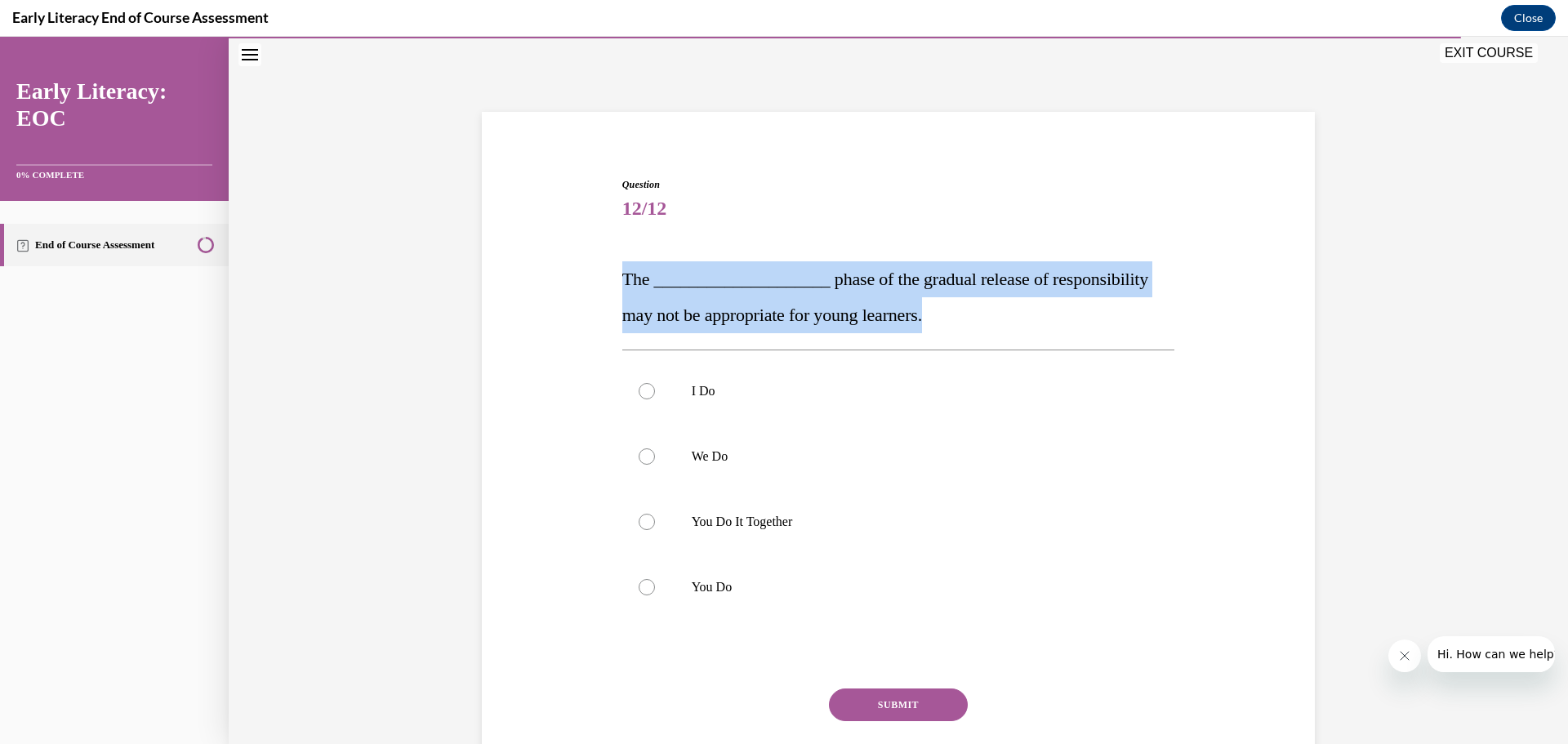
drag, startPoint x: 907, startPoint y: 314, endPoint x: 573, endPoint y: 276, distance: 336.2
click at [573, 276] on div "Question 12/12 The ____________________ phase of the gradual release of respons…" at bounding box center [898, 475] width 841 height 694
copy span "The ____________________ phase of the gradual release of responsibility may not…"
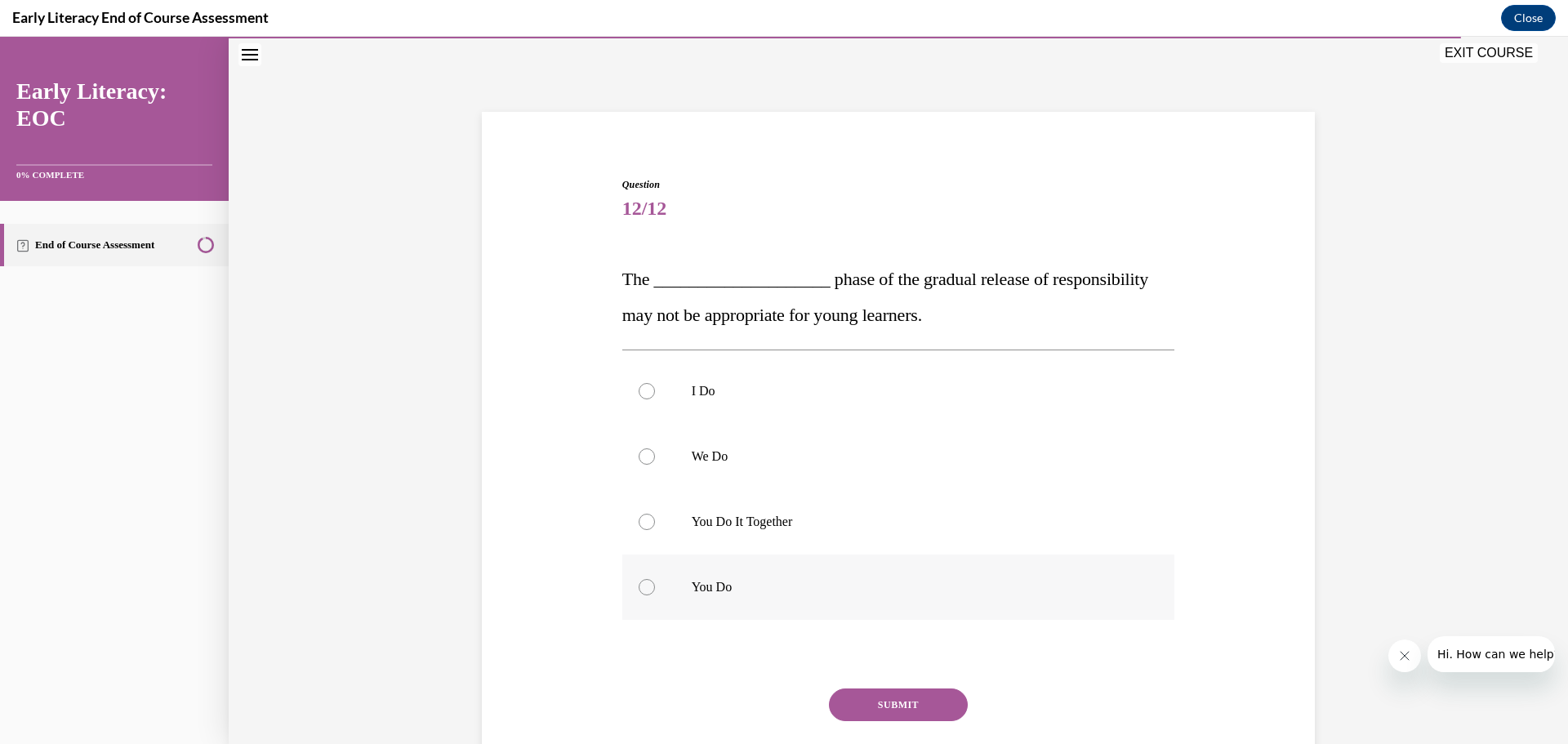
click at [639, 583] on div at bounding box center [647, 587] width 16 height 16
click at [934, 712] on button "SUBMIT" at bounding box center [898, 705] width 139 height 32
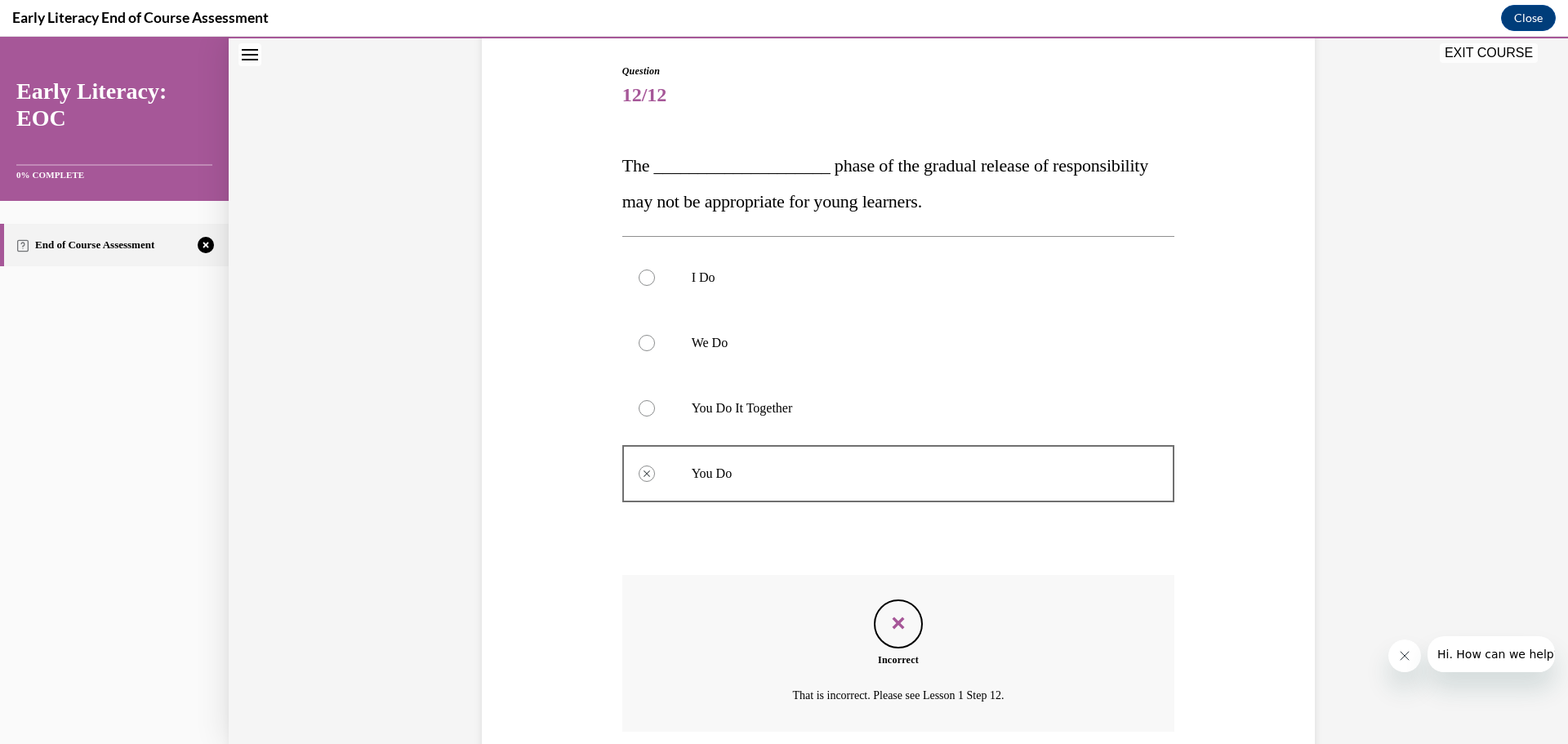
scroll to position [293, 0]
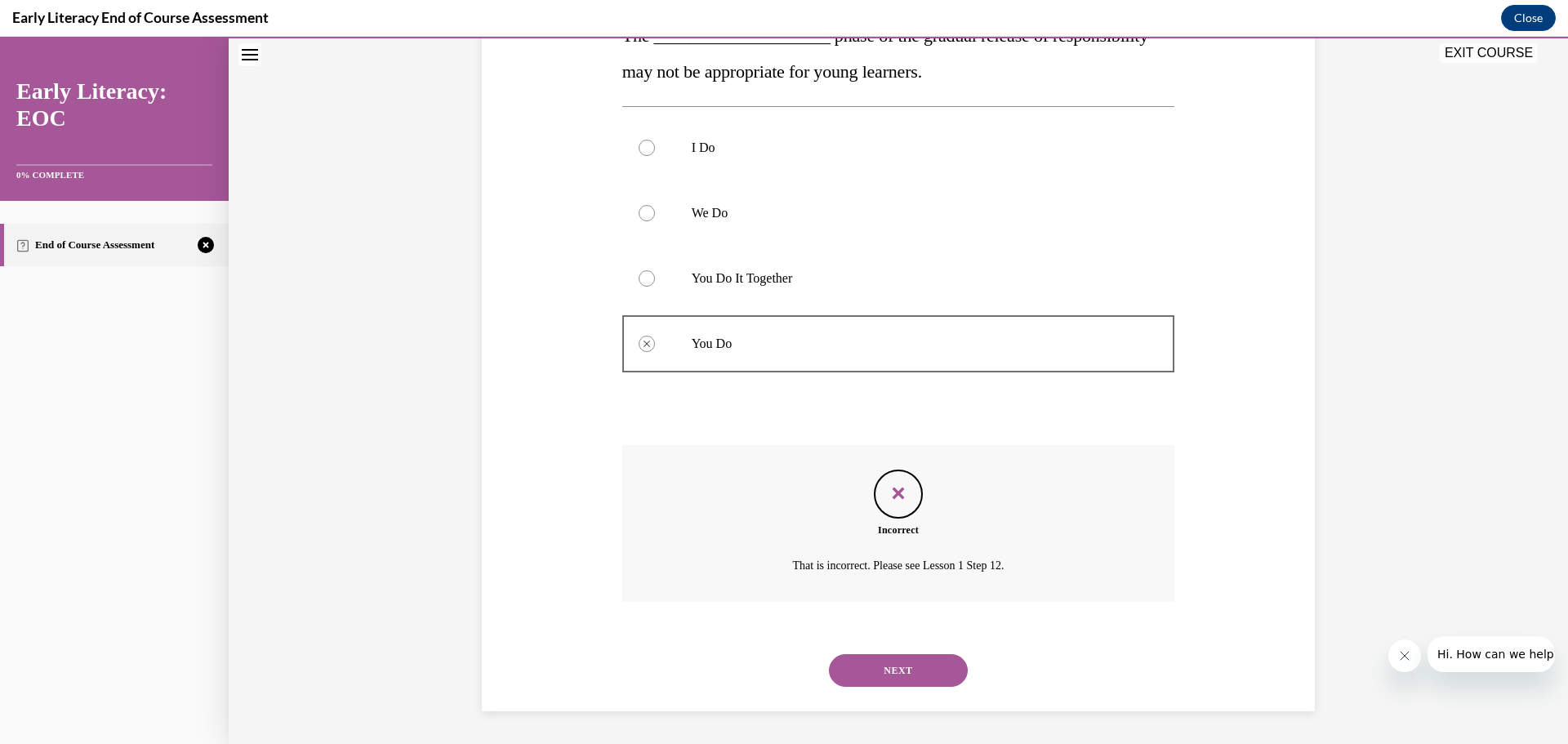
click at [860, 679] on button "NEXT" at bounding box center [898, 671] width 139 height 32
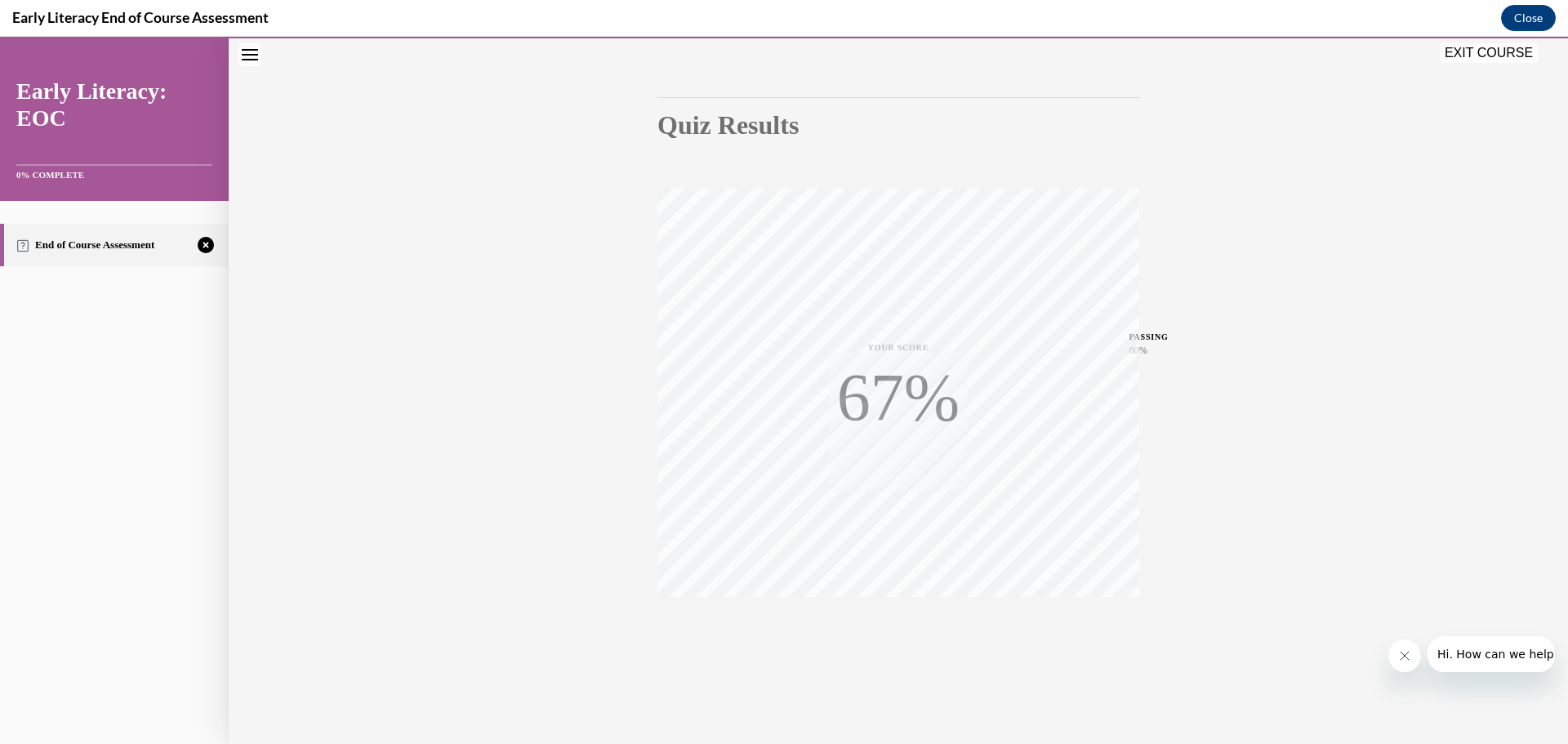
scroll to position [130, 0]
click at [887, 630] on div "TAKE AGAIN" at bounding box center [898, 634] width 58 height 38
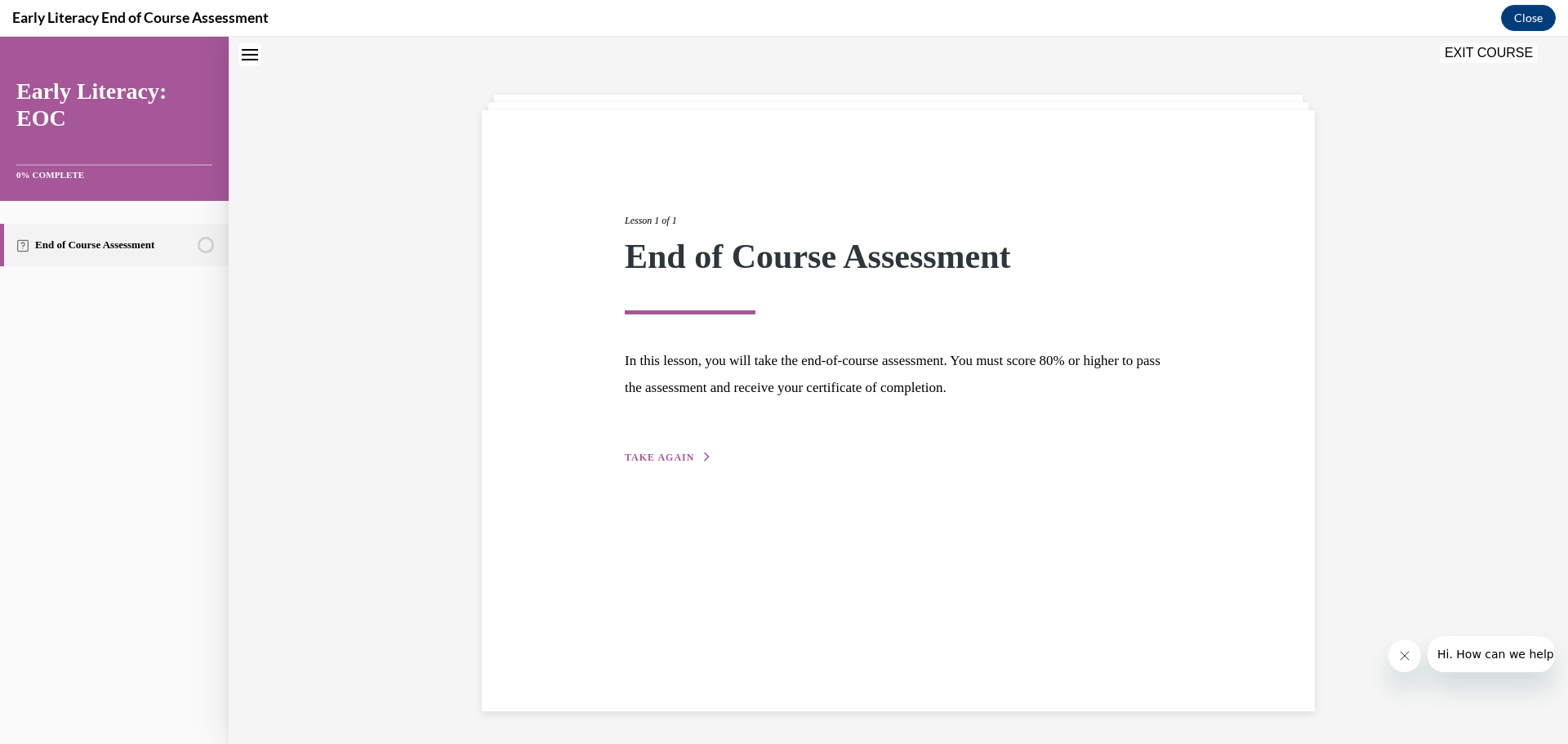
click at [670, 449] on div "Lesson 1 of 1 End of Course Assessment In this lesson, you will take the end-of…" at bounding box center [898, 321] width 571 height 290
click at [650, 462] on span "TAKE AGAIN" at bounding box center [658, 457] width 69 height 11
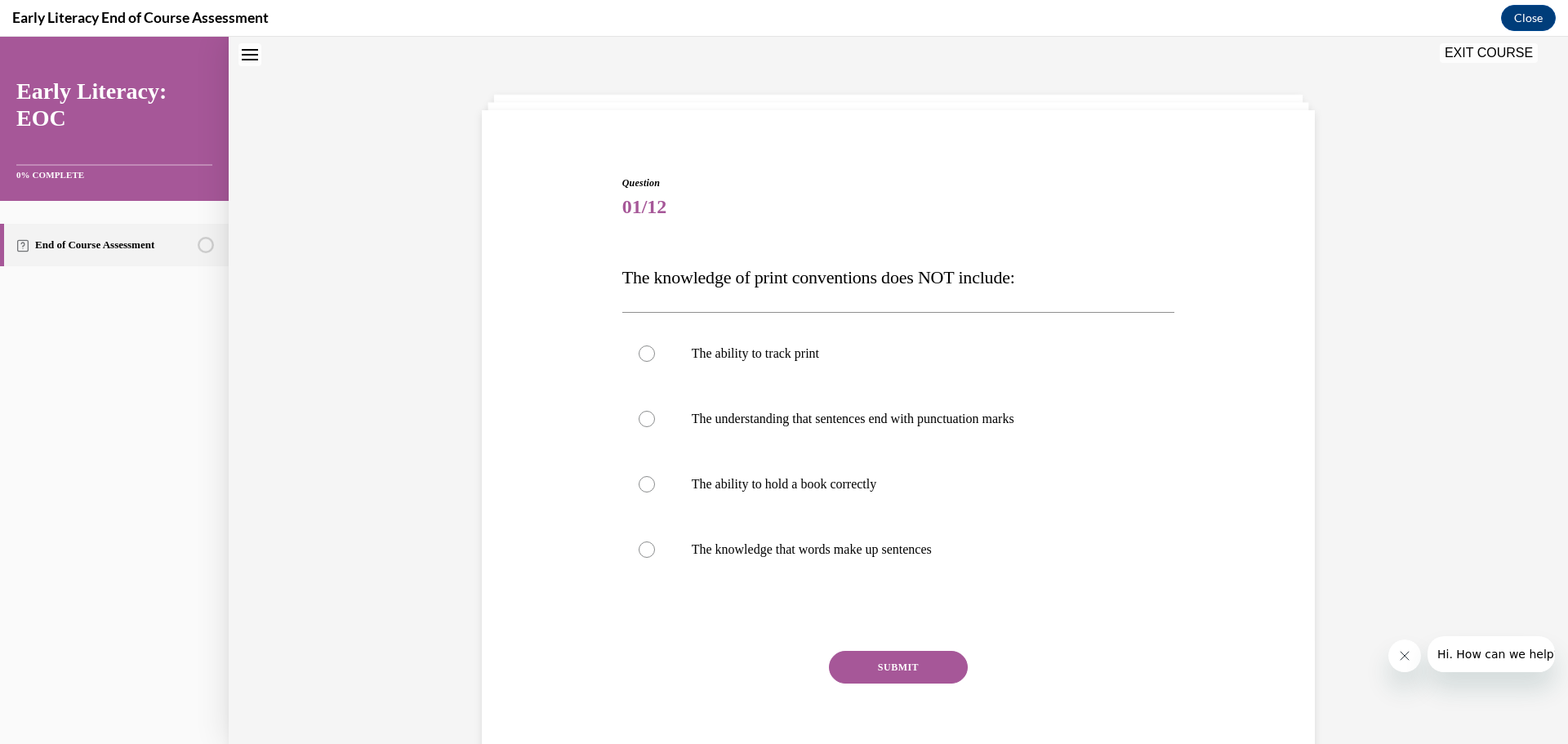
scroll to position [50, 0]
click at [641, 489] on div at bounding box center [647, 485] width 16 height 16
click at [833, 671] on button "SUBMIT" at bounding box center [898, 669] width 139 height 32
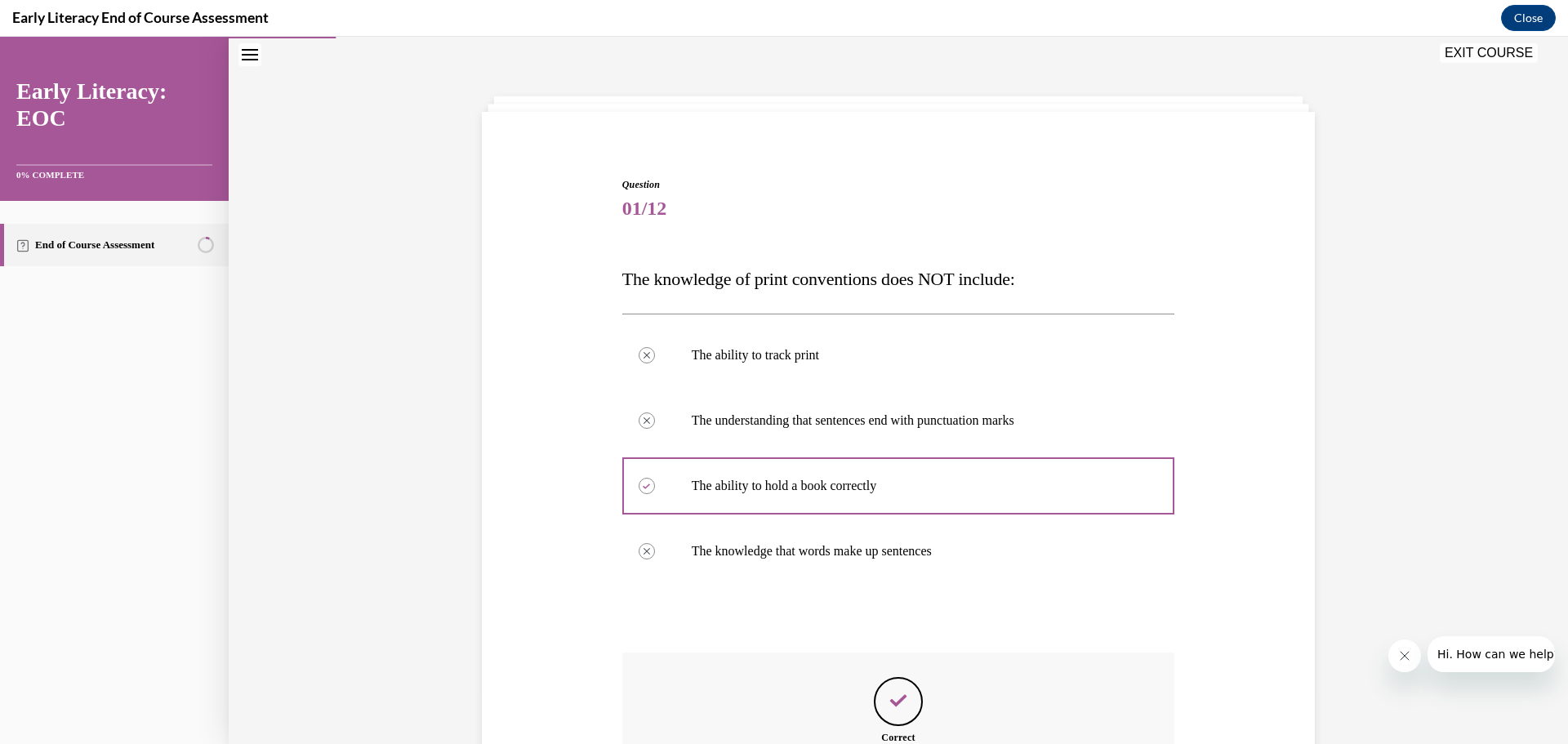
scroll to position [214, 0]
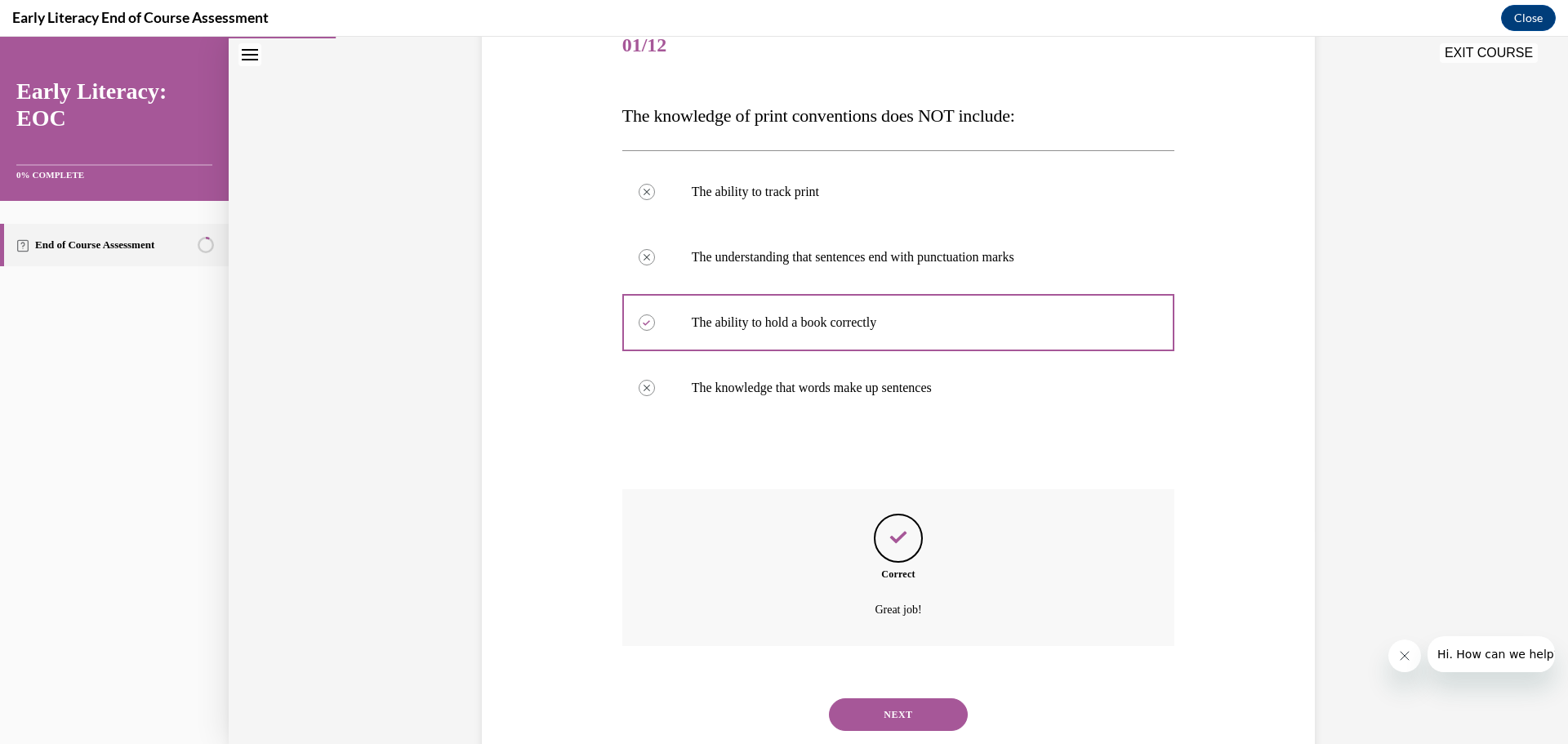
click at [878, 707] on button "NEXT" at bounding box center [898, 714] width 139 height 32
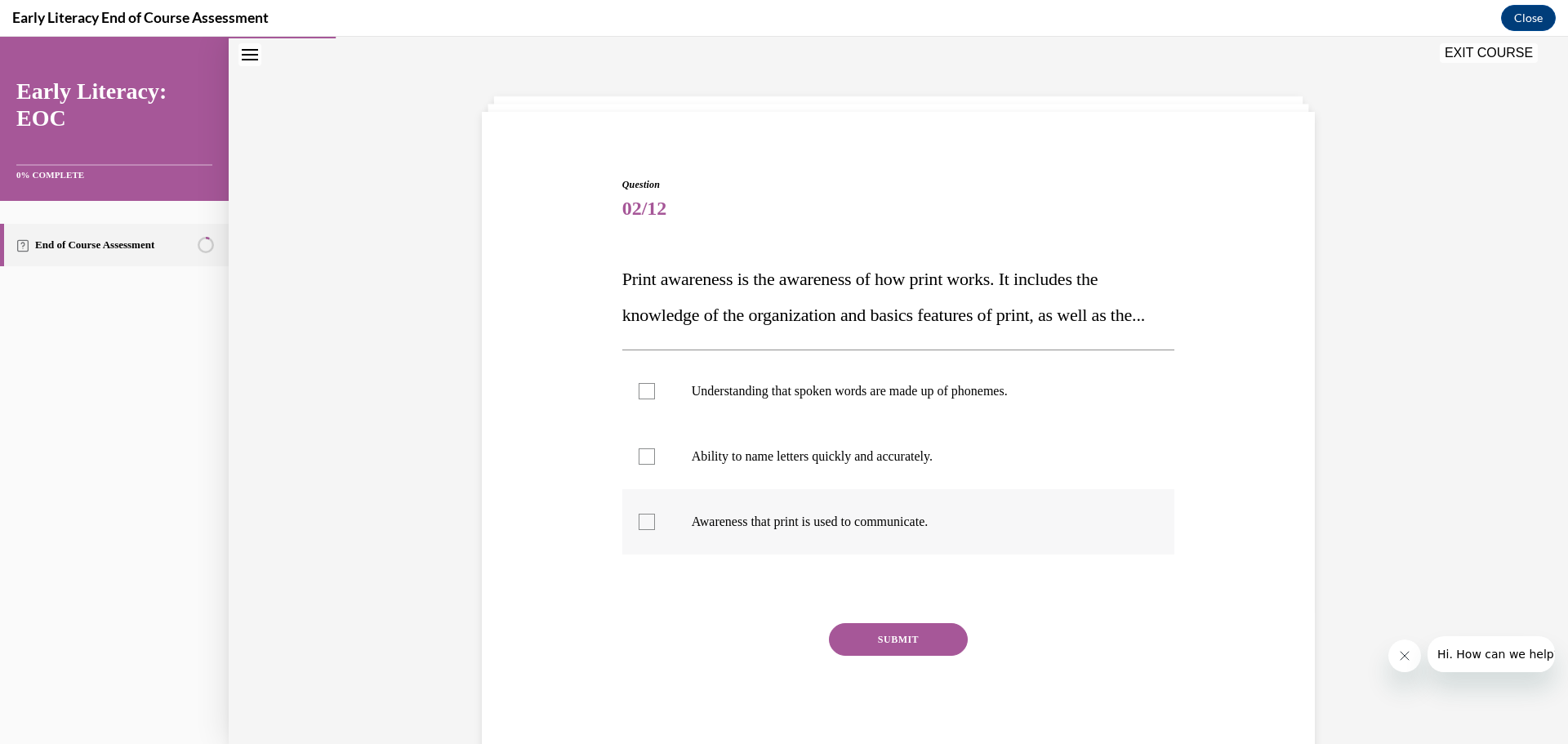
click at [642, 530] on div at bounding box center [647, 521] width 16 height 16
click at [867, 656] on button "SUBMIT" at bounding box center [898, 639] width 139 height 32
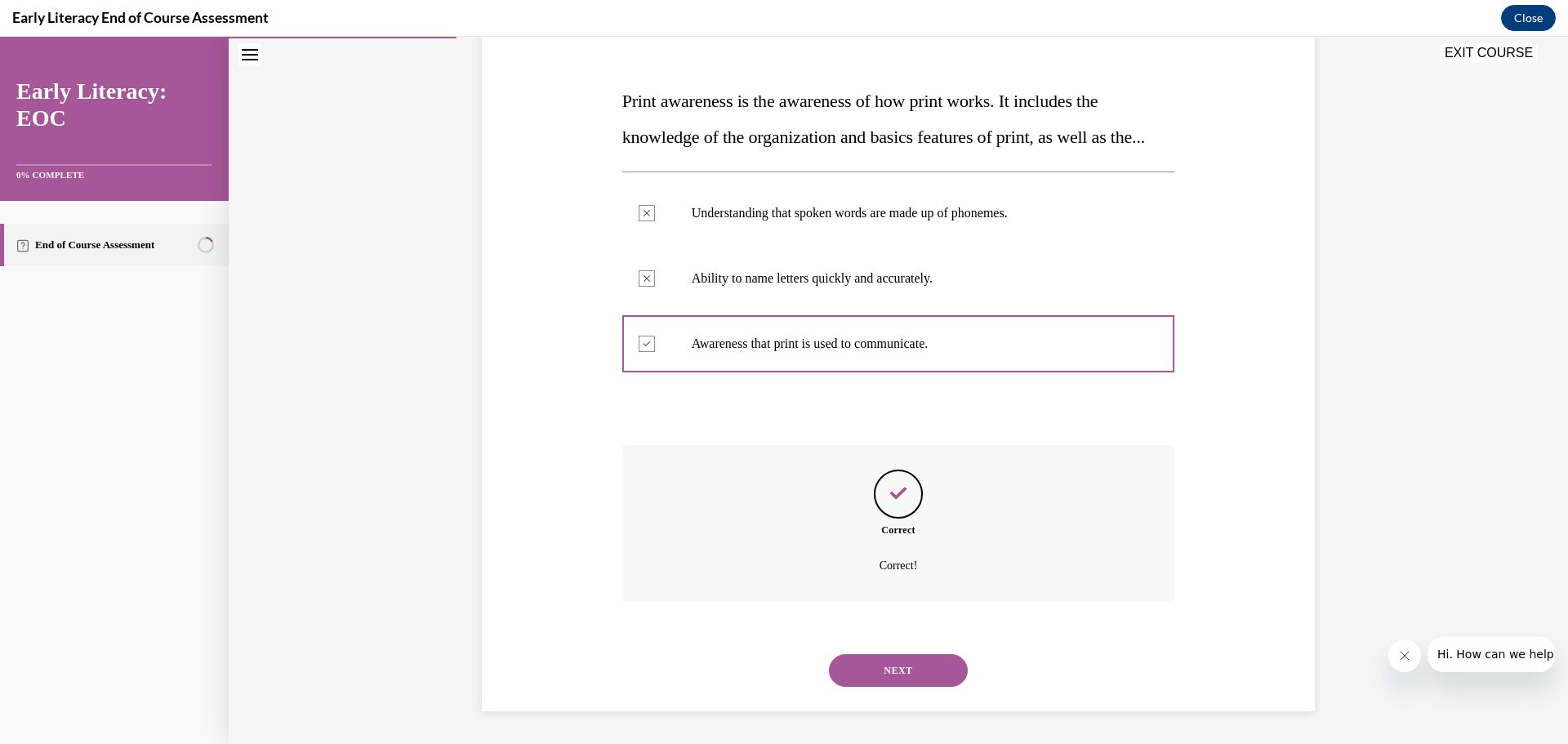
click at [828, 674] on button "NEXT" at bounding box center [898, 671] width 139 height 32
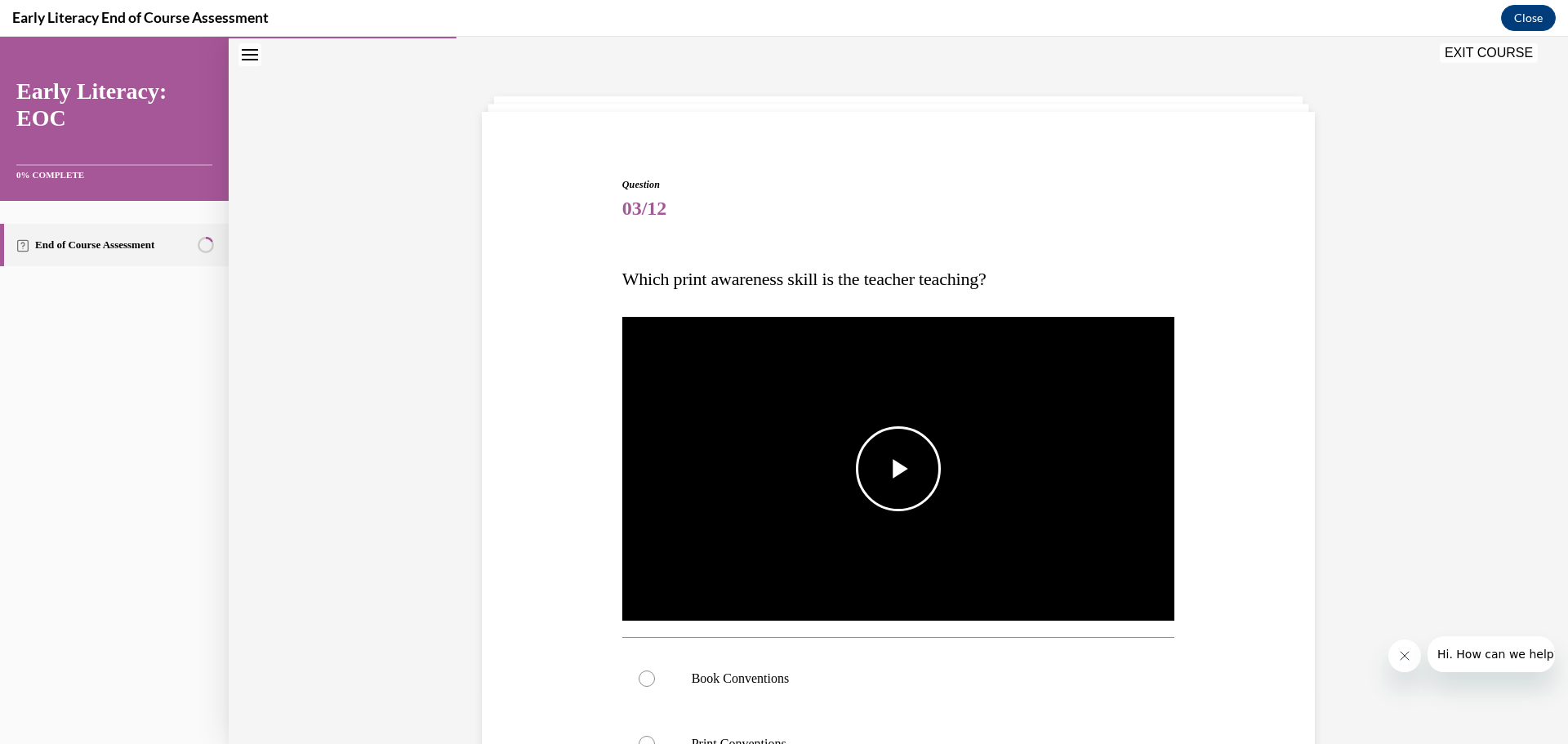
click at [898, 469] on span "Video player" at bounding box center [898, 469] width 0 height 0
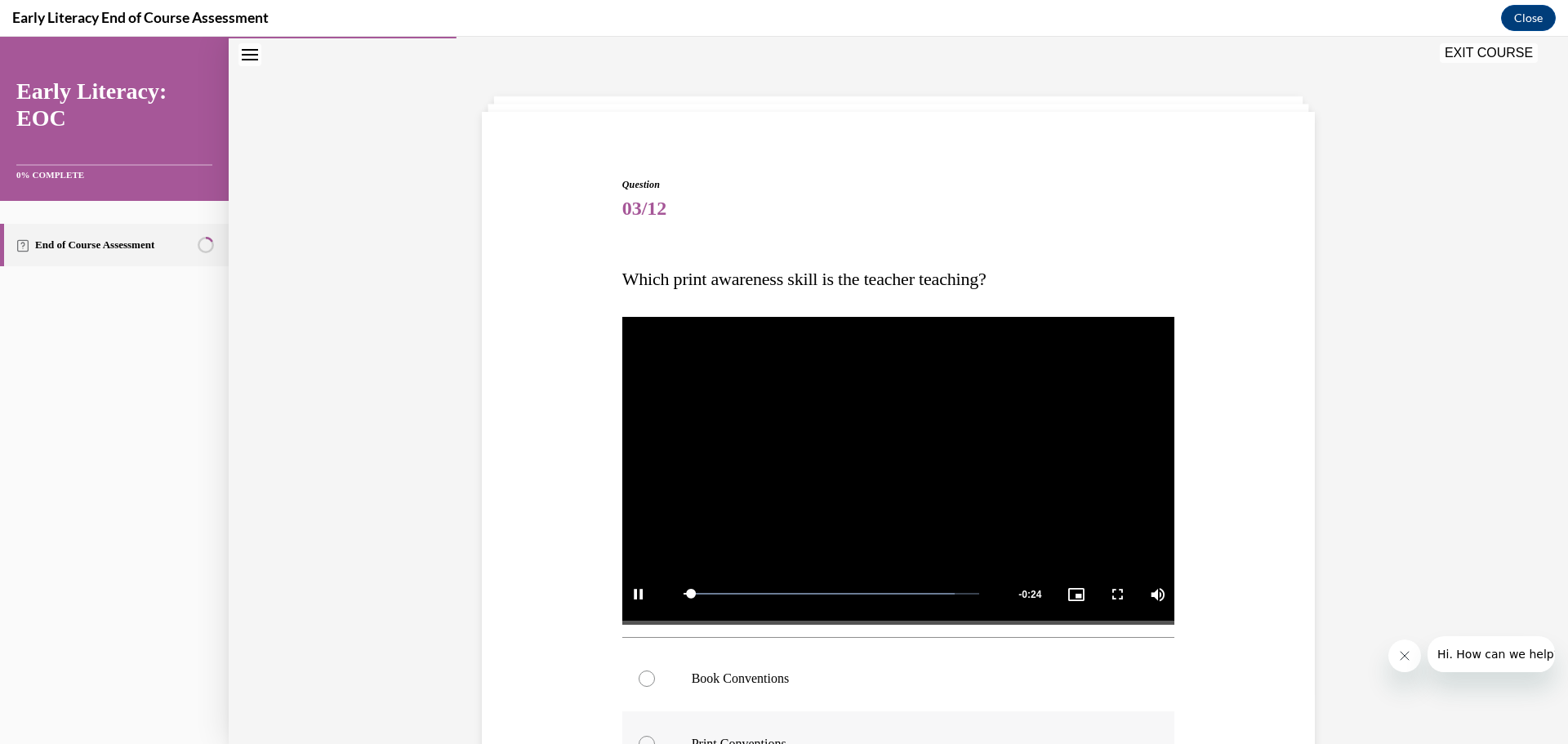
scroll to position [132, 0]
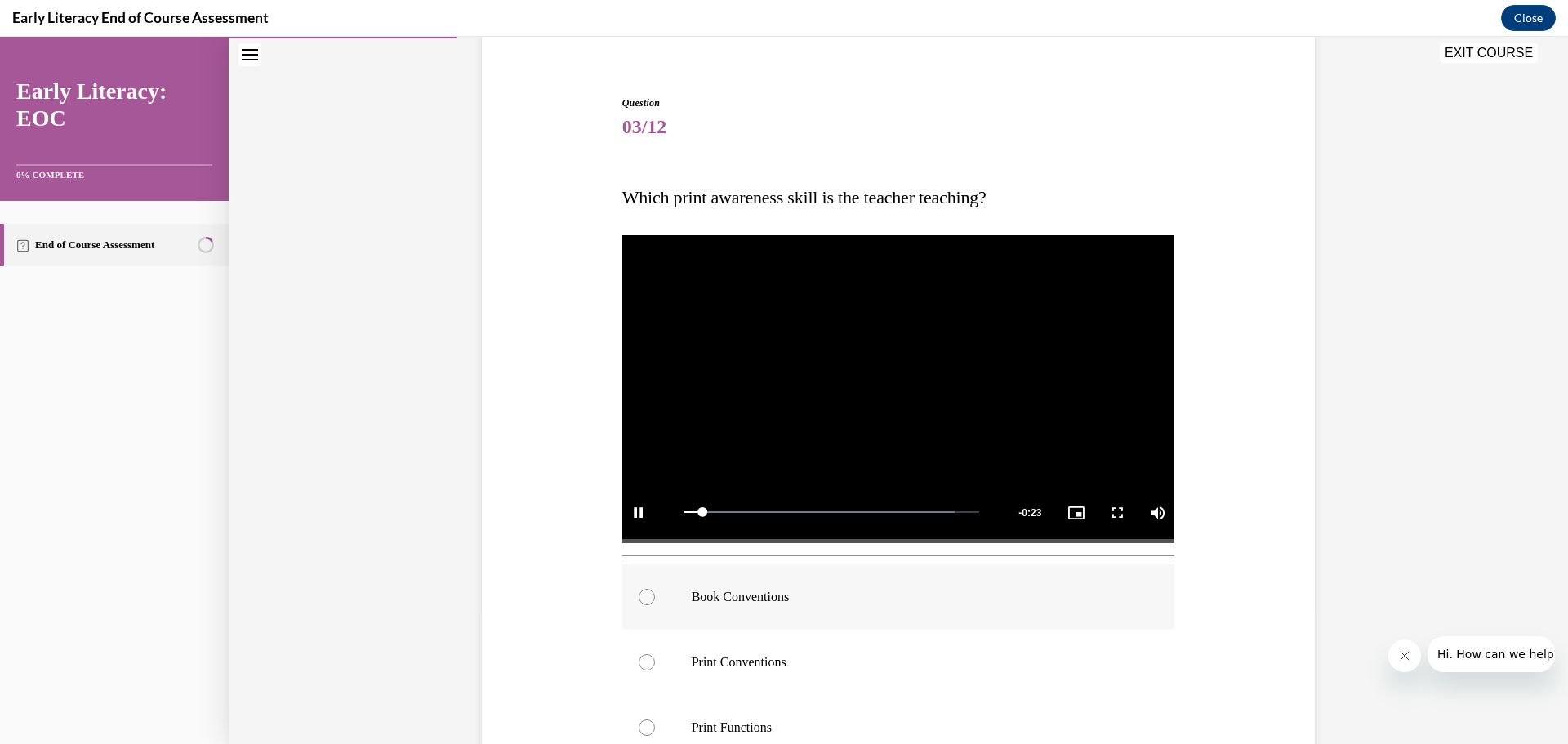
click at [642, 596] on div at bounding box center [647, 596] width 16 height 16
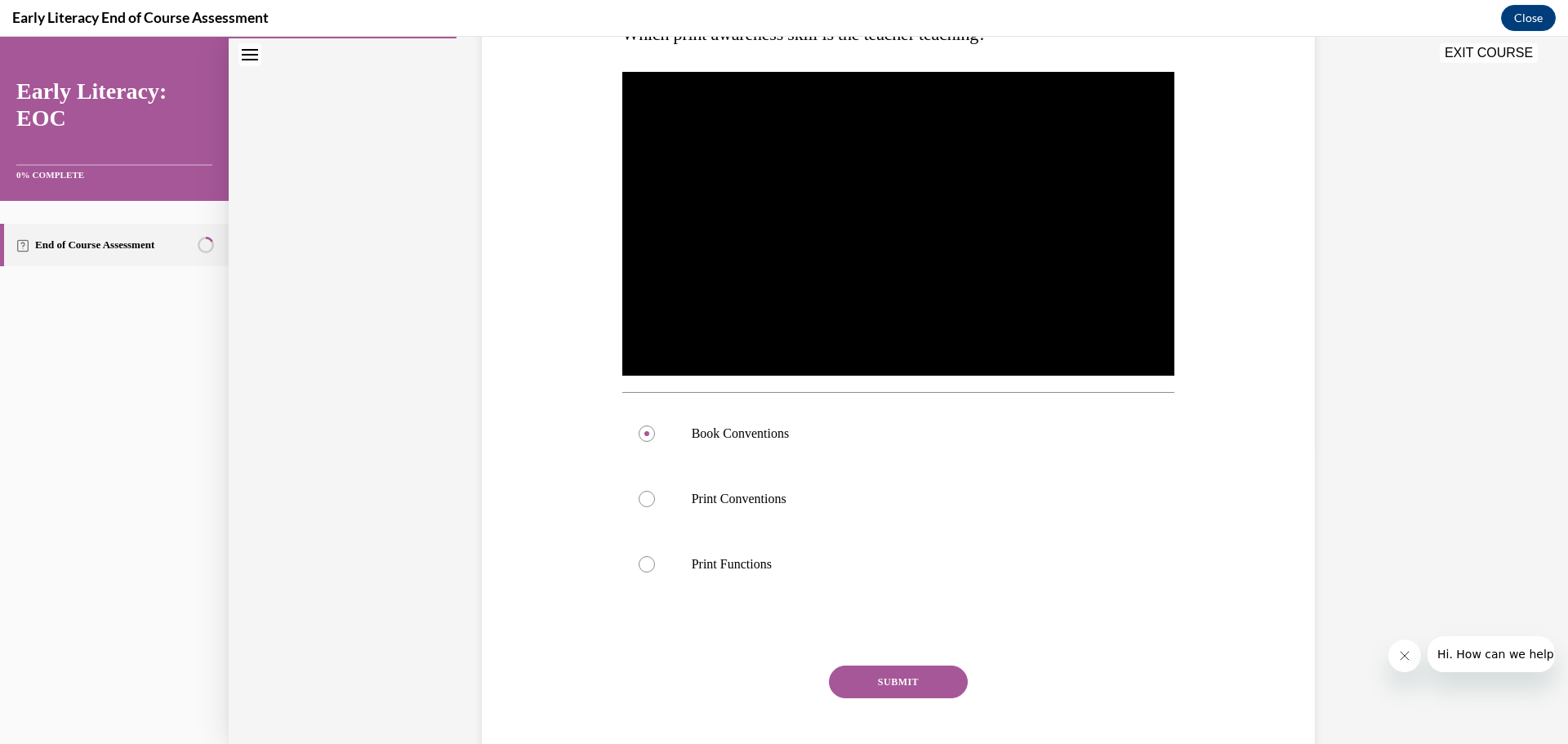
click at [910, 682] on button "SUBMIT" at bounding box center [898, 682] width 139 height 32
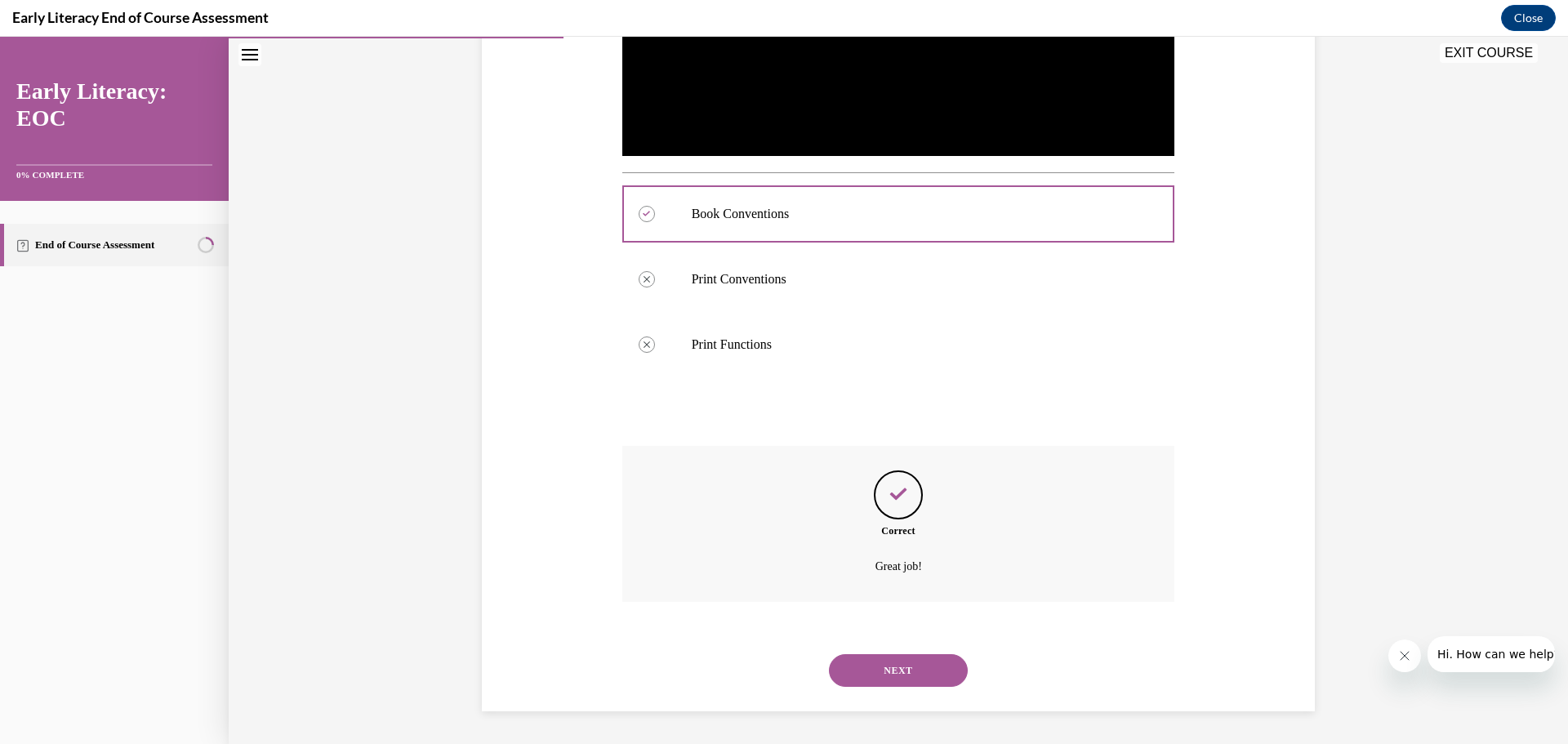
drag, startPoint x: 906, startPoint y: 667, endPoint x: 893, endPoint y: 637, distance: 32.7
click at [905, 668] on button "NEXT" at bounding box center [898, 671] width 139 height 32
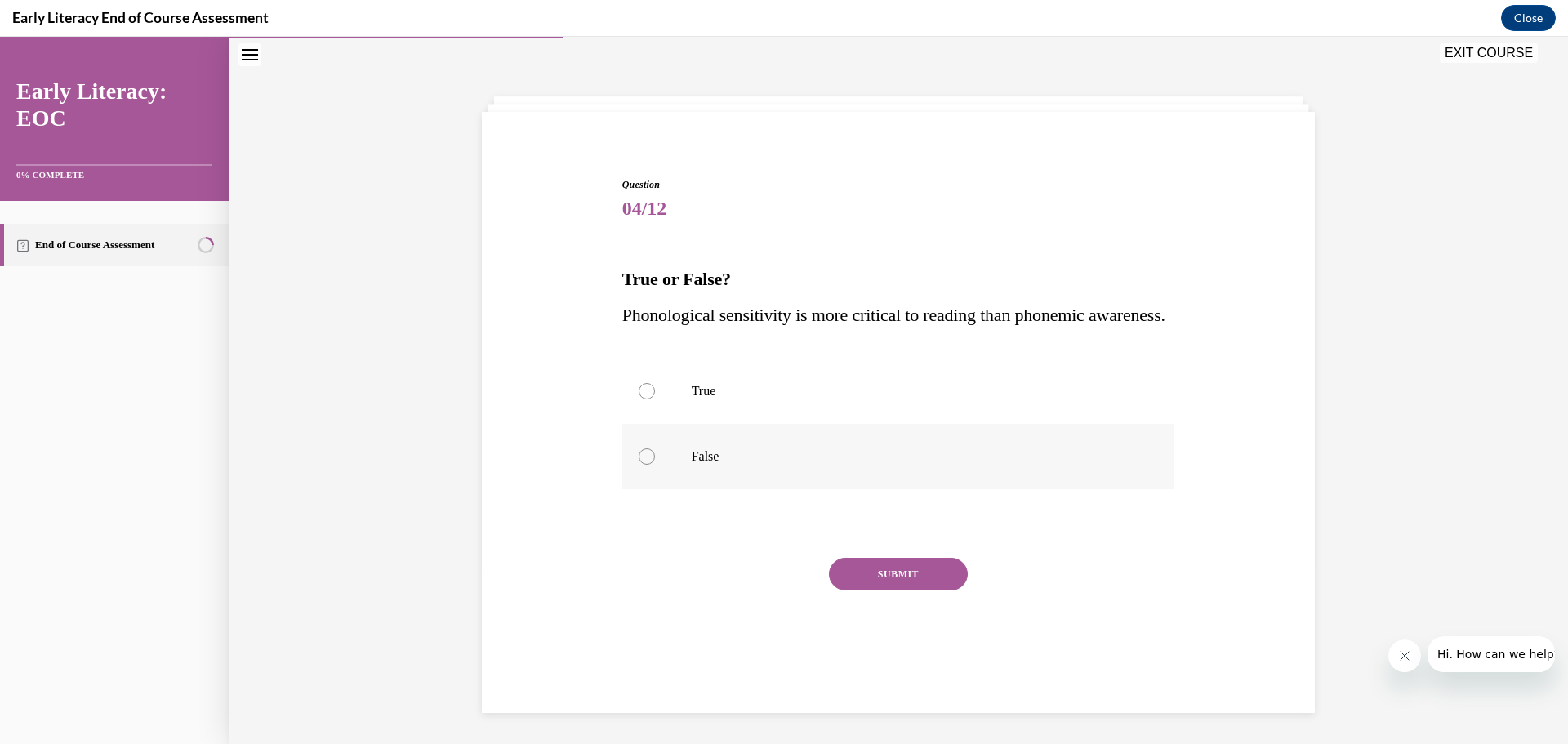
click at [641, 465] on div at bounding box center [647, 456] width 16 height 16
drag, startPoint x: 927, startPoint y: 608, endPoint x: 918, endPoint y: 606, distance: 9.2
click at [926, 590] on button "SUBMIT" at bounding box center [898, 574] width 139 height 32
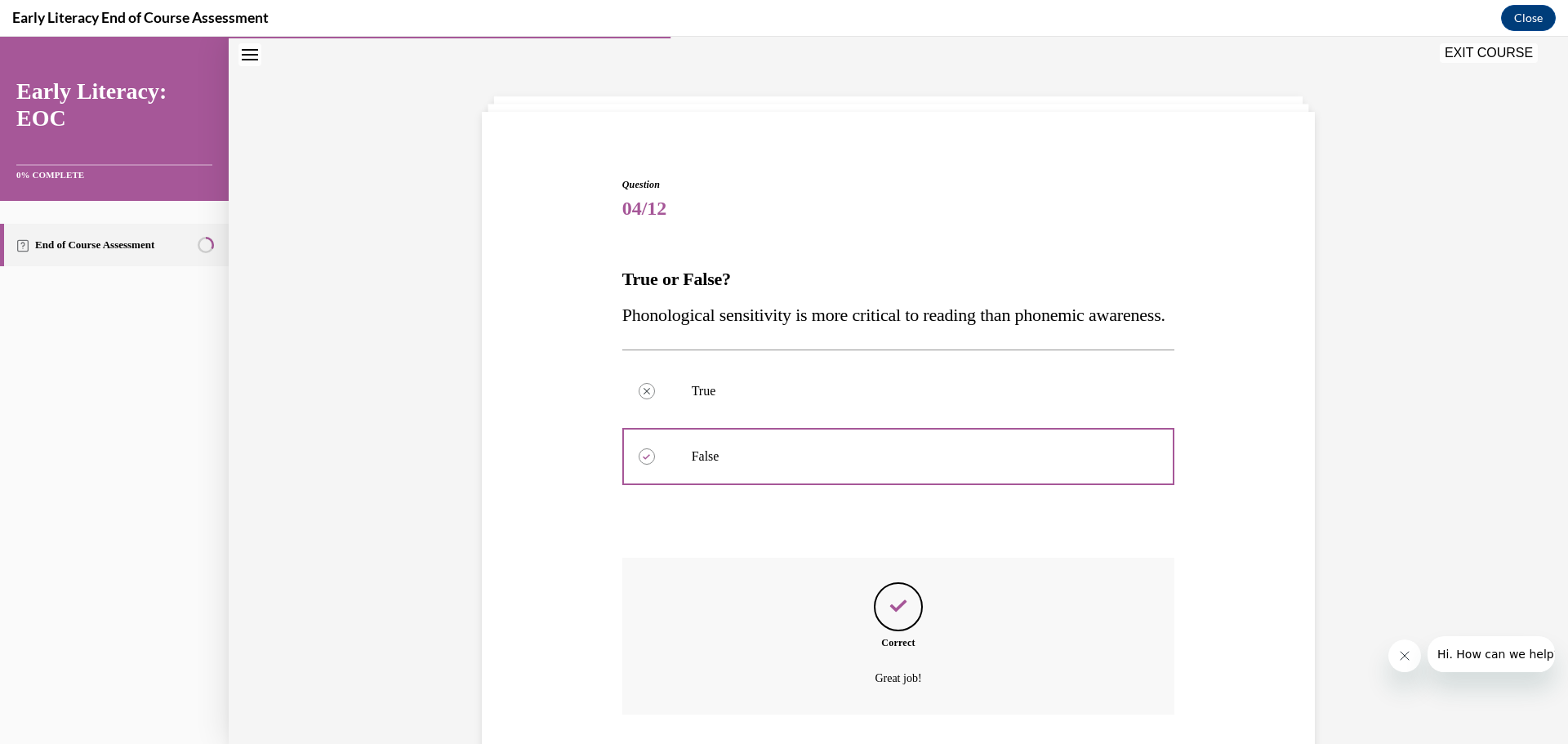
scroll to position [132, 0]
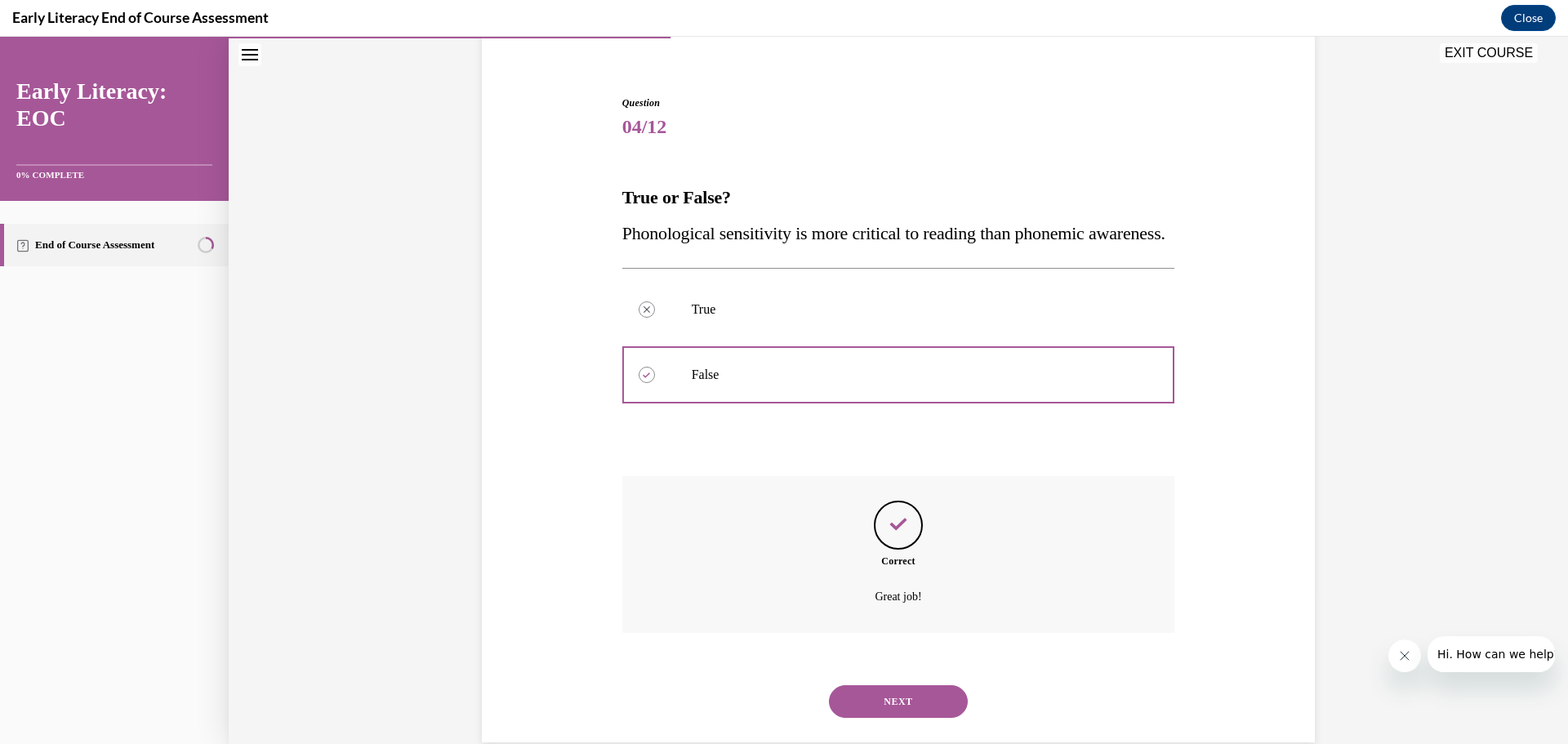
click at [891, 718] on button "NEXT" at bounding box center [898, 701] width 139 height 32
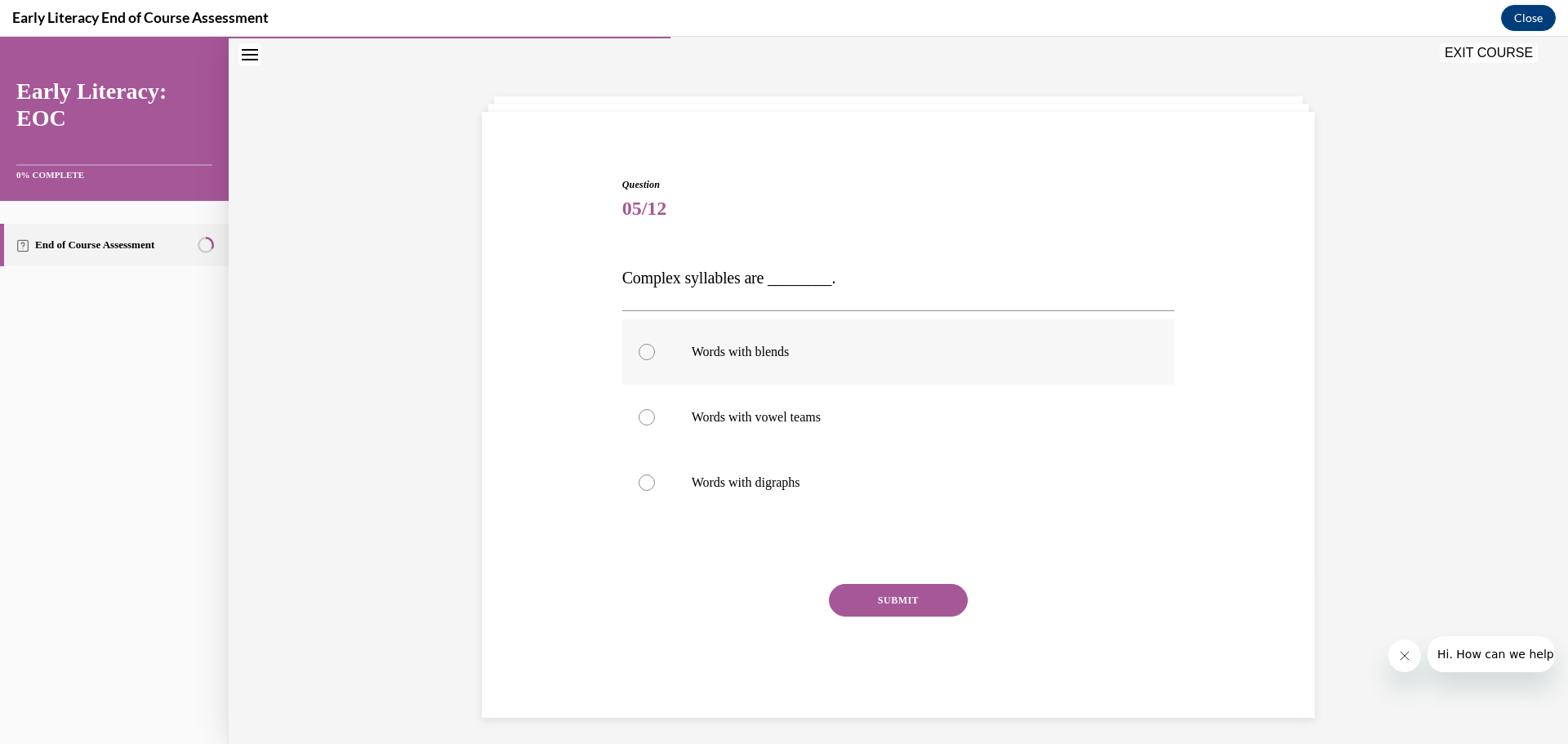
click at [639, 347] on div at bounding box center [647, 351] width 16 height 16
click at [878, 605] on button "SUBMIT" at bounding box center [898, 600] width 139 height 32
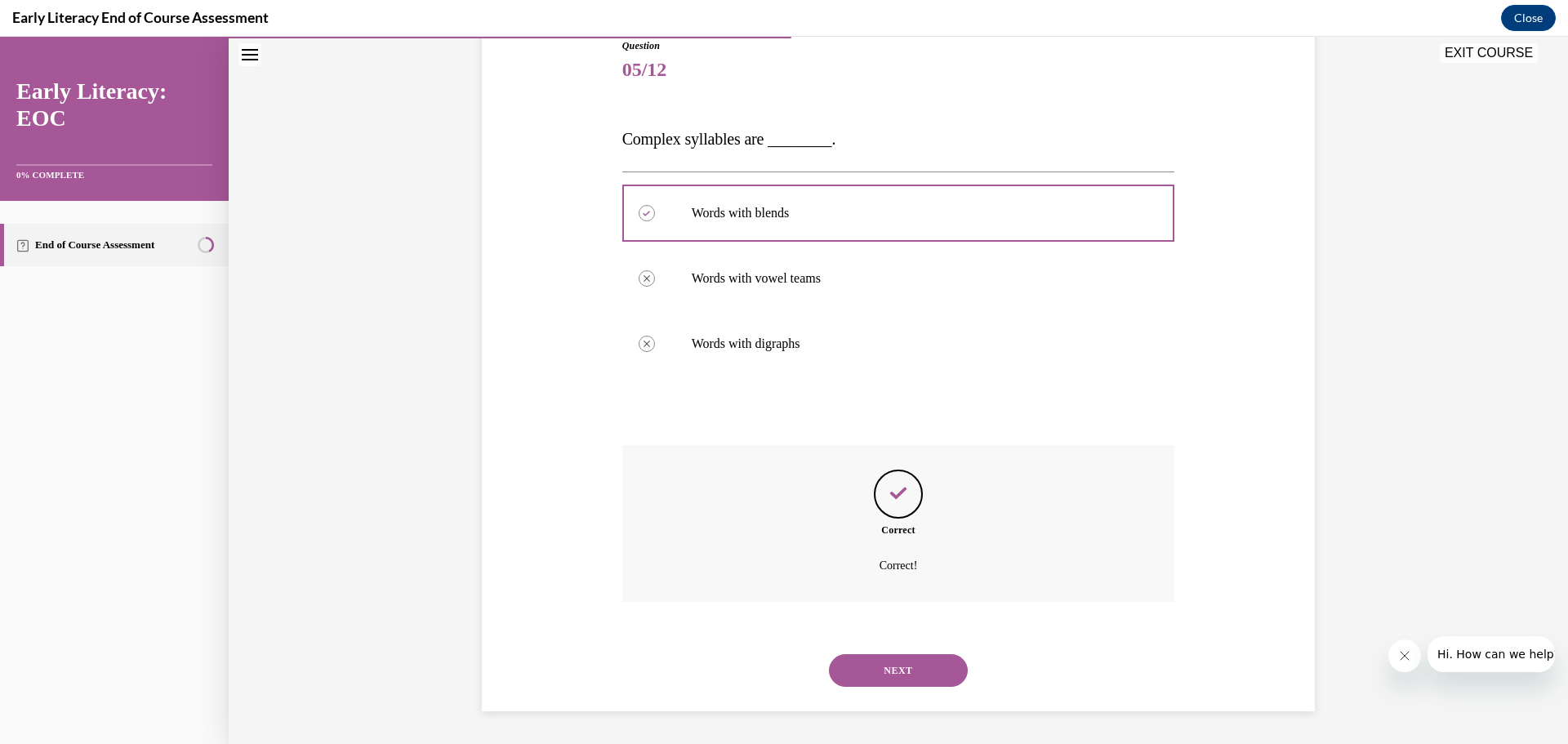
click at [914, 669] on button "NEXT" at bounding box center [898, 671] width 139 height 32
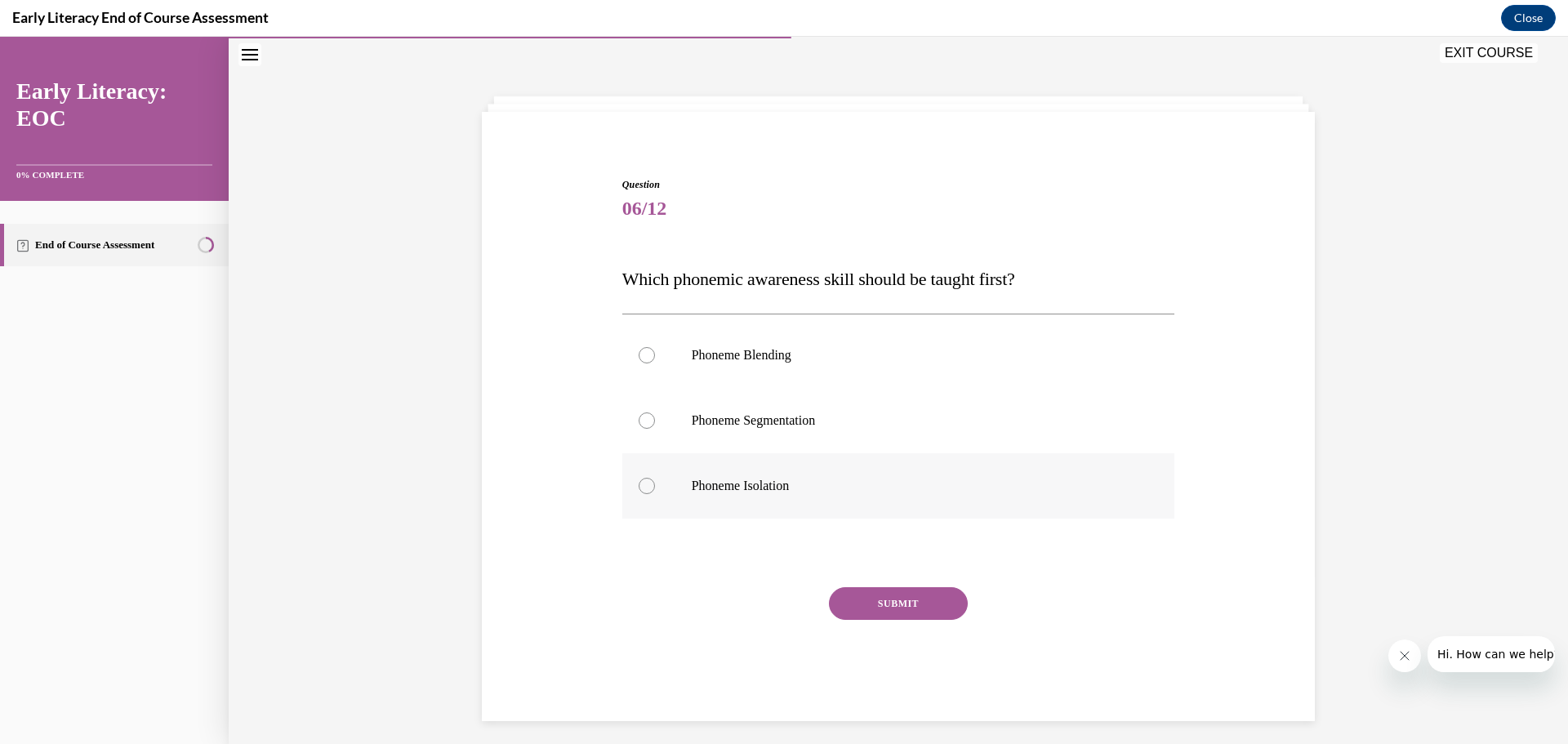
drag, startPoint x: 642, startPoint y: 486, endPoint x: 655, endPoint y: 498, distance: 17.7
click at [641, 486] on div at bounding box center [647, 485] width 16 height 16
click at [897, 601] on button "SUBMIT" at bounding box center [898, 603] width 139 height 32
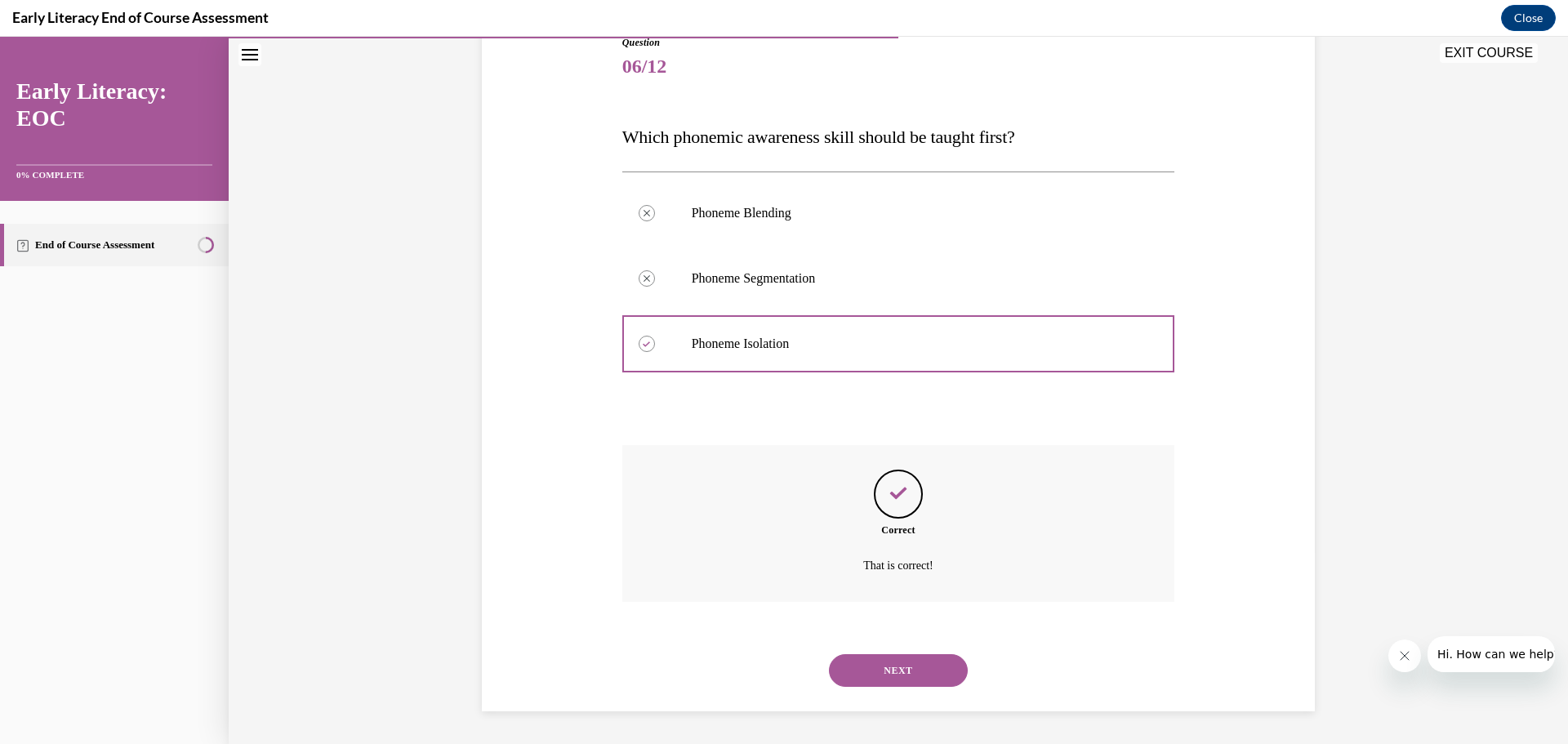
drag, startPoint x: 892, startPoint y: 670, endPoint x: 887, endPoint y: 661, distance: 10.3
click at [891, 669] on button "NEXT" at bounding box center [898, 671] width 139 height 32
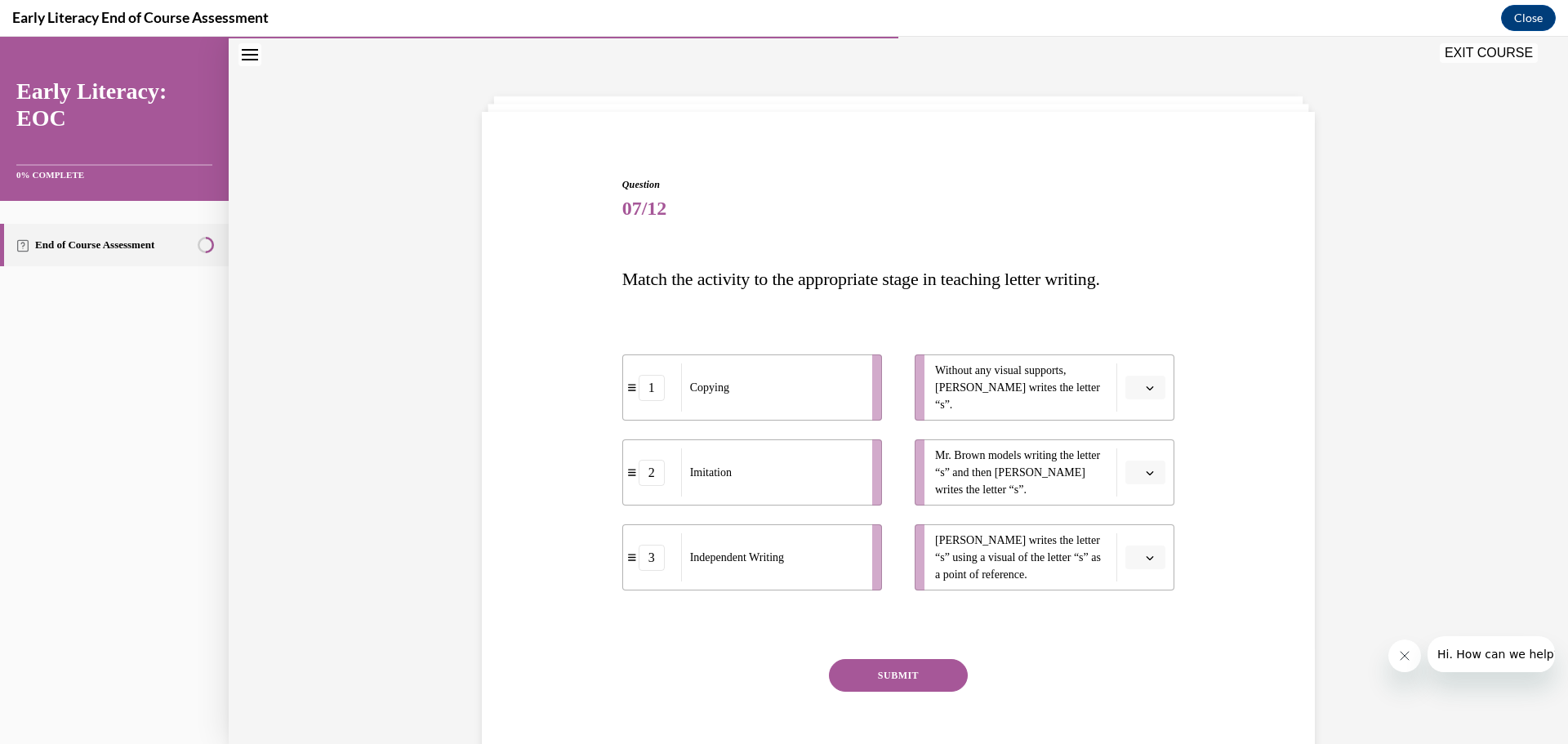
click at [1144, 385] on span "button" at bounding box center [1149, 387] width 11 height 11
click at [1134, 517] on span "3" at bounding box center [1132, 521] width 6 height 13
click at [1145, 469] on icon "button" at bounding box center [1150, 473] width 9 height 9
click at [1126, 570] on div "2" at bounding box center [1138, 574] width 41 height 32
click at [1146, 557] on icon "button" at bounding box center [1150, 558] width 8 height 4
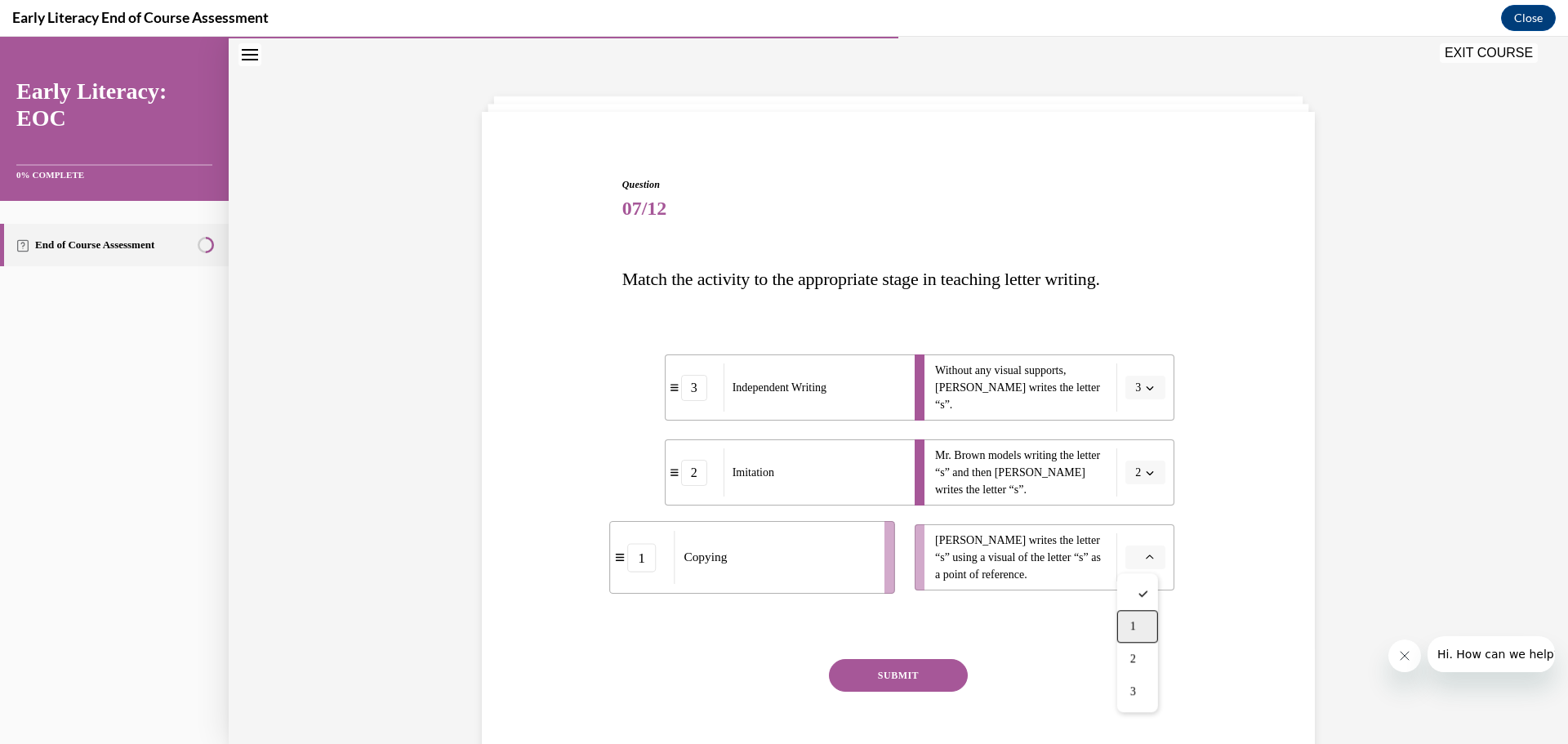
click at [1138, 625] on div "1" at bounding box center [1138, 626] width 41 height 32
click at [881, 678] on button "SUBMIT" at bounding box center [898, 675] width 139 height 32
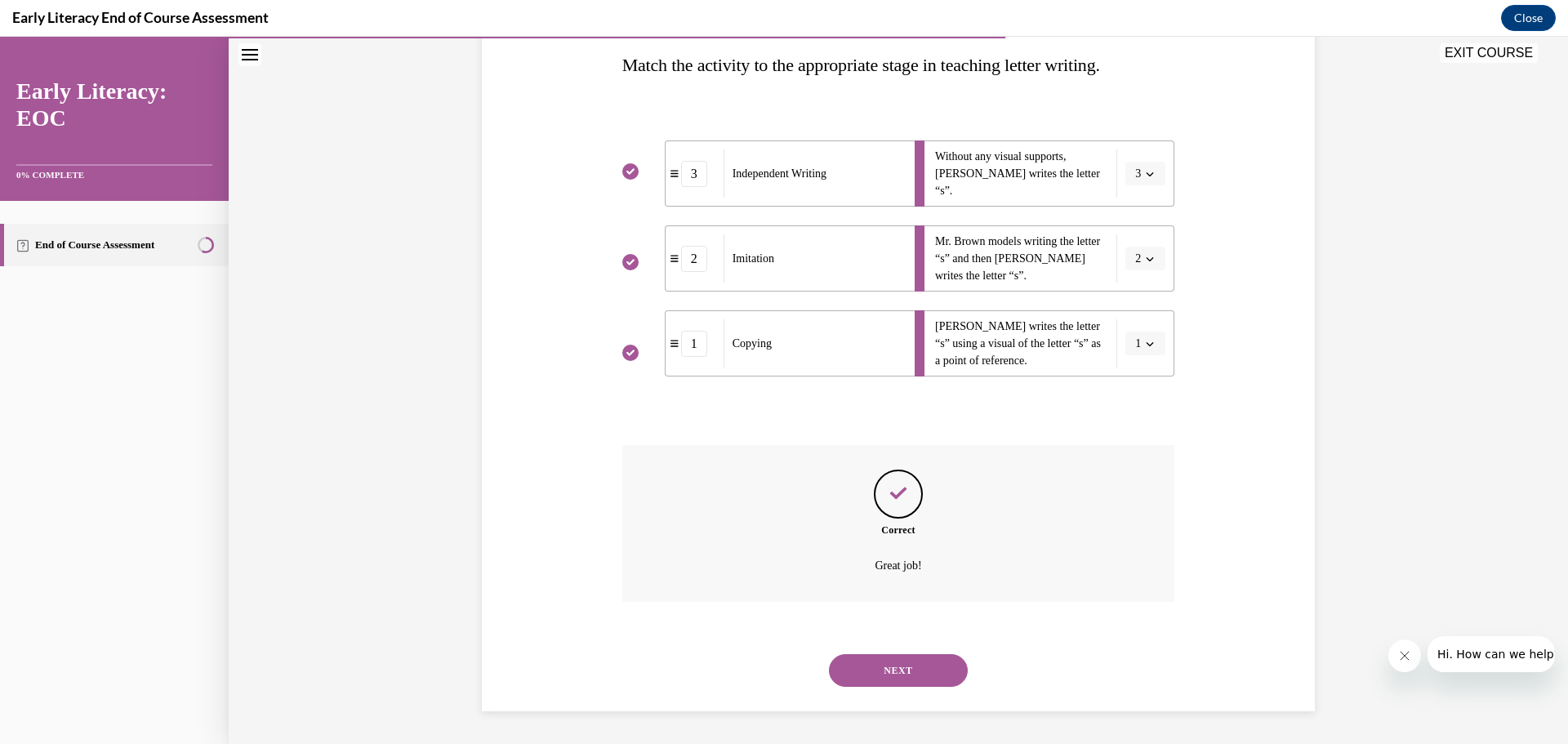
click at [853, 664] on button "NEXT" at bounding box center [898, 671] width 139 height 32
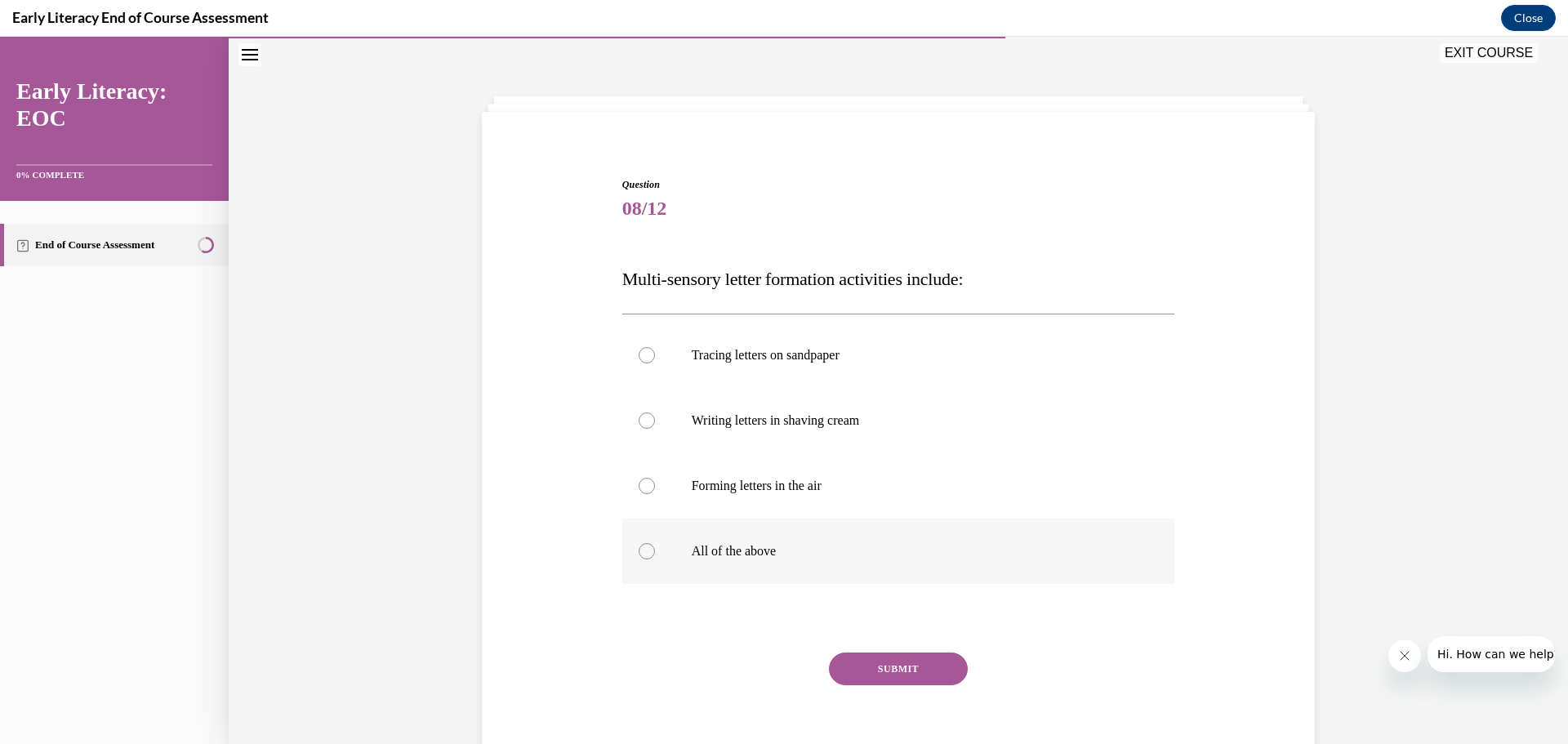
click at [641, 545] on div at bounding box center [647, 551] width 16 height 16
click at [932, 667] on button "SUBMIT" at bounding box center [898, 669] width 139 height 32
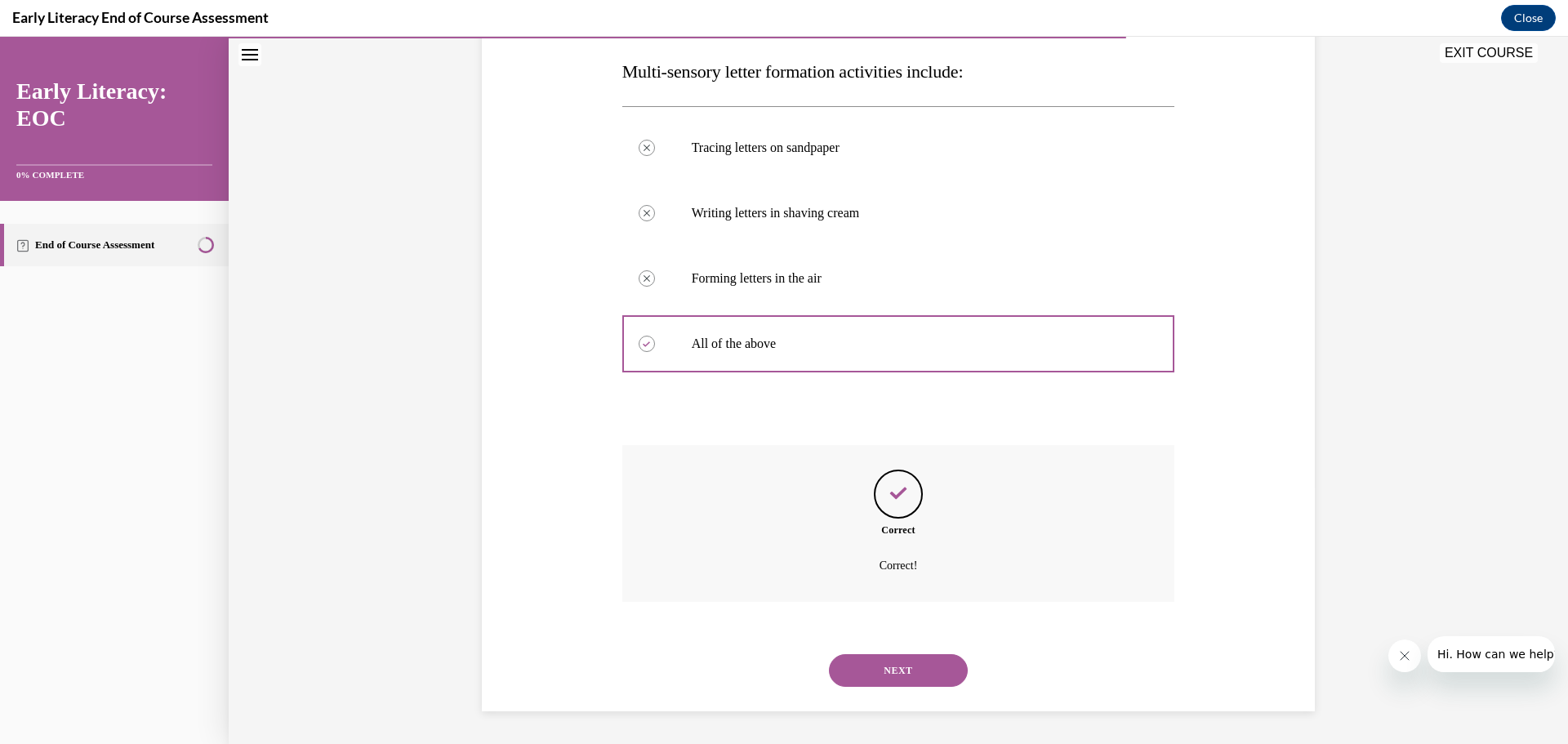
click at [909, 660] on button "NEXT" at bounding box center [898, 671] width 139 height 32
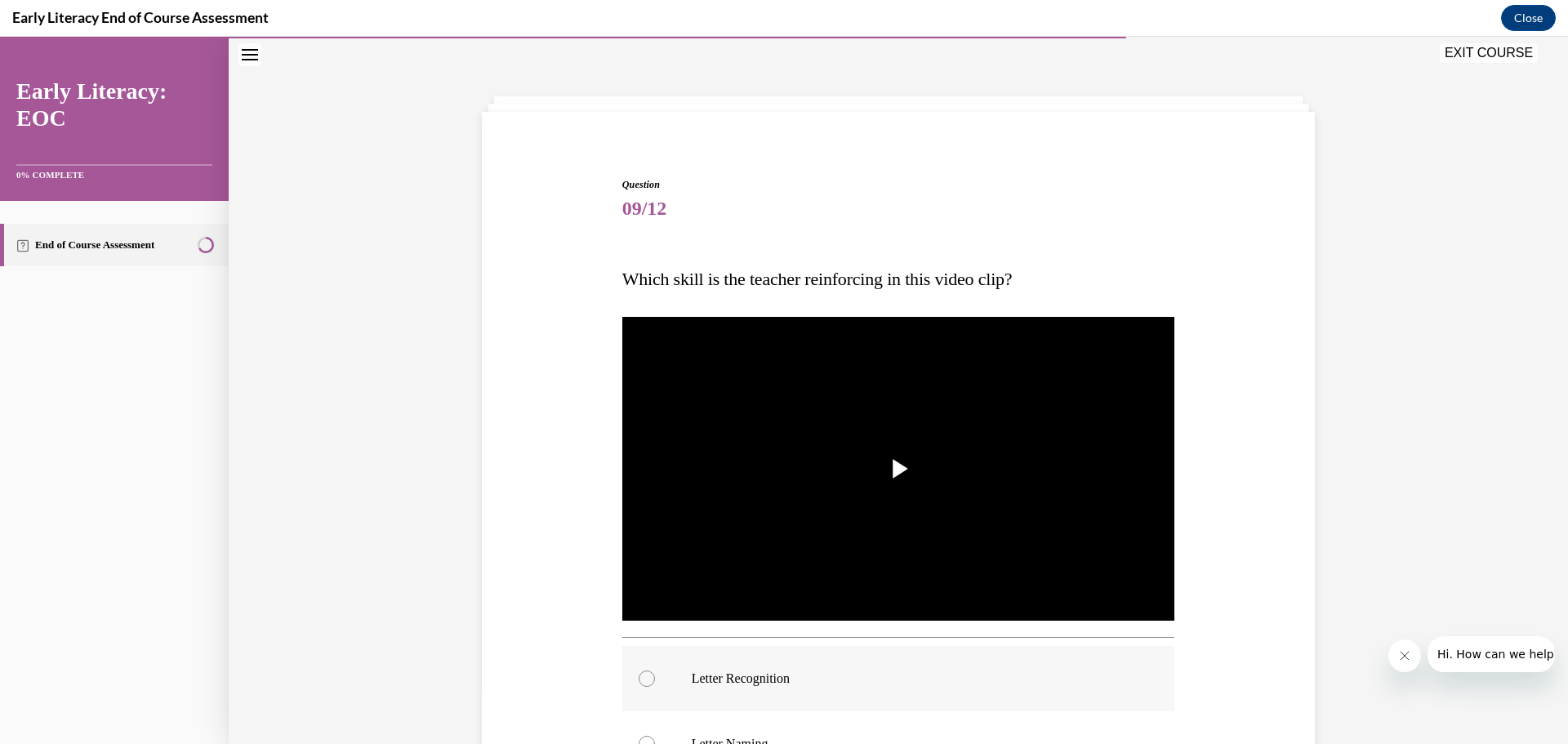
scroll to position [132, 0]
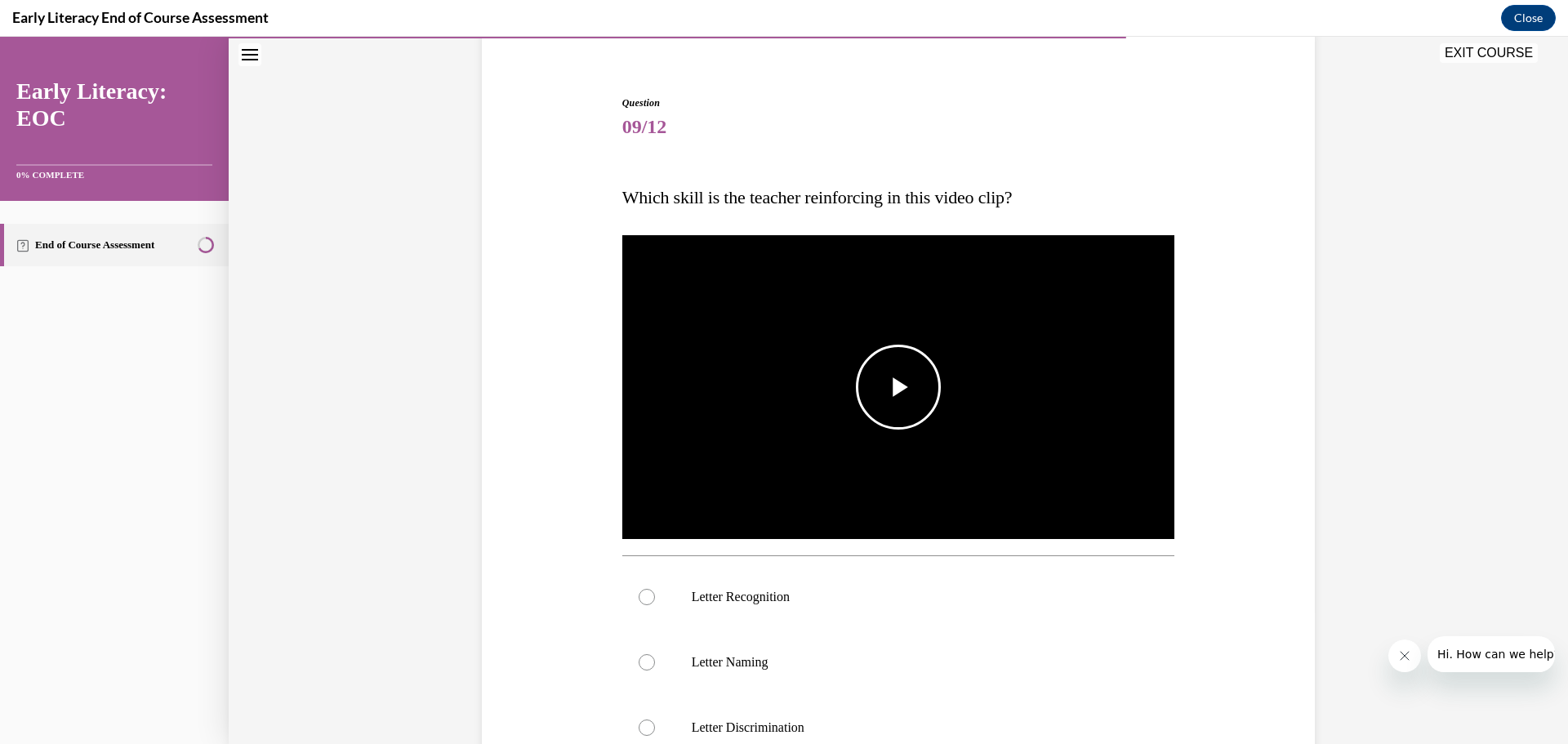
click at [898, 387] on span "Video player" at bounding box center [898, 387] width 0 height 0
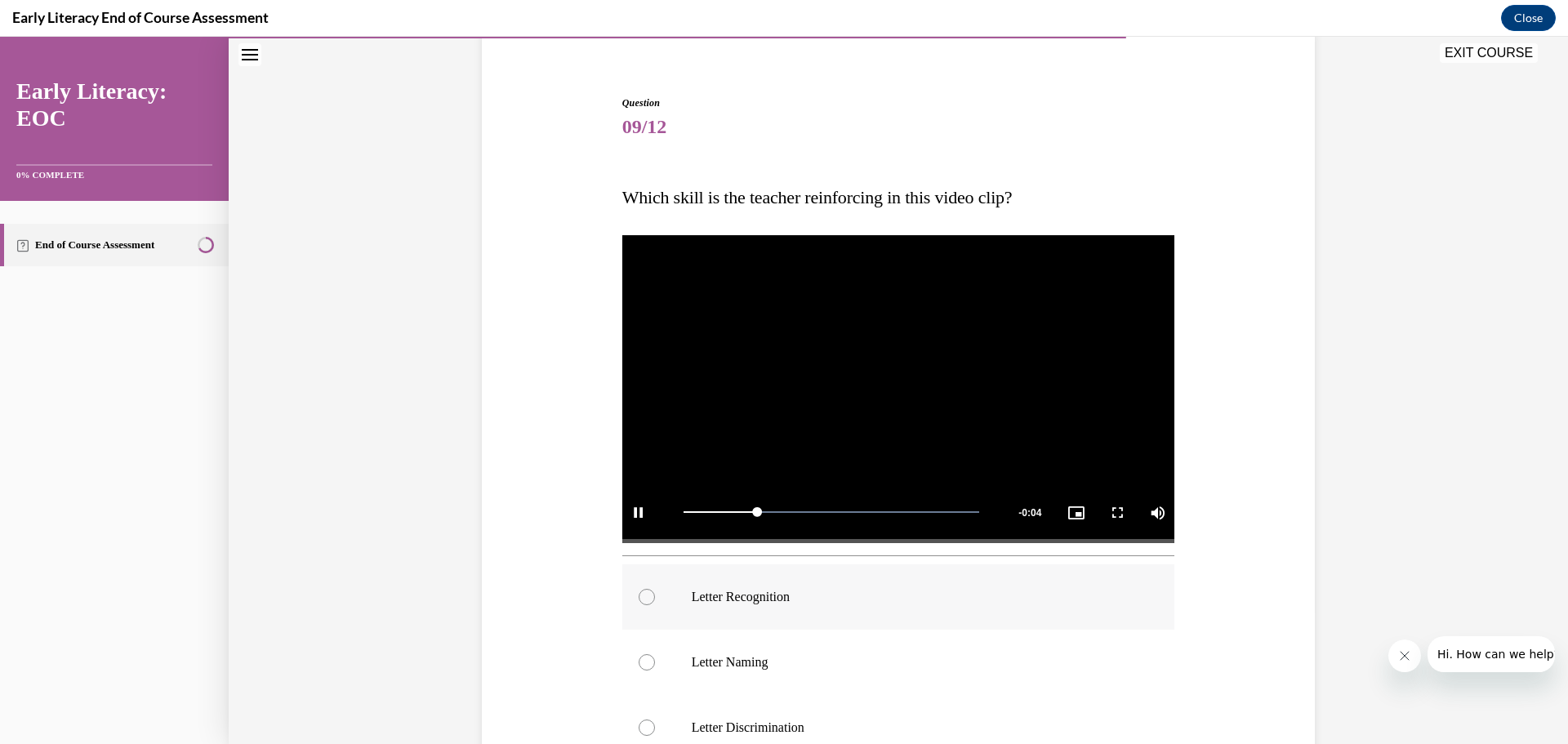
click at [640, 600] on div at bounding box center [647, 596] width 16 height 16
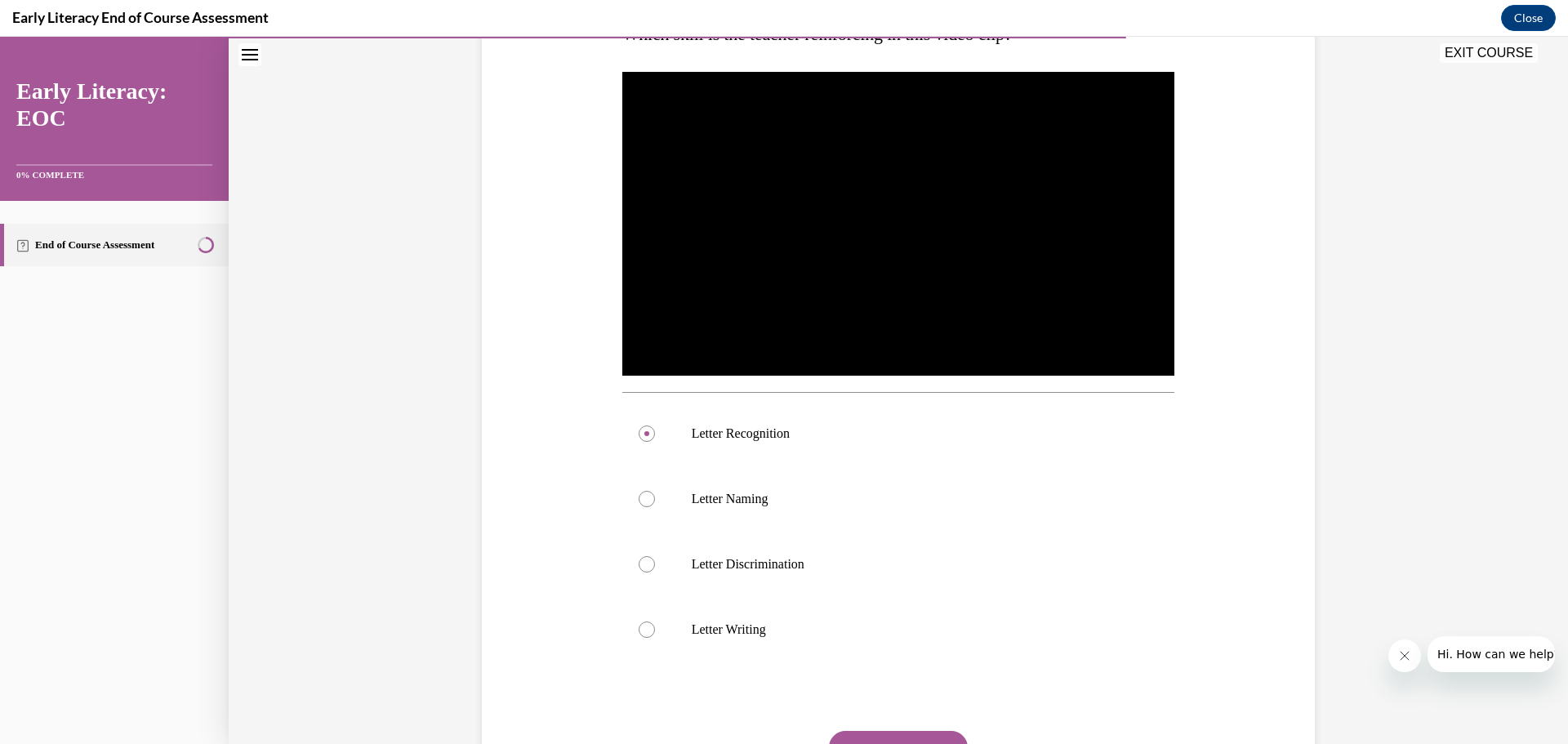
scroll to position [399, 0]
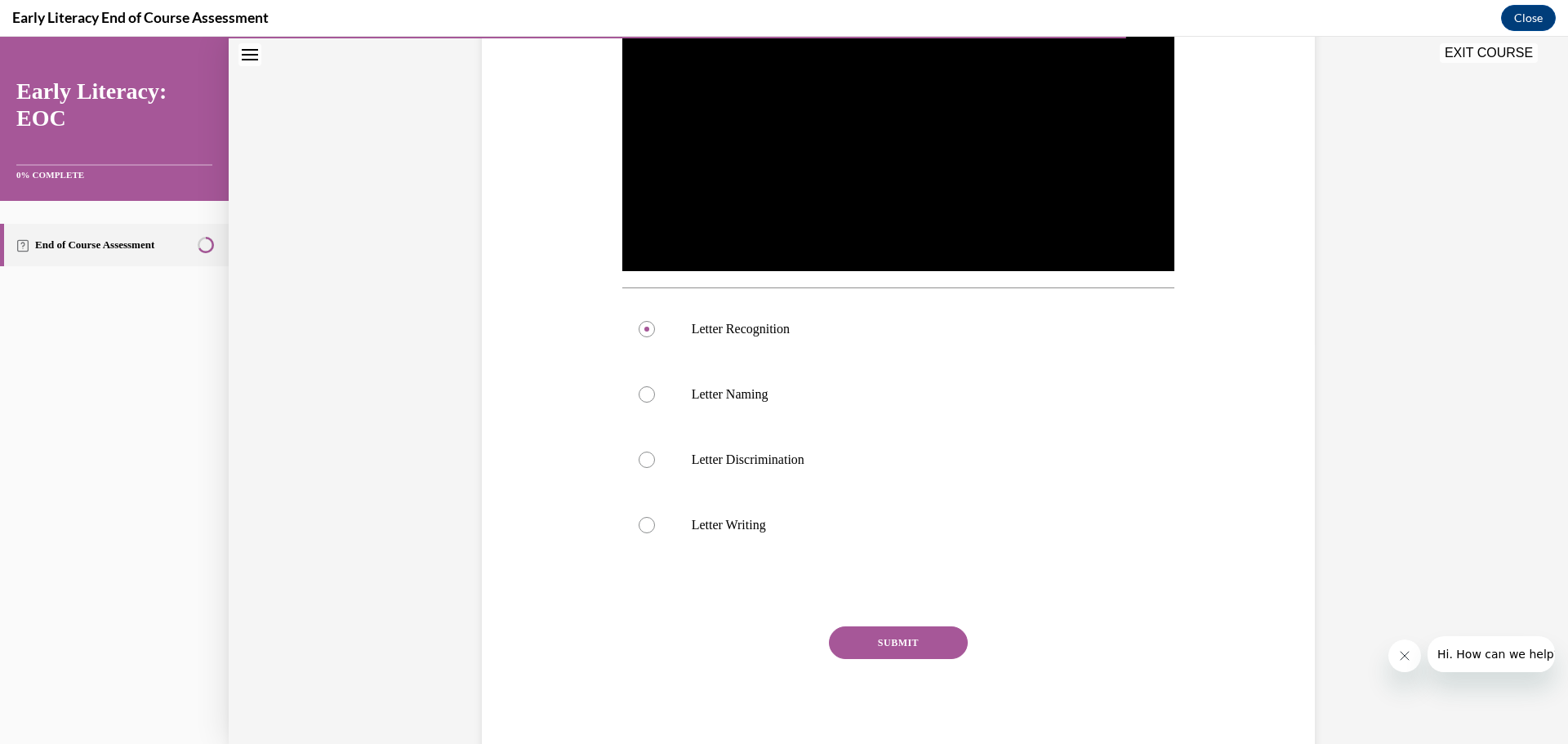
click at [911, 639] on button "SUBMIT" at bounding box center [898, 642] width 139 height 32
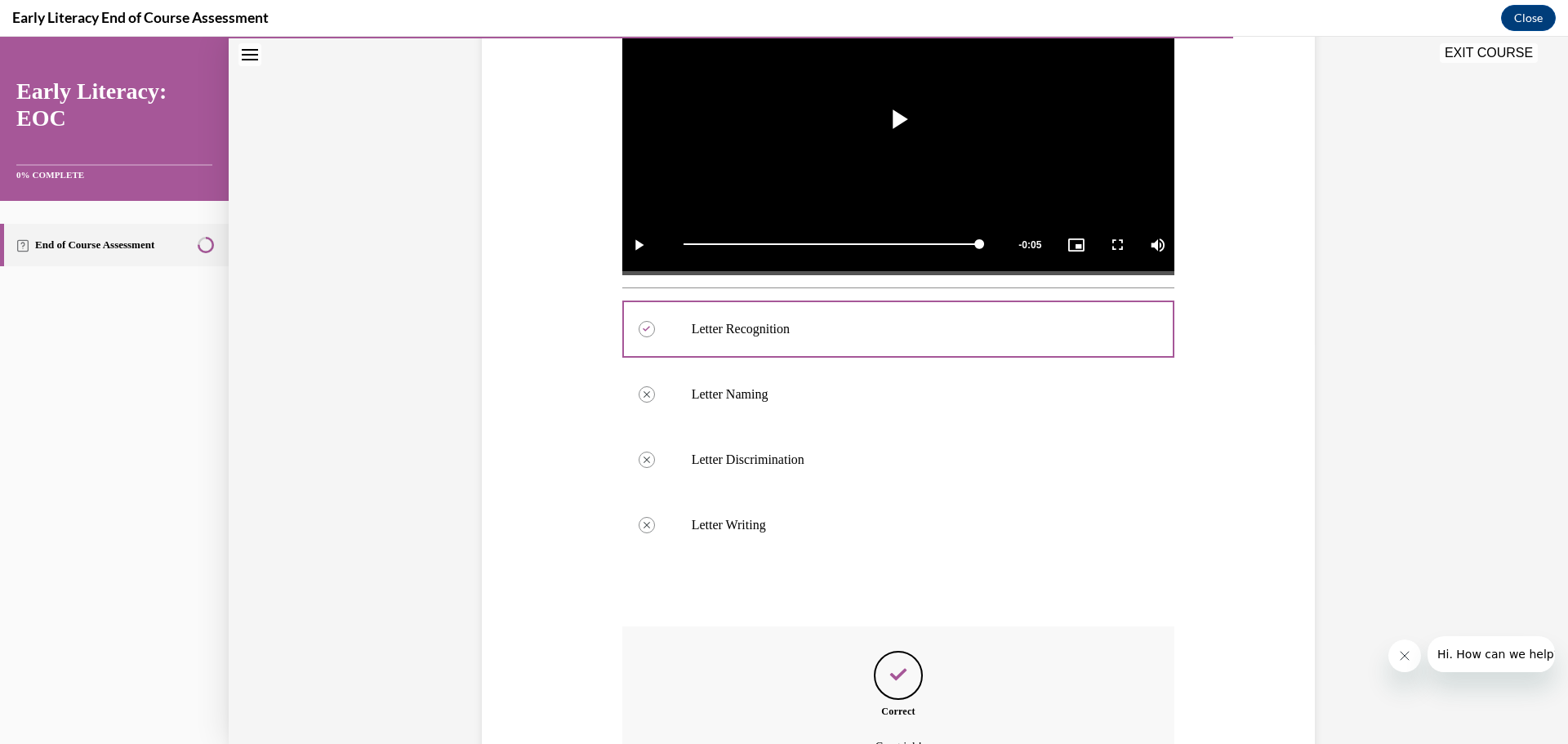
scroll to position [563, 0]
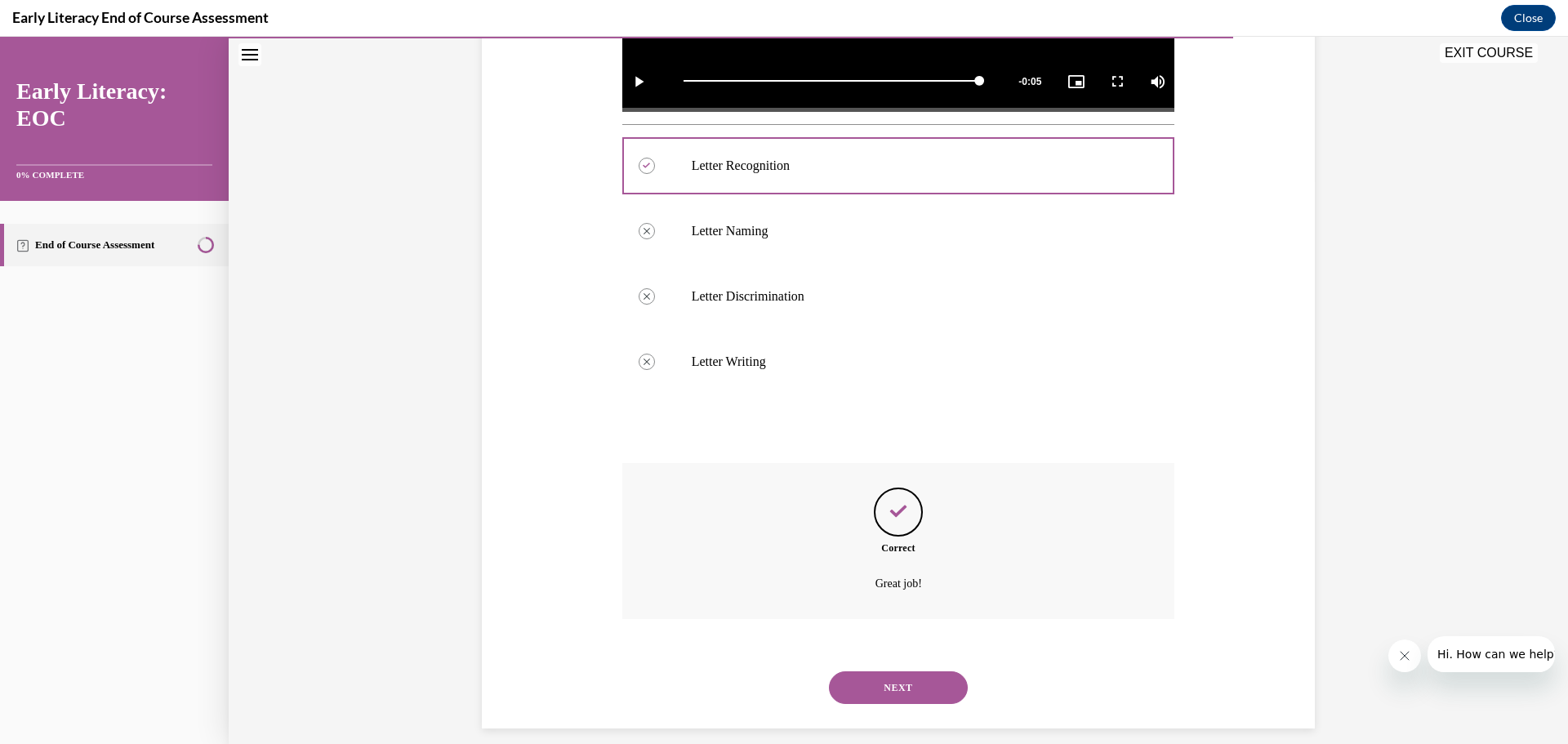
click at [883, 689] on button "NEXT" at bounding box center [898, 688] width 139 height 32
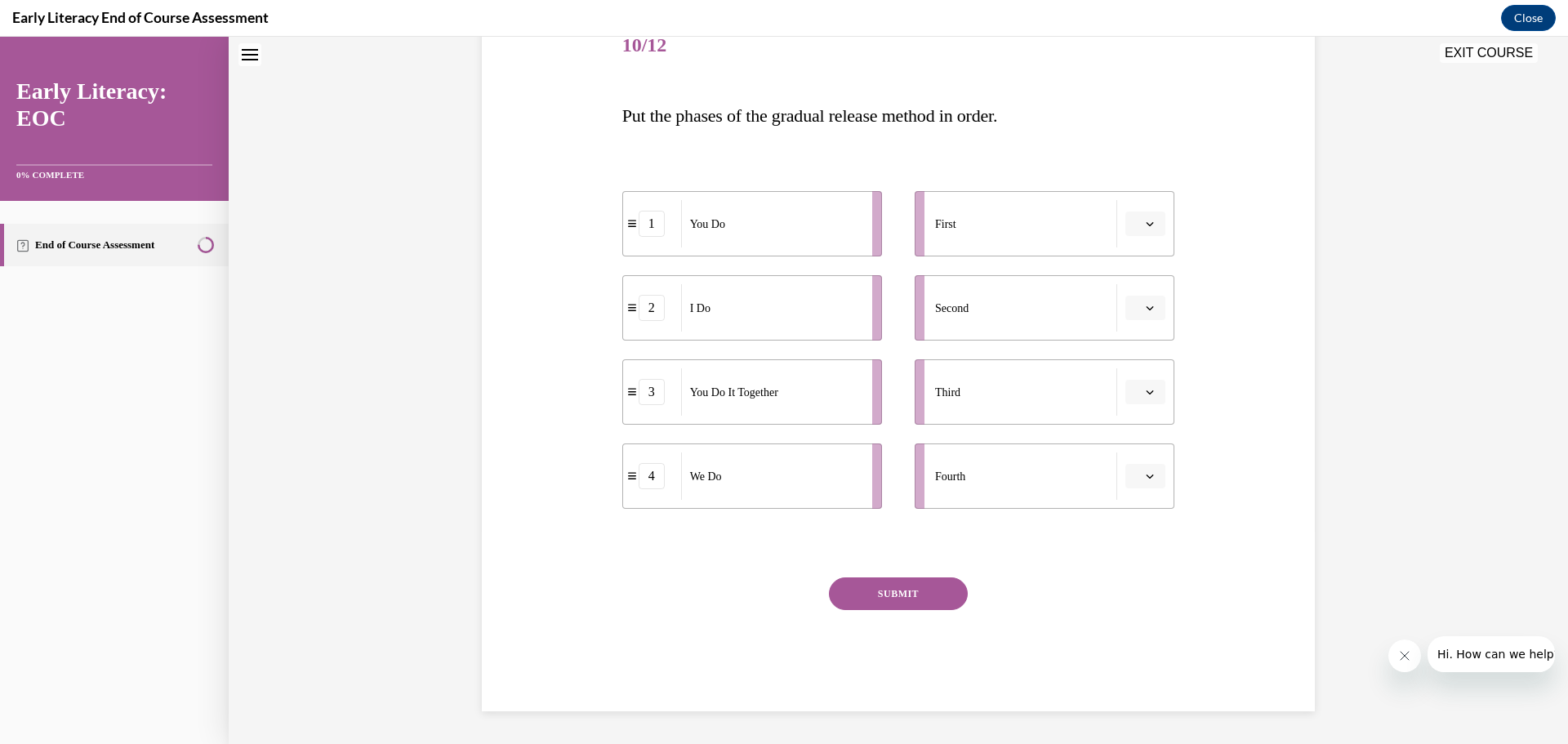
scroll to position [50, 0]
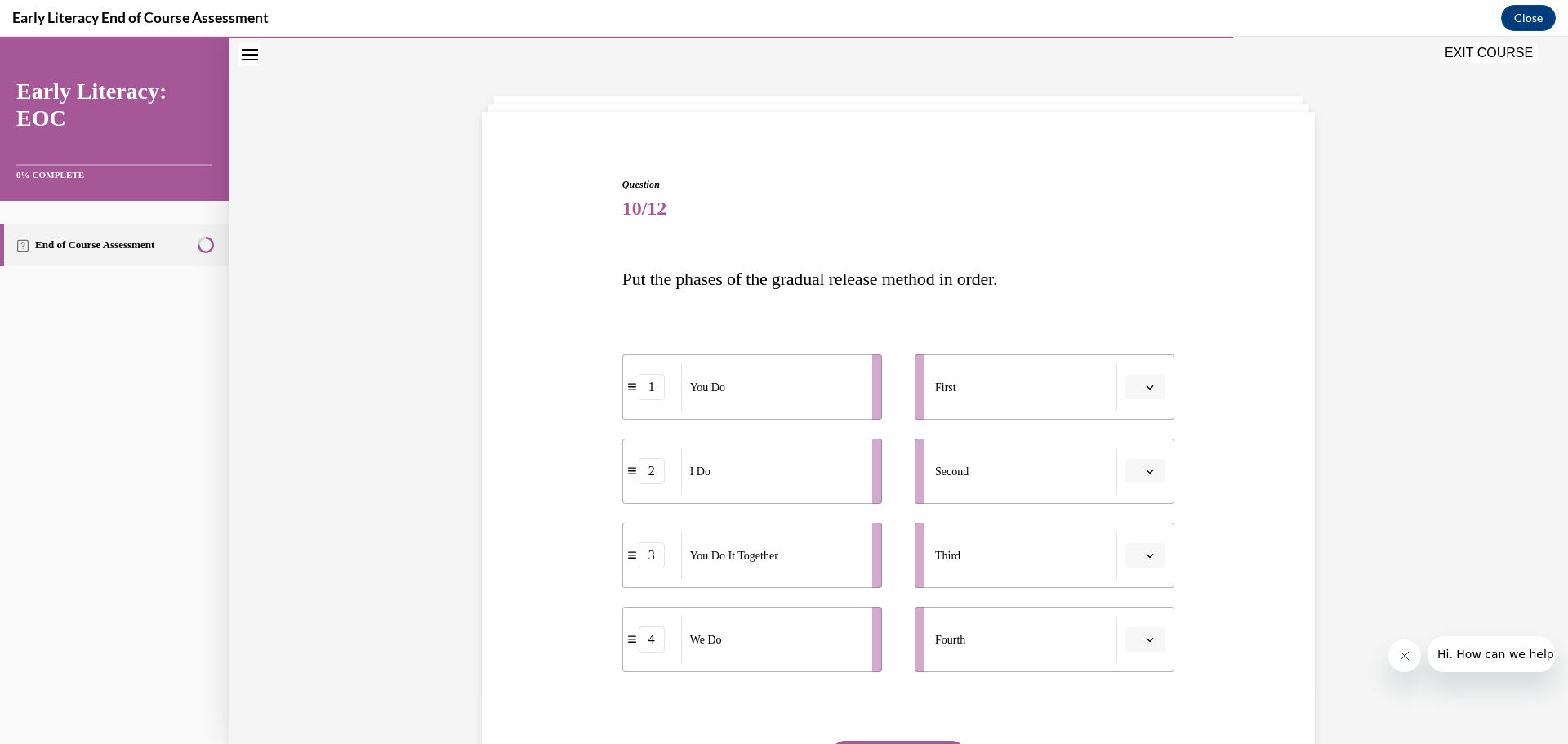
click at [1149, 473] on span "button" at bounding box center [1149, 471] width 11 height 11
click at [1136, 537] on span "1" at bounding box center [1132, 540] width 6 height 13
click at [1147, 384] on icon "button" at bounding box center [1150, 387] width 9 height 9
click at [1130, 488] on span "2" at bounding box center [1132, 489] width 6 height 13
click at [1145, 636] on icon "button" at bounding box center [1150, 640] width 9 height 9
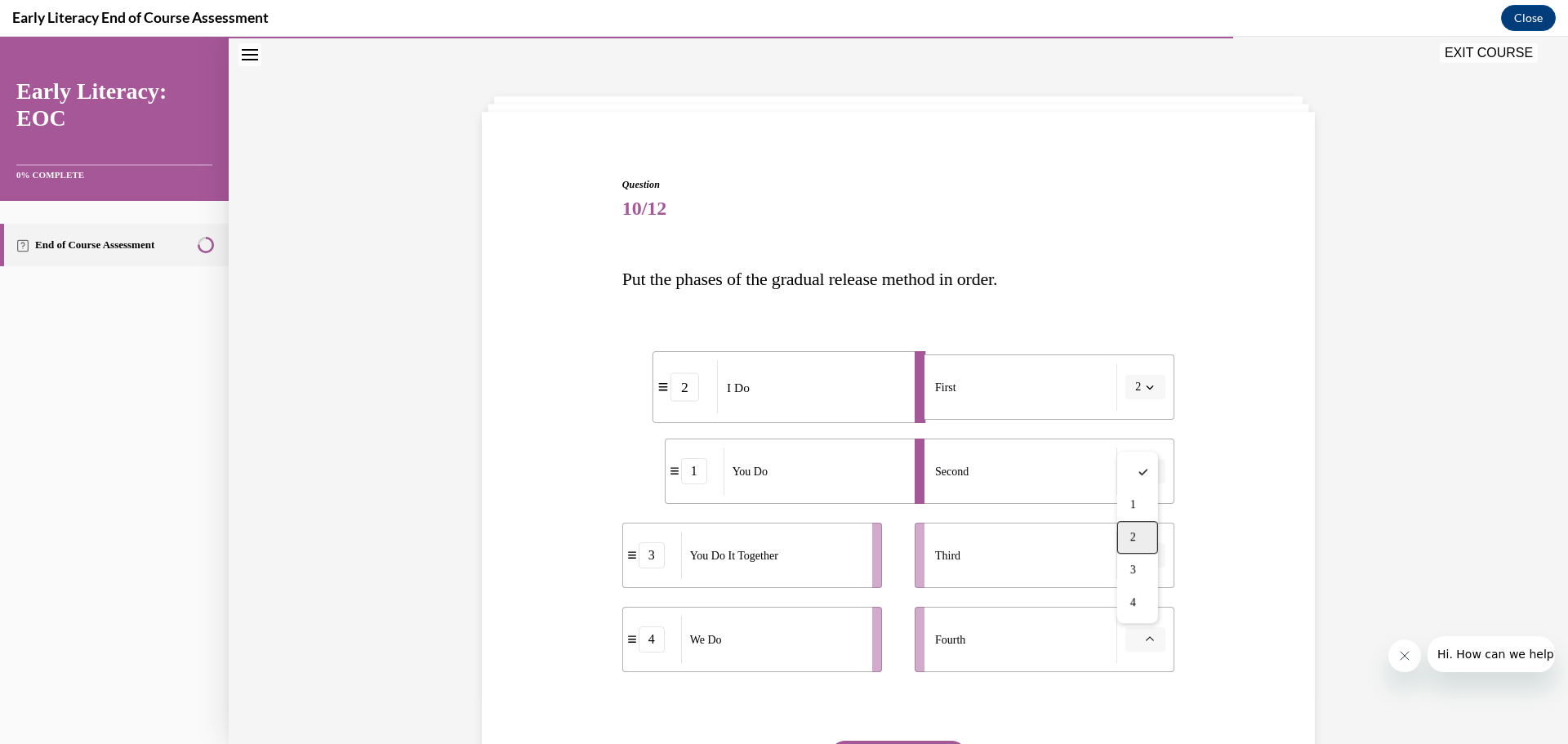
click at [1138, 534] on div "2" at bounding box center [1138, 537] width 41 height 32
click at [1145, 641] on icon "button" at bounding box center [1150, 640] width 9 height 9
click at [1129, 494] on div "1" at bounding box center [1134, 505] width 41 height 32
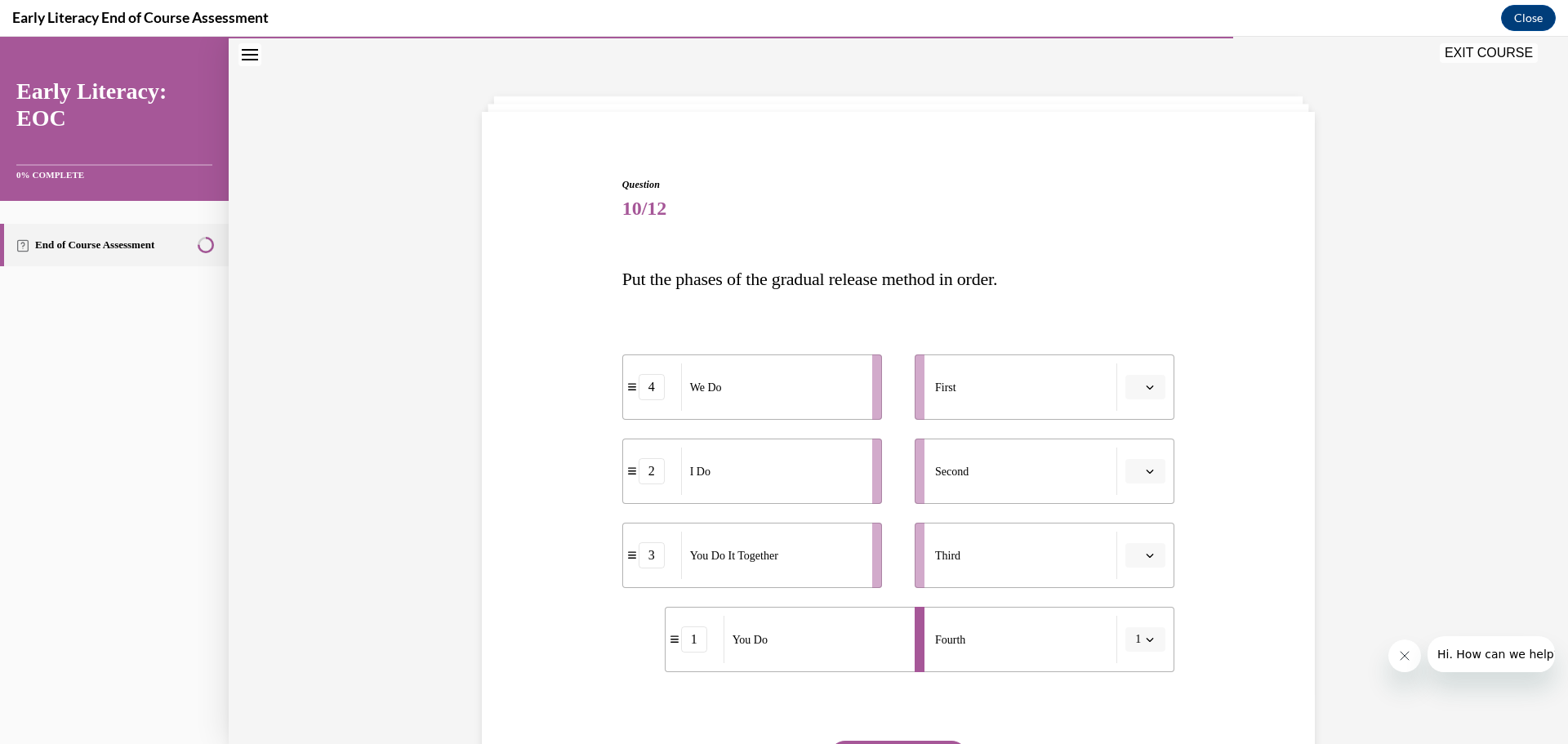
click at [1136, 390] on button "button" at bounding box center [1144, 387] width 40 height 25
click at [1133, 489] on span "2" at bounding box center [1132, 489] width 6 height 13
click at [1145, 473] on icon "button" at bounding box center [1150, 472] width 9 height 9
click at [1131, 639] on span "4" at bounding box center [1132, 638] width 6 height 13
click at [1144, 635] on span "button" at bounding box center [1149, 639] width 11 height 11
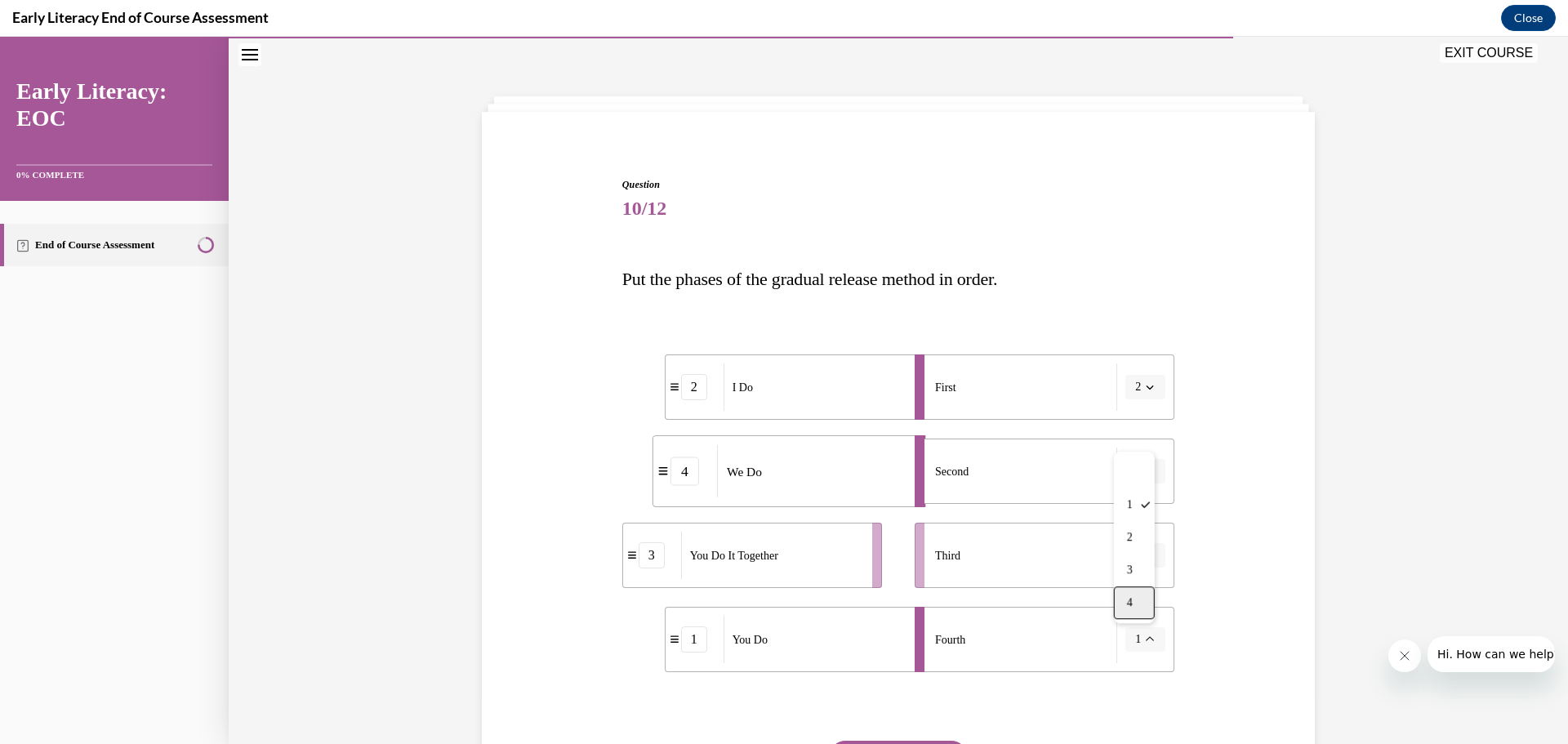
click at [1141, 602] on div "4" at bounding box center [1134, 602] width 41 height 32
click at [1144, 464] on button "button" at bounding box center [1144, 471] width 40 height 25
click at [1134, 634] on span "4" at bounding box center [1132, 638] width 6 height 13
click at [1145, 555] on icon "button" at bounding box center [1150, 555] width 9 height 9
click at [1130, 676] on div "3" at bounding box center [1138, 690] width 41 height 32
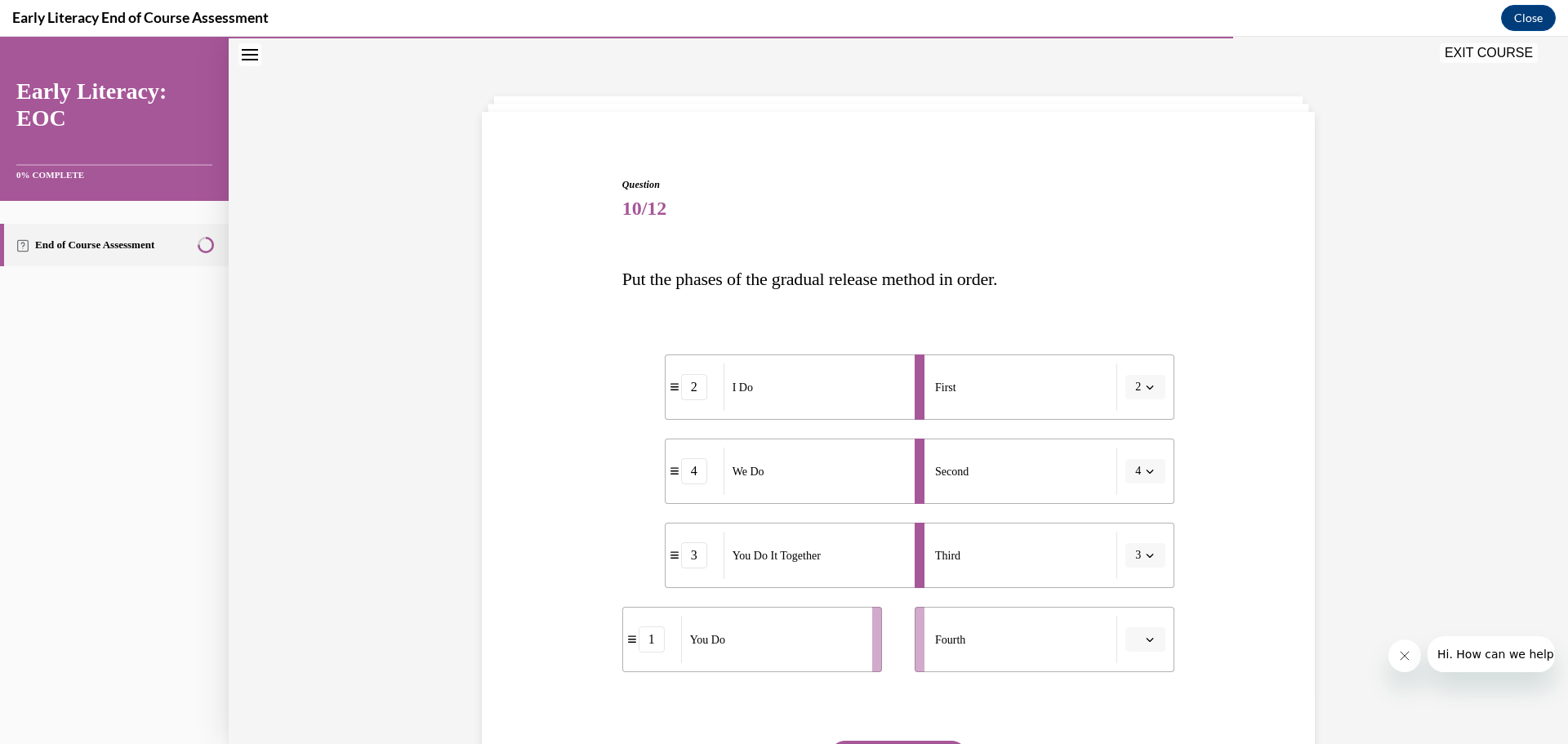
click at [1146, 641] on icon "button" at bounding box center [1150, 640] width 8 height 4
click at [1273, 377] on div "Question 10/12 Put the phases of the gradual release method in order. 2 I Do 4 …" at bounding box center [898, 501] width 841 height 747
click at [1147, 637] on icon "button" at bounding box center [1150, 640] width 9 height 9
click at [1141, 505] on div "1" at bounding box center [1138, 505] width 41 height 32
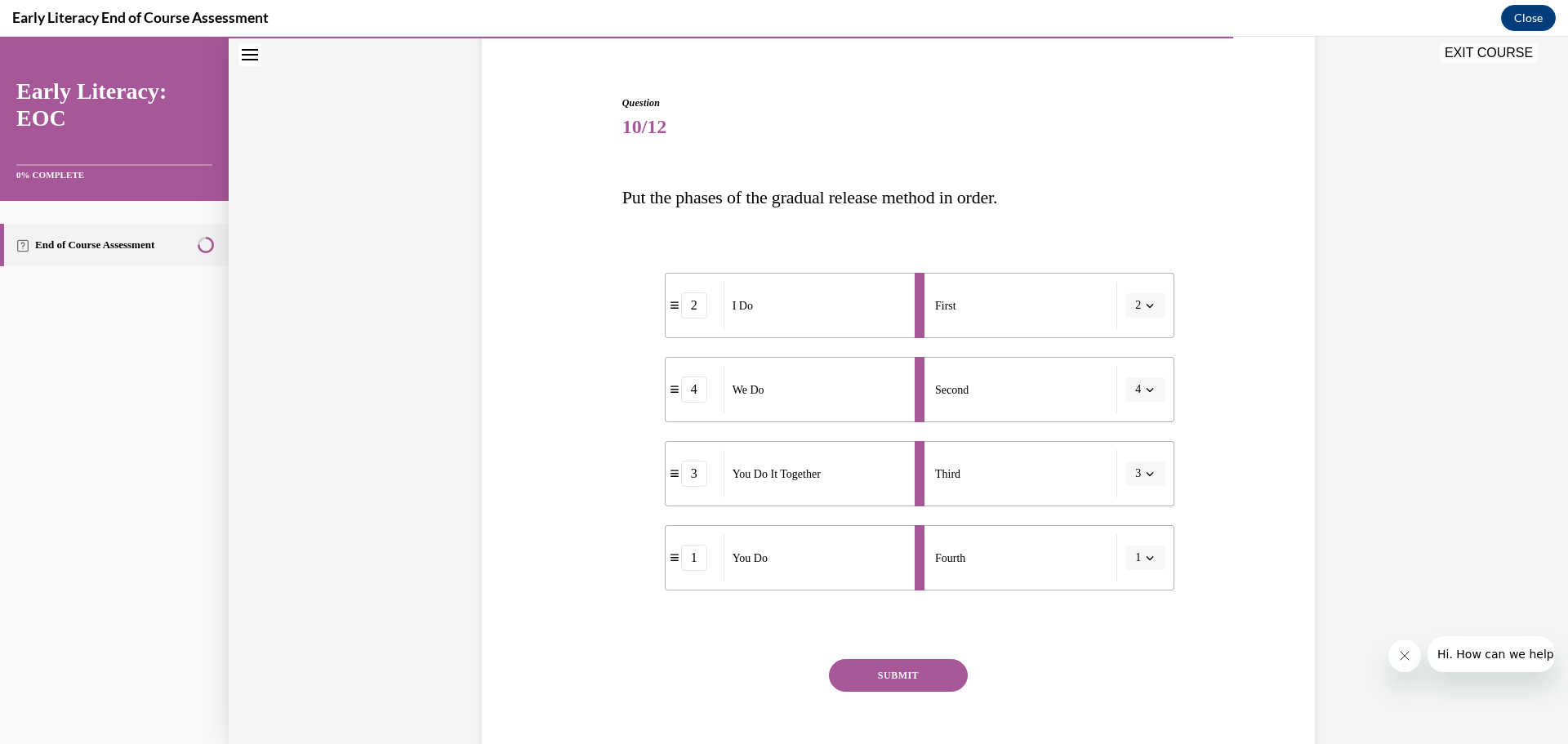
click at [894, 673] on button "SUBMIT" at bounding box center [898, 675] width 139 height 32
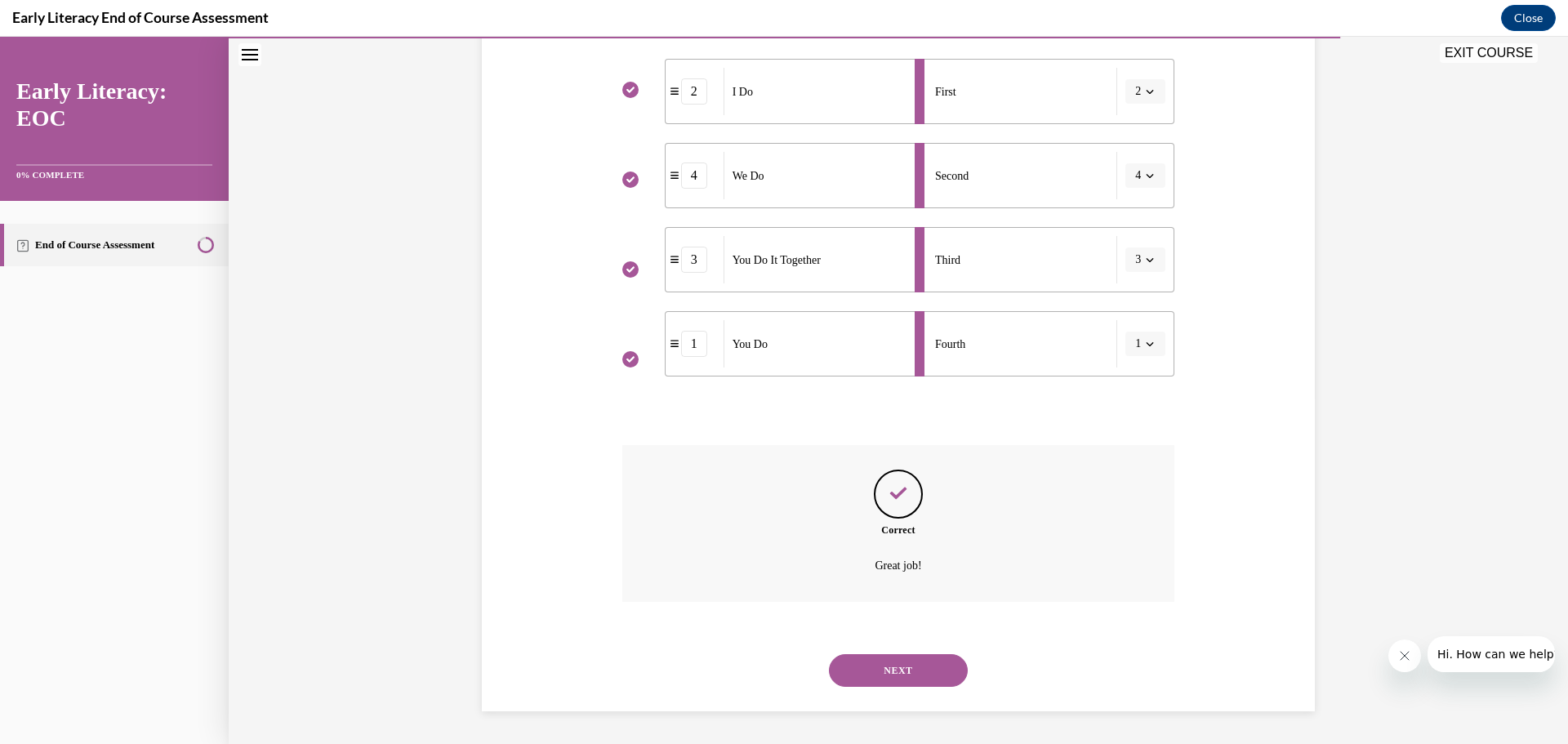
click at [897, 672] on button "NEXT" at bounding box center [898, 671] width 139 height 32
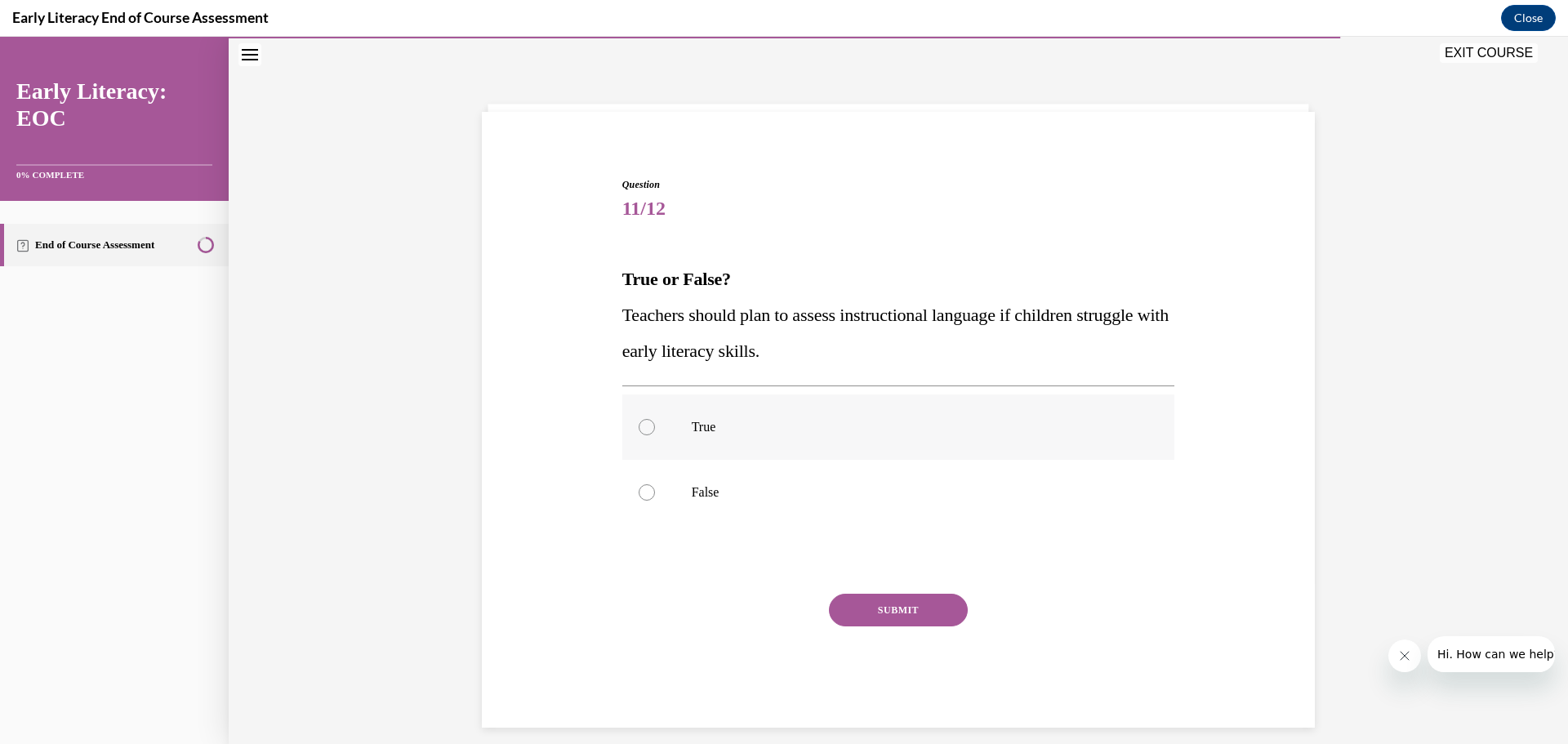
click at [641, 427] on div at bounding box center [647, 426] width 16 height 16
click at [877, 606] on button "SUBMIT" at bounding box center [898, 610] width 139 height 32
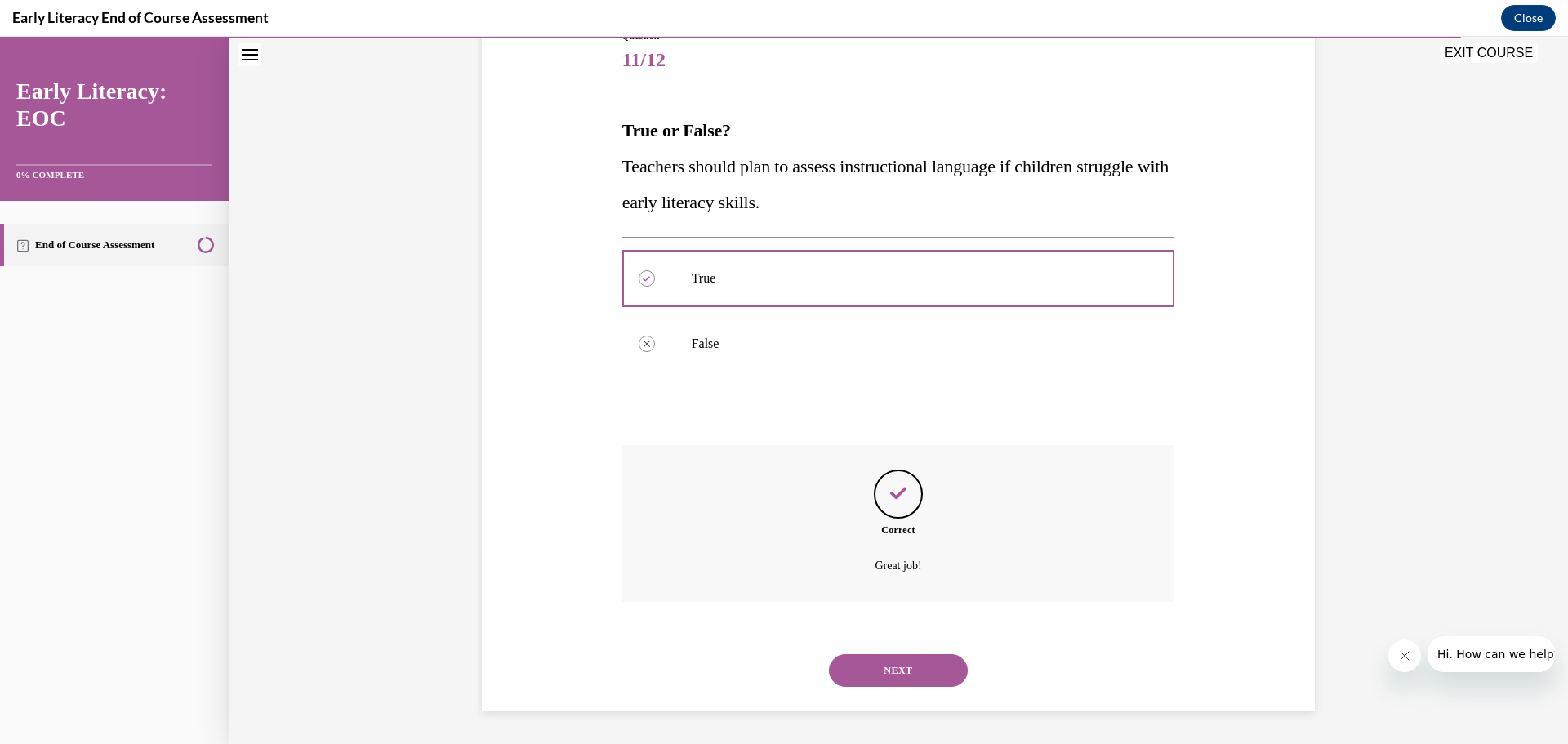
drag, startPoint x: 909, startPoint y: 669, endPoint x: 893, endPoint y: 648, distance: 26.4
click at [907, 668] on button "NEXT" at bounding box center [898, 671] width 139 height 32
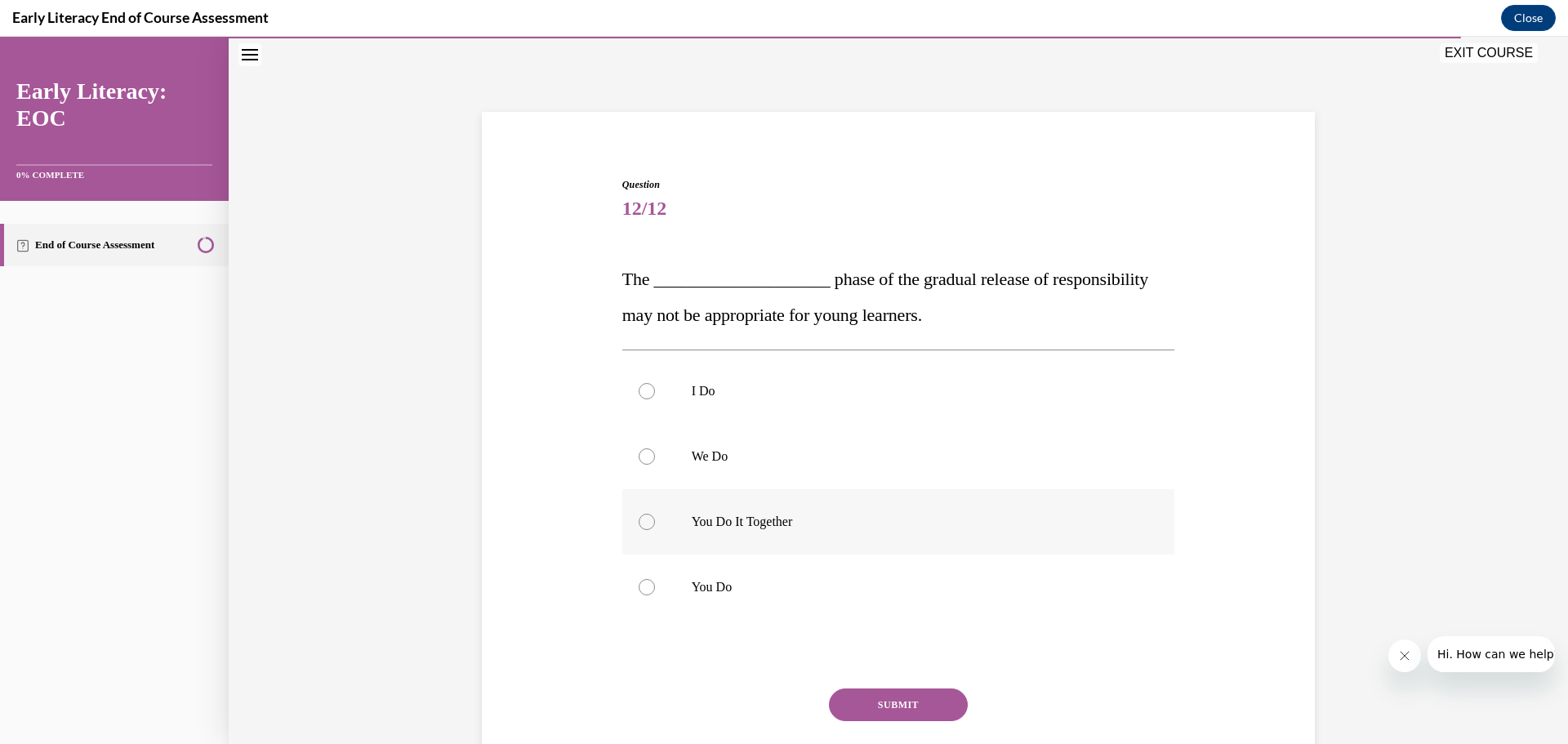
click at [648, 522] on div at bounding box center [647, 521] width 16 height 16
click at [874, 698] on button "SUBMIT" at bounding box center [898, 705] width 139 height 32
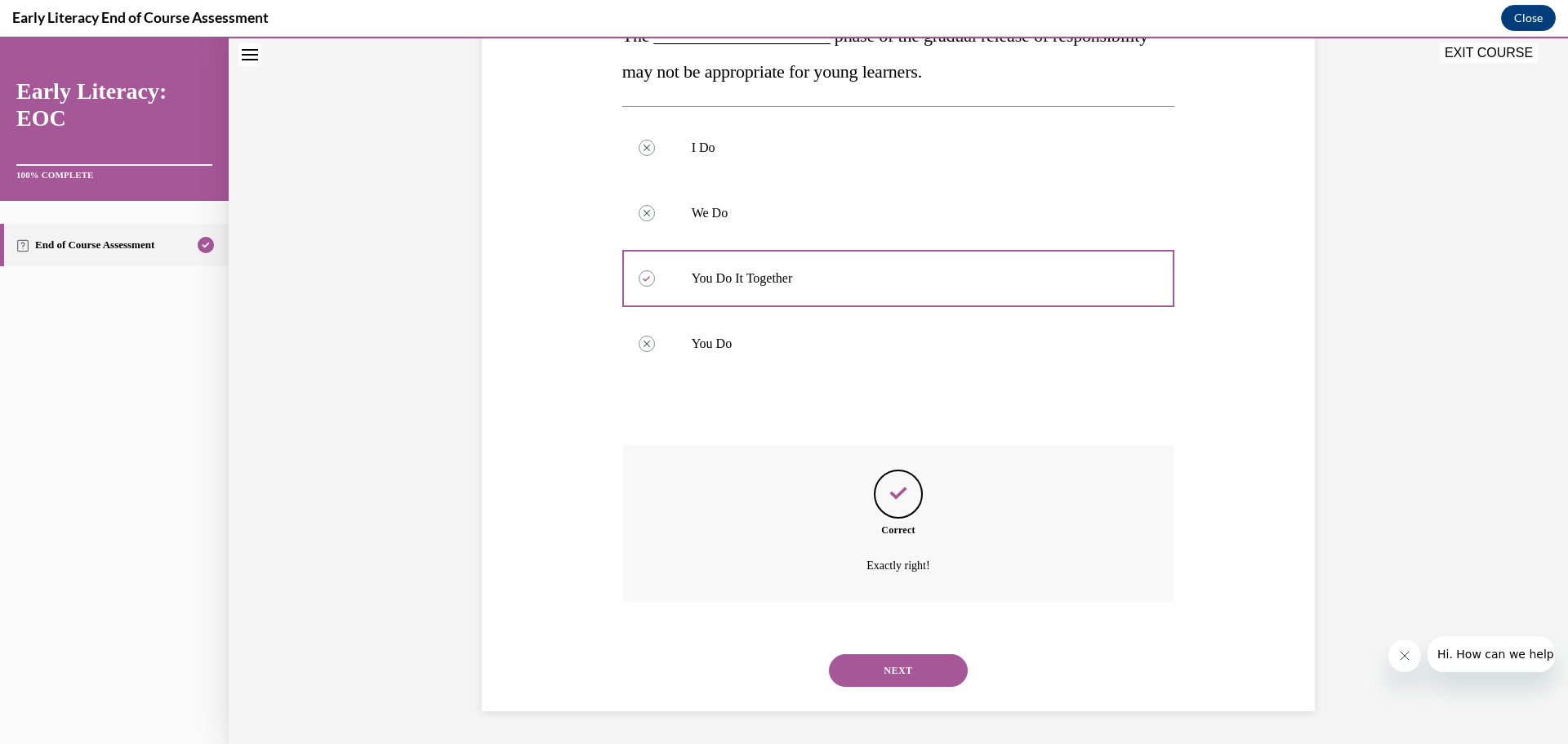
click at [866, 664] on button "NEXT" at bounding box center [898, 671] width 139 height 32
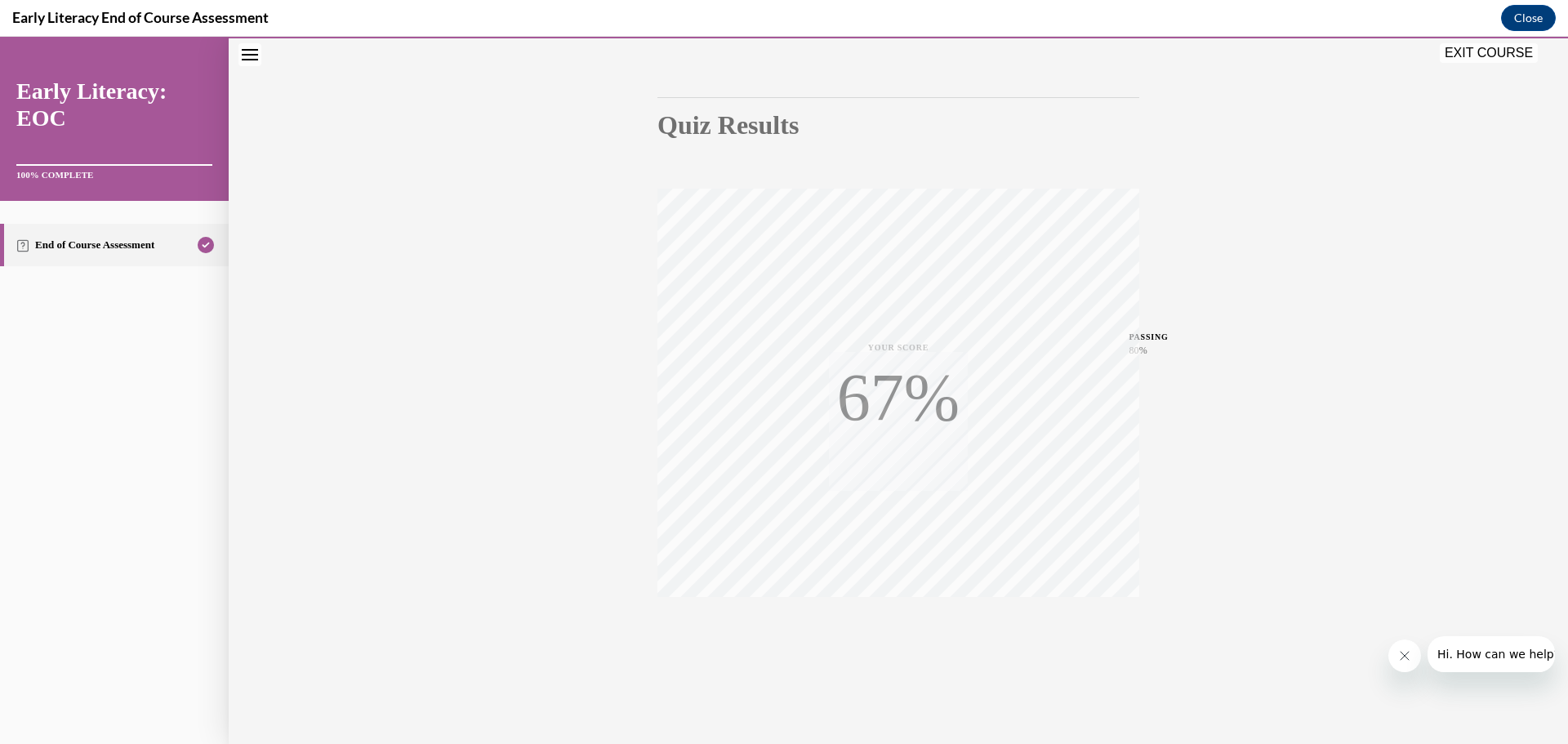
scroll to position [130, 0]
click at [1466, 51] on button "EXIT COURSE" at bounding box center [1488, 53] width 98 height 20
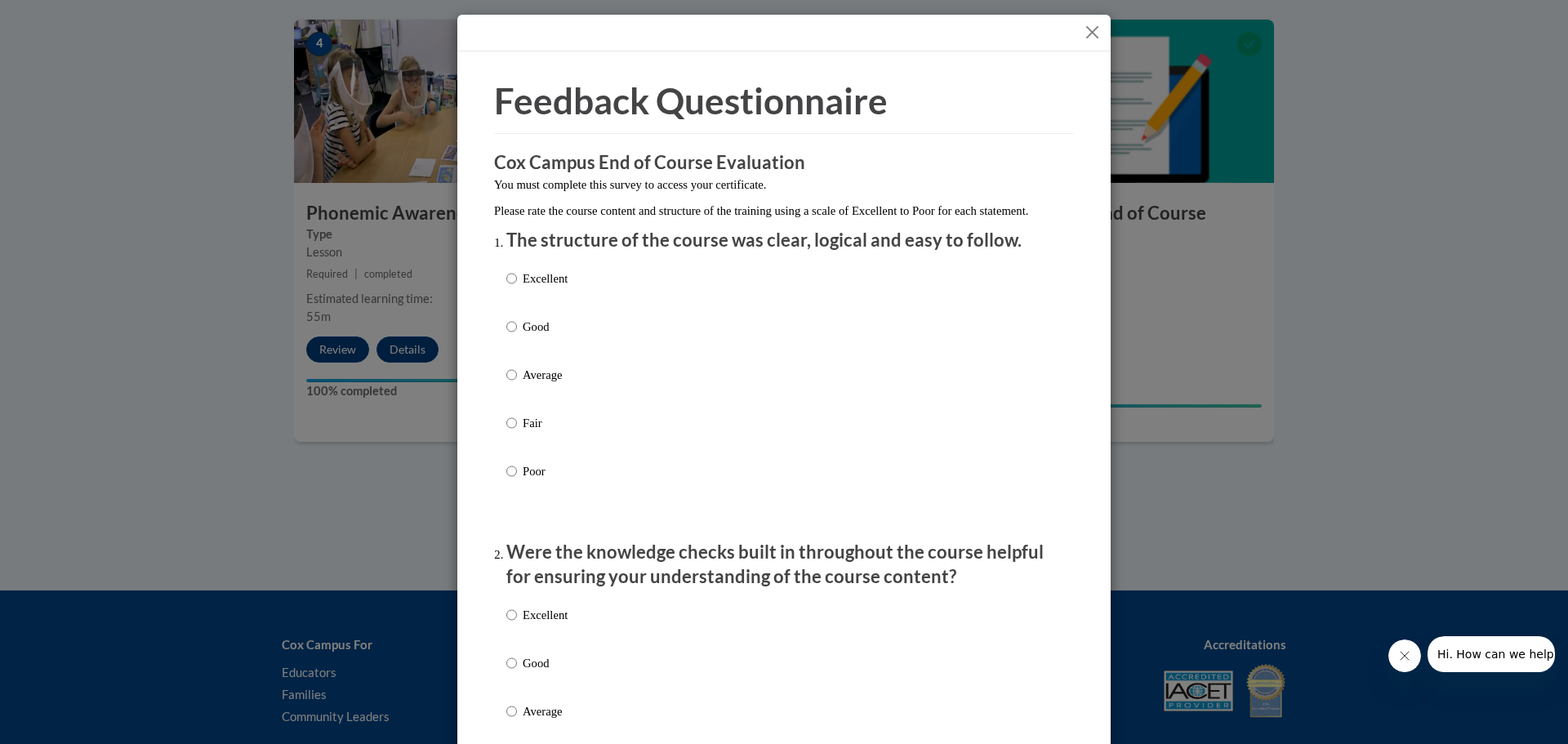
click at [511, 298] on label "Excellent" at bounding box center [537, 291] width 61 height 44
click at [511, 288] on input "Excellent" at bounding box center [512, 278] width 10 height 18
radio input "true"
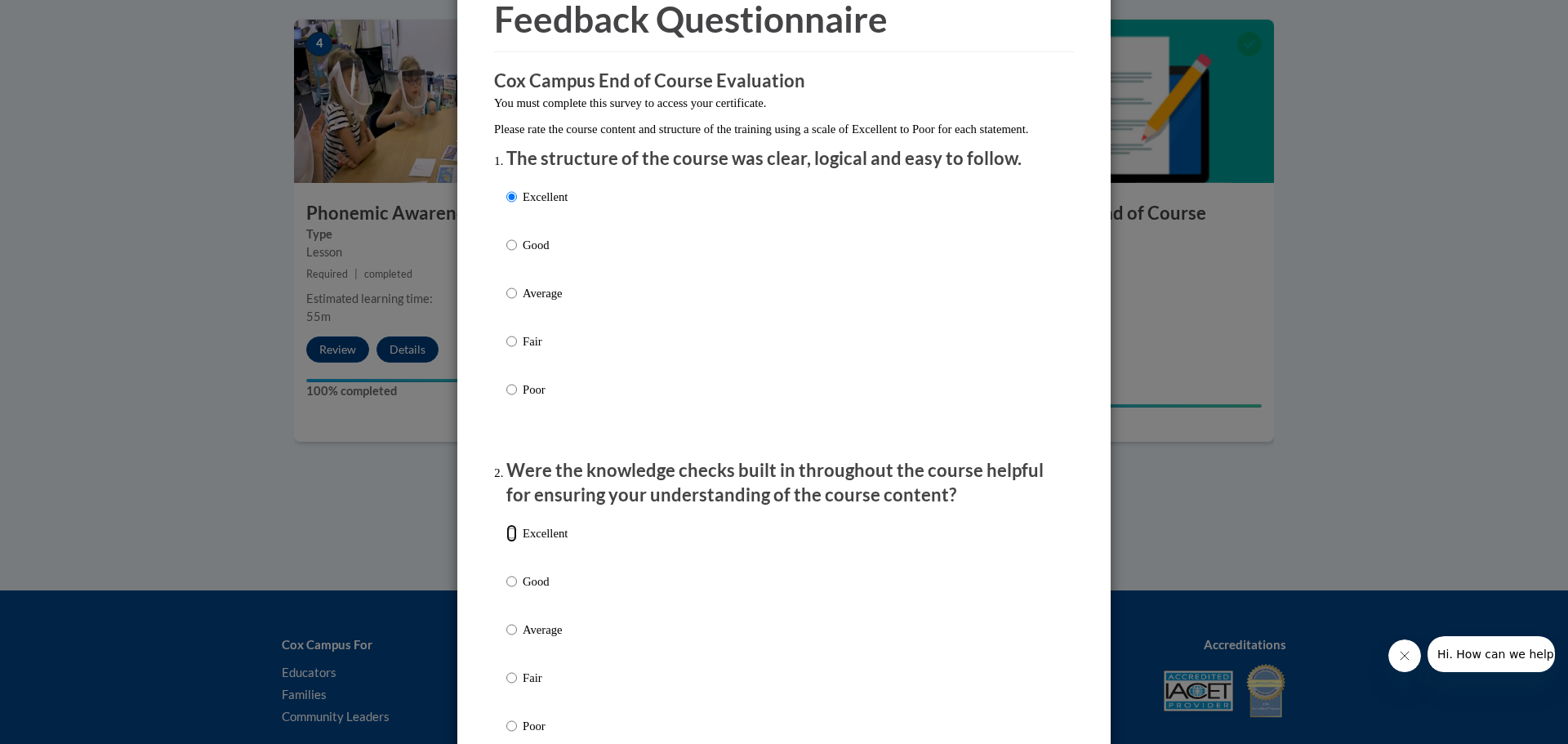
click at [506, 542] on input "Excellent" at bounding box center [512, 533] width 10 height 18
radio input "true"
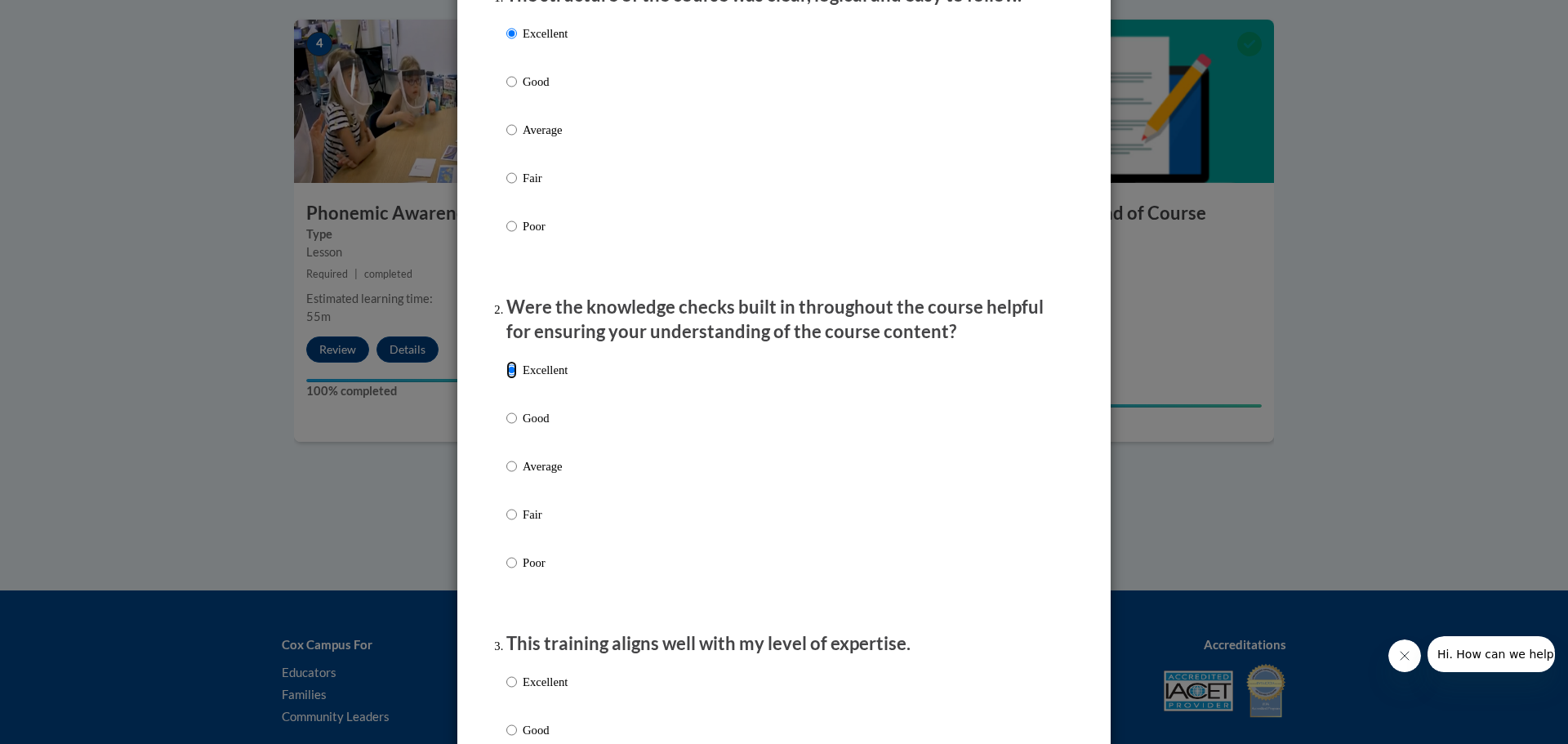
scroll to position [326, 0]
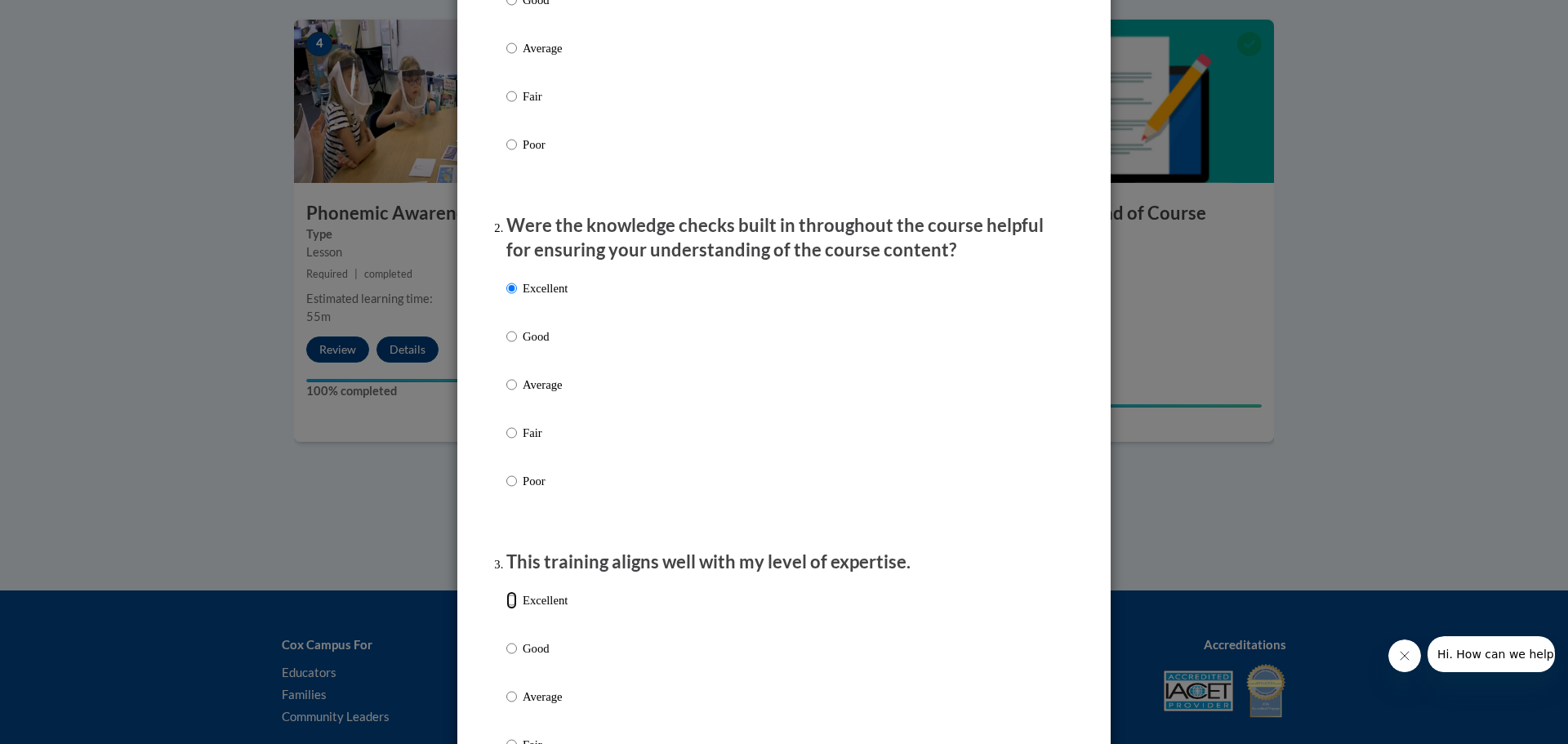
click at [506, 609] on input "Excellent" at bounding box center [512, 600] width 10 height 18
radio input "true"
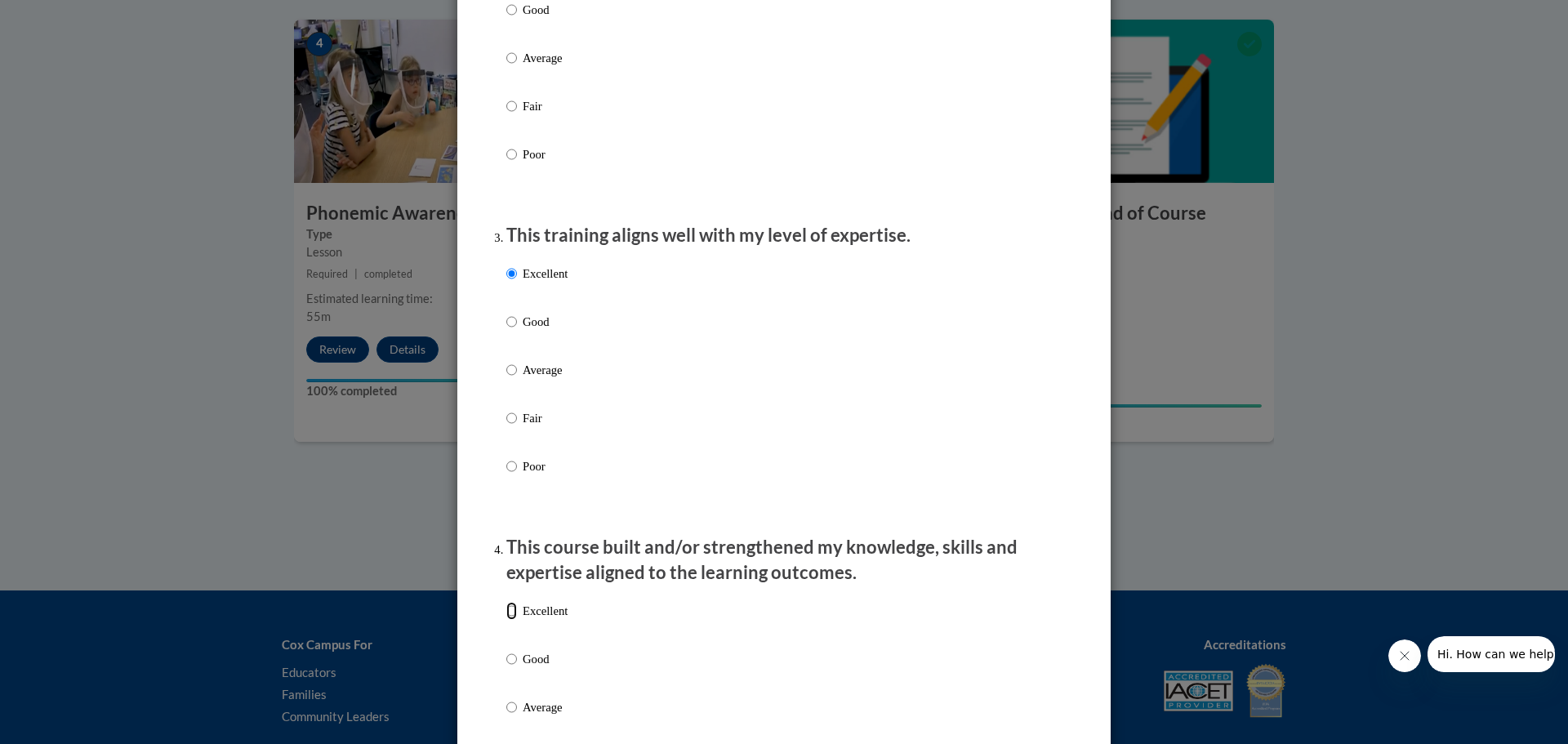
click at [506, 620] on input "Excellent" at bounding box center [512, 611] width 10 height 18
radio input "true"
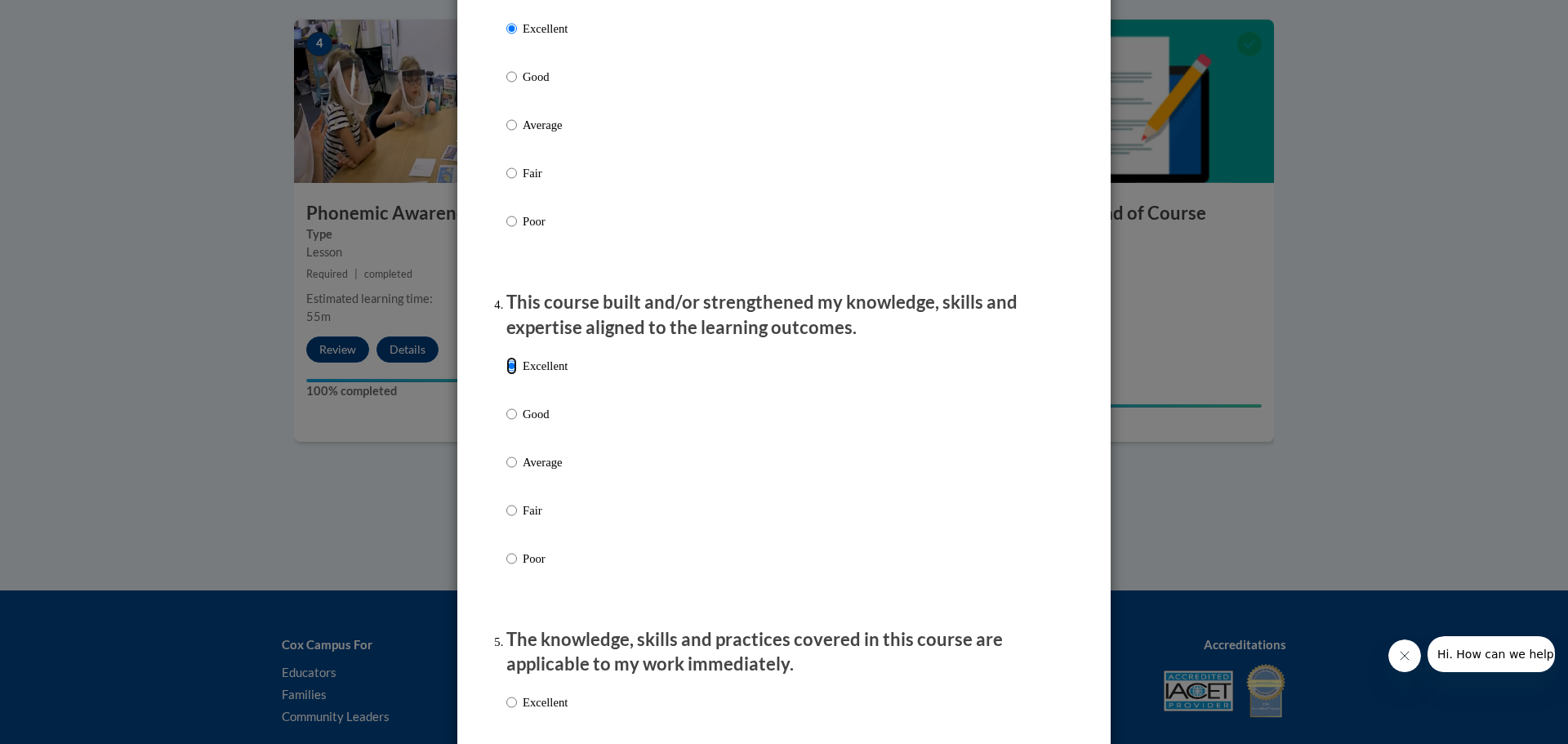
scroll to position [1062, 0]
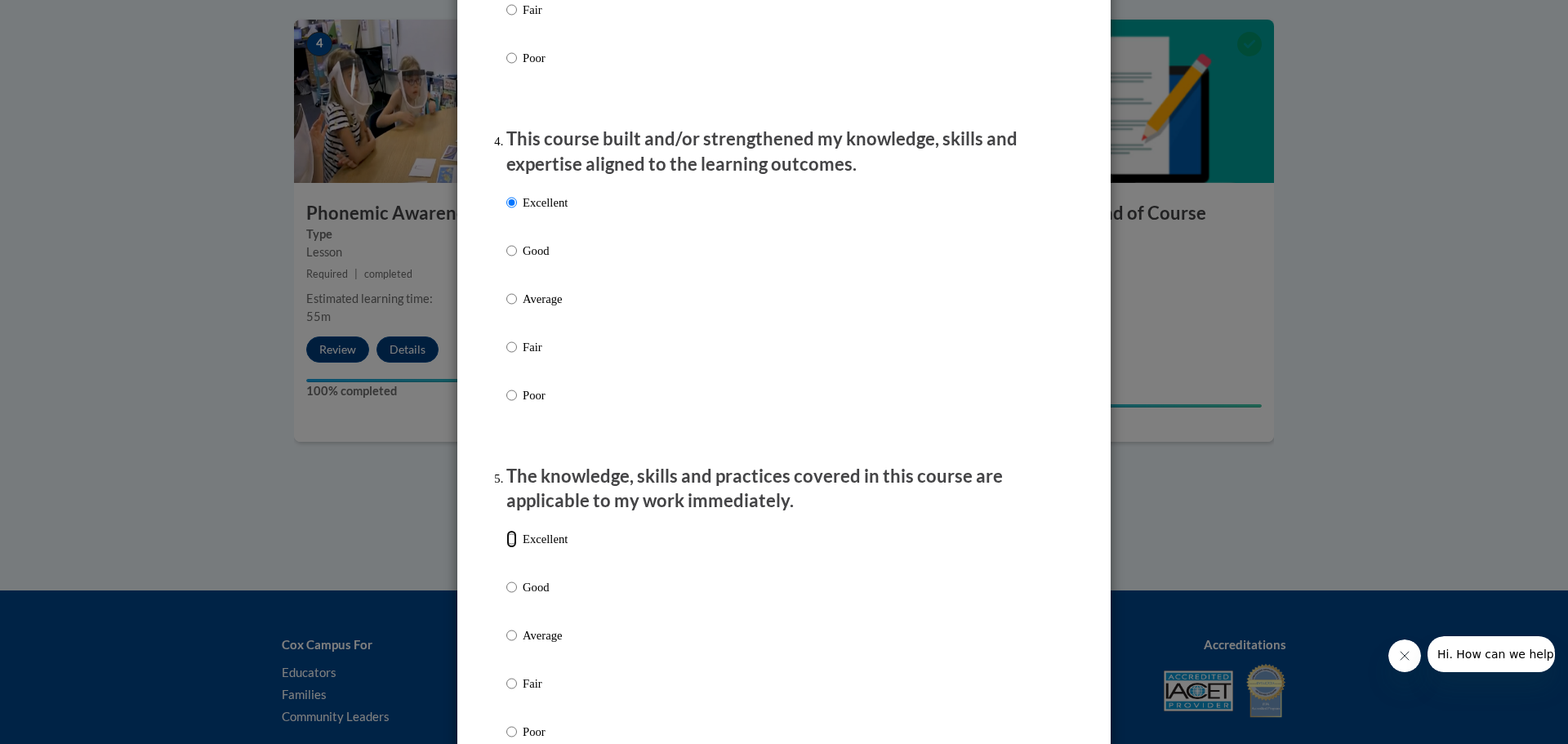
click at [506, 548] on input "Excellent" at bounding box center [512, 538] width 10 height 18
radio input "true"
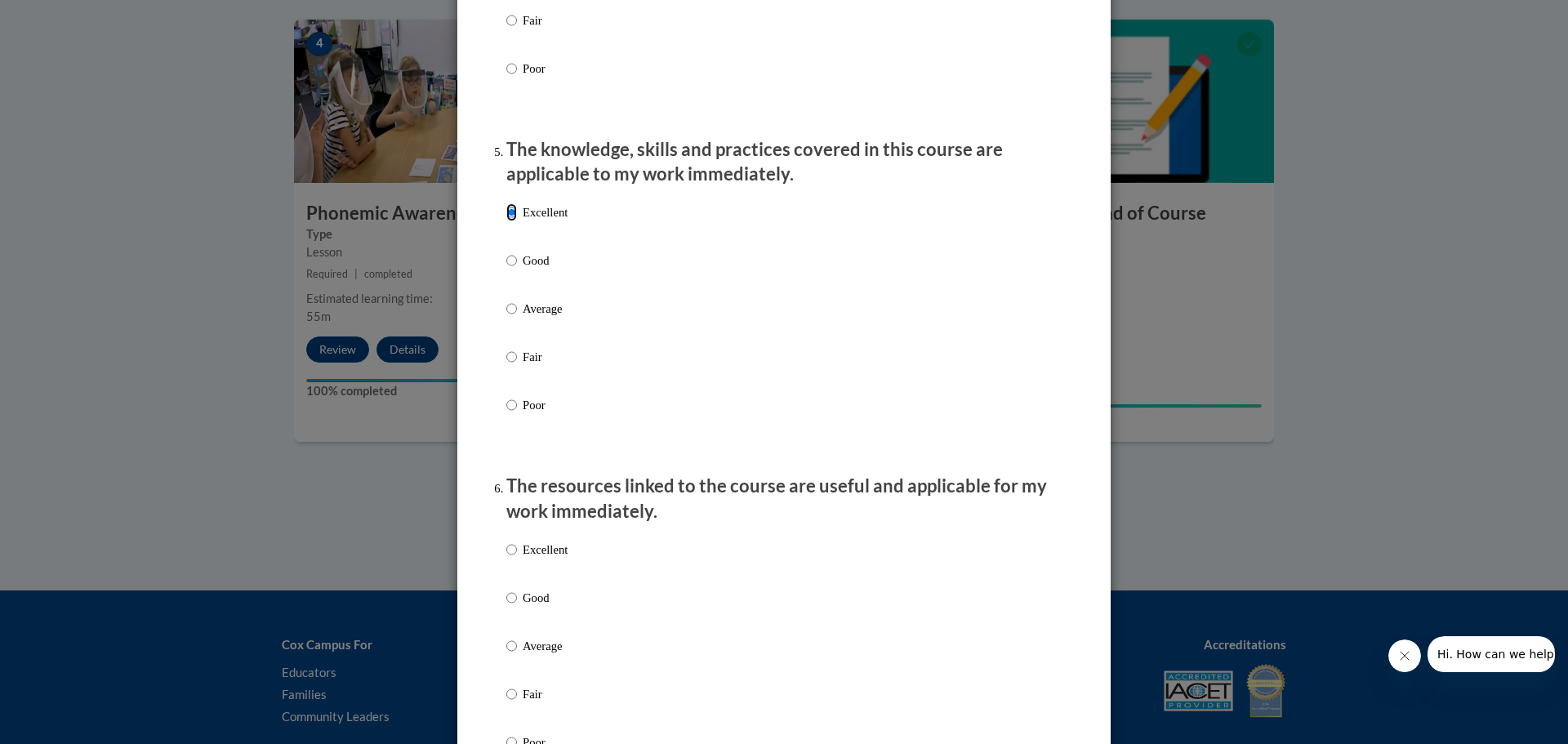
scroll to position [1470, 0]
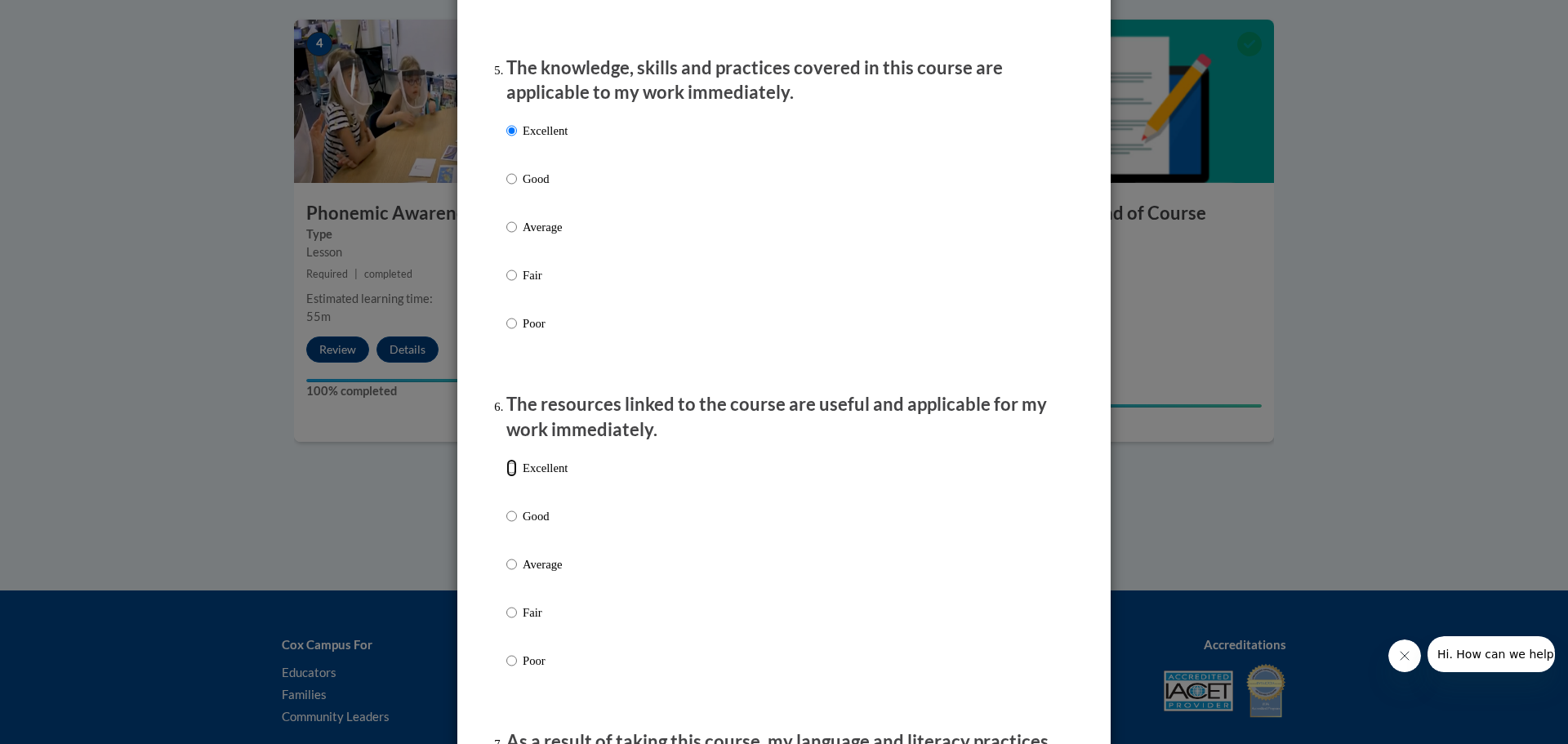
click at [509, 477] on input "Excellent" at bounding box center [512, 467] width 10 height 18
radio input "true"
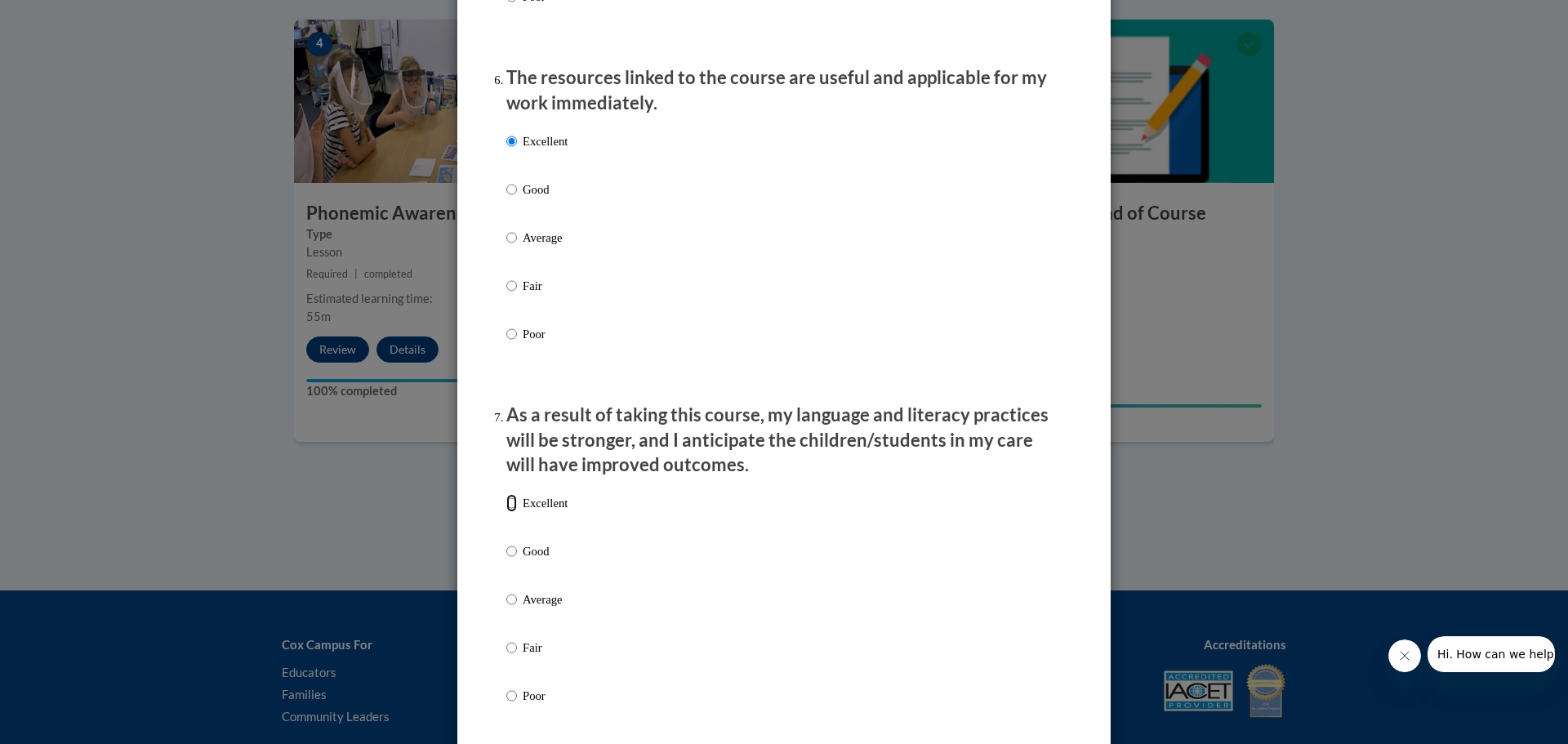
click at [509, 512] on input "Excellent" at bounding box center [512, 502] width 10 height 18
radio input "true"
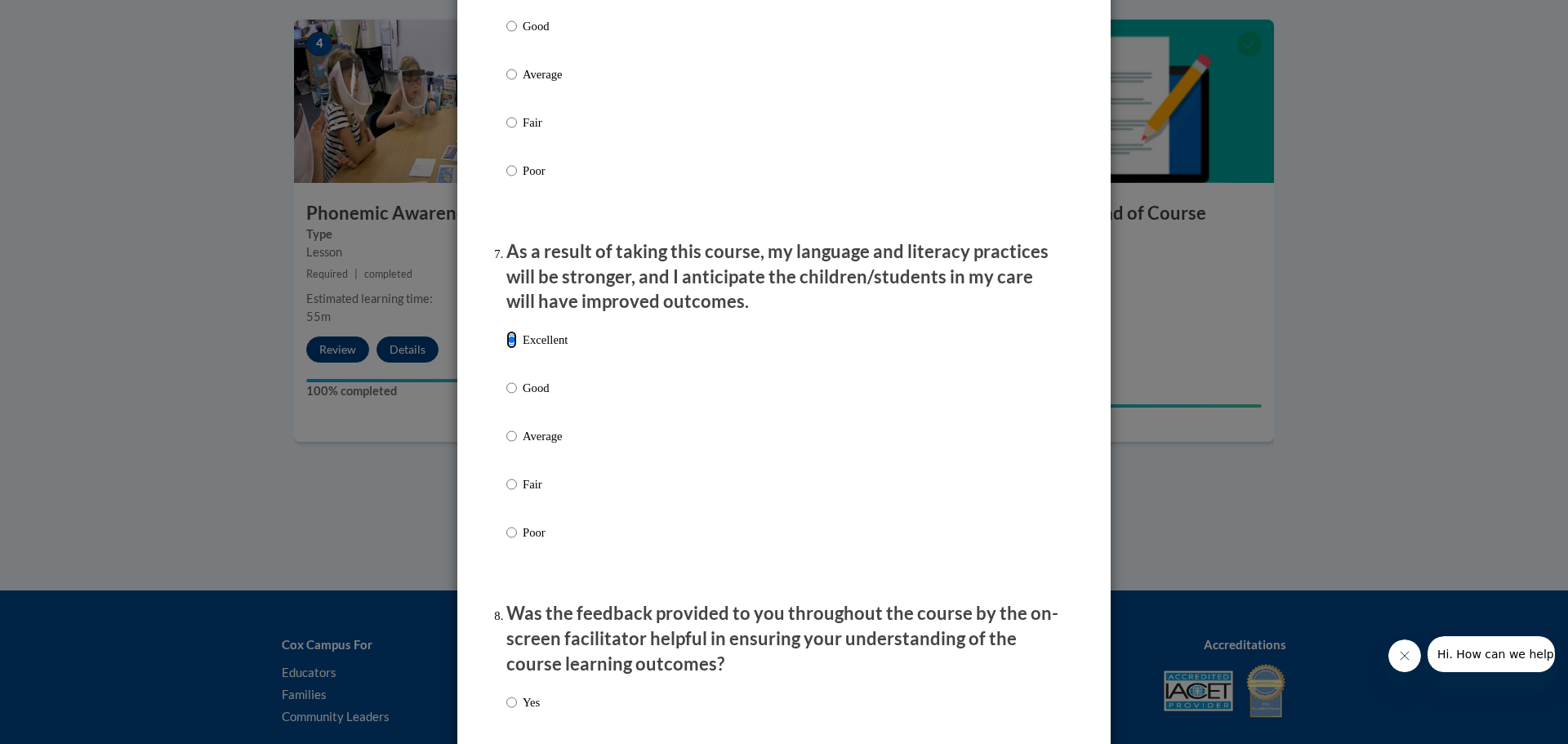
scroll to position [2124, 0]
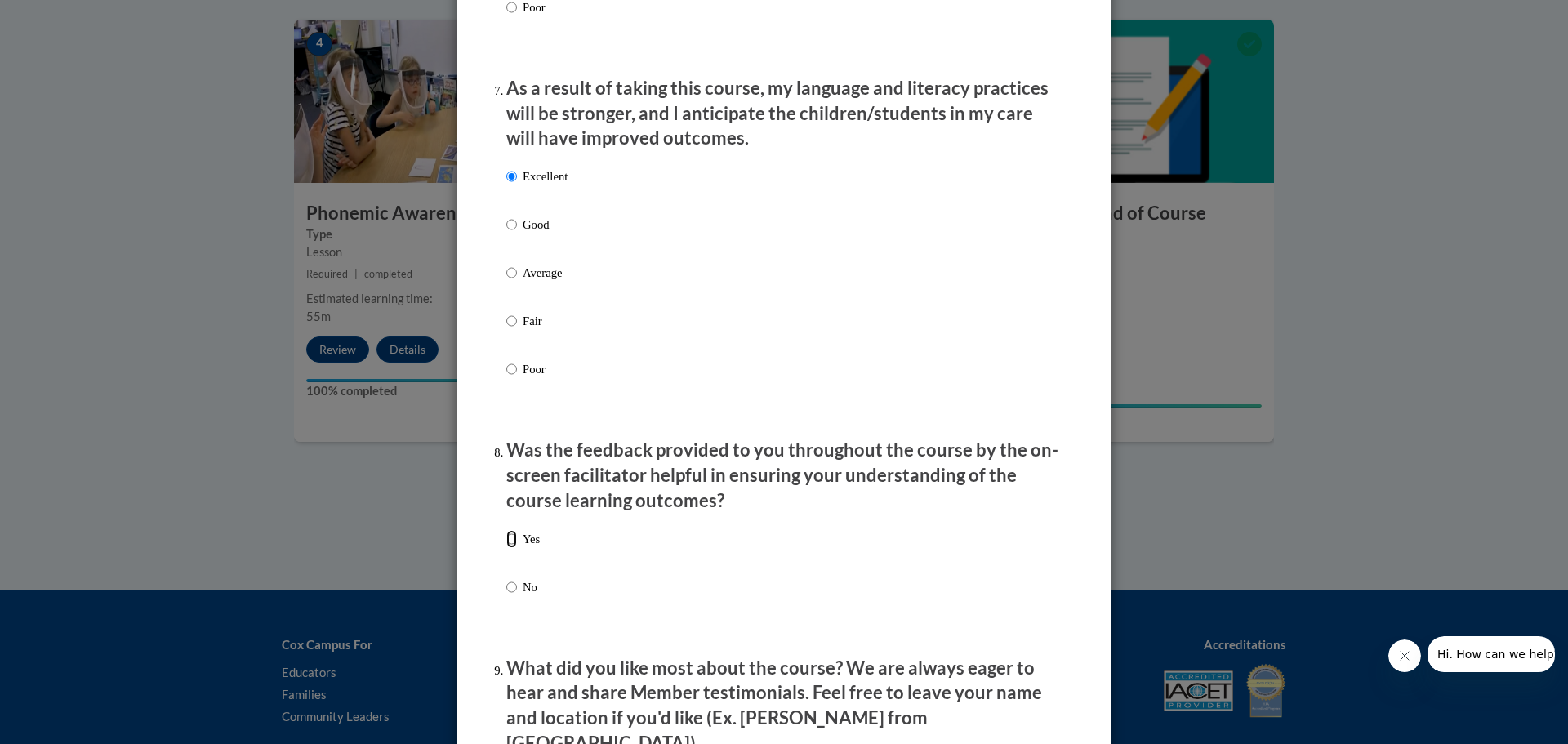
click at [510, 548] on input "Yes" at bounding box center [512, 538] width 10 height 18
radio input "true"
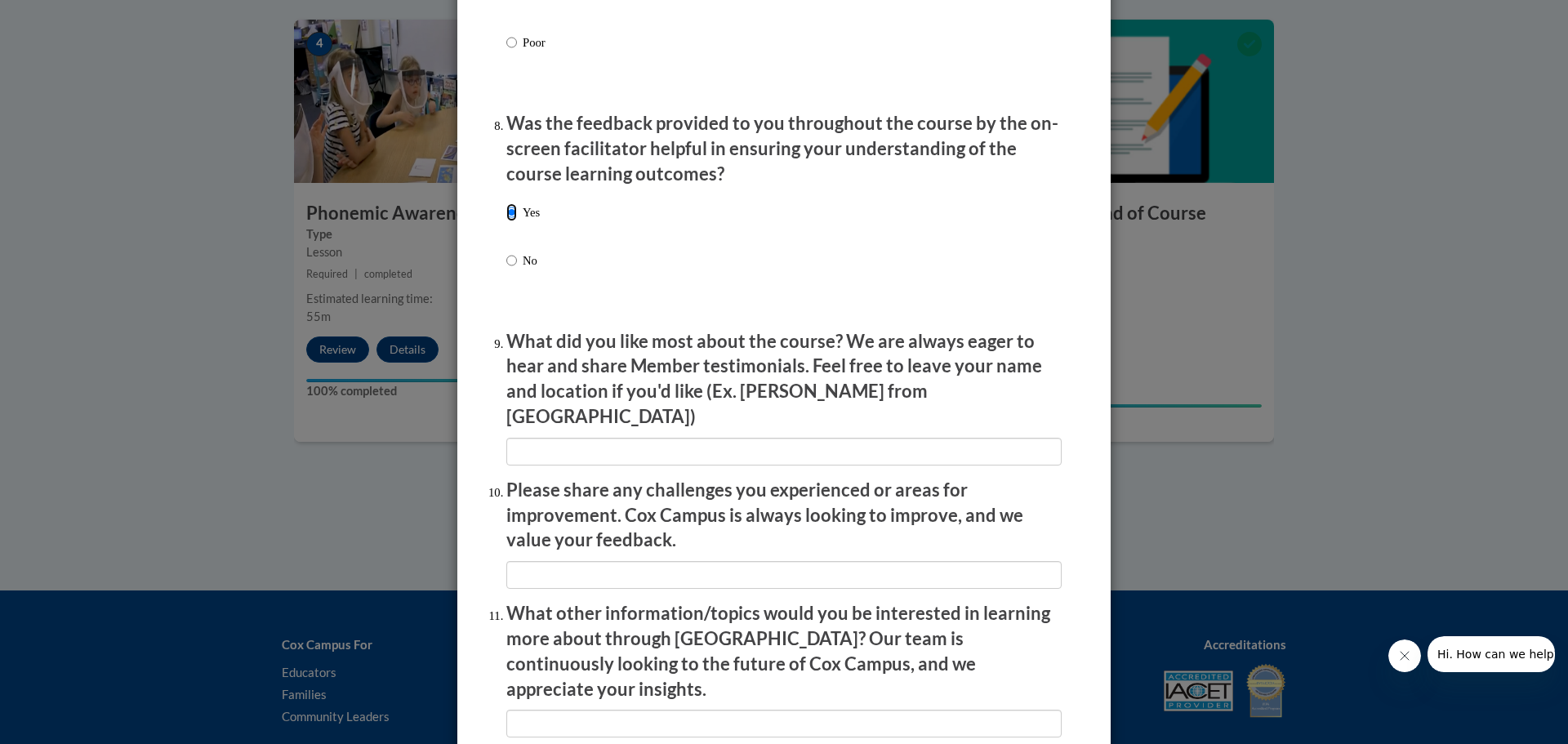
scroll to position [2649, 0]
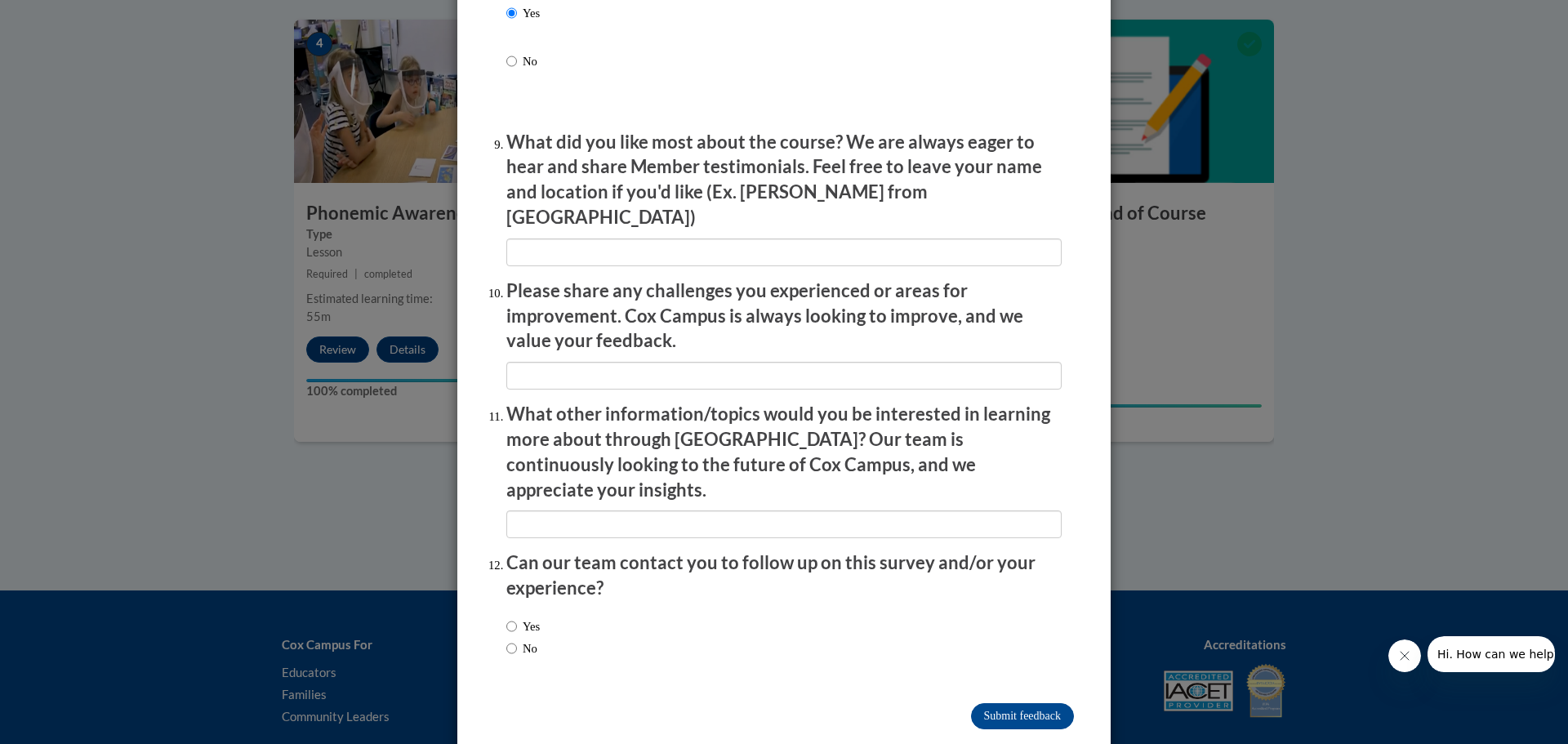
click at [511, 640] on label "No" at bounding box center [522, 648] width 31 height 18
click at [511, 640] on input "No" at bounding box center [512, 648] width 10 height 18
radio input "true"
click at [971, 703] on input "Submit feedback" at bounding box center [1022, 716] width 102 height 26
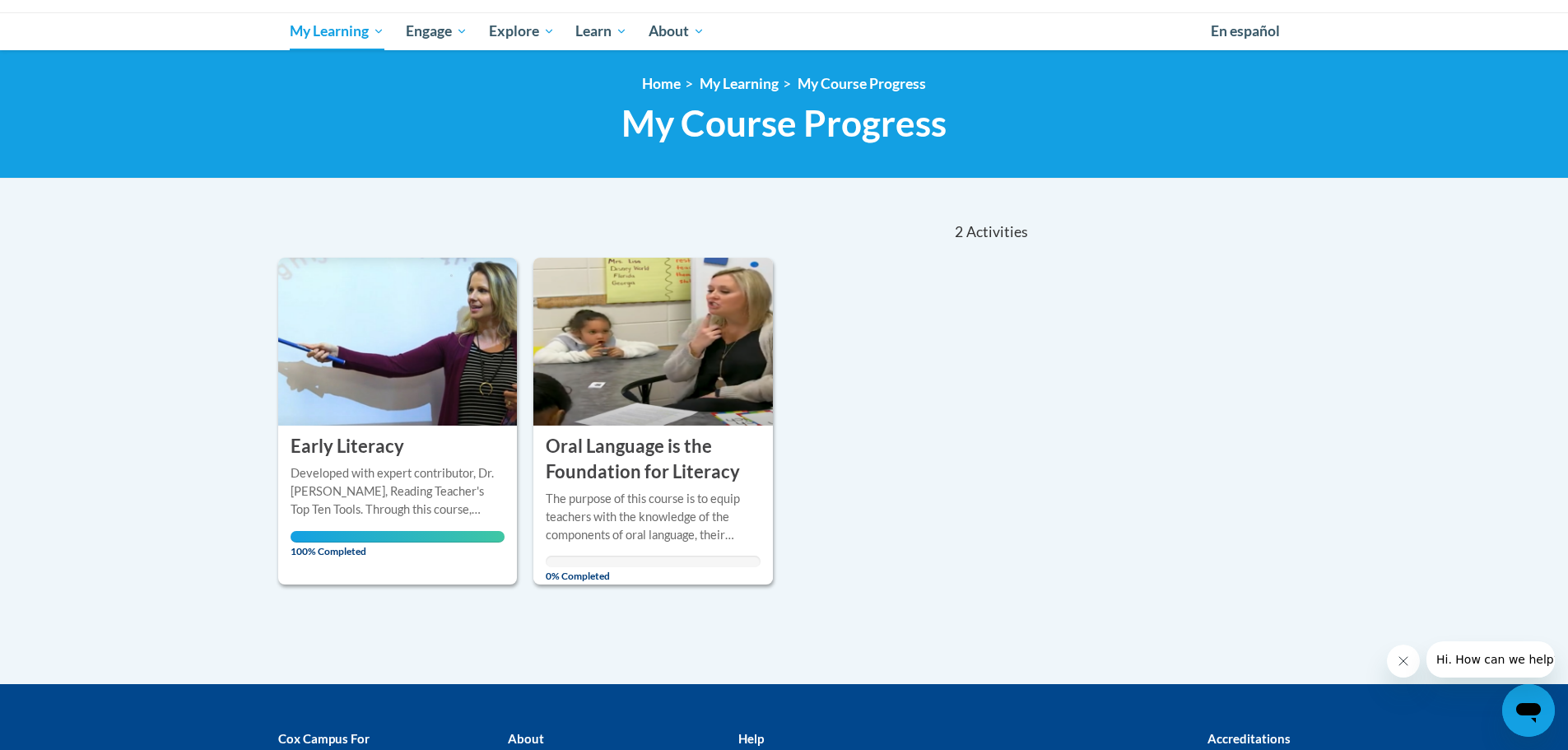
scroll to position [247, 0]
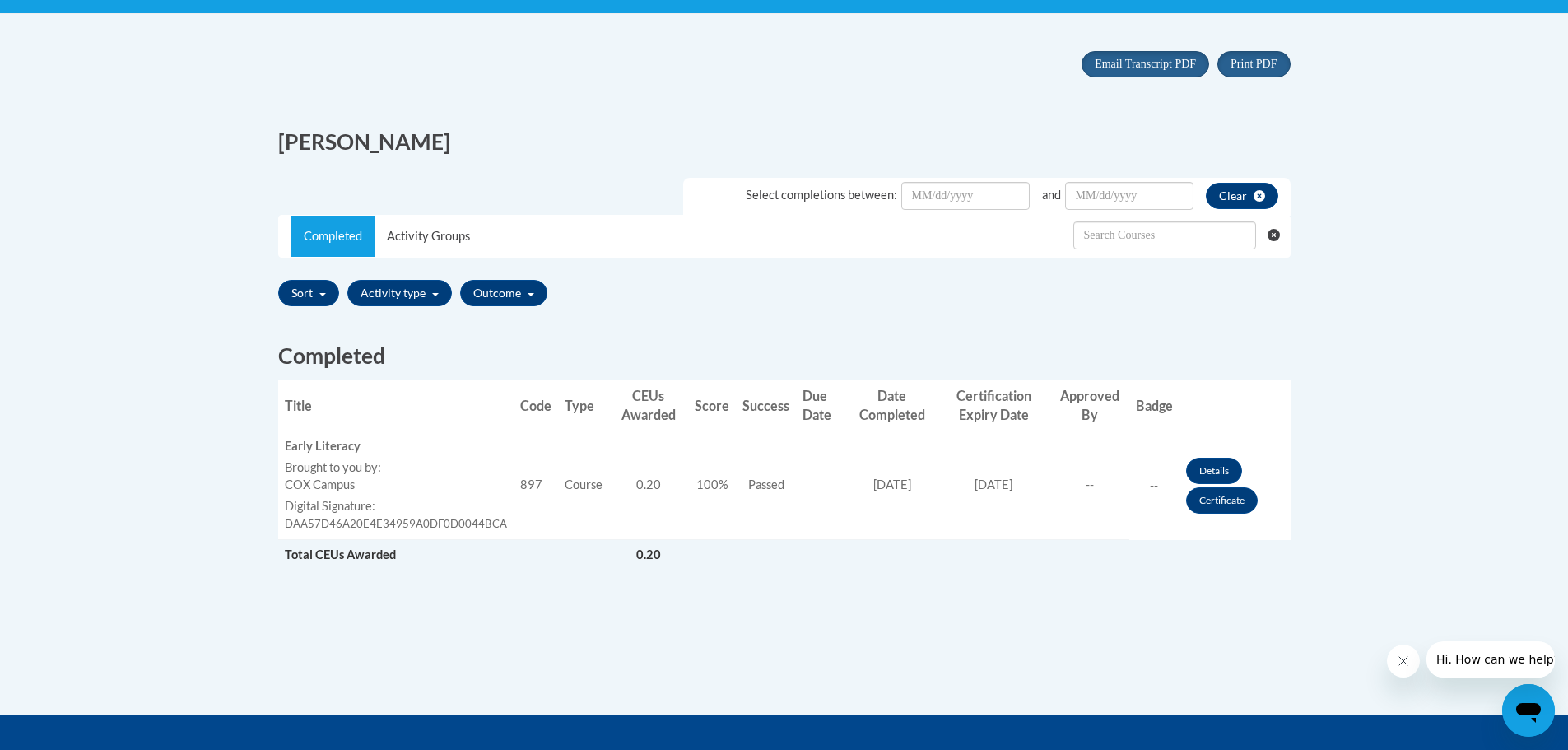
scroll to position [494, 0]
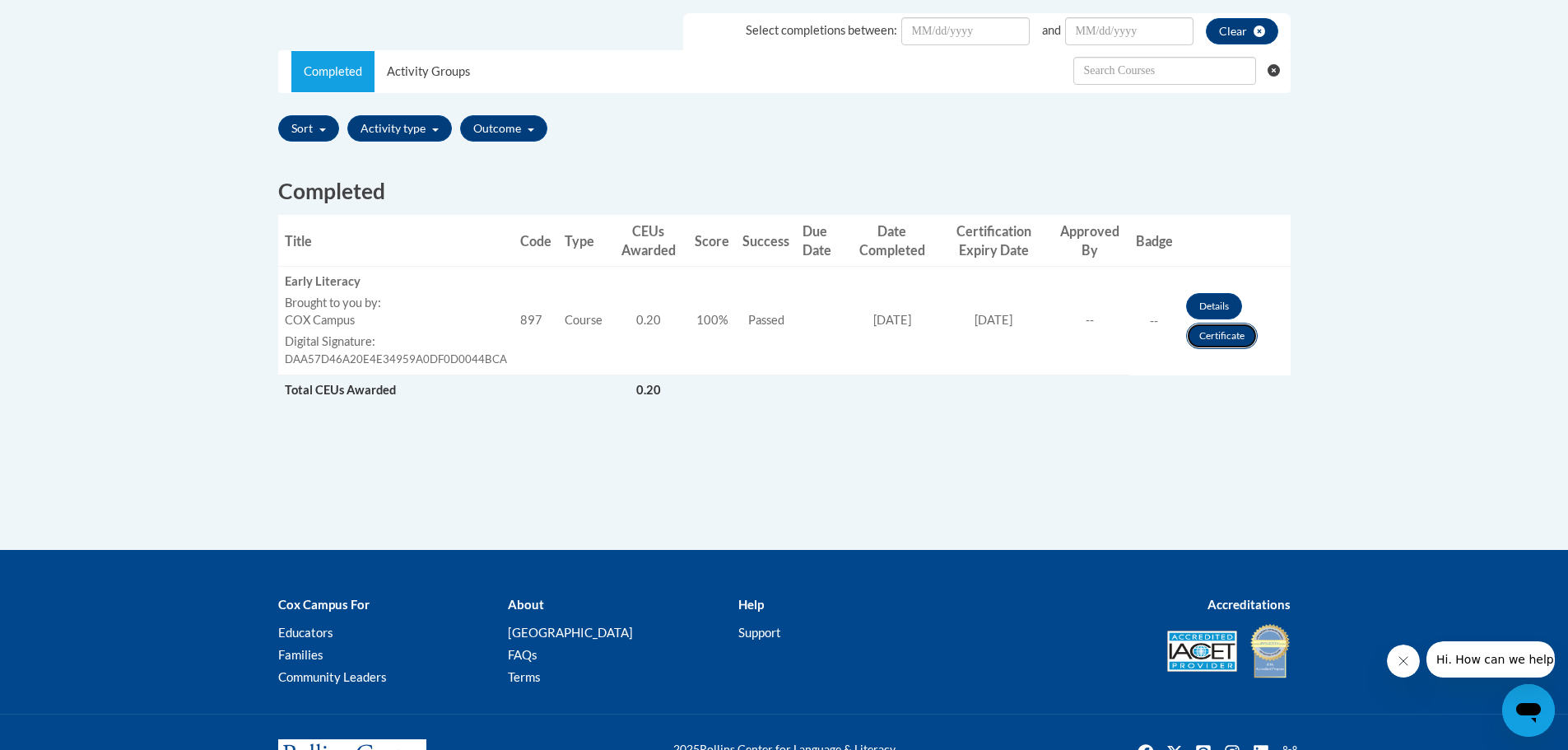
click at [1218, 338] on link "Certificate" at bounding box center [1222, 336] width 71 height 27
